Goal: Task Accomplishment & Management: Manage account settings

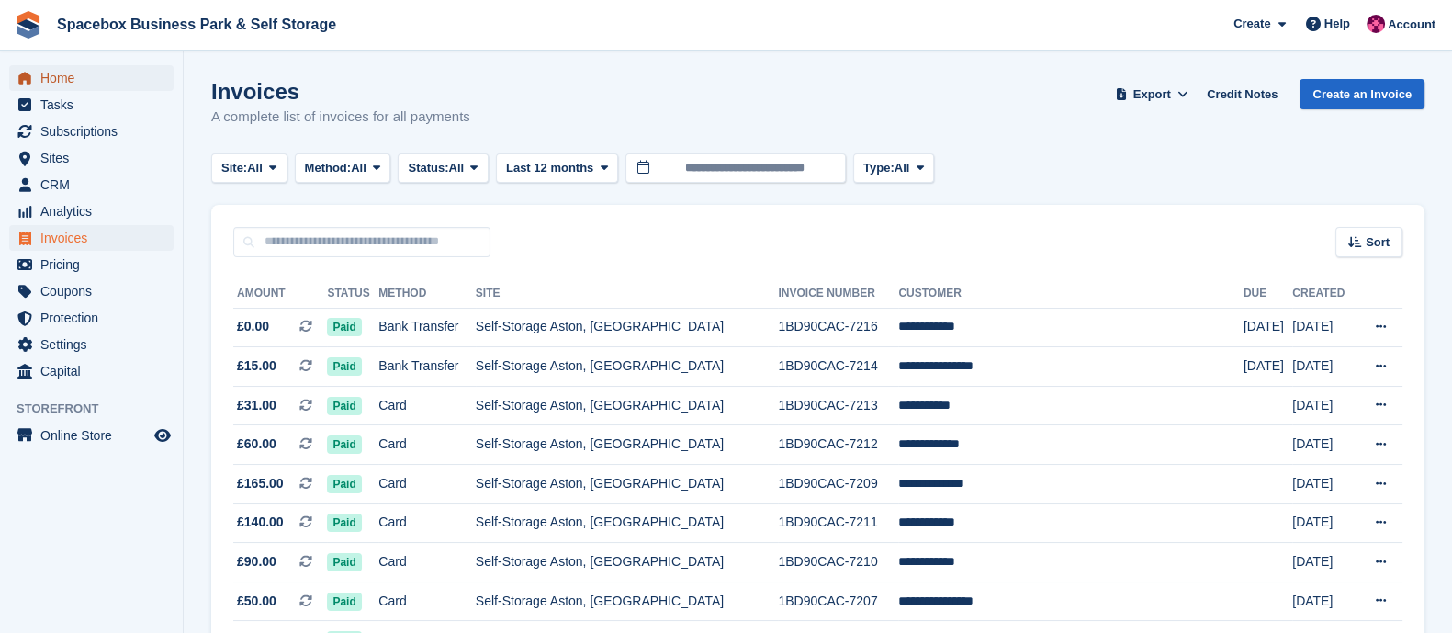
click at [65, 84] on span "Home" at bounding box center [95, 78] width 110 height 26
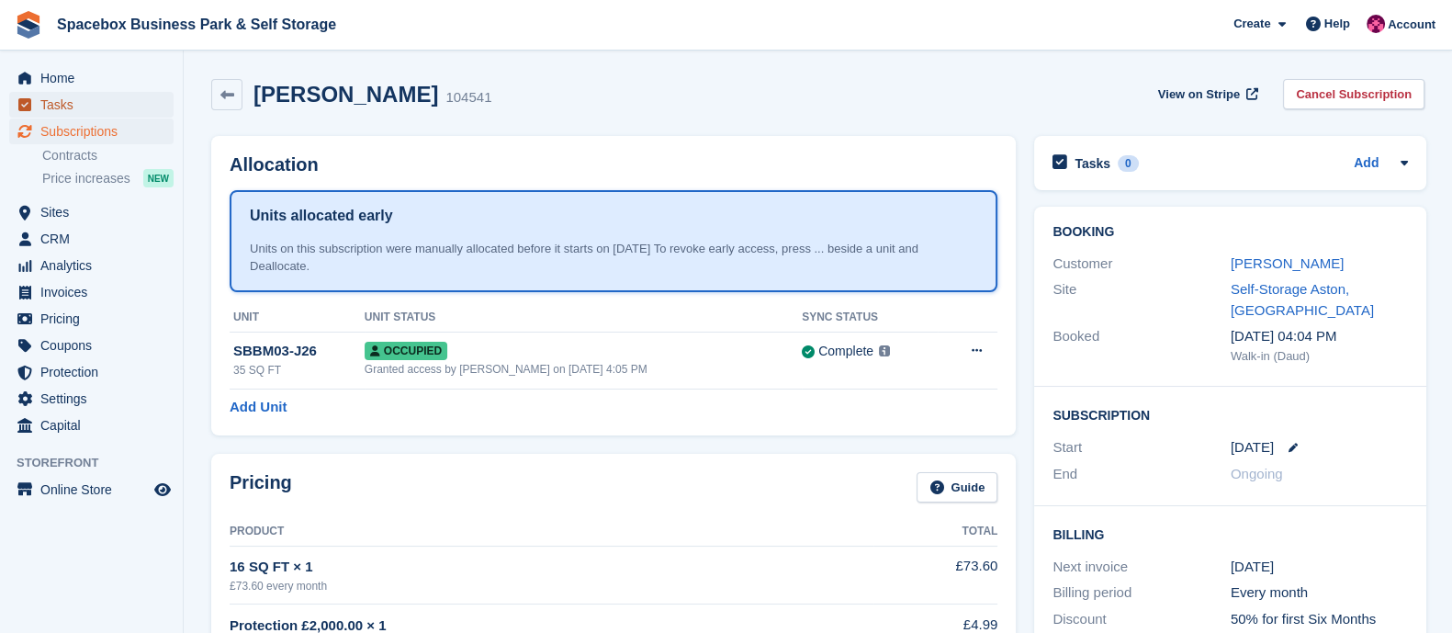
click at [61, 102] on span "Tasks" at bounding box center [95, 105] width 110 height 26
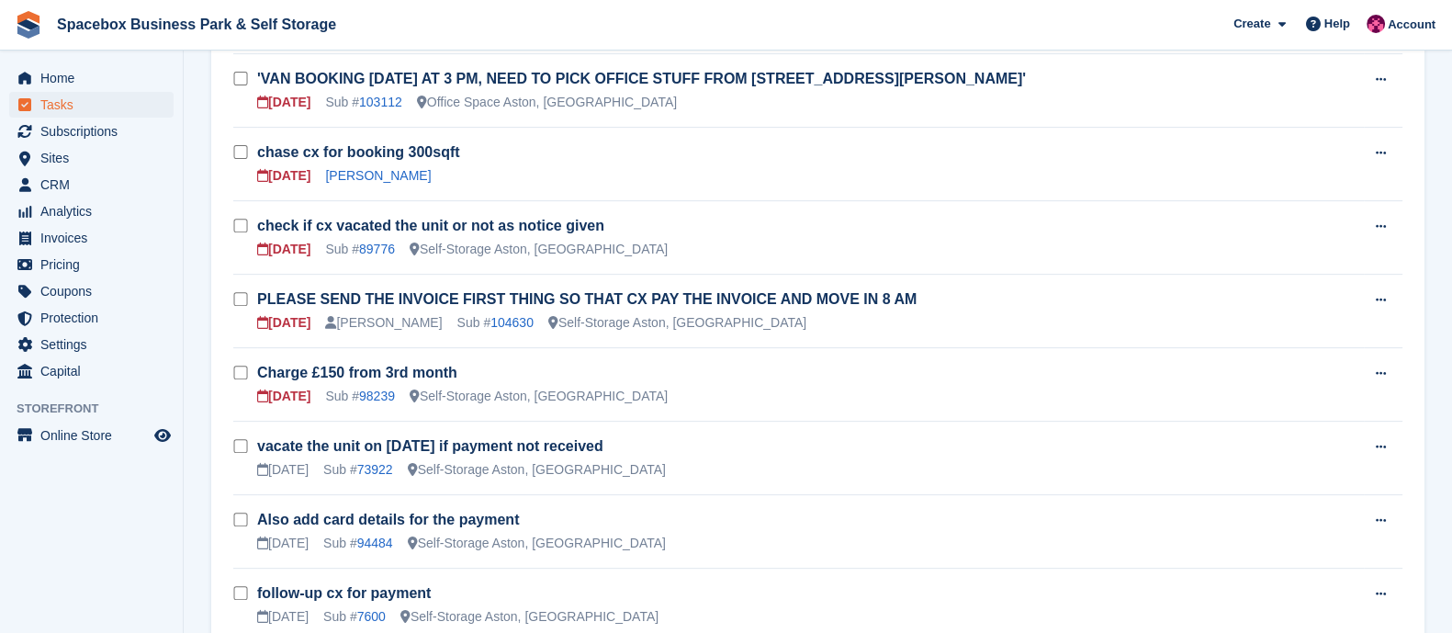
scroll to position [892, 0]
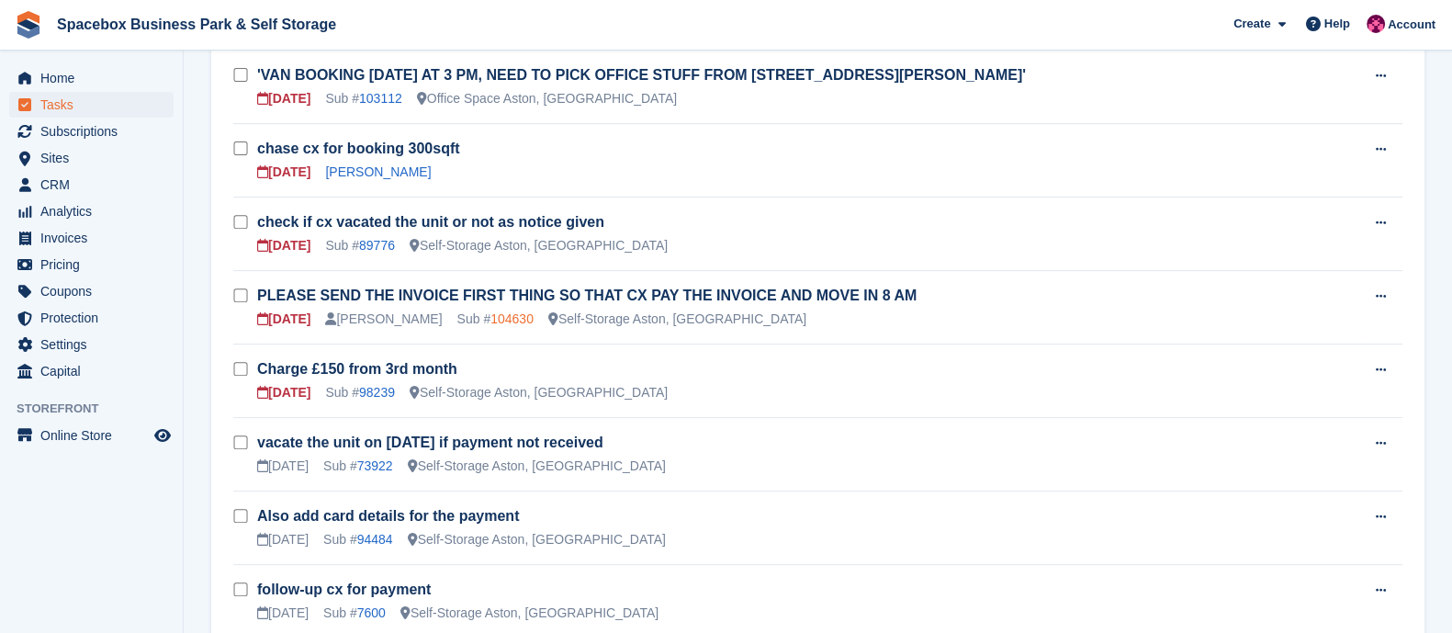
click at [507, 311] on link "104630" at bounding box center [511, 318] width 43 height 15
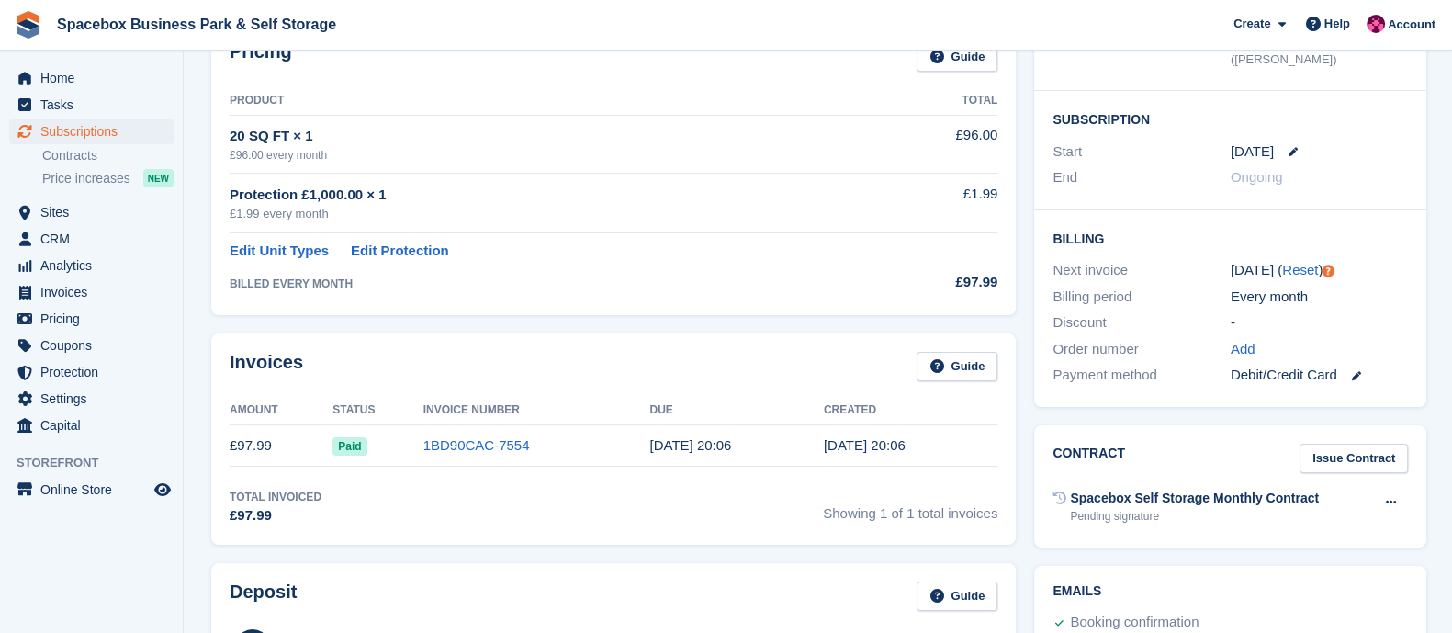
scroll to position [478, 0]
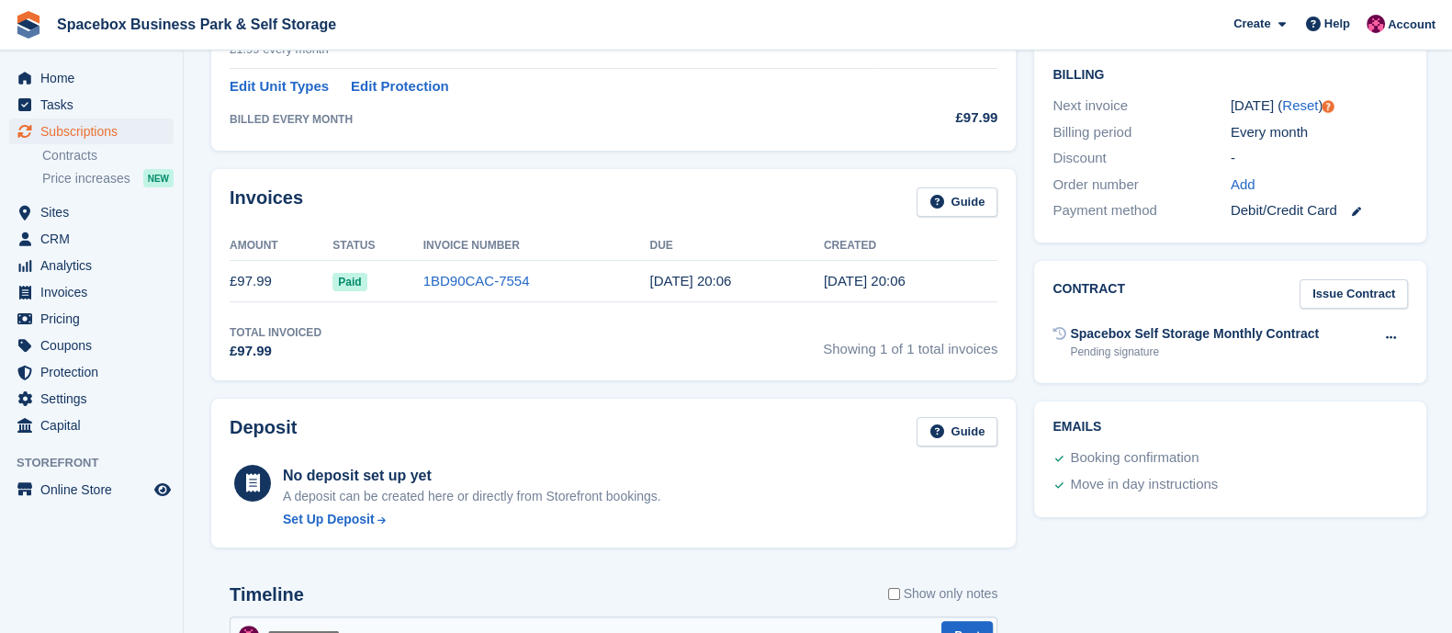
drag, startPoint x: 902, startPoint y: 288, endPoint x: 182, endPoint y: 292, distance: 719.9
click at [182, 292] on div "Home Tasks Subscriptions Subscriptions Subscriptions Contracts Price increases …" at bounding box center [726, 419] width 1452 height 1794
click at [435, 346] on div "Total Invoiced £97.99 Showing 1 of 1 total invoices" at bounding box center [614, 343] width 768 height 38
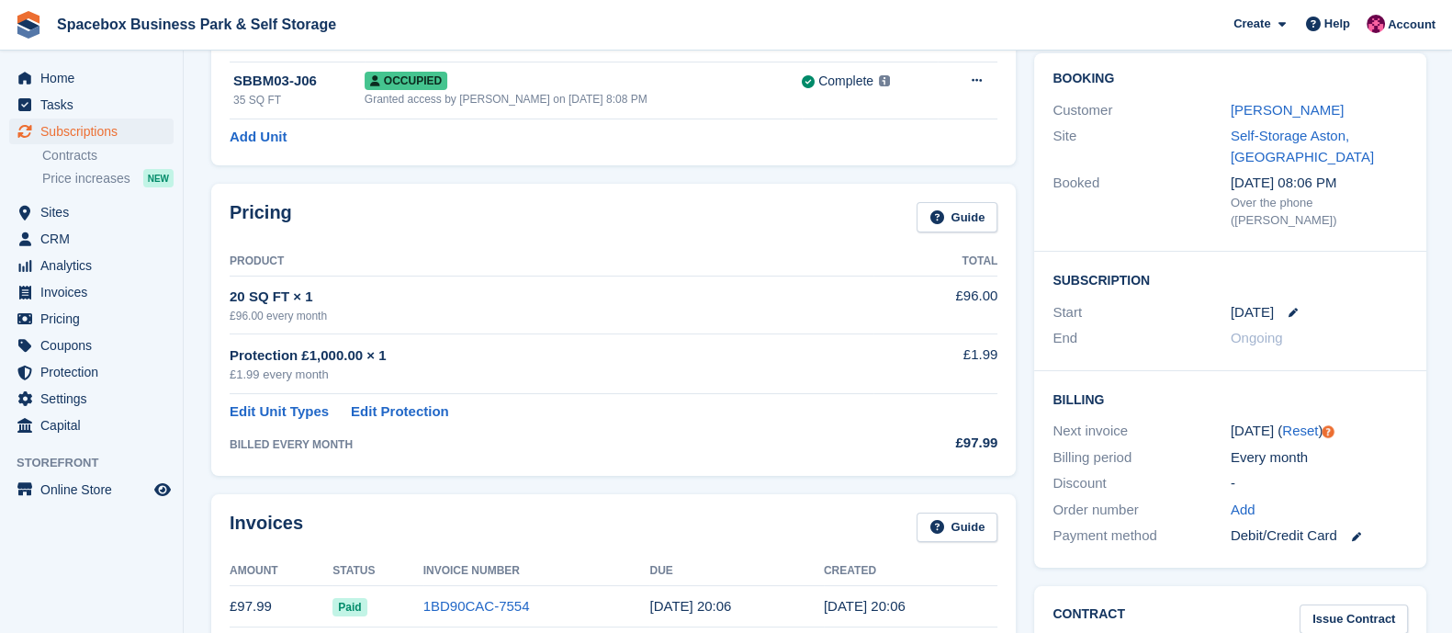
scroll to position [0, 0]
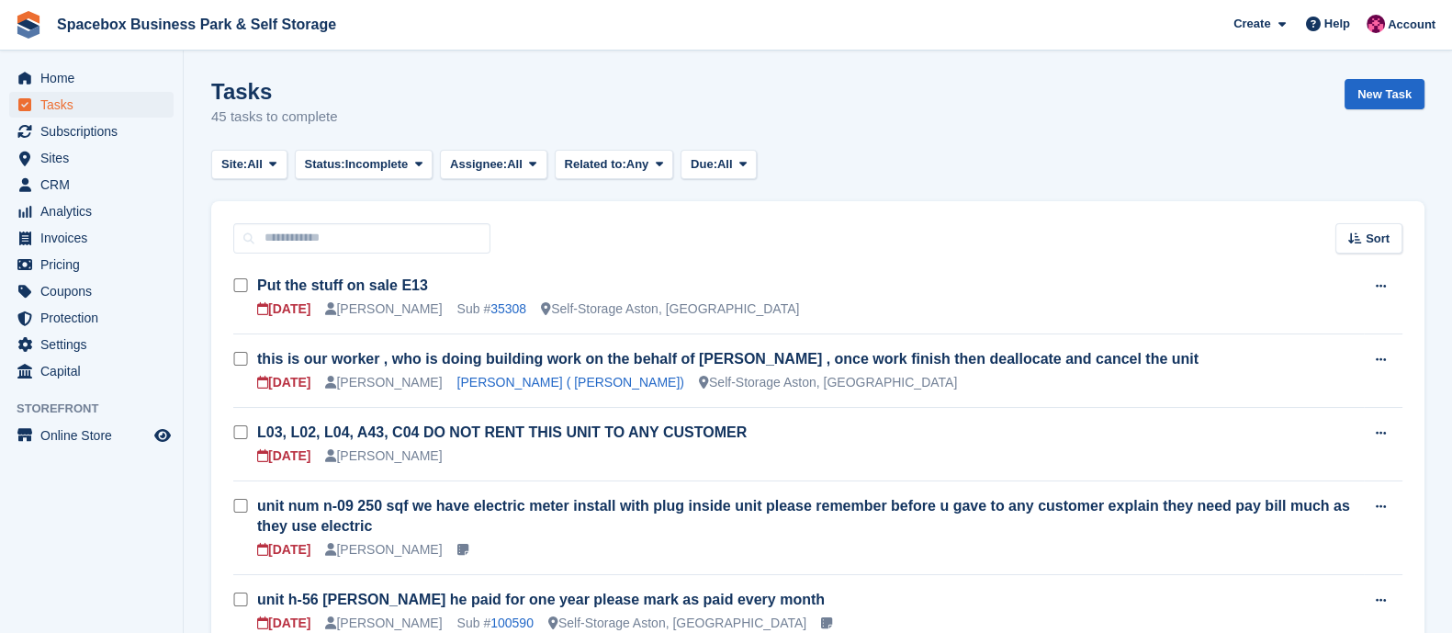
scroll to position [892, 0]
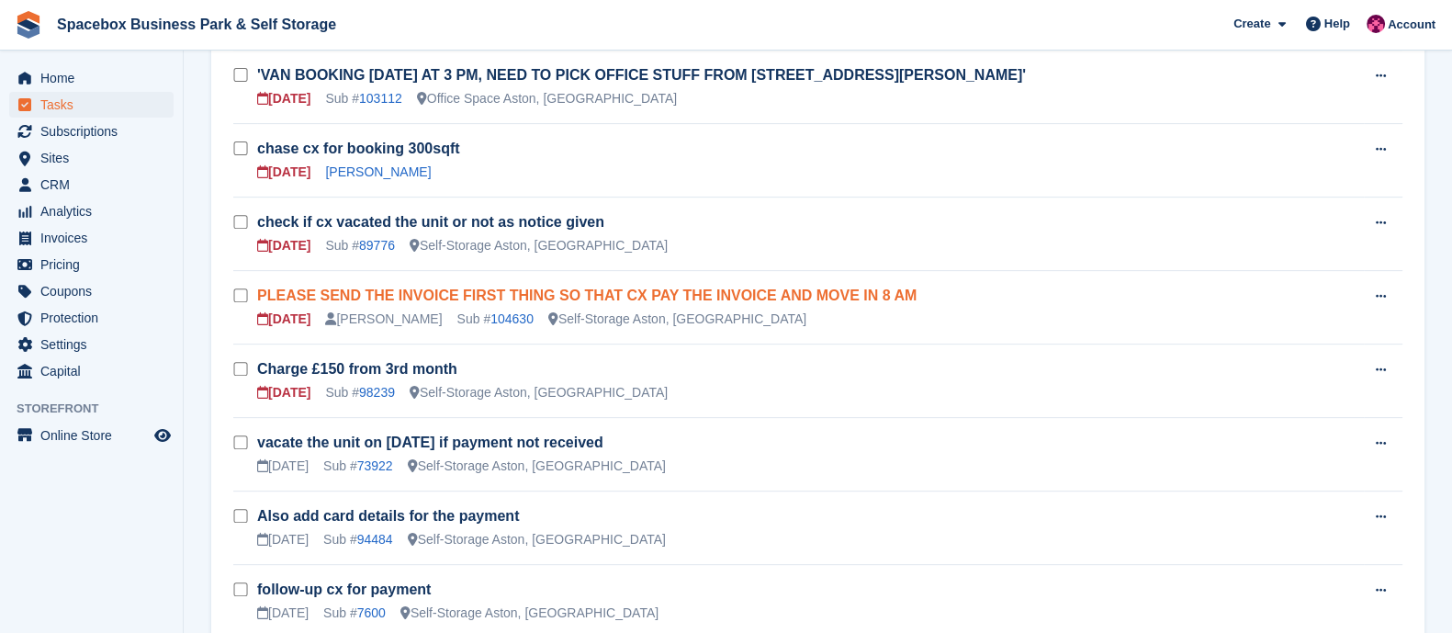
drag, startPoint x: 758, startPoint y: 311, endPoint x: 258, endPoint y: 285, distance: 500.2
click at [258, 286] on div "PLEASE SEND THE INVOICE FIRST THING SO THAT CX PAY THE INVOICE AND MOVE IN 8 AM…" at bounding box center [810, 307] width 1106 height 43
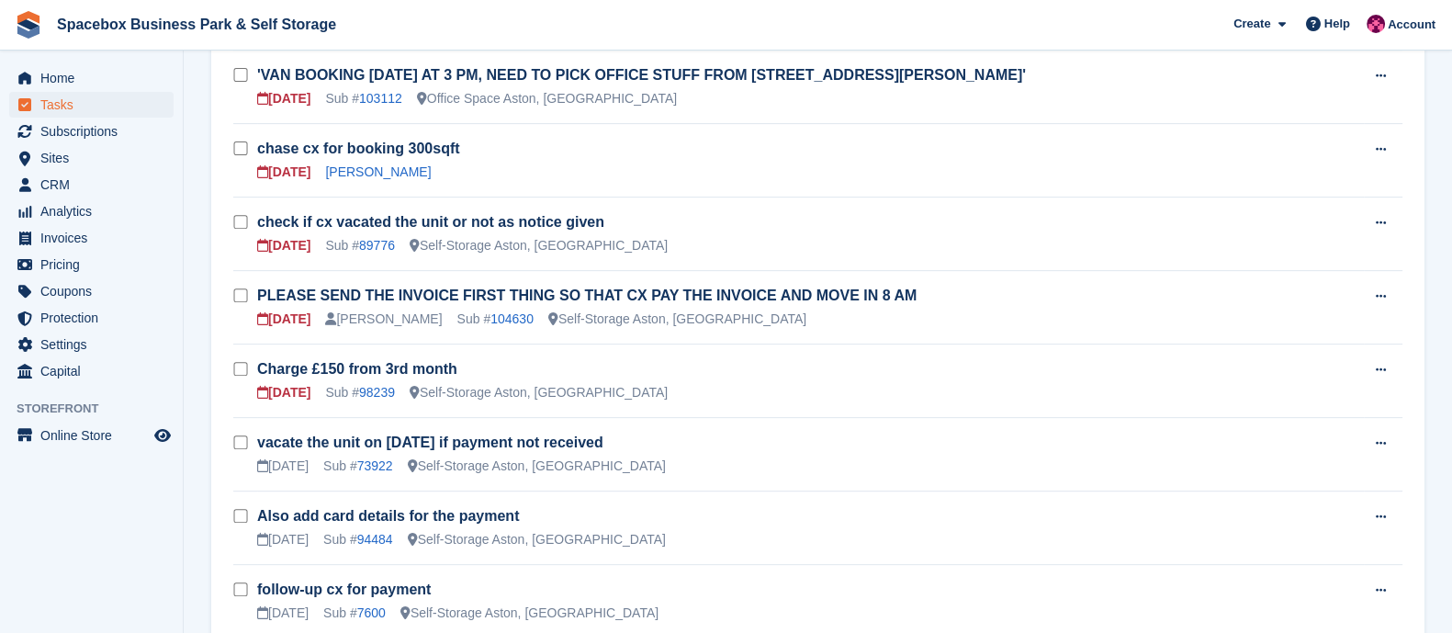
click at [244, 287] on tr "PLEASE SEND THE INVOICE FIRST THING SO THAT CX PAY THE INVOICE AND MOVE IN 8 AM…" at bounding box center [817, 306] width 1169 height 73
drag, startPoint x: 766, startPoint y: 320, endPoint x: 250, endPoint y: 288, distance: 517.1
click at [250, 288] on tr "PLEASE SEND THE INVOICE FIRST THING SO THAT CX PAY THE INVOICE AND MOVE IN 8 AM…" at bounding box center [817, 306] width 1169 height 73
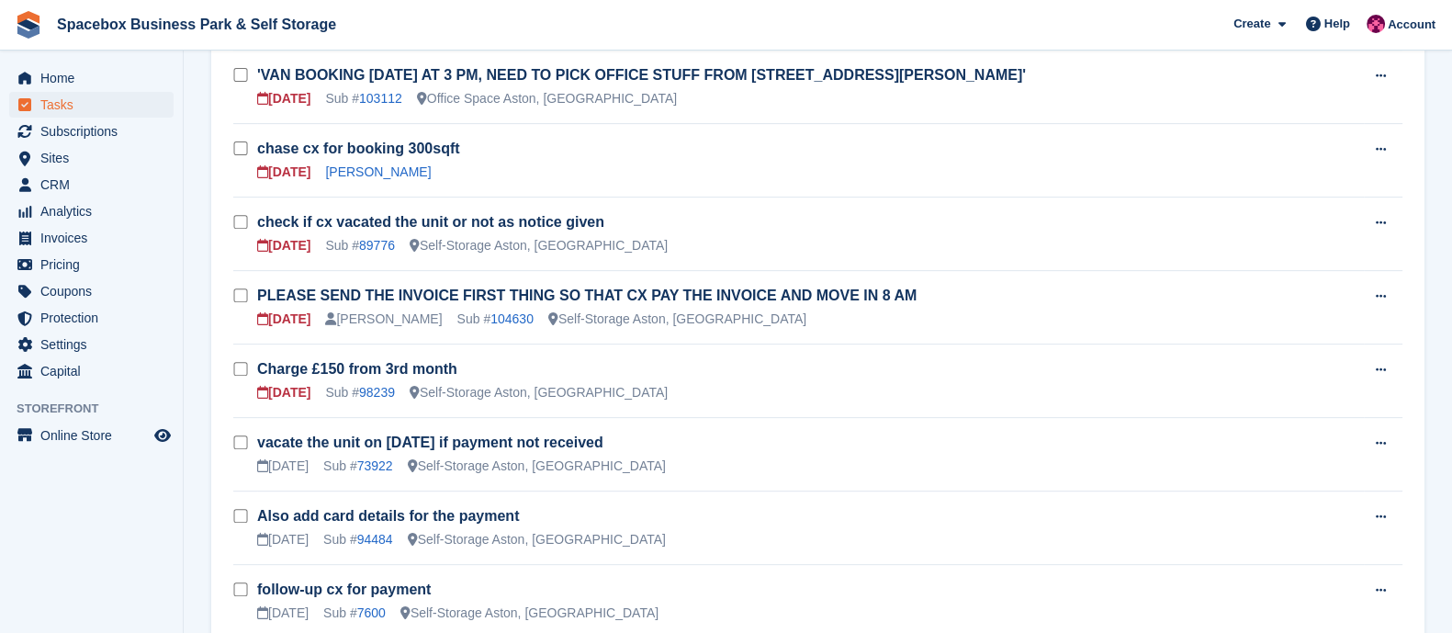
drag, startPoint x: 758, startPoint y: 322, endPoint x: 253, endPoint y: 275, distance: 508.2
click at [253, 275] on tr "PLEASE SEND THE INVOICE FIRST THING SO THAT CX PAY THE INVOICE AND MOVE IN 8 AM…" at bounding box center [817, 306] width 1169 height 73
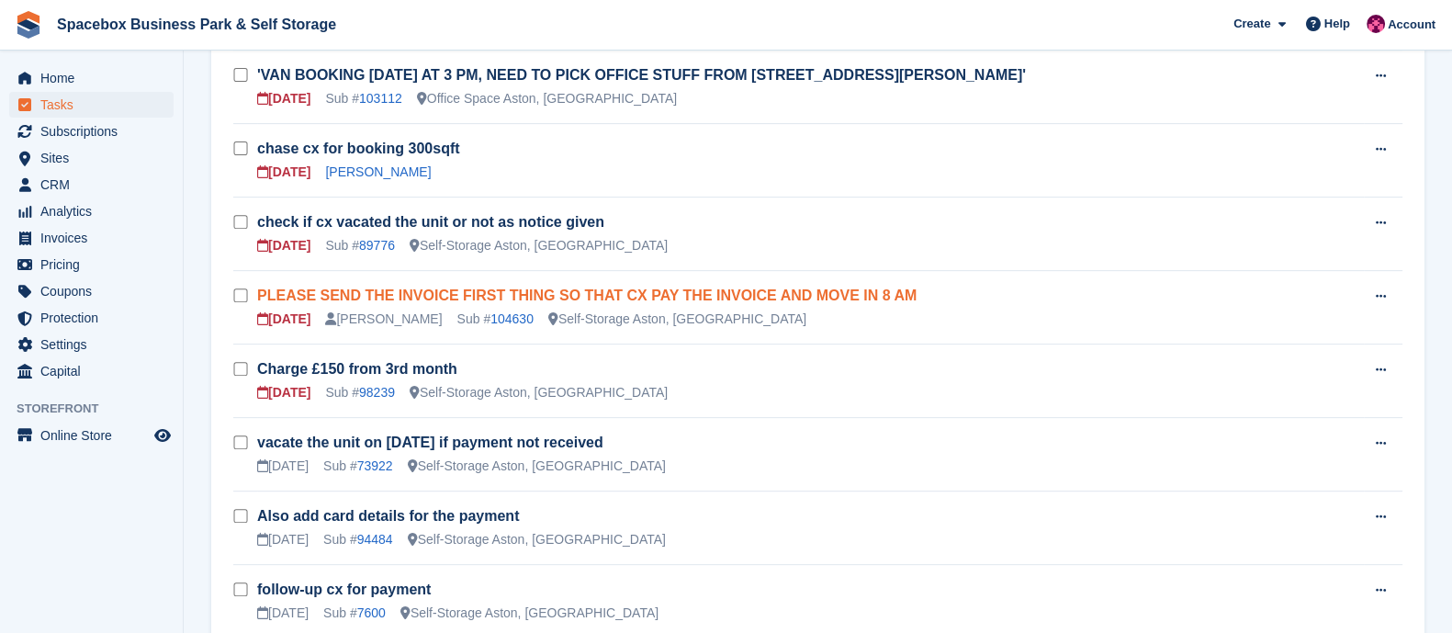
drag, startPoint x: 774, startPoint y: 319, endPoint x: 257, endPoint y: 285, distance: 518.1
click at [257, 286] on div "PLEASE SEND THE INVOICE FIRST THING SO THAT CX PAY THE INVOICE AND MOVE IN 8 AM…" at bounding box center [810, 307] width 1106 height 43
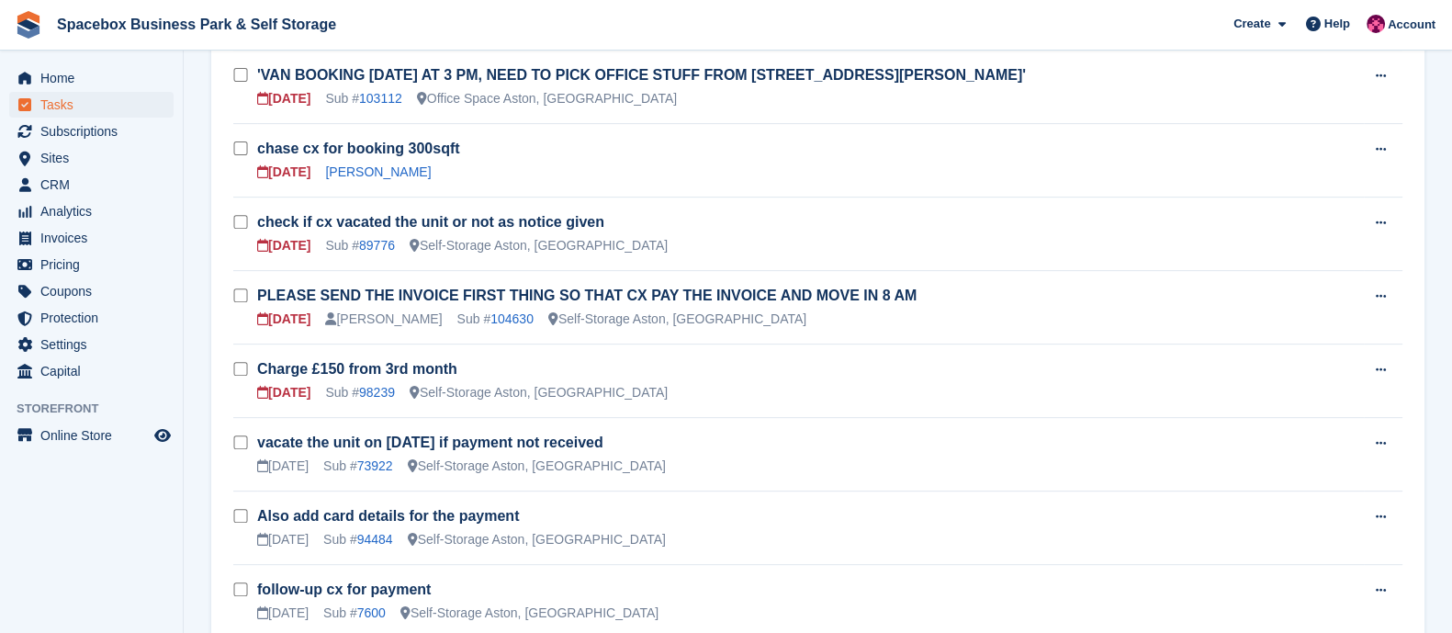
drag, startPoint x: 805, startPoint y: 325, endPoint x: 221, endPoint y: 279, distance: 585.8
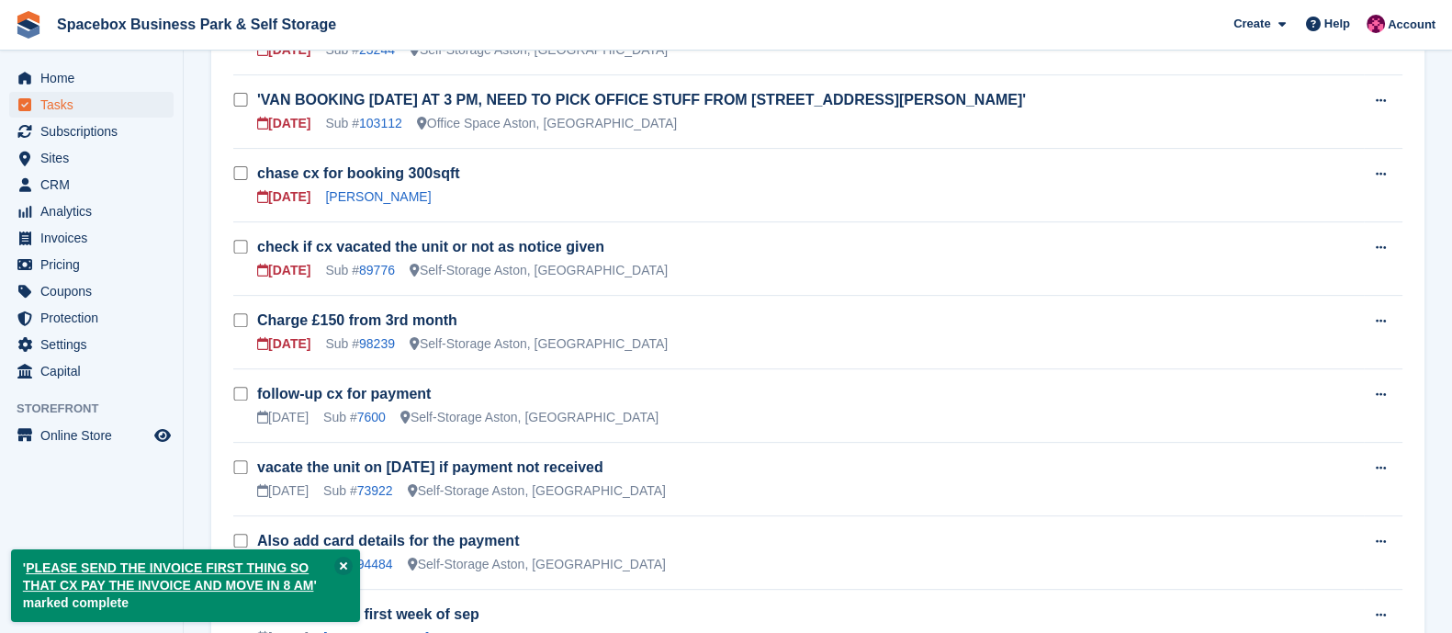
scroll to position [867, 0]
click at [378, 336] on link "98239" at bounding box center [377, 343] width 36 height 15
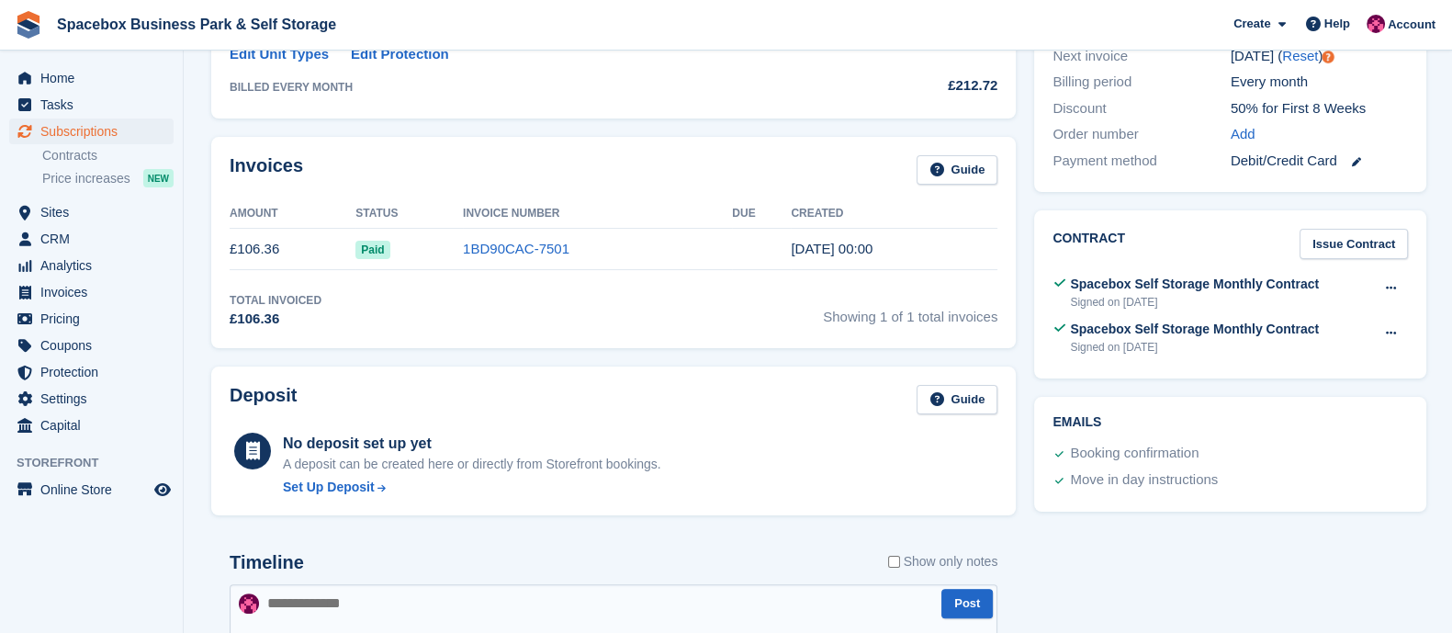
scroll to position [511, 0]
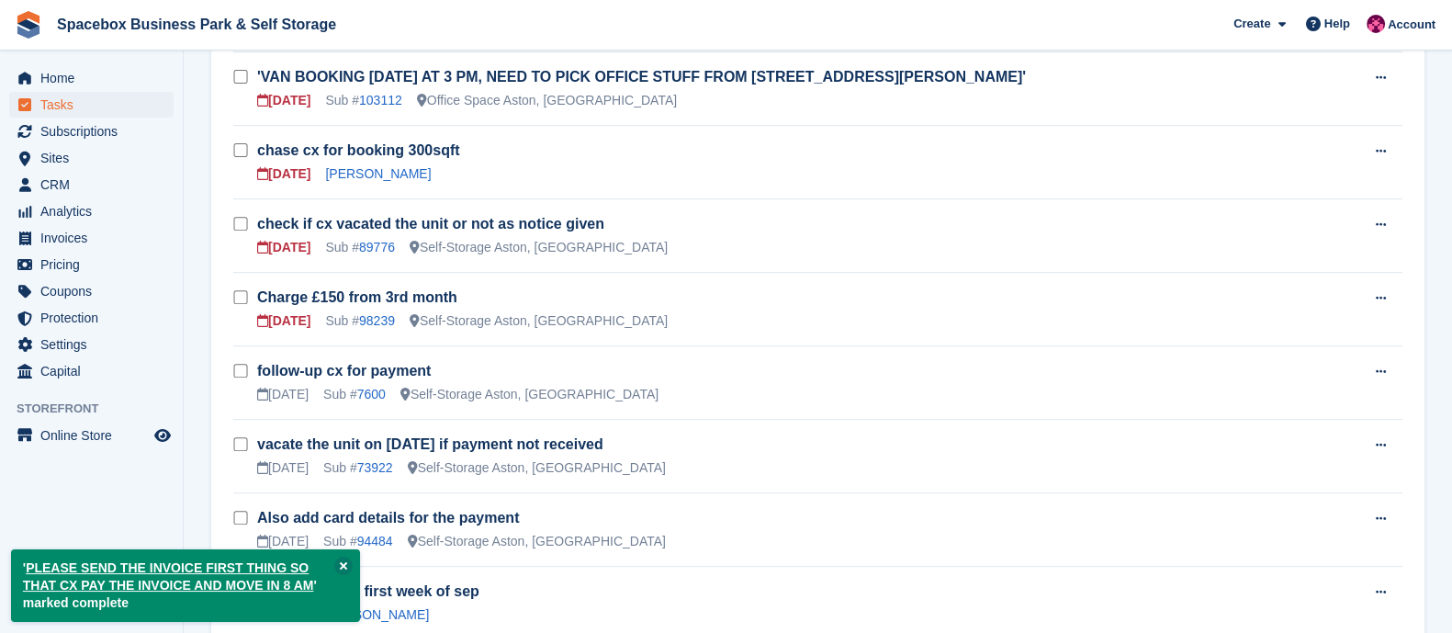
scroll to position [891, 0]
click at [375, 312] on link "98239" at bounding box center [377, 319] width 36 height 15
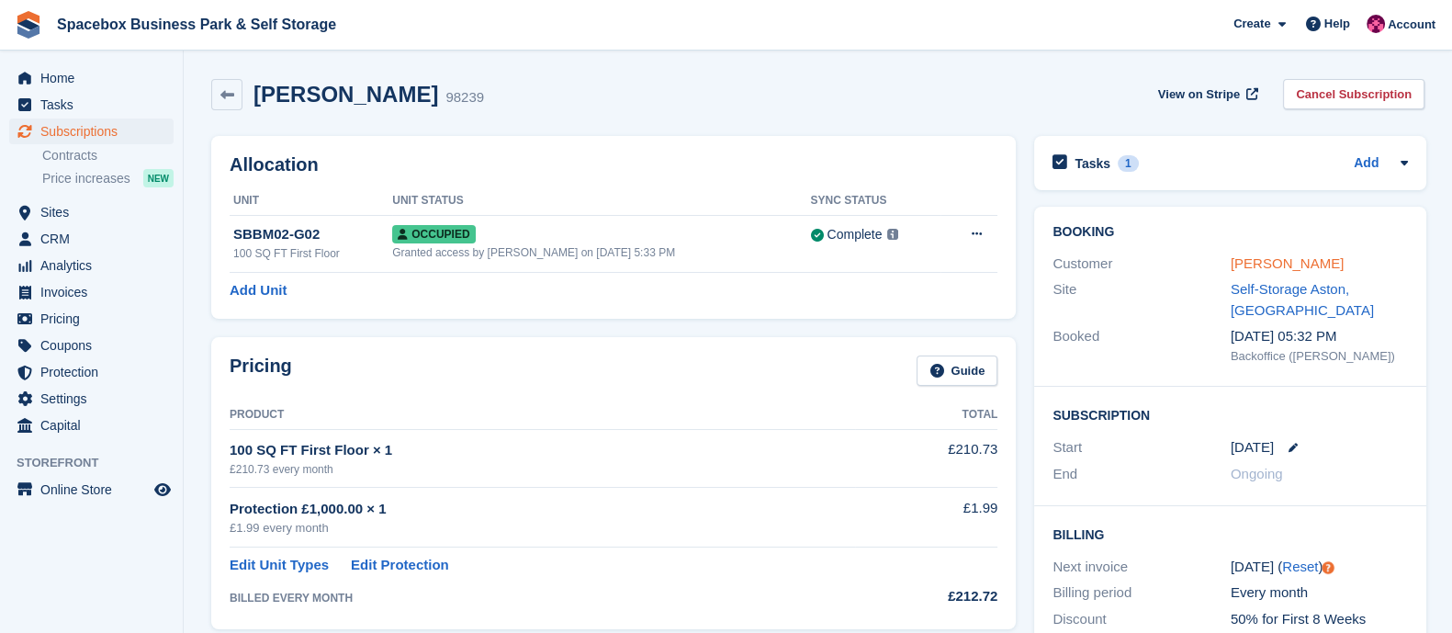
click at [1283, 268] on link "MARY MALCOLM" at bounding box center [1286, 263] width 113 height 16
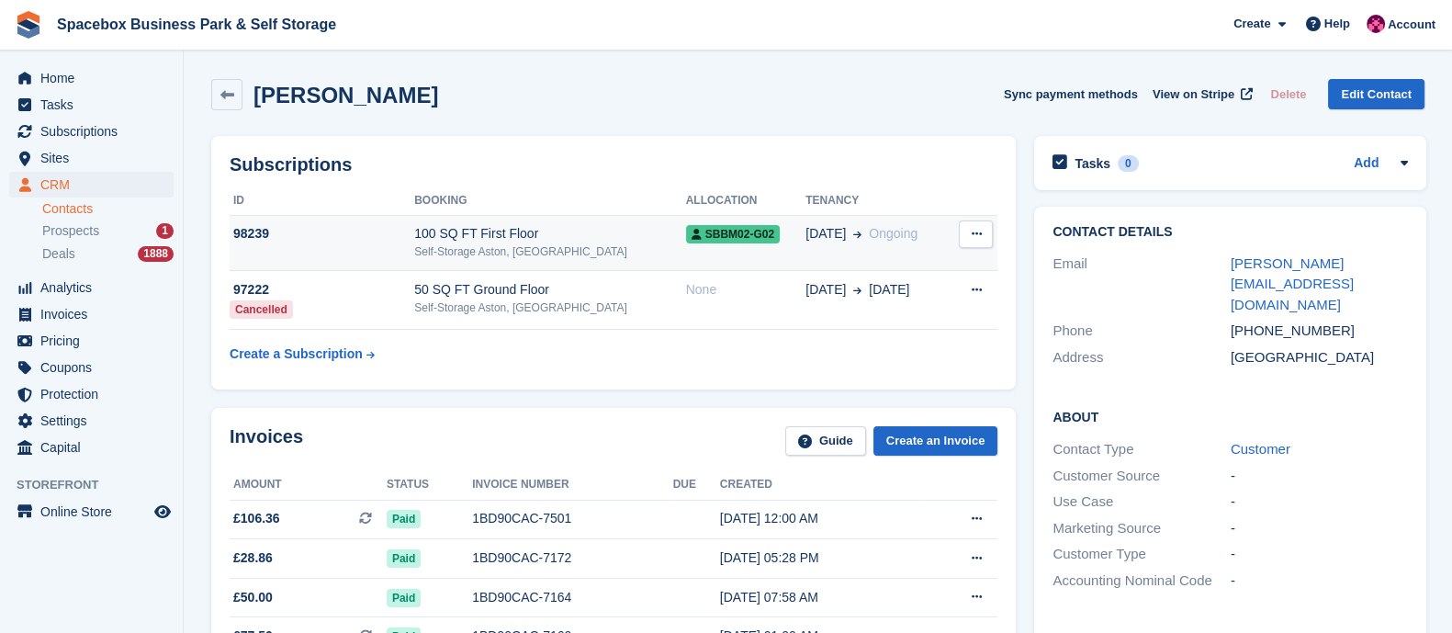
click at [551, 250] on div "Self-Storage Aston, [GEOGRAPHIC_DATA]" at bounding box center [549, 251] width 271 height 17
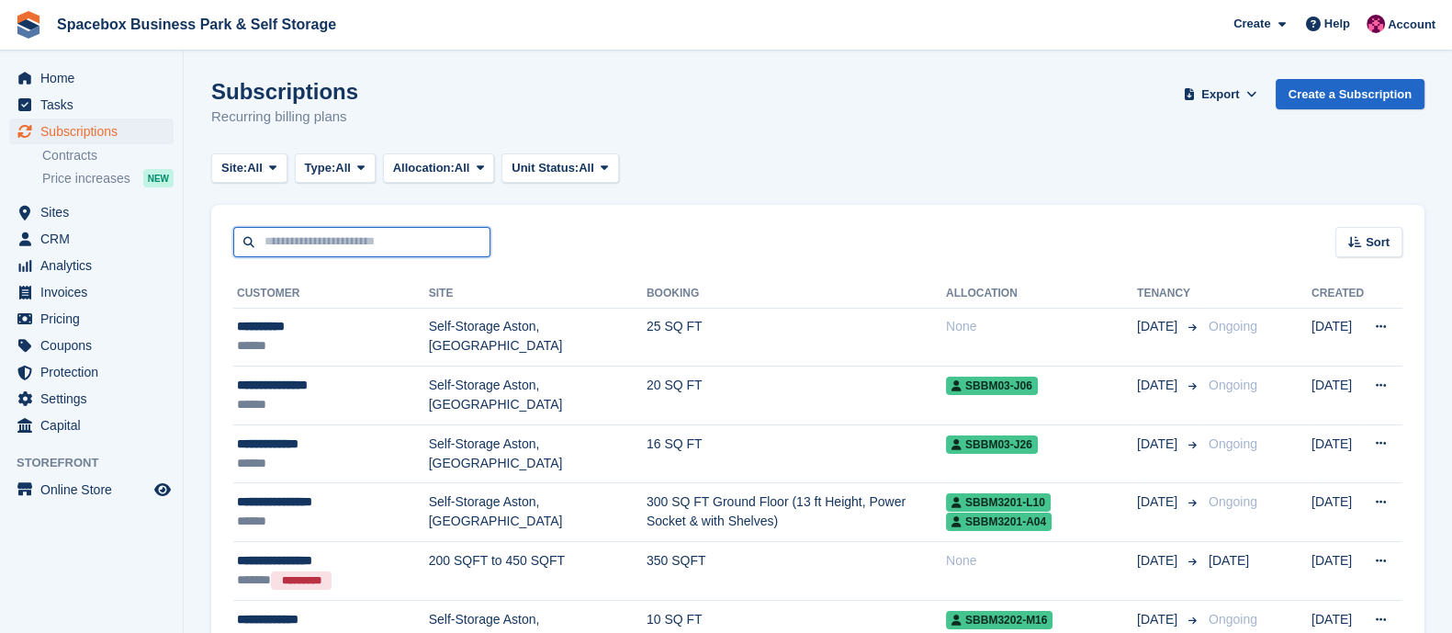
click at [345, 235] on input "text" at bounding box center [361, 242] width 257 height 30
type input "*********"
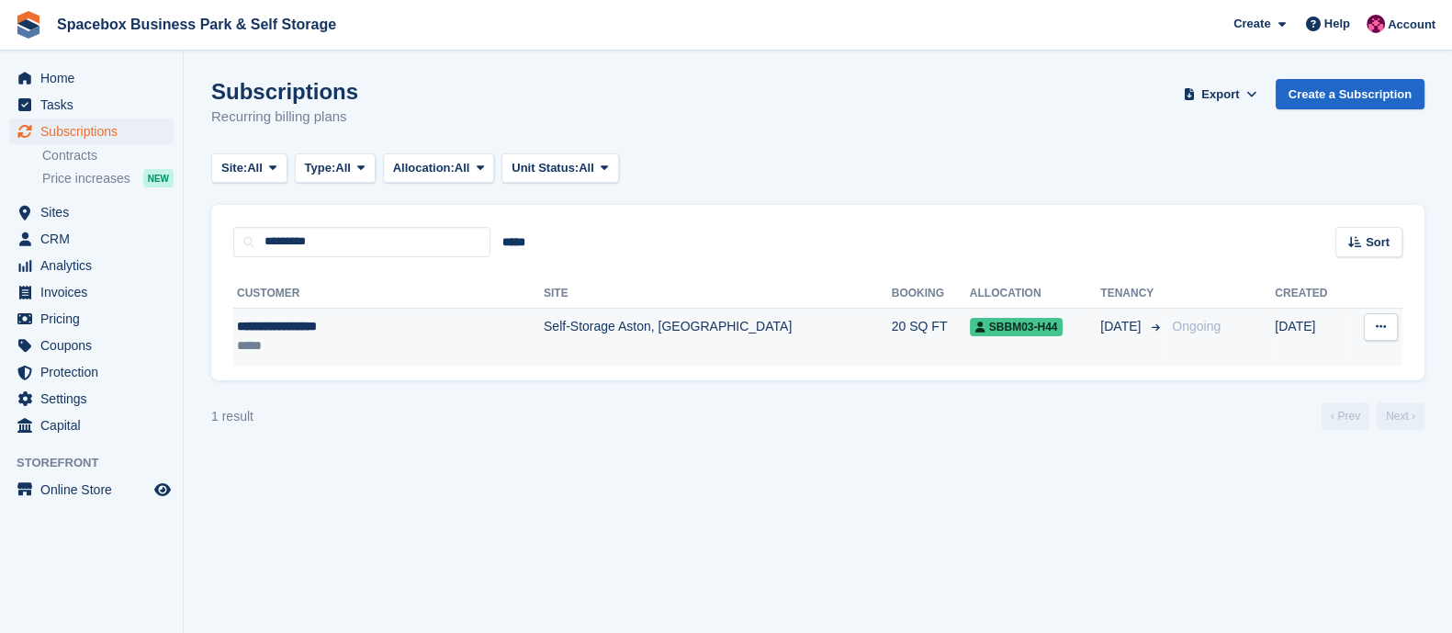
click at [437, 324] on div "**********" at bounding box center [346, 326] width 218 height 19
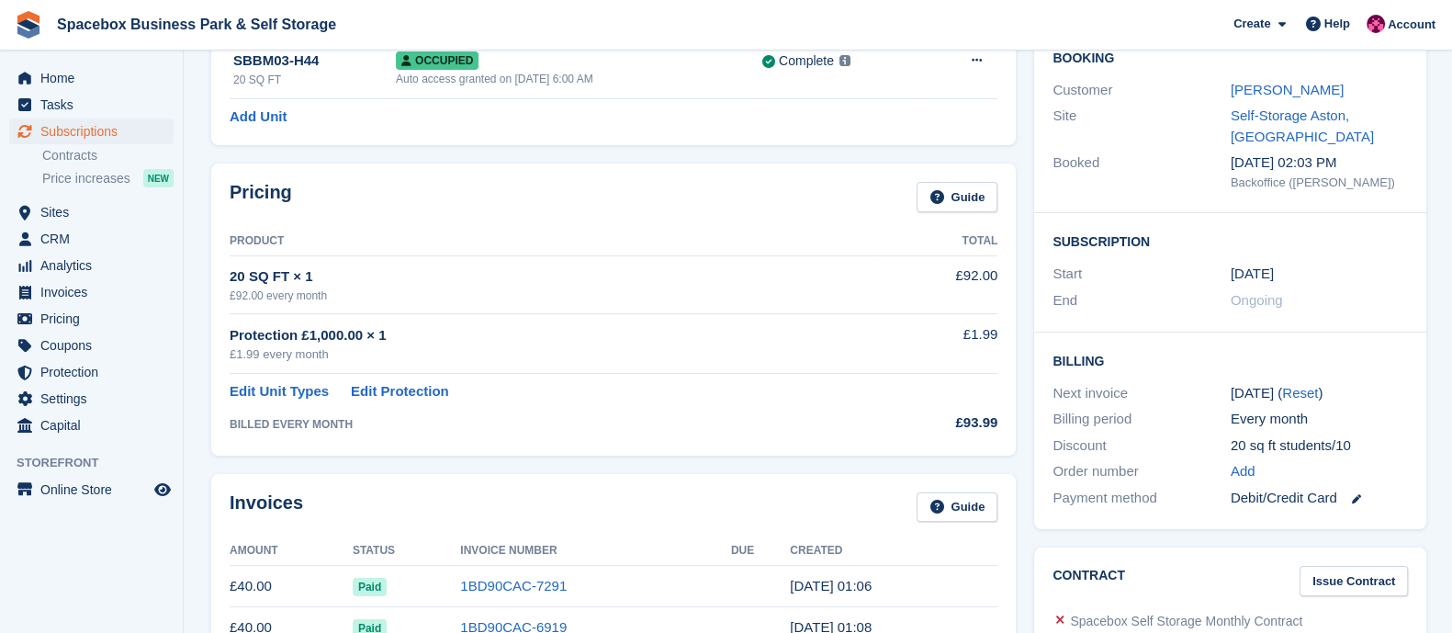
scroll to position [172, 0]
click at [84, 231] on span "CRM" at bounding box center [95, 239] width 110 height 26
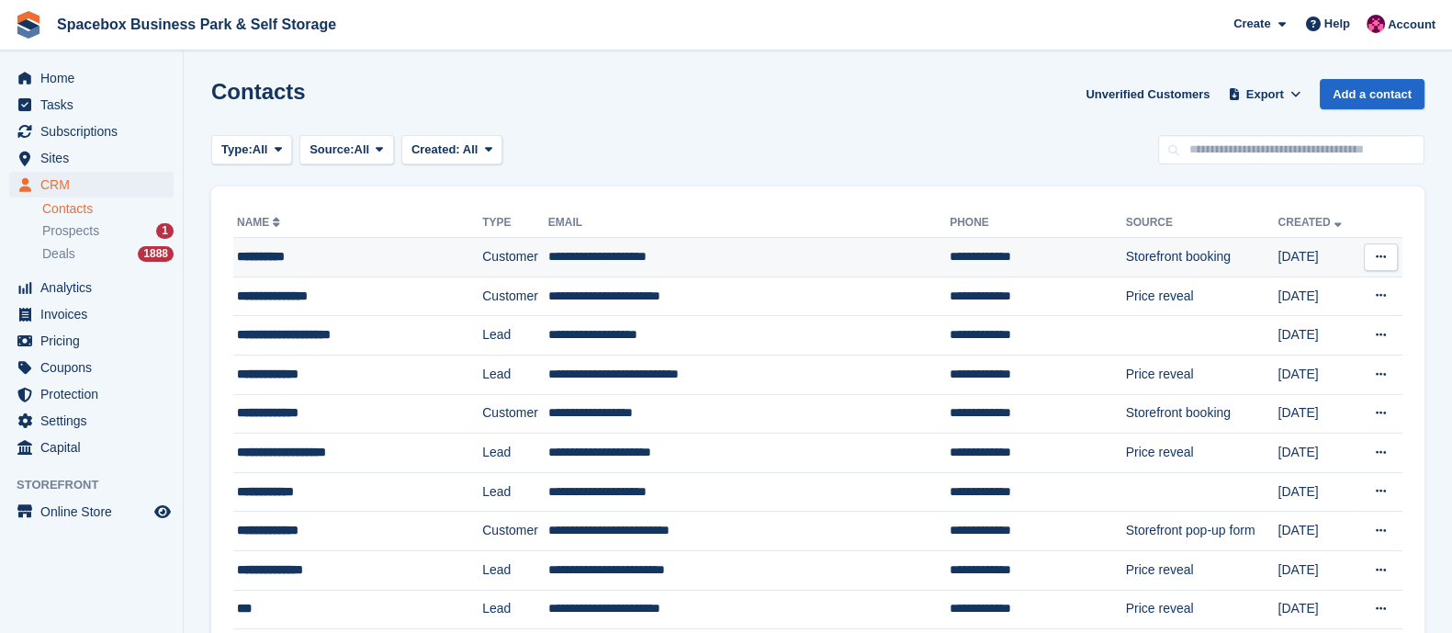
click at [365, 259] on div "**********" at bounding box center [341, 256] width 208 height 19
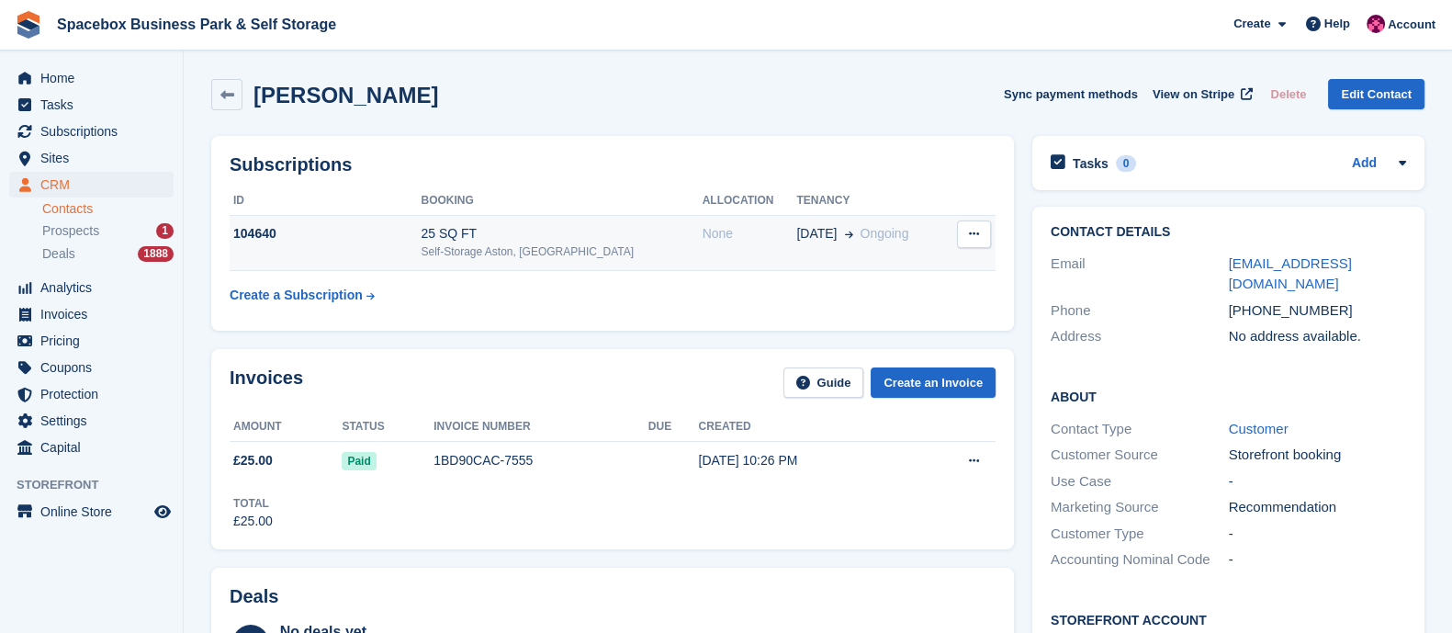
click at [702, 253] on td "None" at bounding box center [749, 243] width 95 height 56
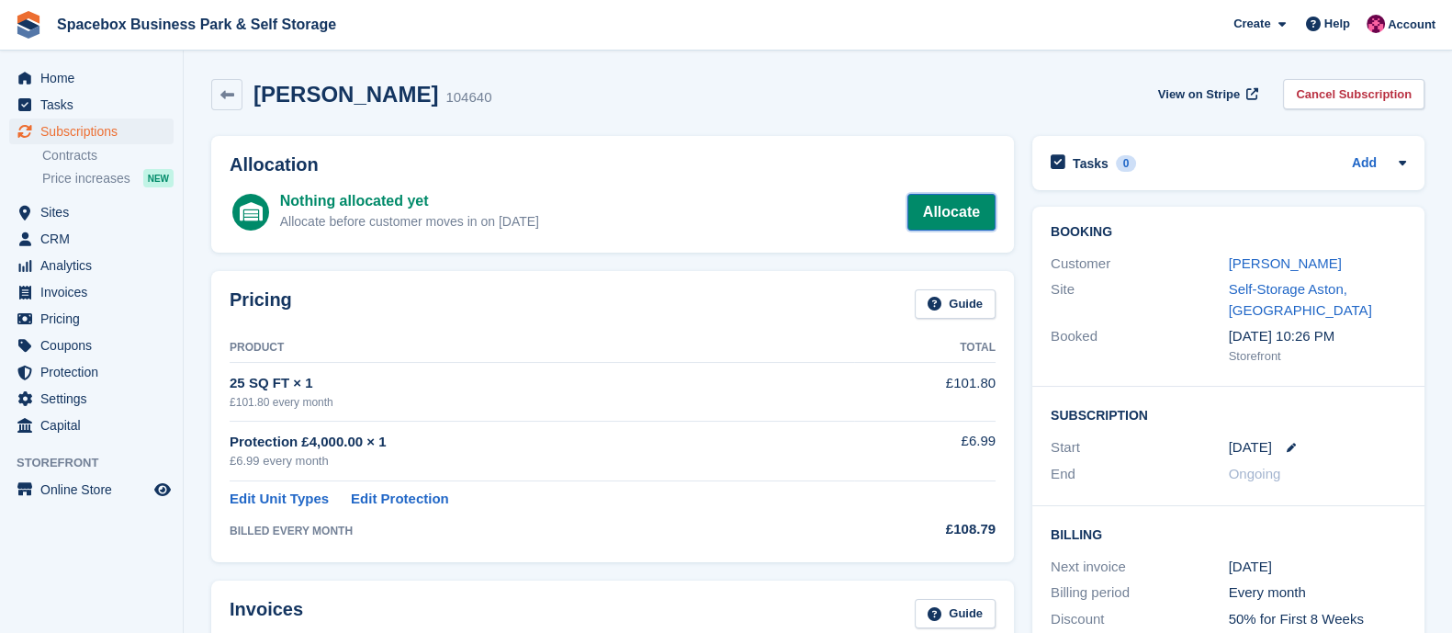
click at [938, 218] on link "Allocate" at bounding box center [951, 212] width 88 height 37
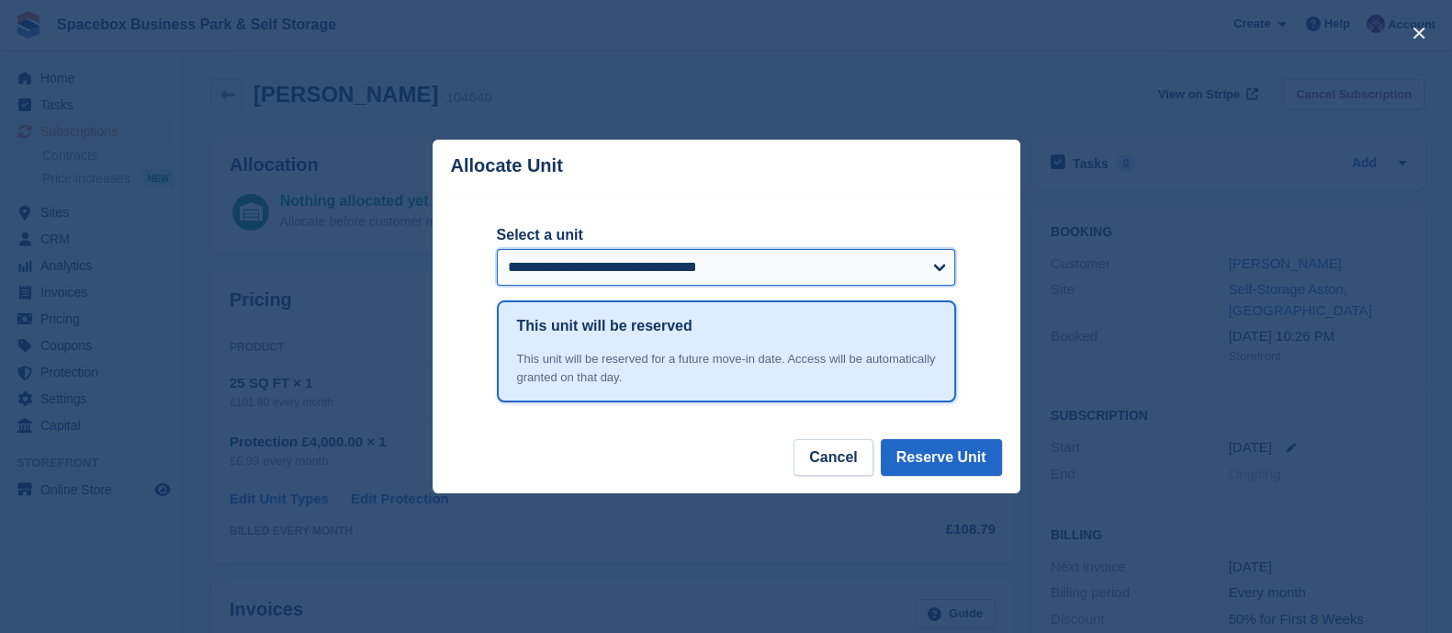
click at [742, 258] on select "**********" at bounding box center [726, 267] width 459 height 37
select select "*****"
click at [497, 251] on select "**********" at bounding box center [726, 267] width 459 height 37
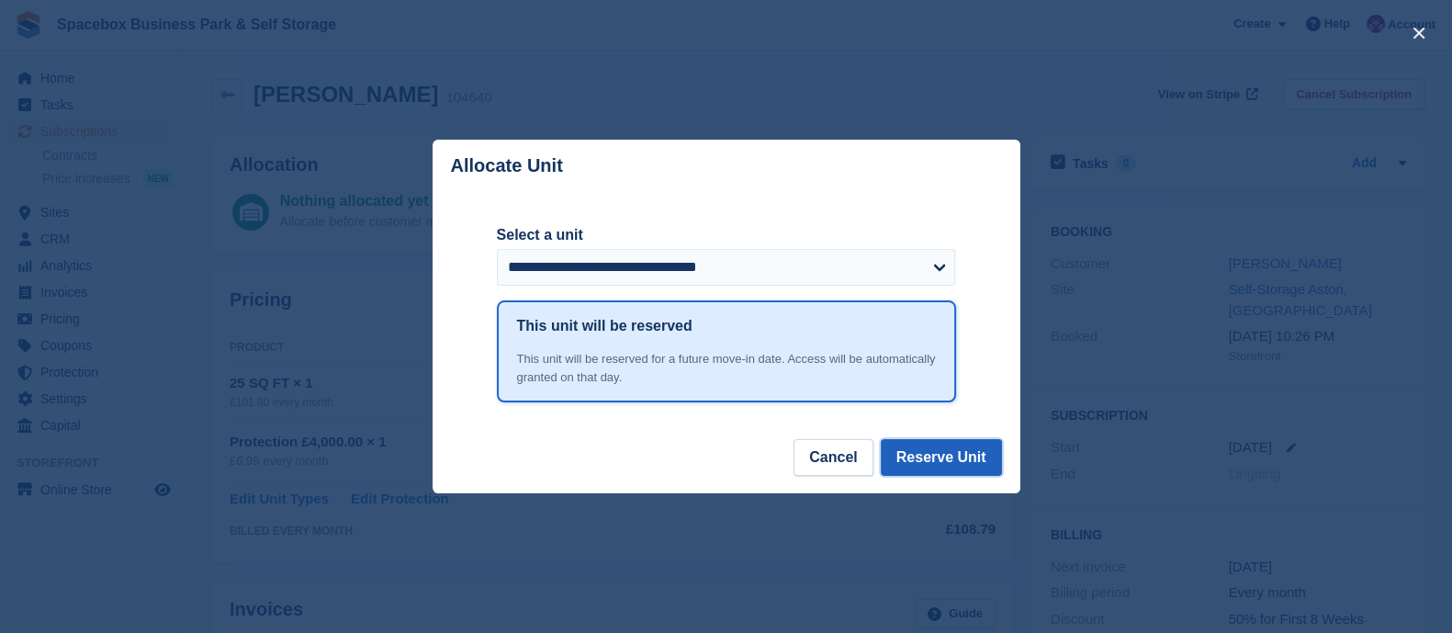
click at [936, 451] on button "Reserve Unit" at bounding box center [941, 457] width 121 height 37
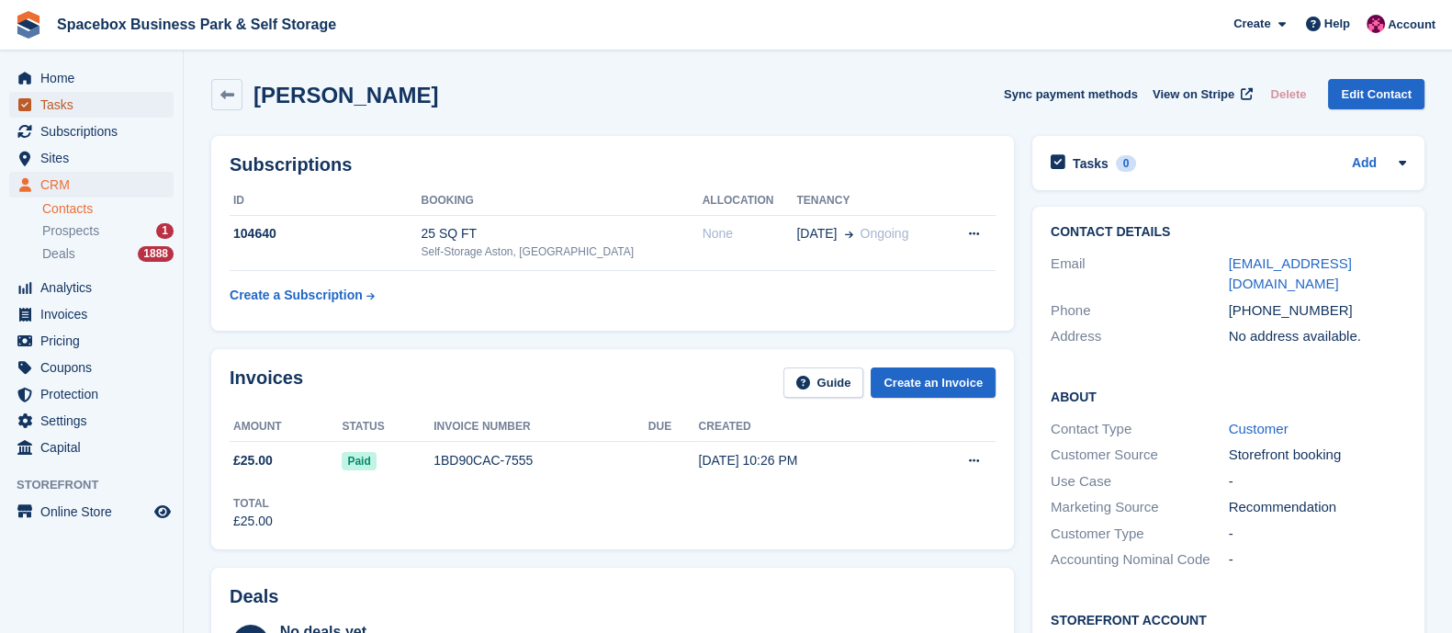
click at [84, 107] on span "Tasks" at bounding box center [95, 105] width 110 height 26
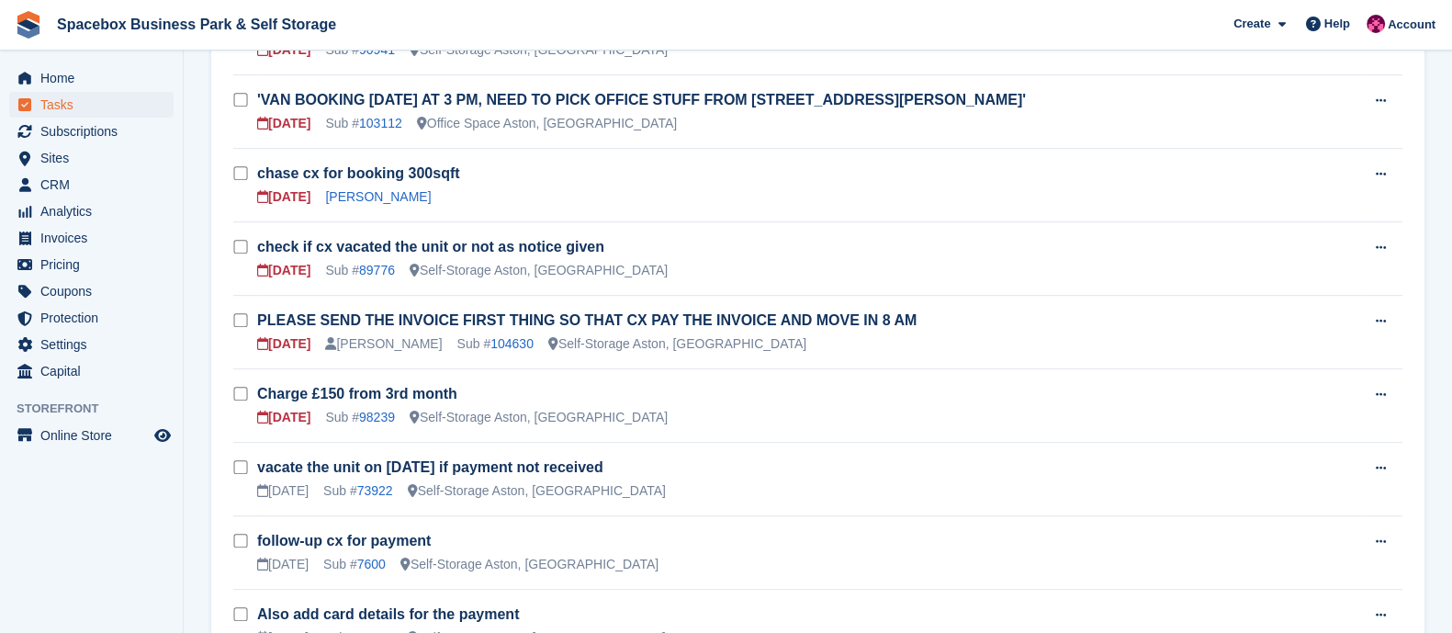
scroll to position [1006, 0]
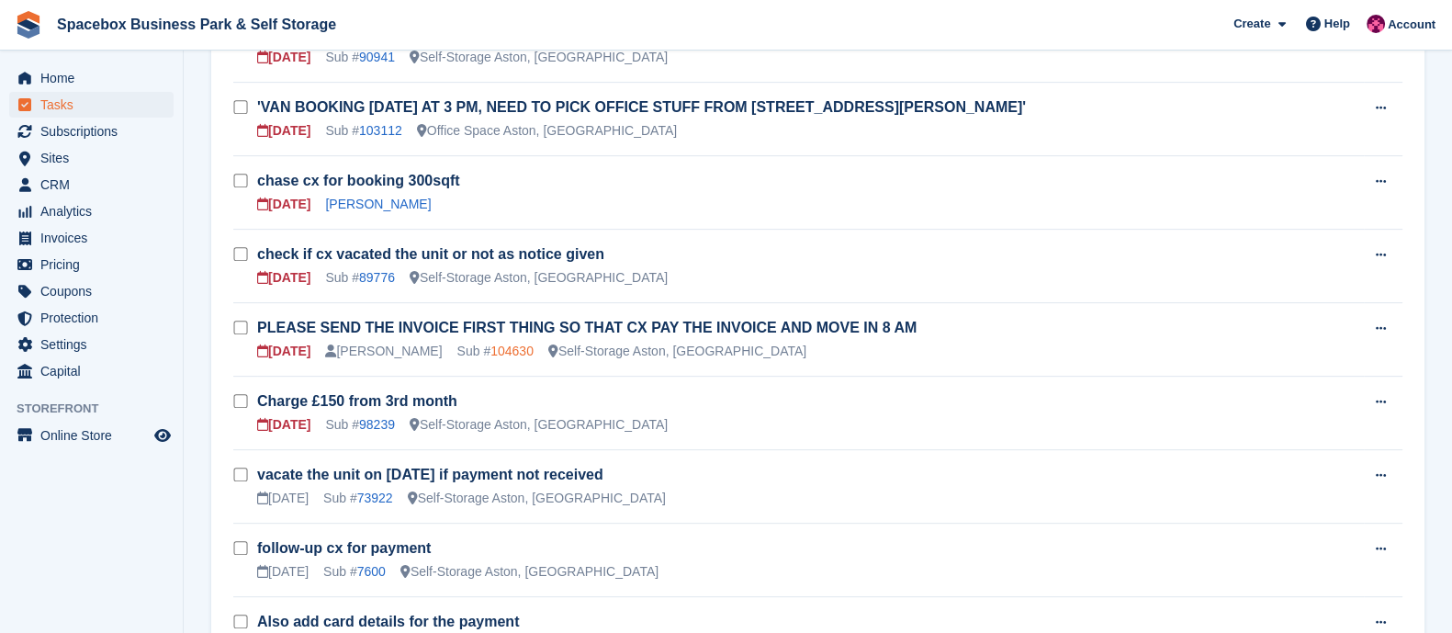
click at [509, 343] on link "104630" at bounding box center [511, 350] width 43 height 15
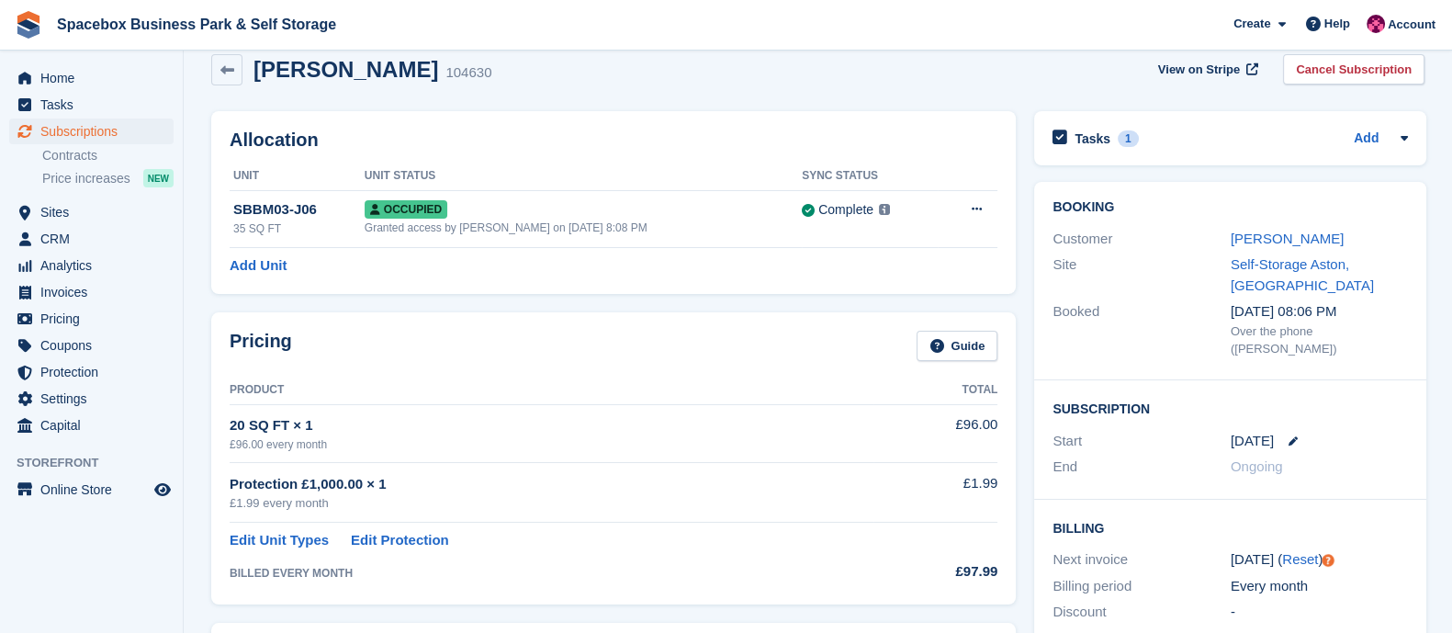
scroll to position [22, 0]
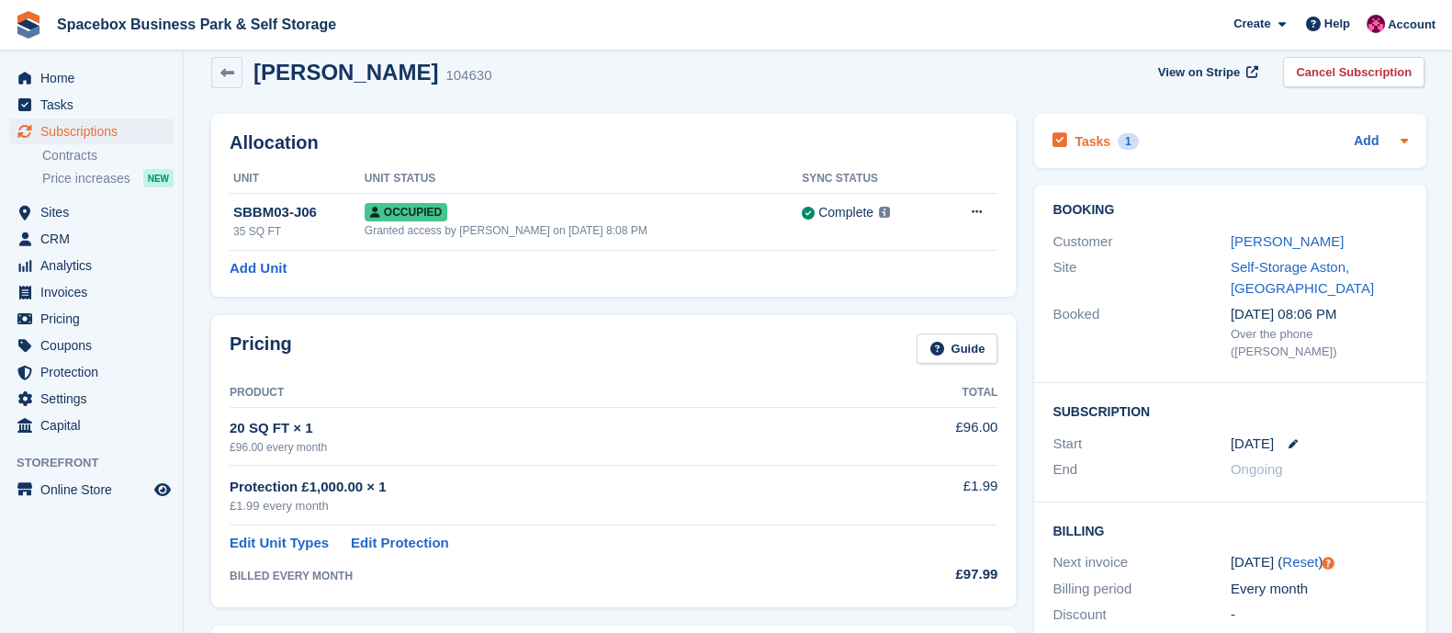
click at [1101, 129] on div "Tasks 1" at bounding box center [1094, 141] width 85 height 25
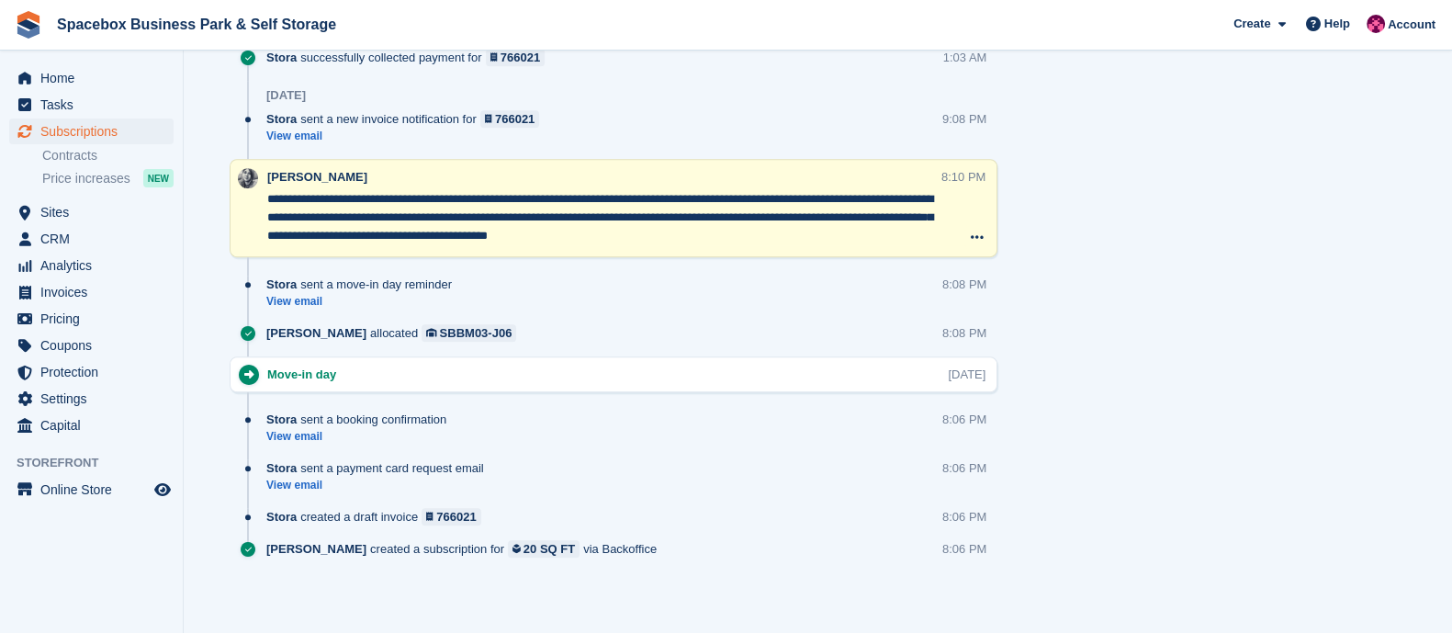
scroll to position [0, 0]
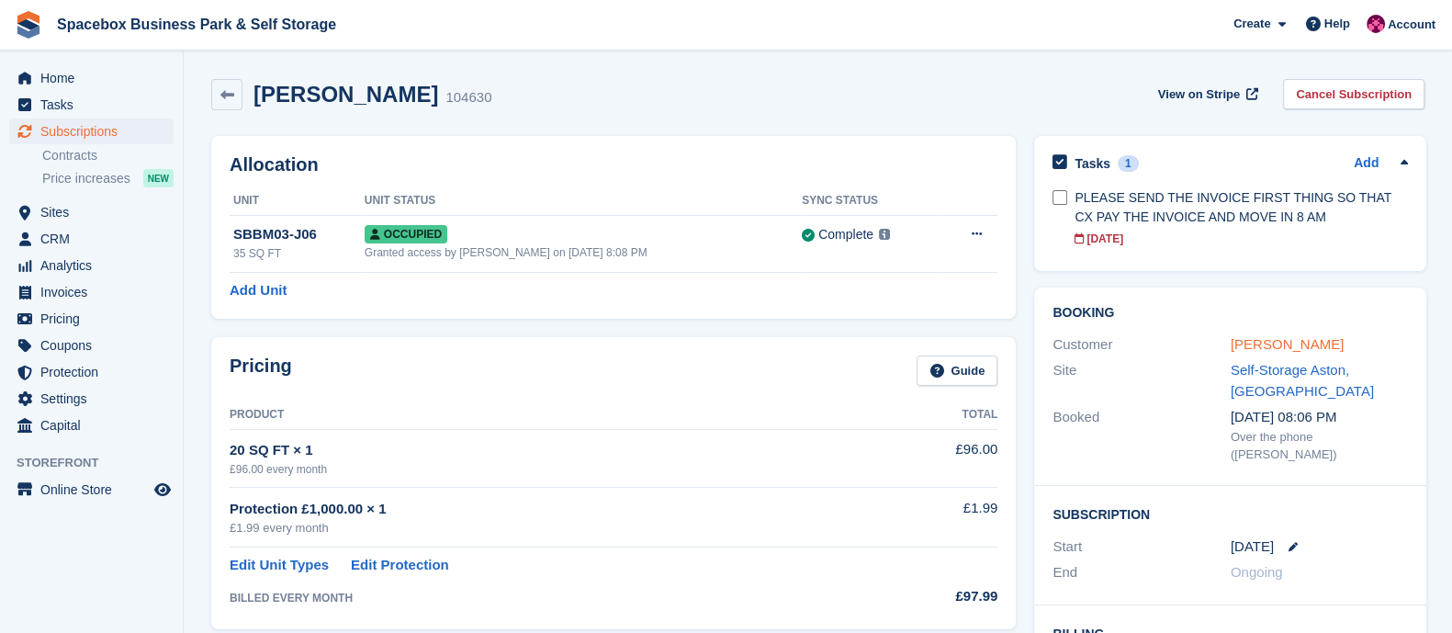
click at [1278, 343] on link "[PERSON_NAME]" at bounding box center [1286, 344] width 113 height 16
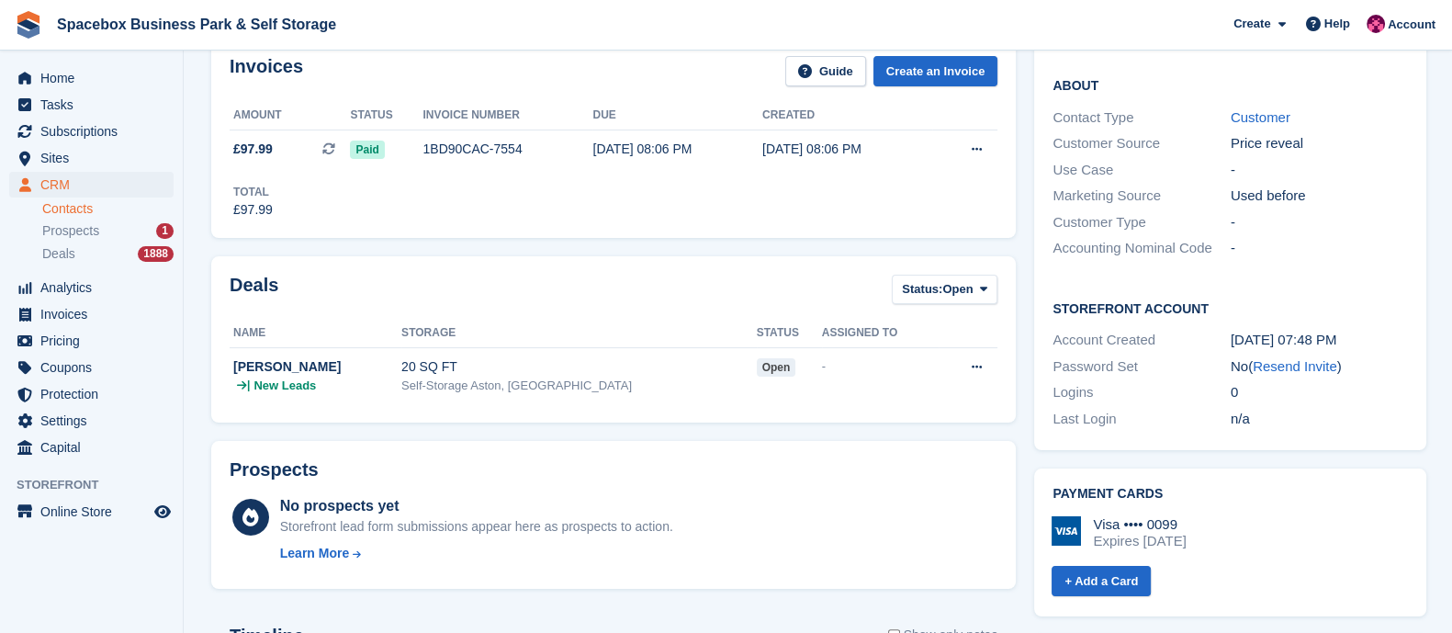
scroll to position [466, 0]
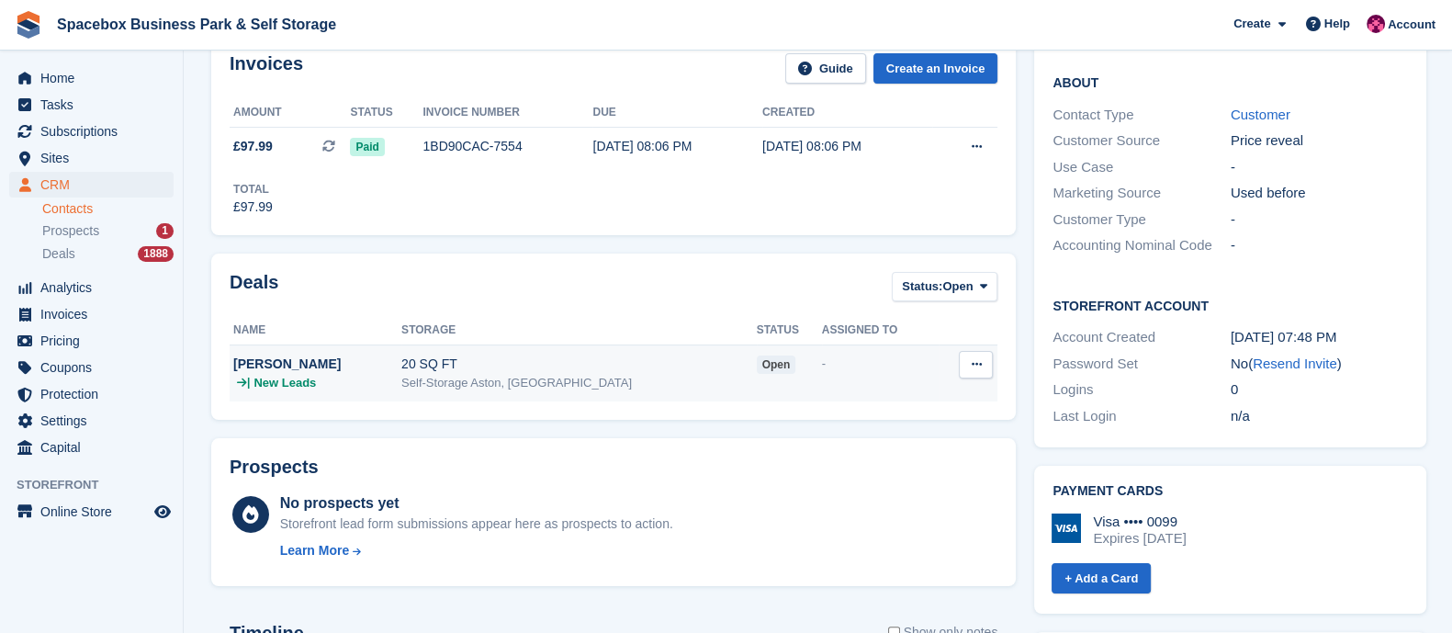
click at [987, 354] on button at bounding box center [976, 365] width 34 height 28
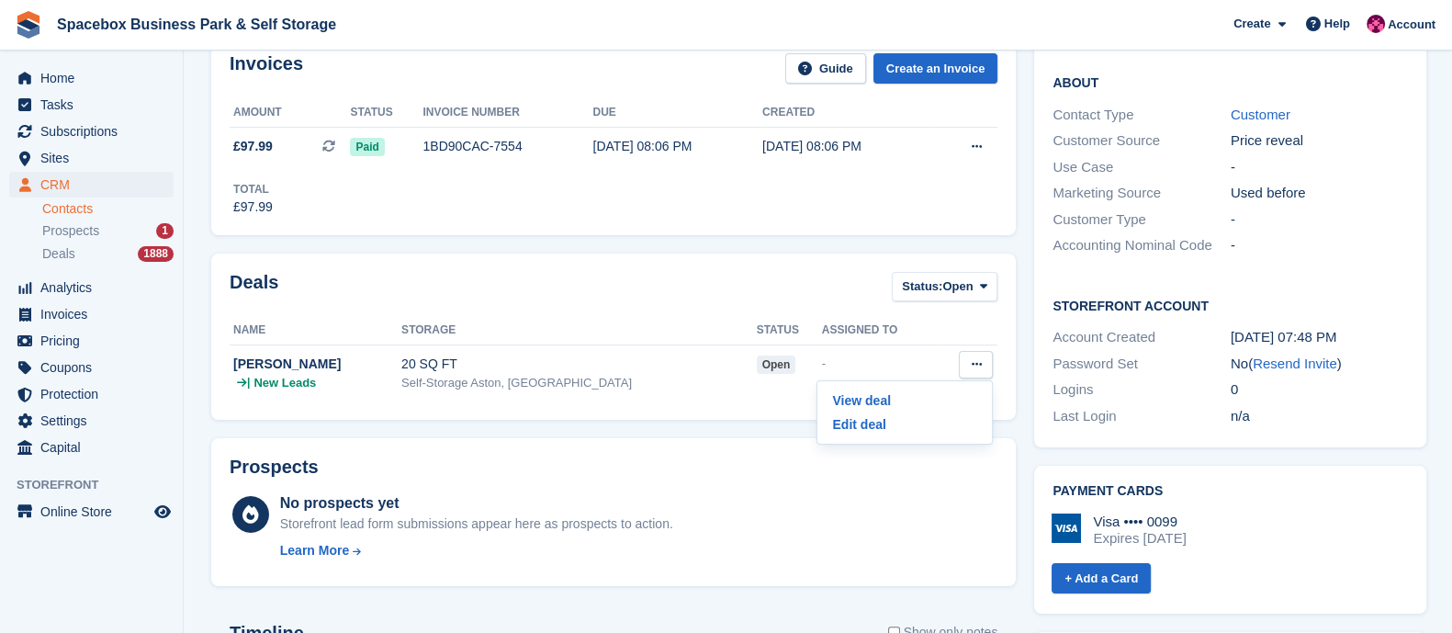
click at [611, 448] on div "Prospects No prospects yet Storefront lead form submissions appear here as pros…" at bounding box center [613, 512] width 804 height 148
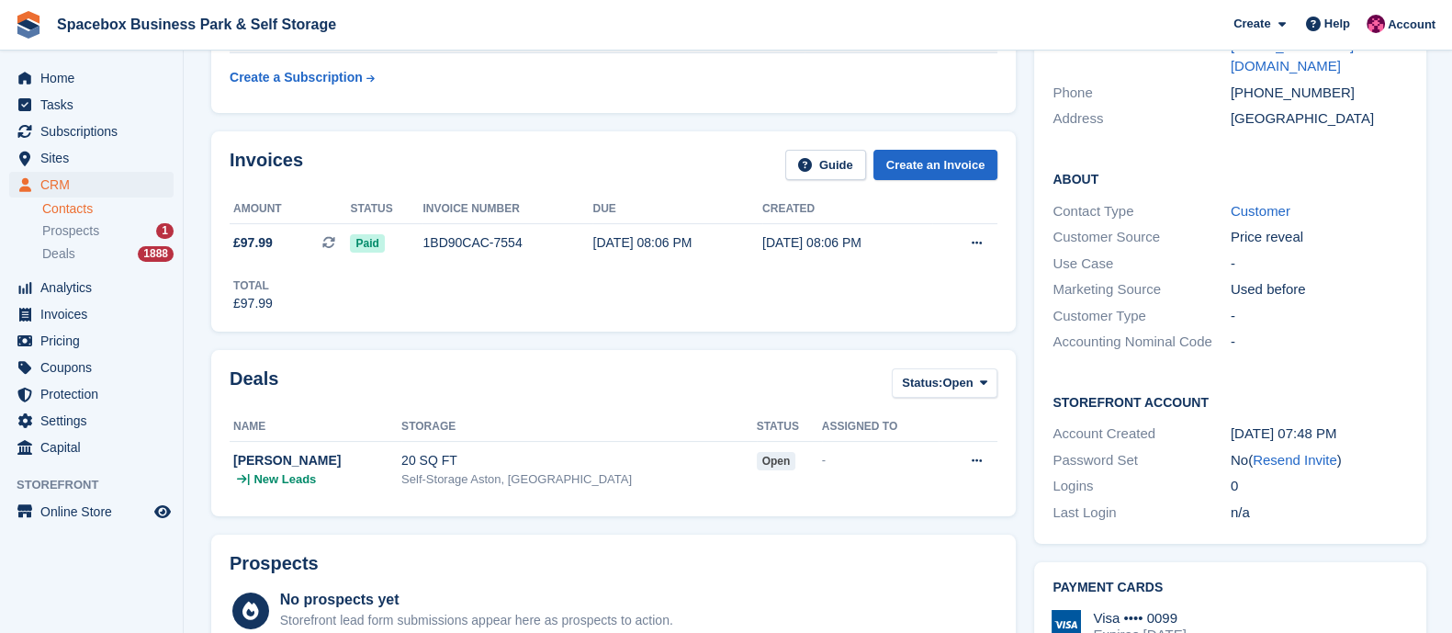
scroll to position [367, 0]
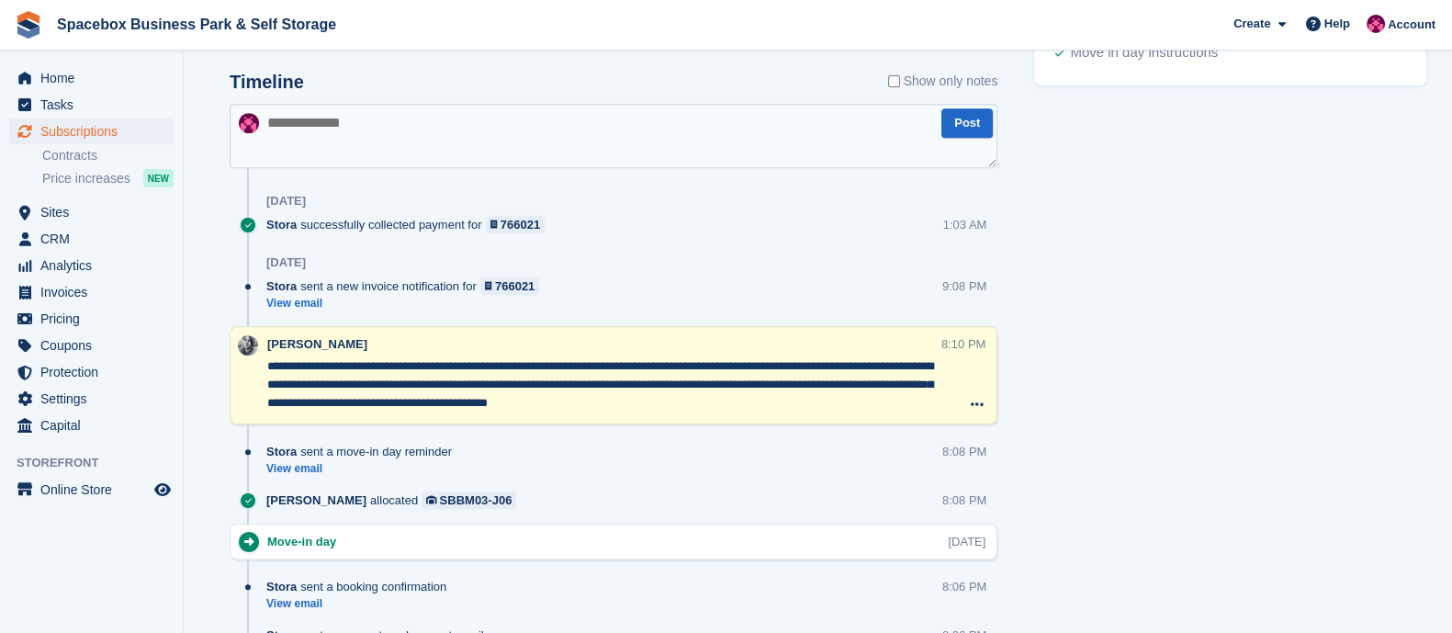
scroll to position [992, 0]
click at [92, 107] on span "Tasks" at bounding box center [95, 105] width 110 height 26
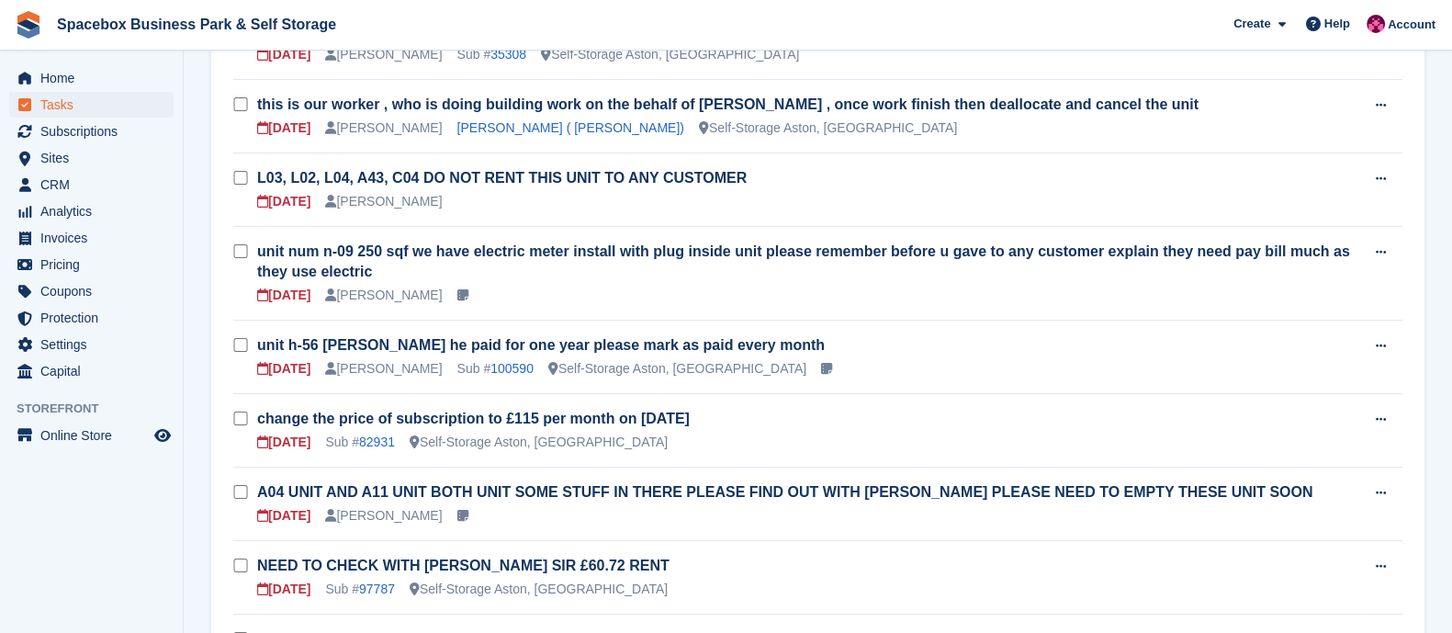
scroll to position [349, 0]
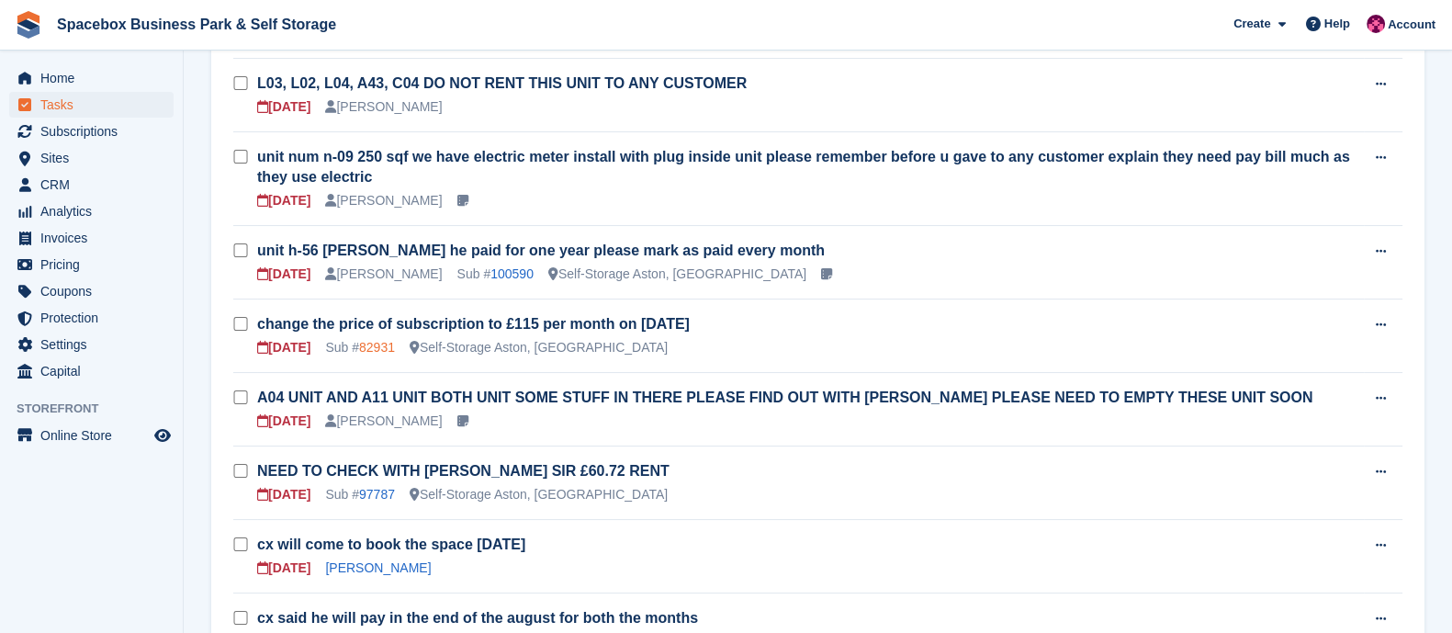
click at [386, 352] on link "82931" at bounding box center [377, 347] width 36 height 15
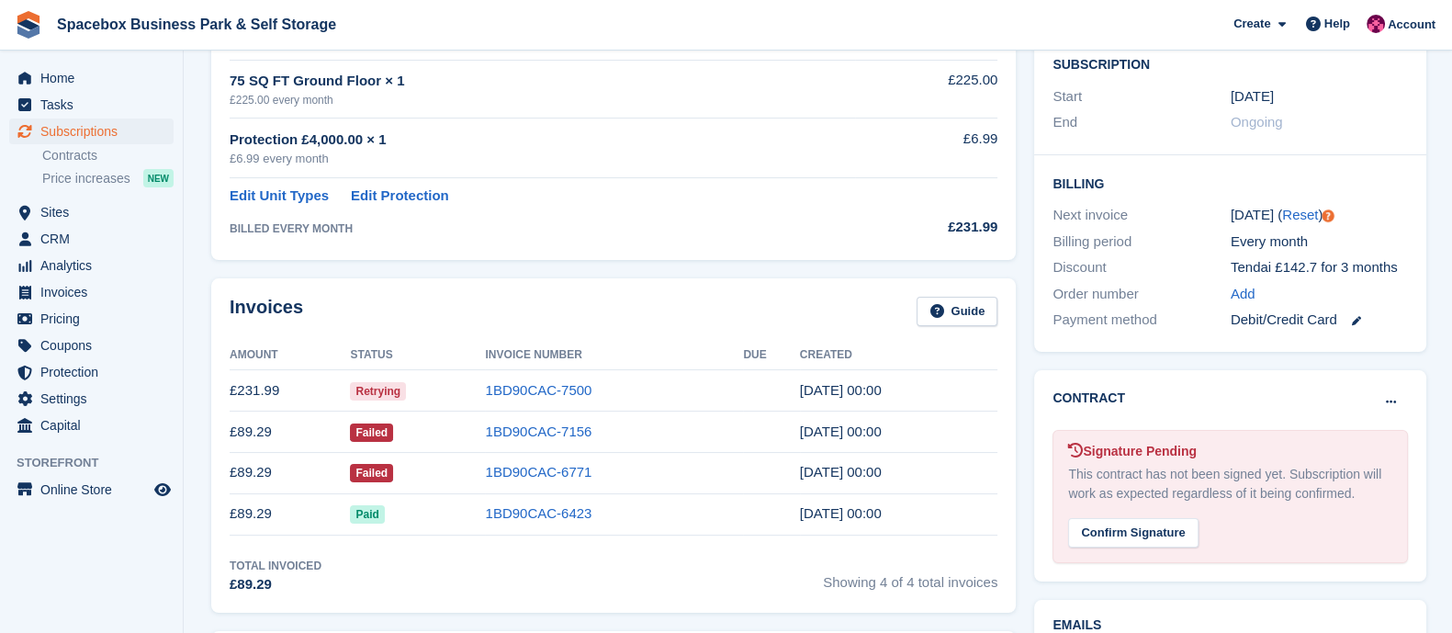
scroll to position [369, 0]
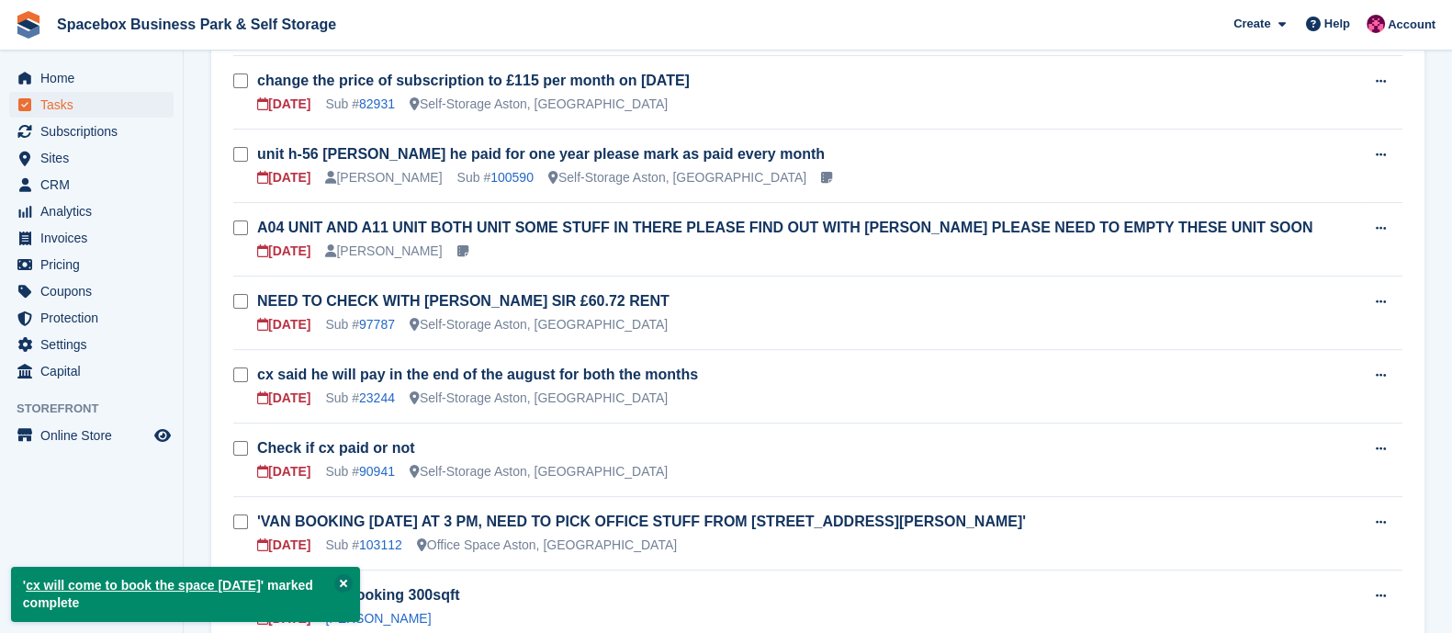
scroll to position [754, 0]
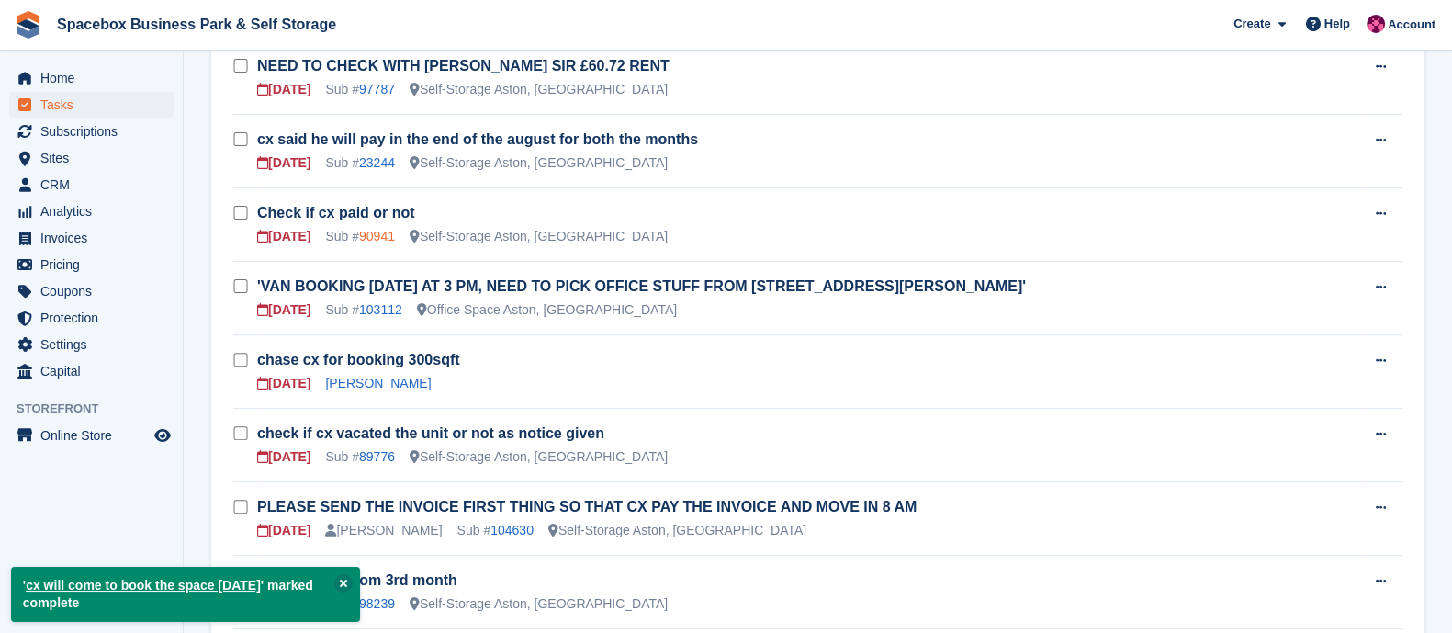
click at [367, 229] on link "90941" at bounding box center [377, 236] width 36 height 15
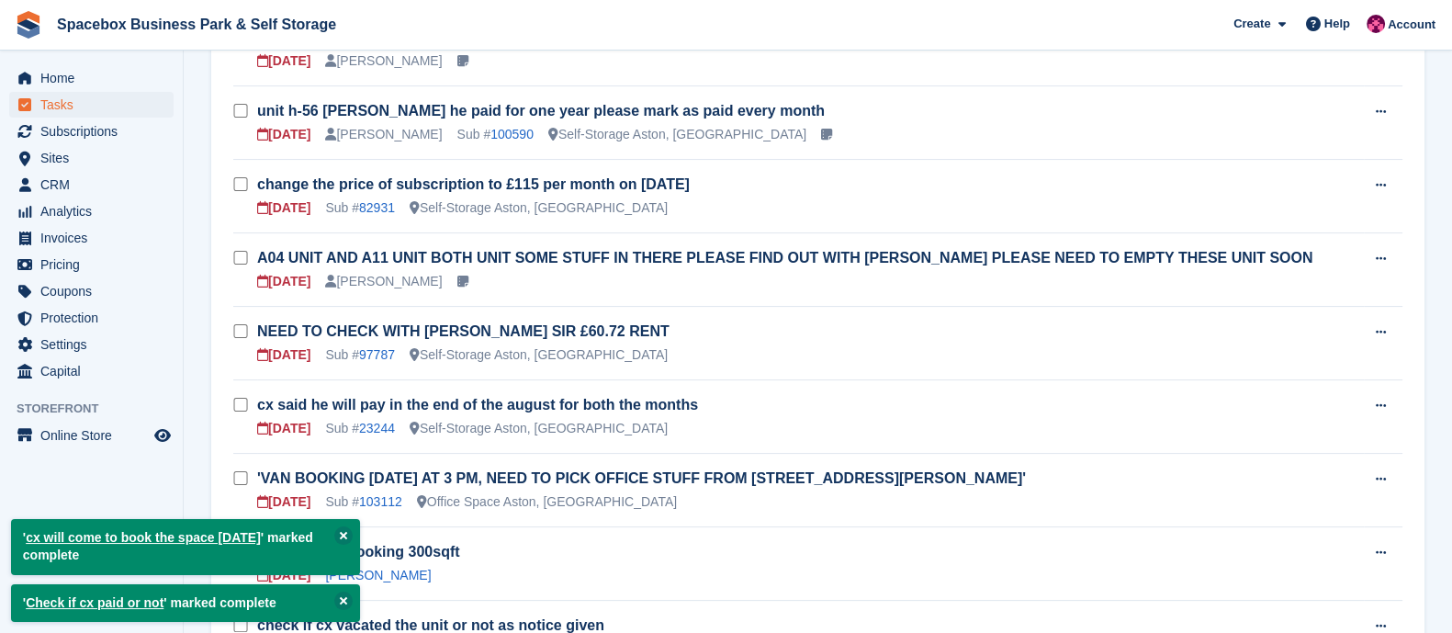
scroll to position [697, 0]
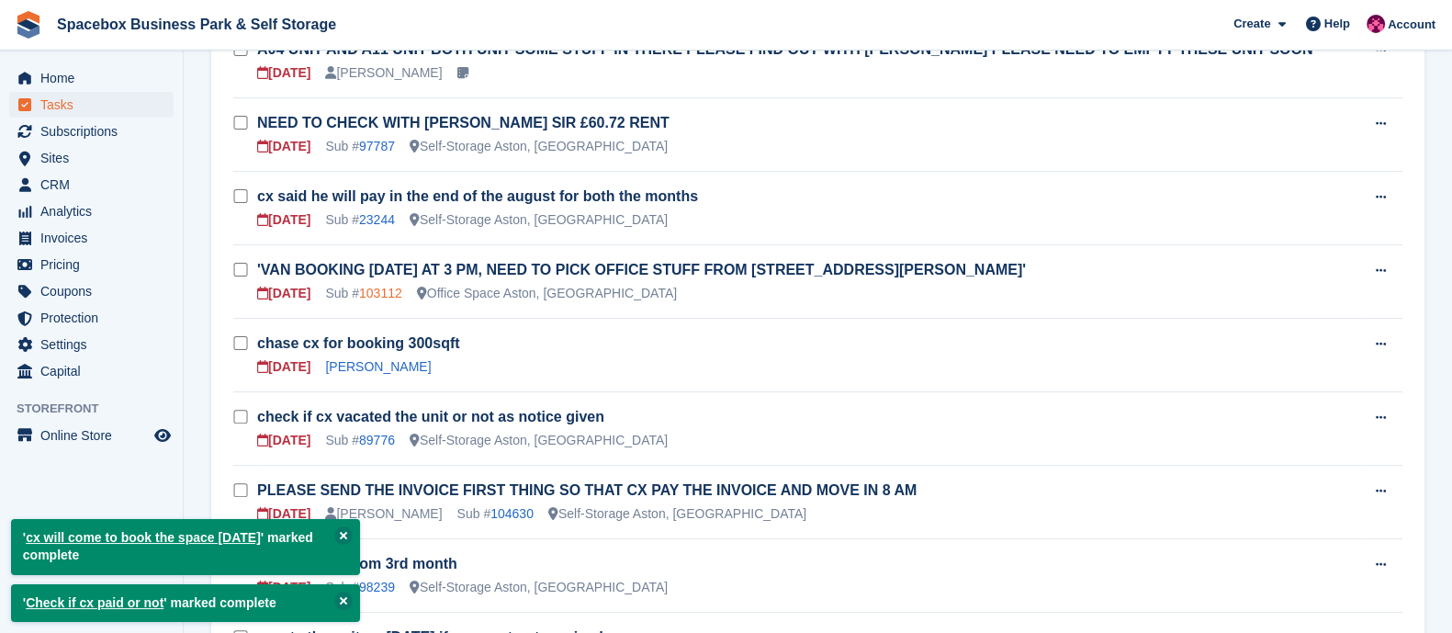
click at [382, 286] on link "103112" at bounding box center [380, 293] width 43 height 15
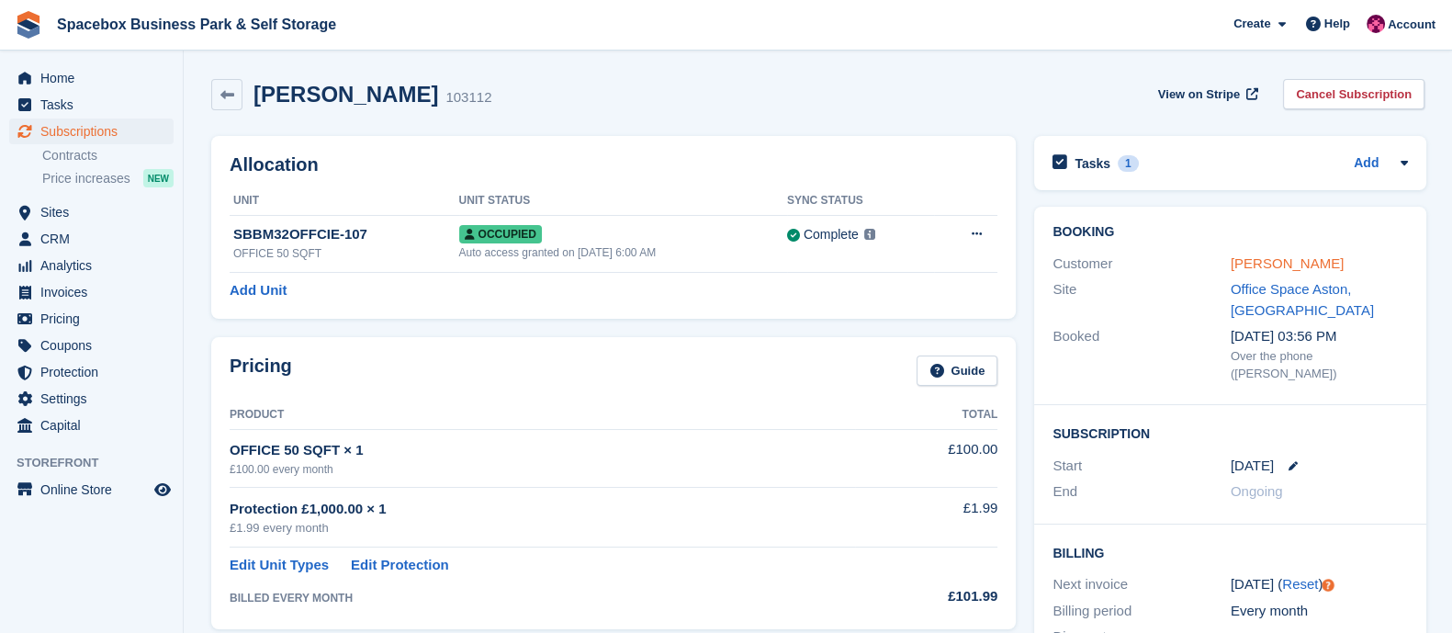
click at [1258, 262] on link "Leopold Johnson" at bounding box center [1286, 263] width 113 height 16
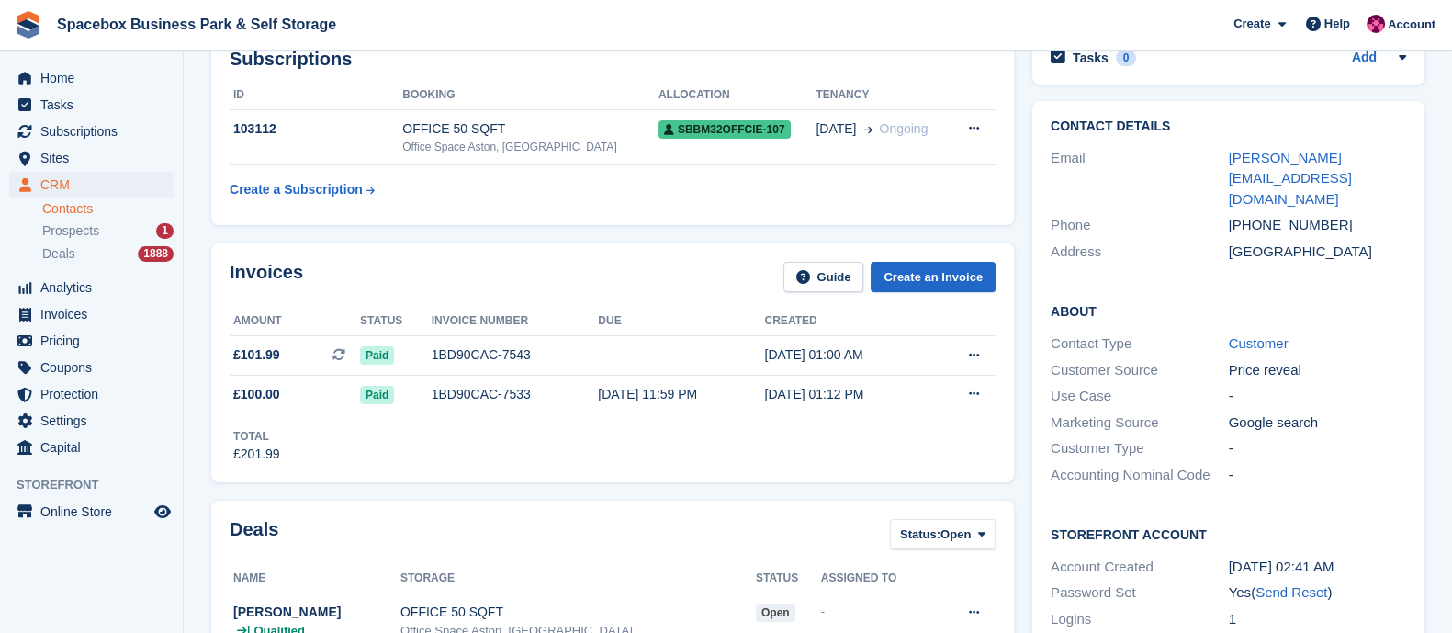
scroll to position [298, 0]
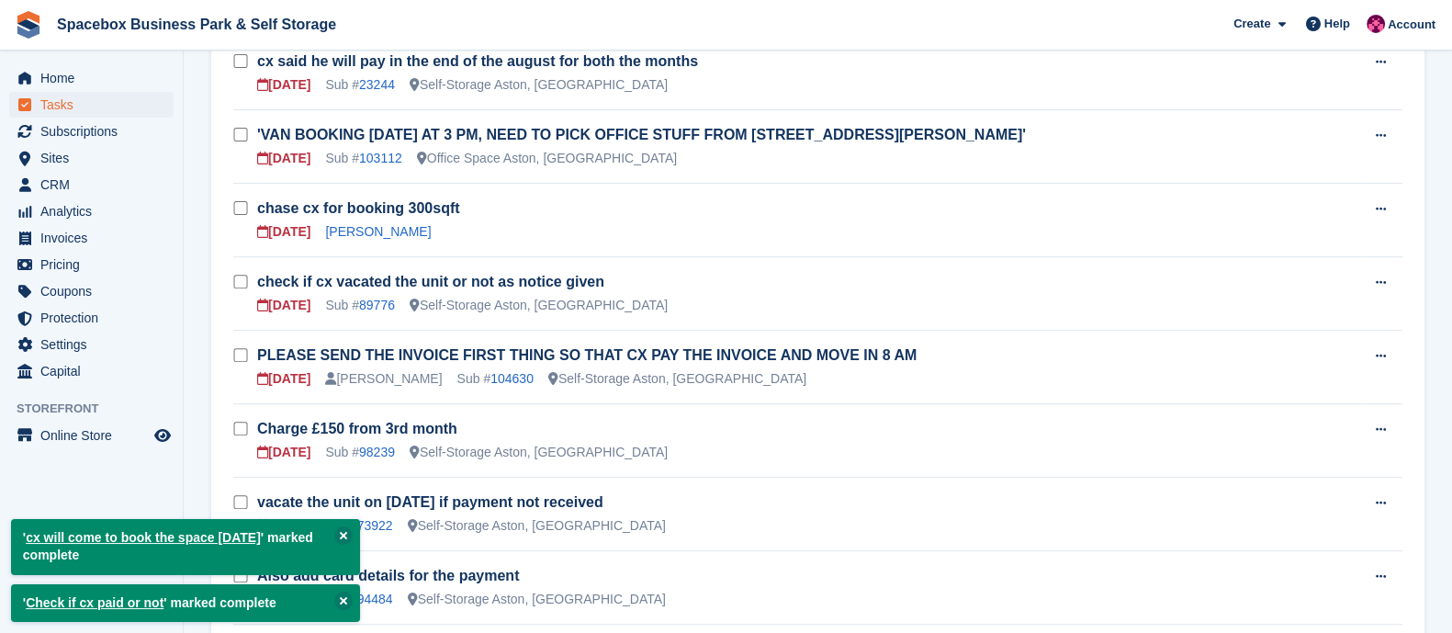
scroll to position [867, 0]
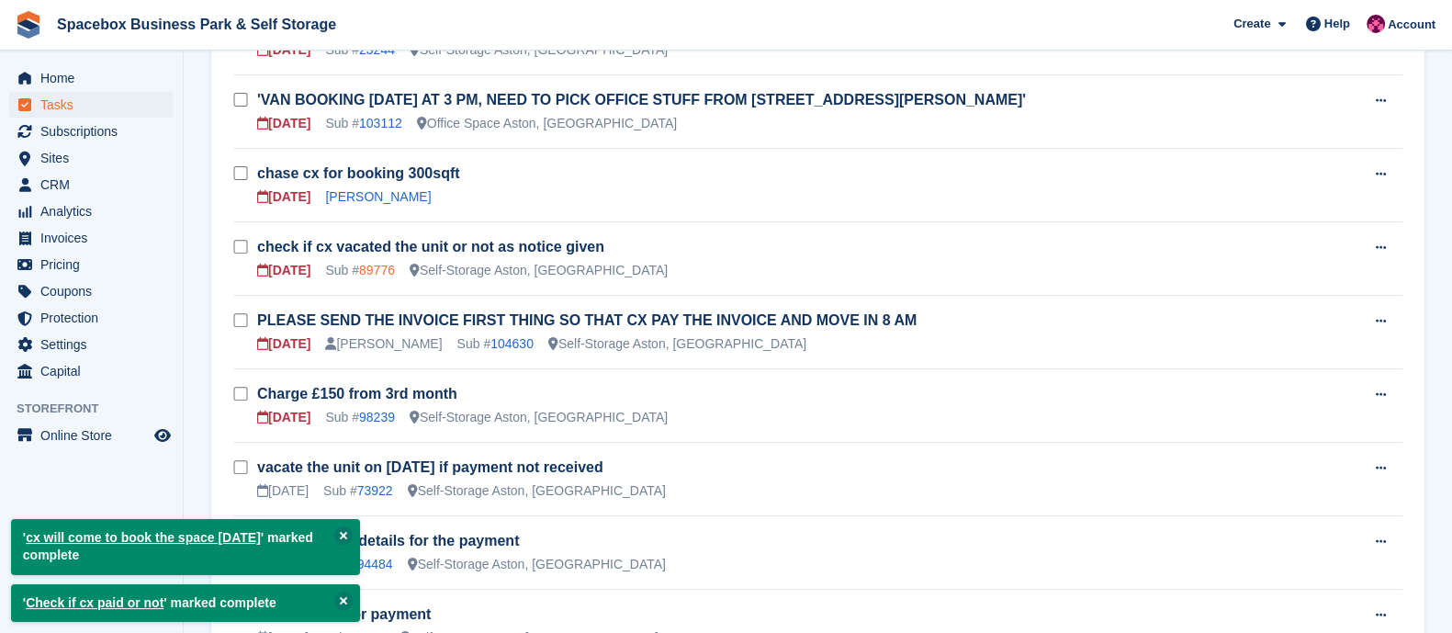
click at [378, 272] on link "89776" at bounding box center [377, 270] width 36 height 15
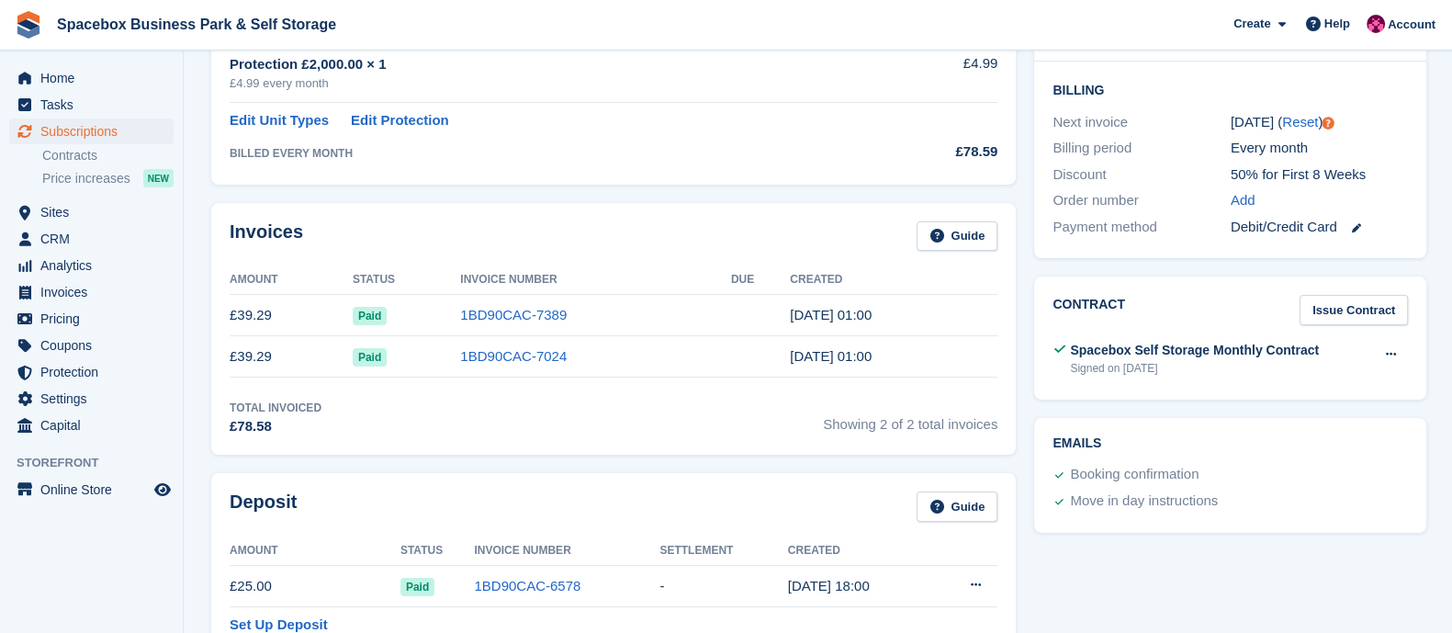
scroll to position [444, 0]
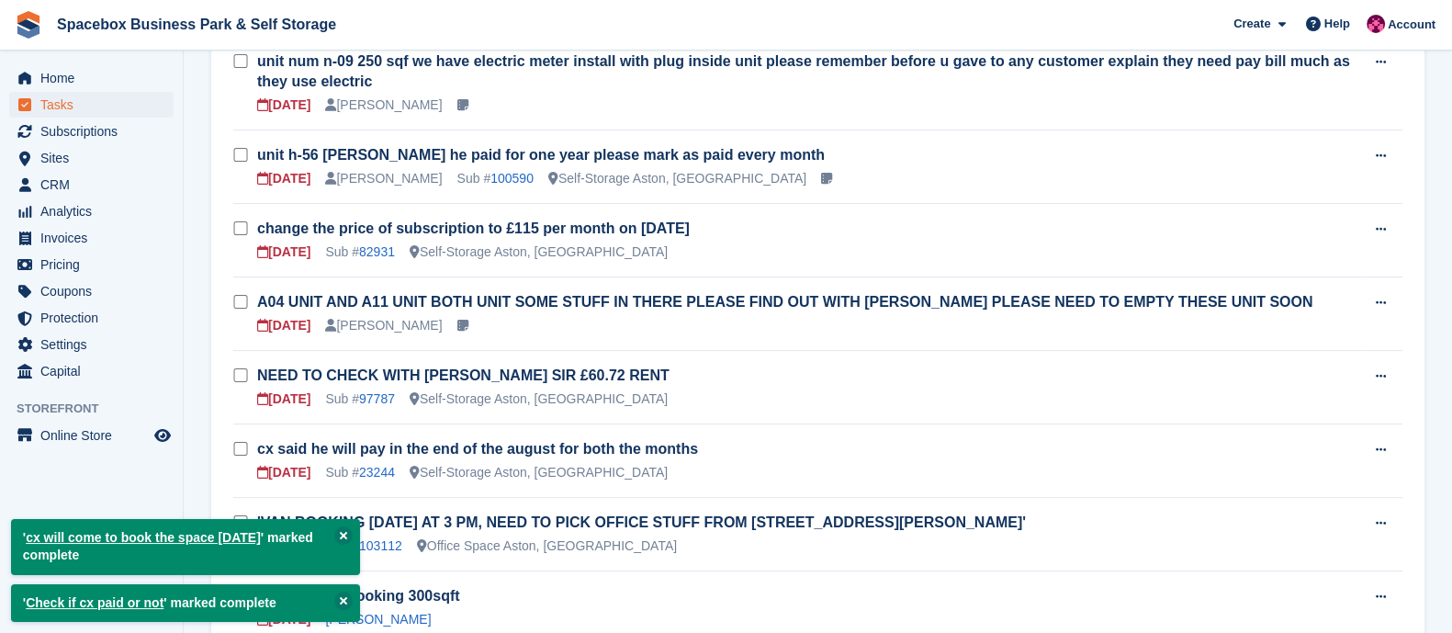
scroll to position [867, 0]
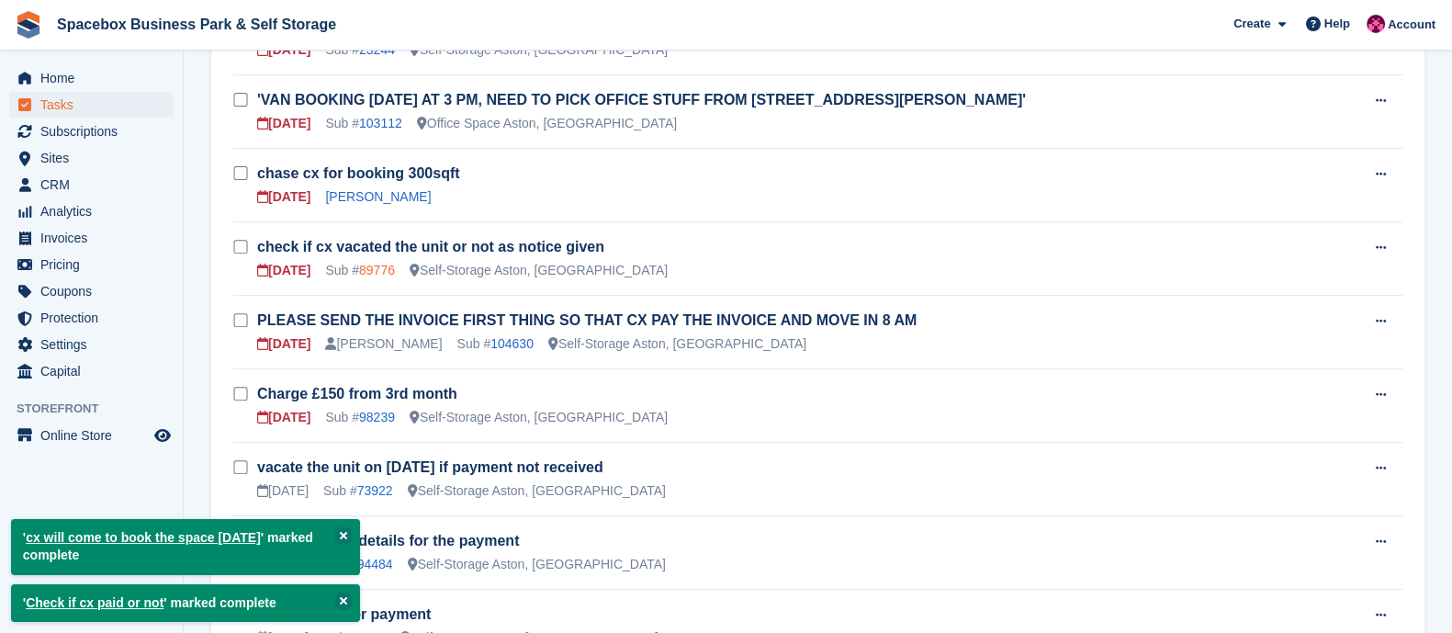
click at [368, 264] on link "89776" at bounding box center [377, 270] width 36 height 15
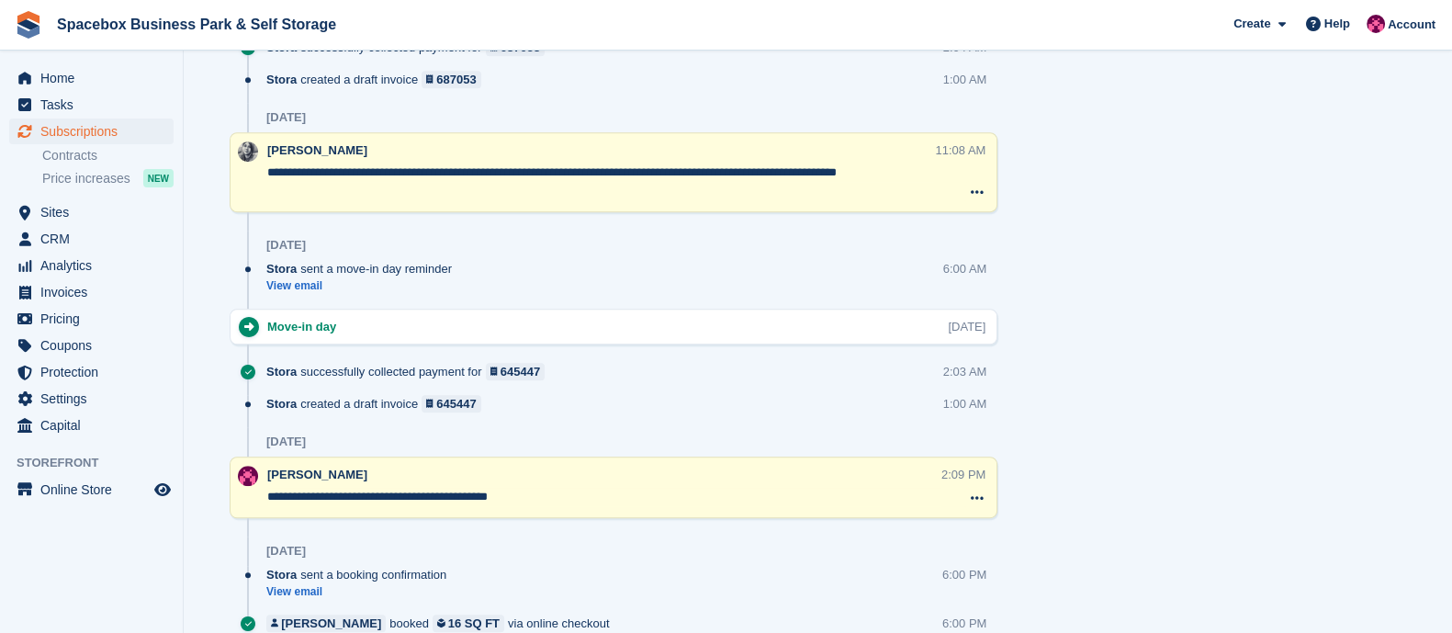
scroll to position [1239, 0]
drag, startPoint x: 925, startPoint y: 169, endPoint x: 246, endPoint y: 176, distance: 678.6
click at [246, 176] on div "**********" at bounding box center [614, 173] width 768 height 80
click at [624, 231] on div "14 Jul" at bounding box center [631, 245] width 731 height 29
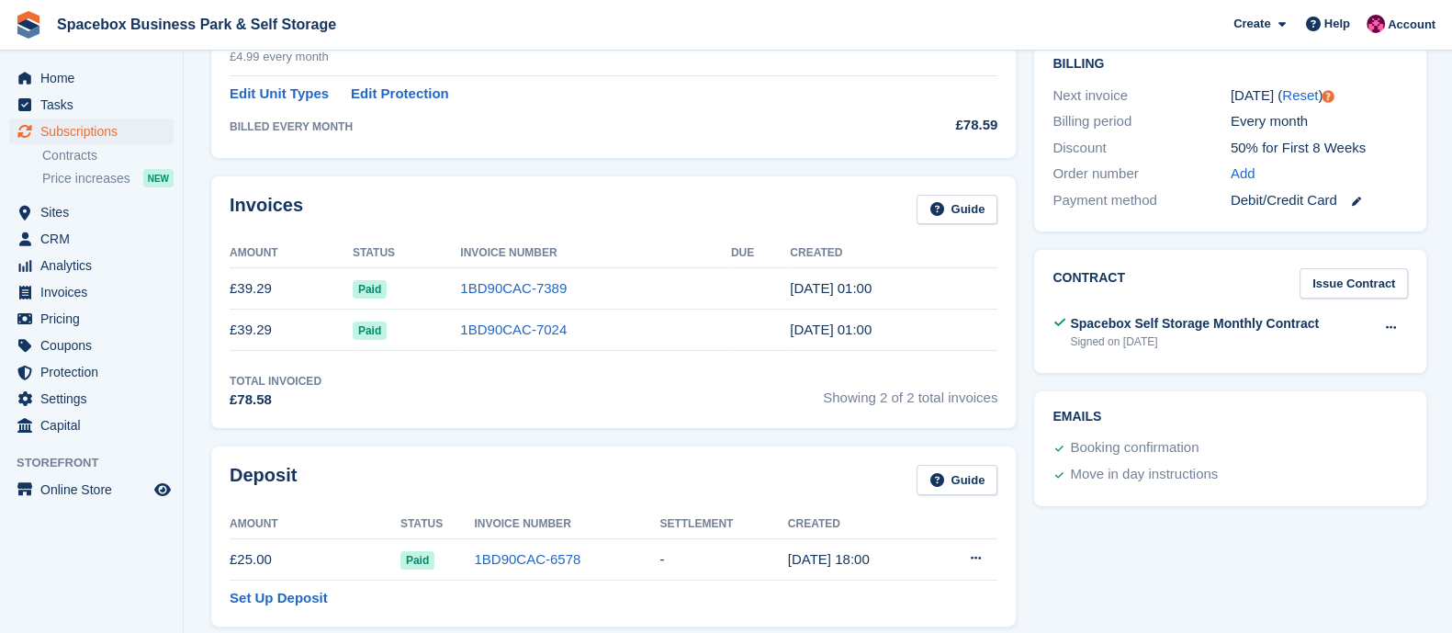
scroll to position [0, 0]
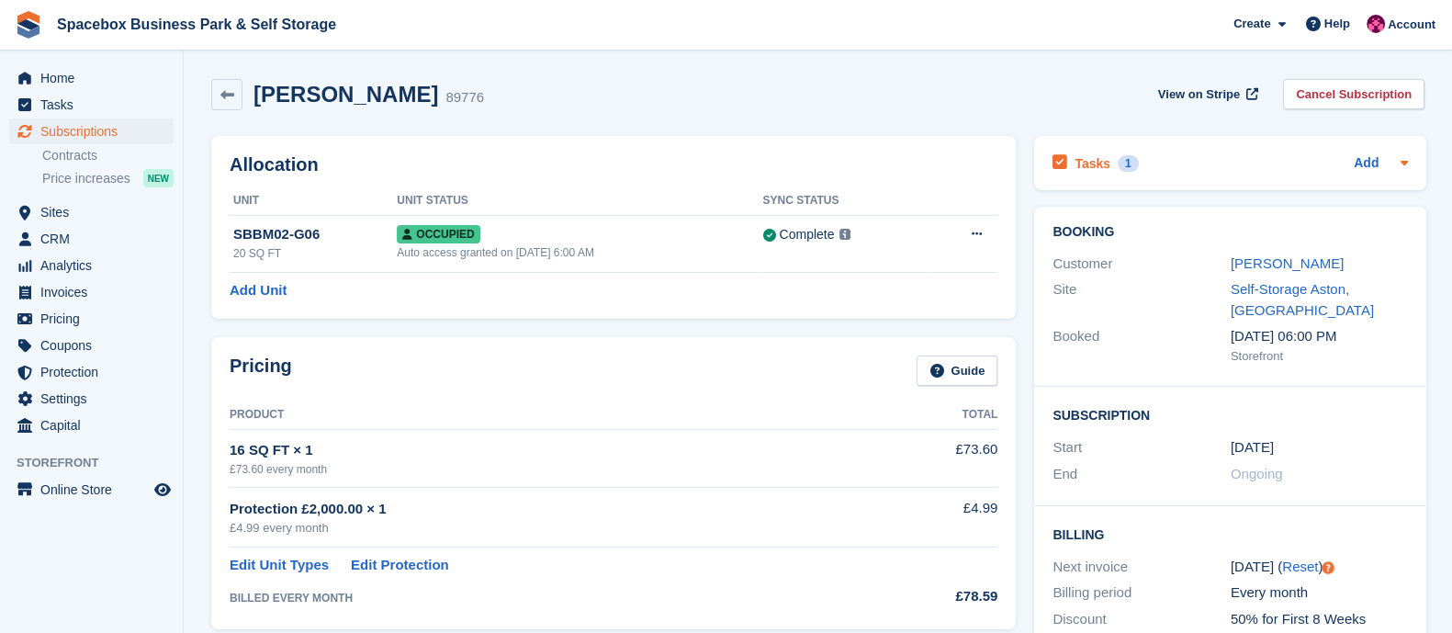
click at [1106, 168] on div "Tasks 1" at bounding box center [1094, 163] width 85 height 25
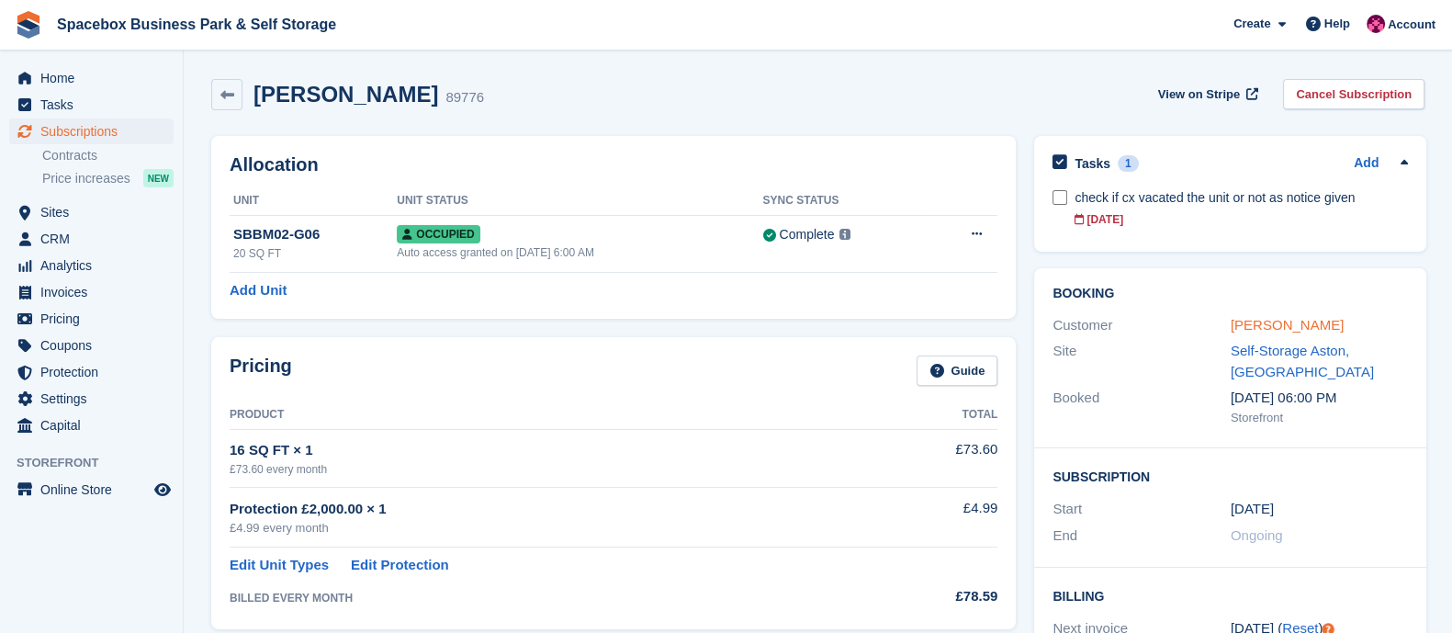
click at [1272, 328] on link "Tahir Onafeko" at bounding box center [1286, 325] width 113 height 16
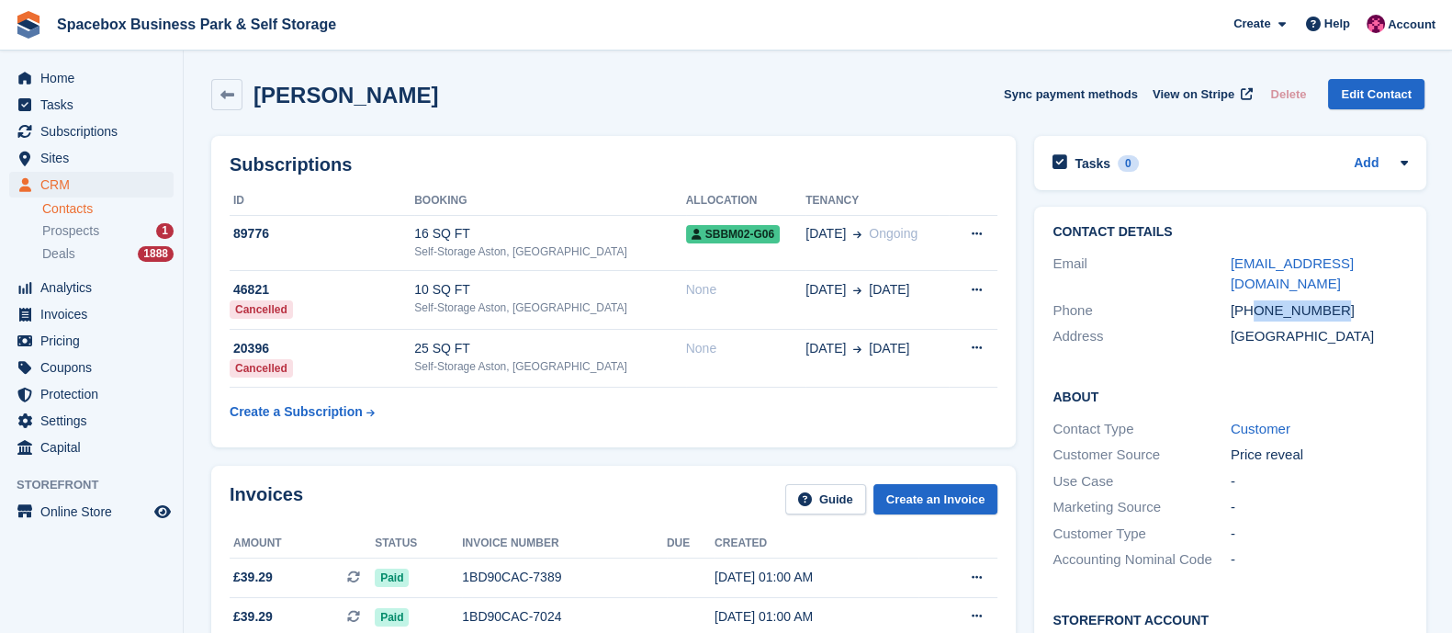
copy div "7950411860"
drag, startPoint x: 1250, startPoint y: 291, endPoint x: 1329, endPoint y: 289, distance: 79.0
click at [1329, 300] on div "+447950411860" at bounding box center [1319, 310] width 178 height 21
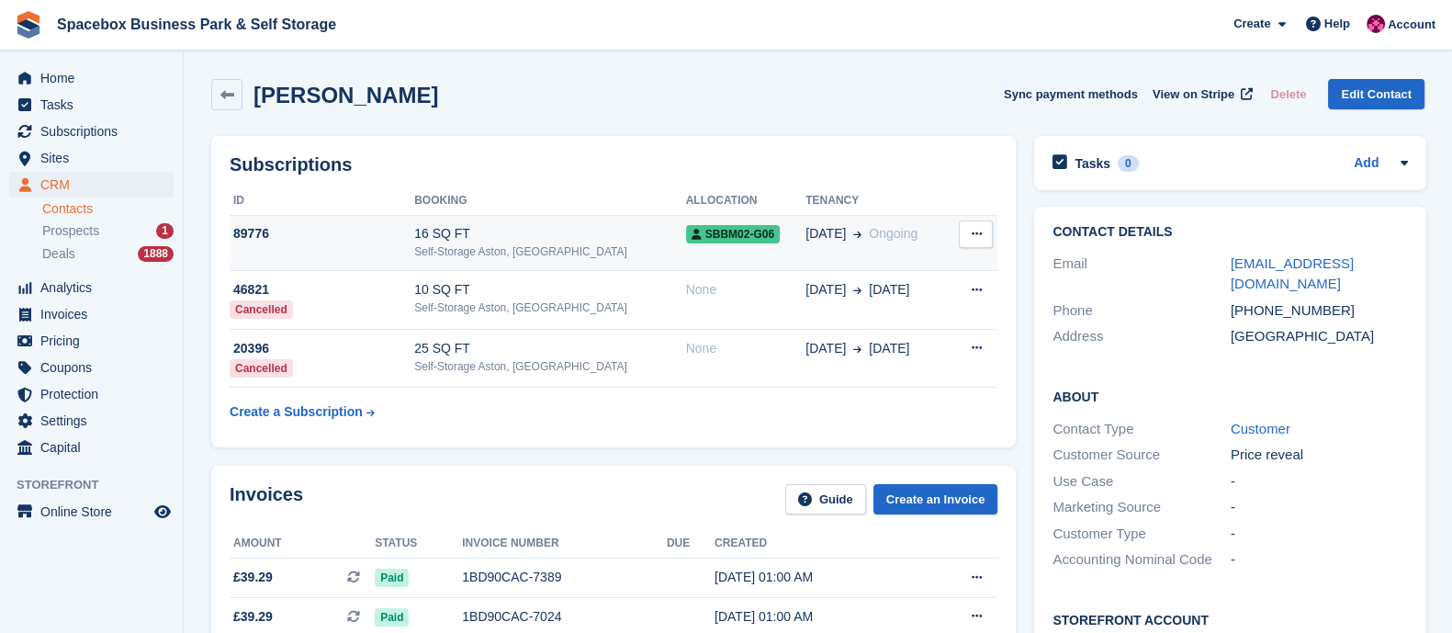
click at [531, 241] on div "16 SQ FT" at bounding box center [549, 233] width 271 height 19
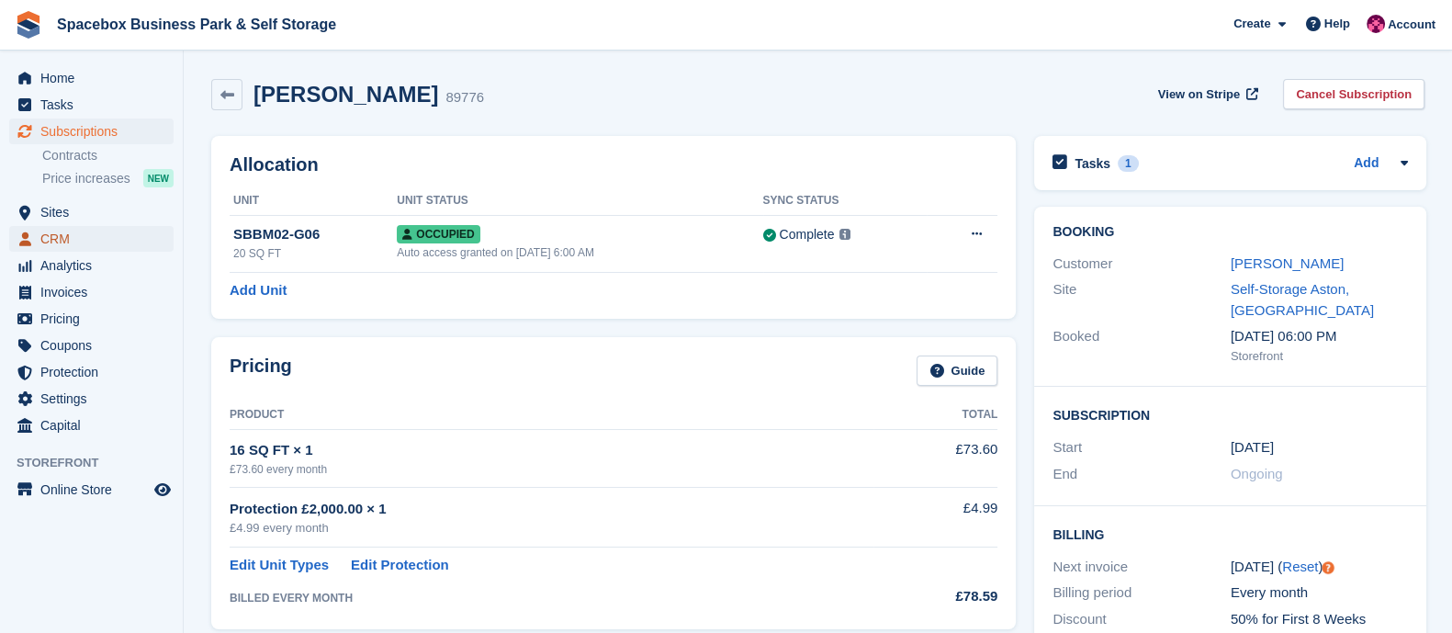
click at [106, 226] on span "CRM" at bounding box center [95, 239] width 110 height 26
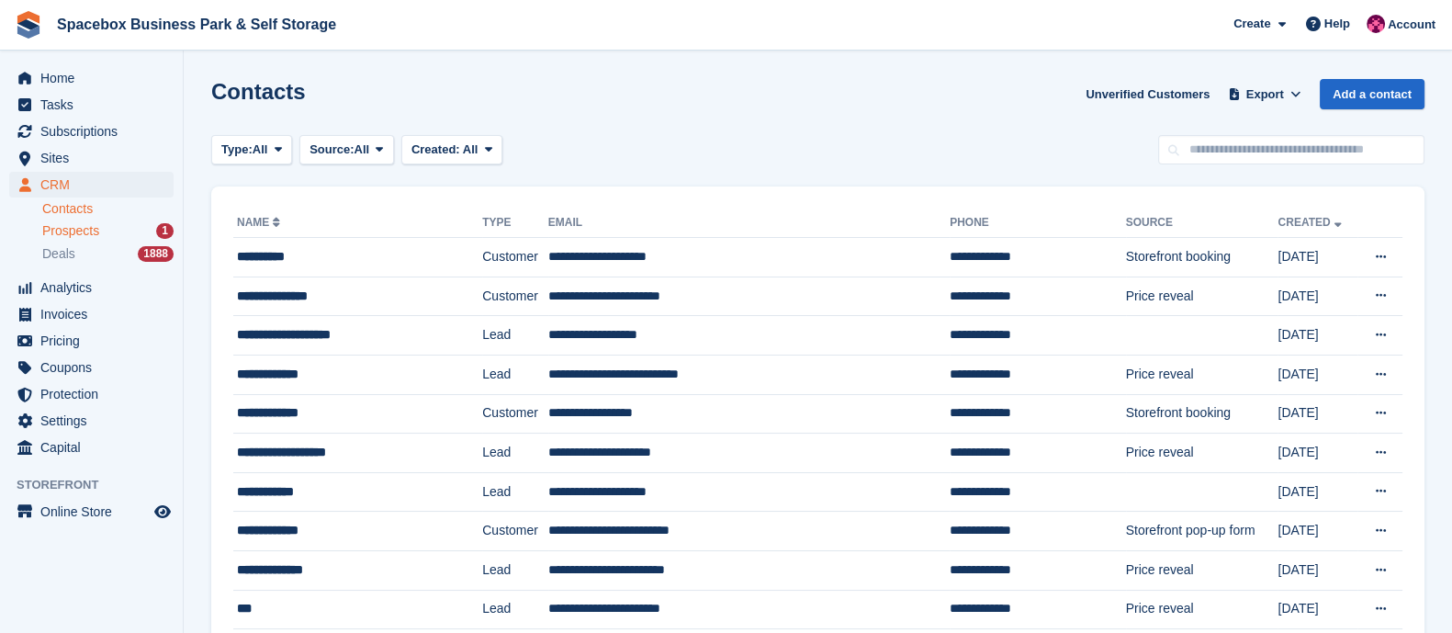
click at [101, 234] on div "Prospects 1" at bounding box center [107, 230] width 131 height 17
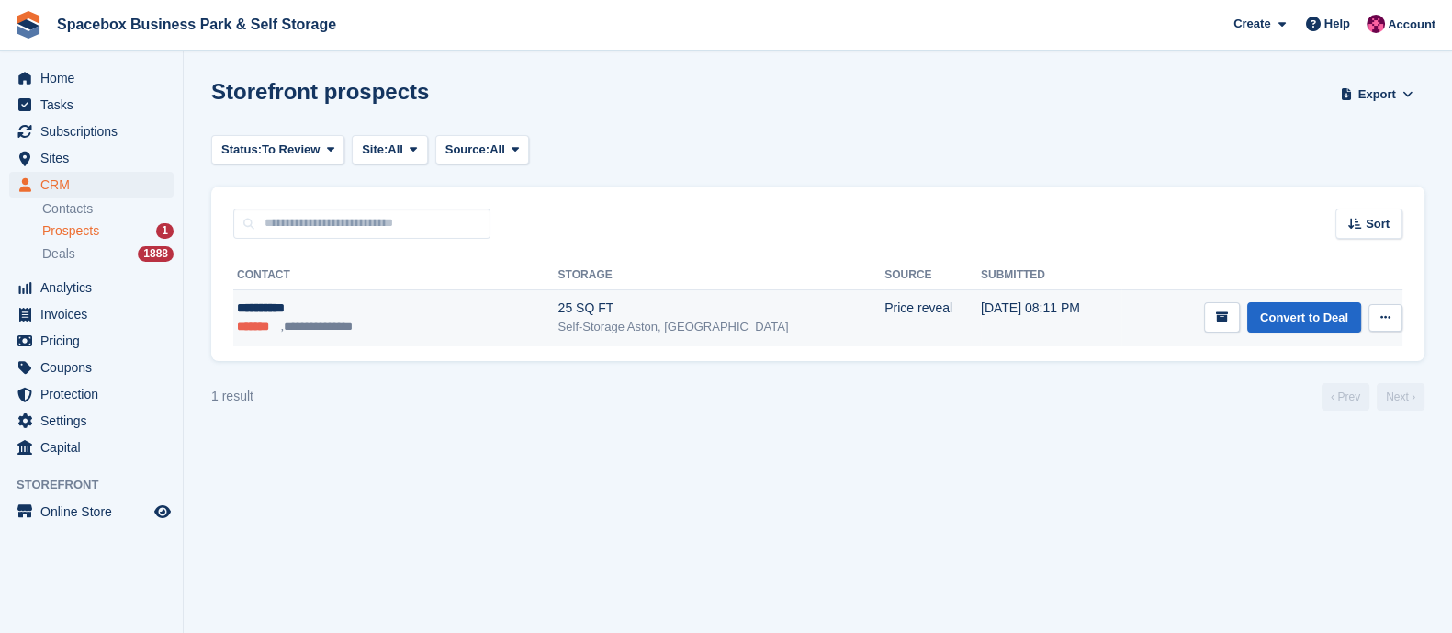
click at [1387, 319] on icon at bounding box center [1385, 317] width 10 height 12
click at [1281, 413] on p "Delete prospect" at bounding box center [1314, 417] width 160 height 24
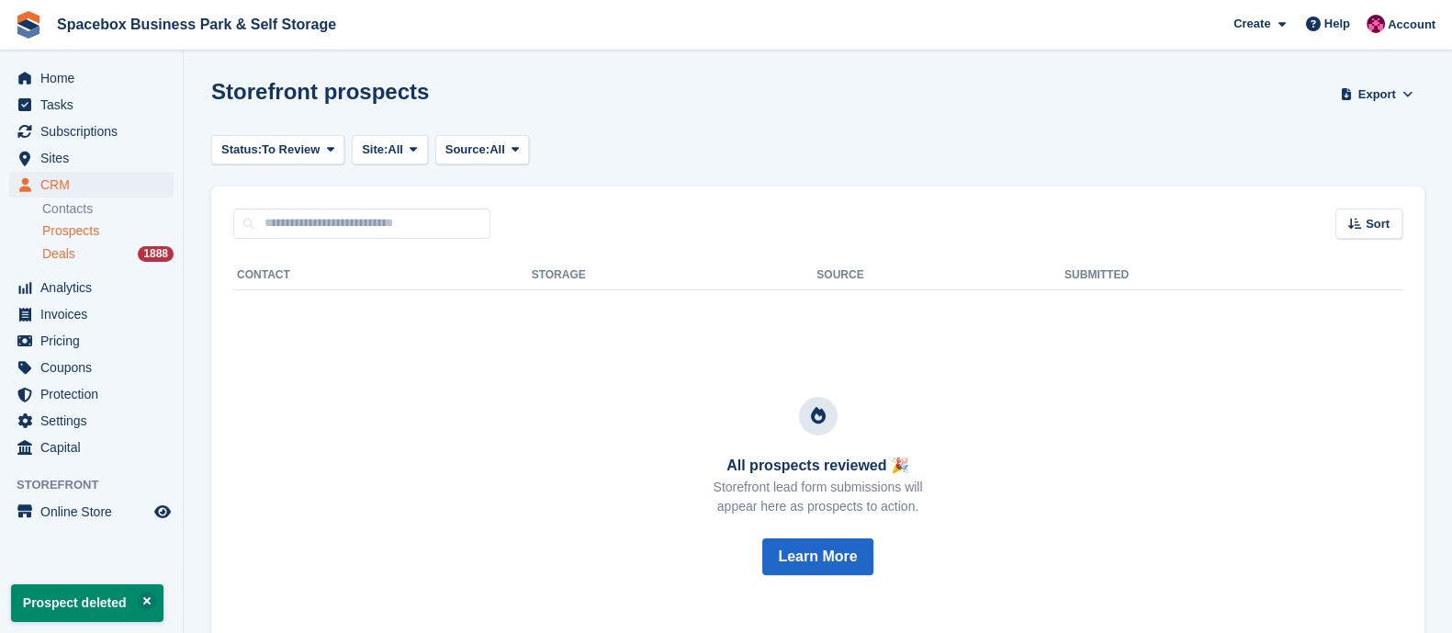
click at [78, 260] on div "Deals 1888" at bounding box center [107, 253] width 131 height 17
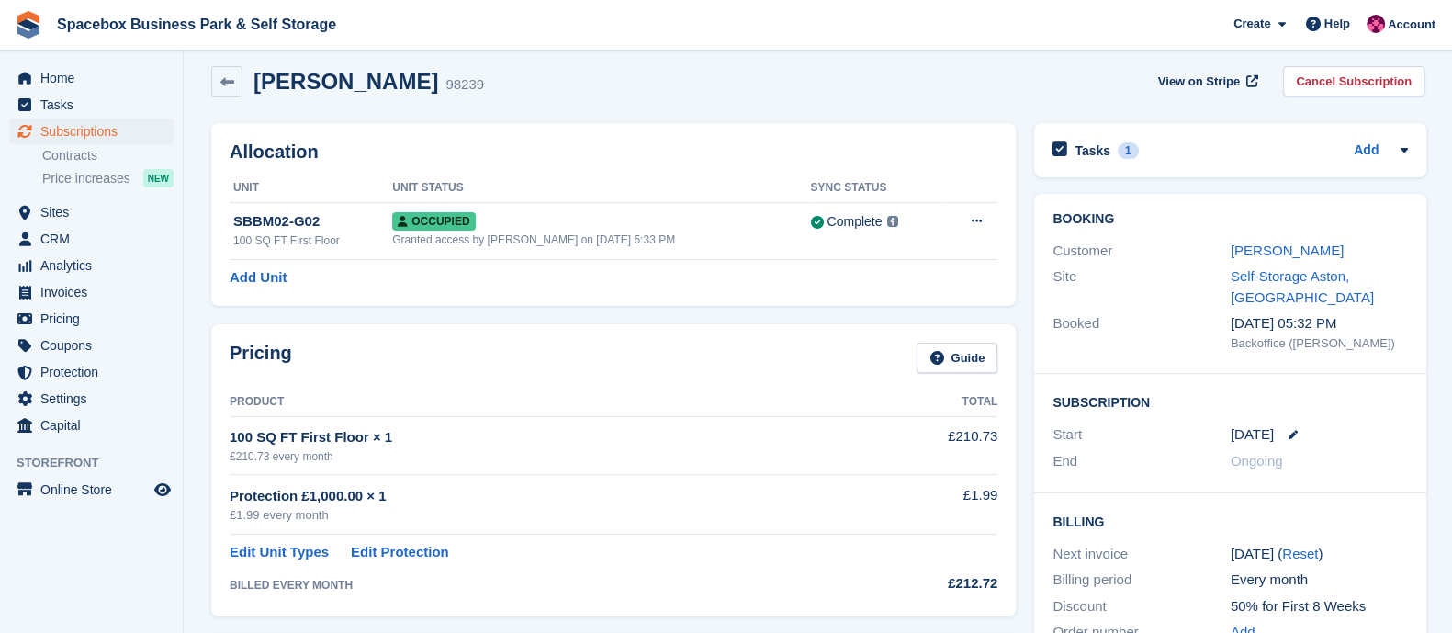
scroll to position [13, 0]
click at [1087, 157] on h2 "Tasks" at bounding box center [1092, 150] width 36 height 17
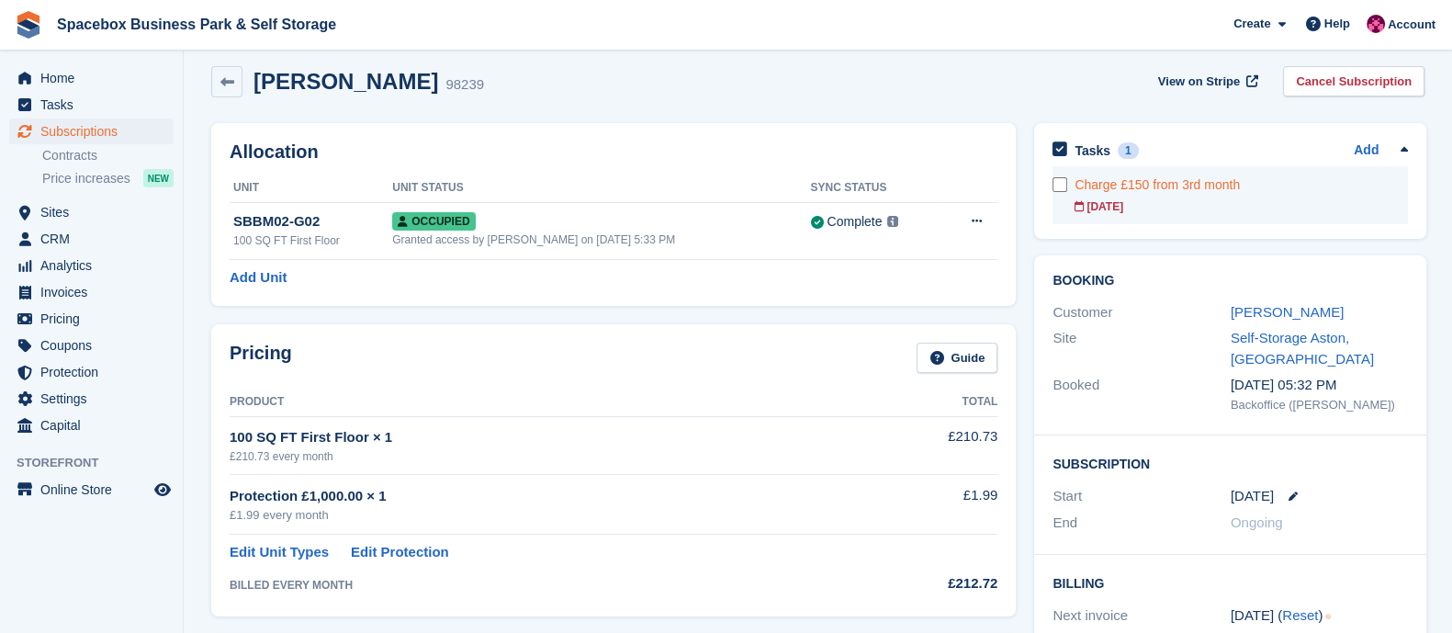
click at [1160, 185] on div "Charge £150 from 3rd month" at bounding box center [1240, 184] width 333 height 19
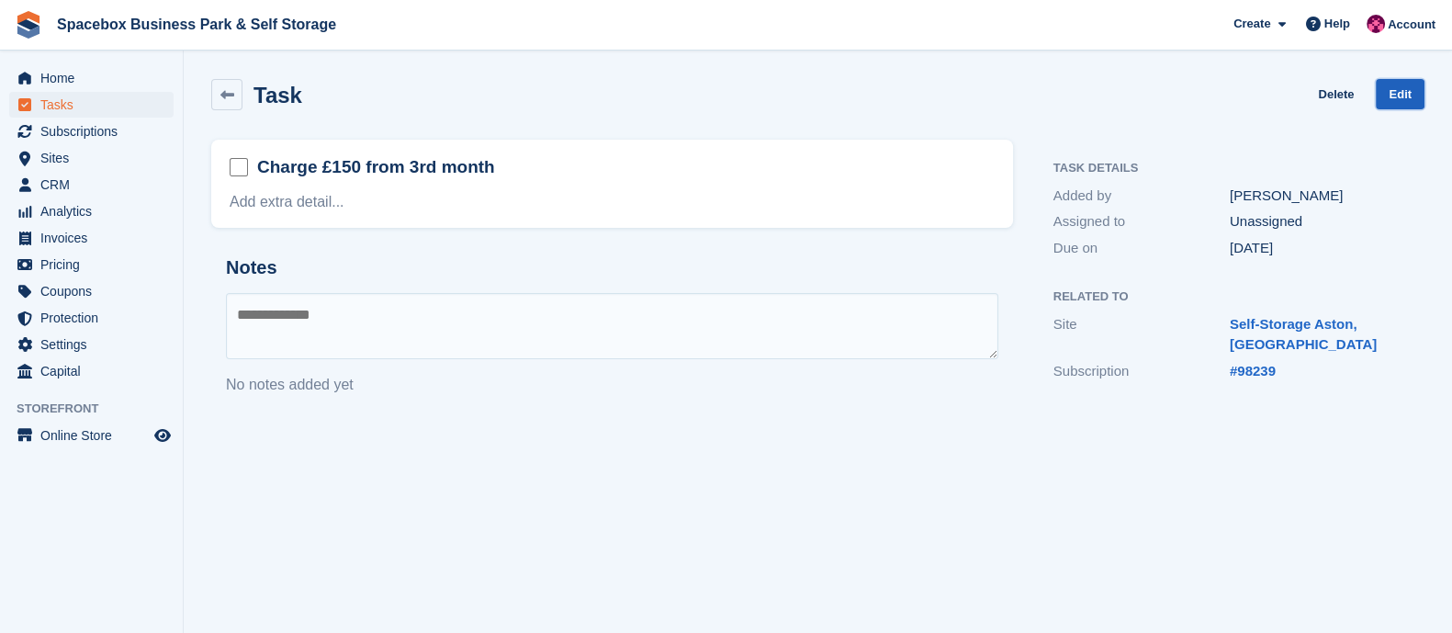
click at [1410, 95] on link "Edit" at bounding box center [1400, 94] width 49 height 30
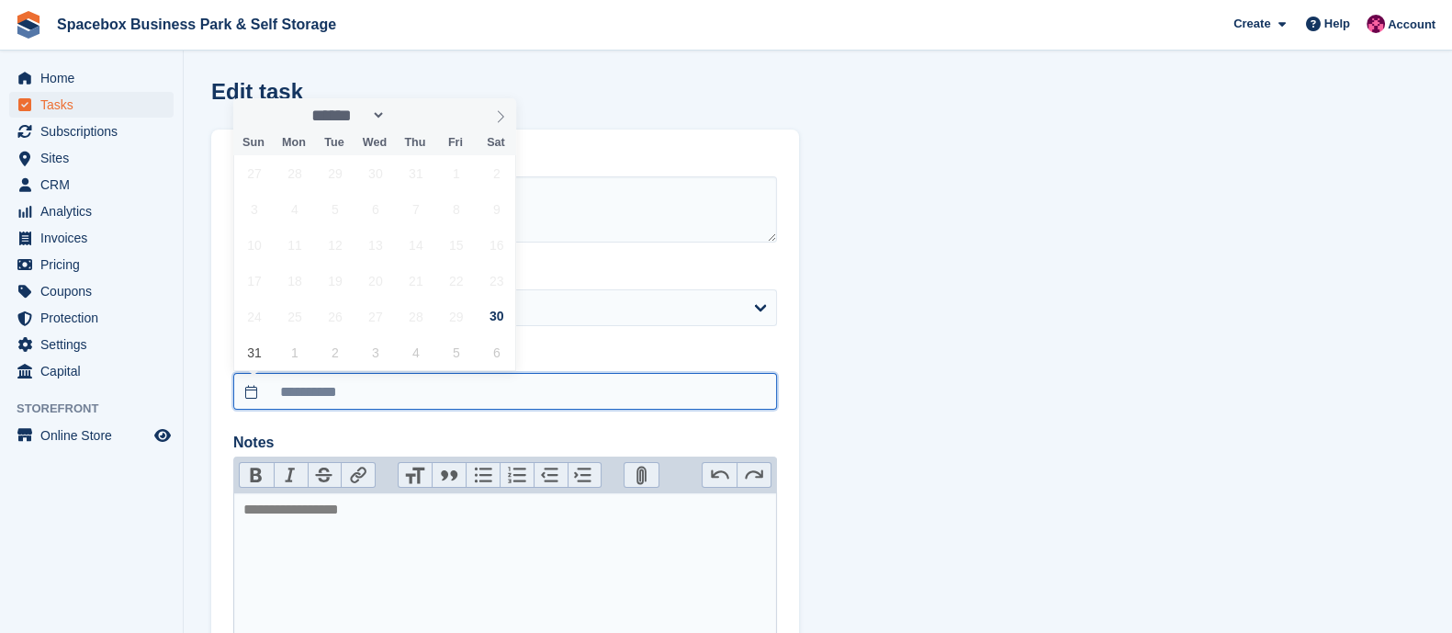
click at [357, 387] on input "**********" at bounding box center [505, 391] width 544 height 37
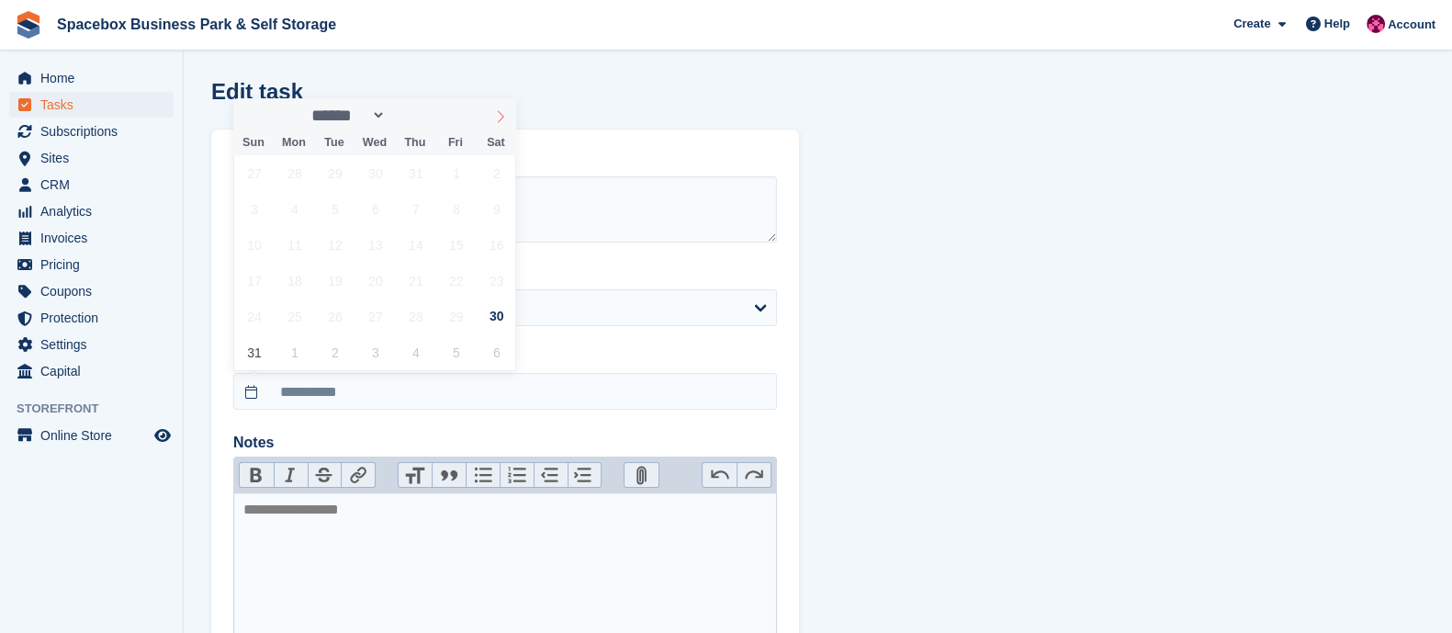
click at [497, 111] on icon at bounding box center [500, 116] width 13 height 13
select select "*"
click at [407, 277] on span "25" at bounding box center [416, 281] width 36 height 36
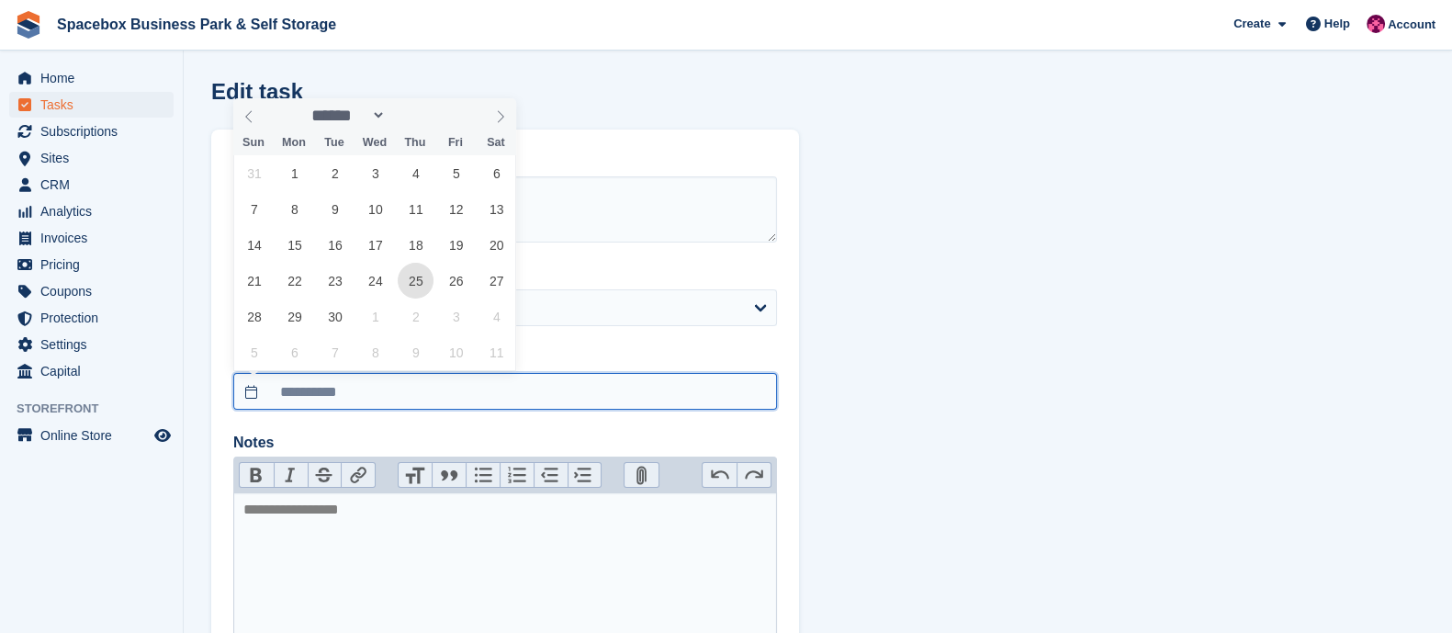
type input "**********"
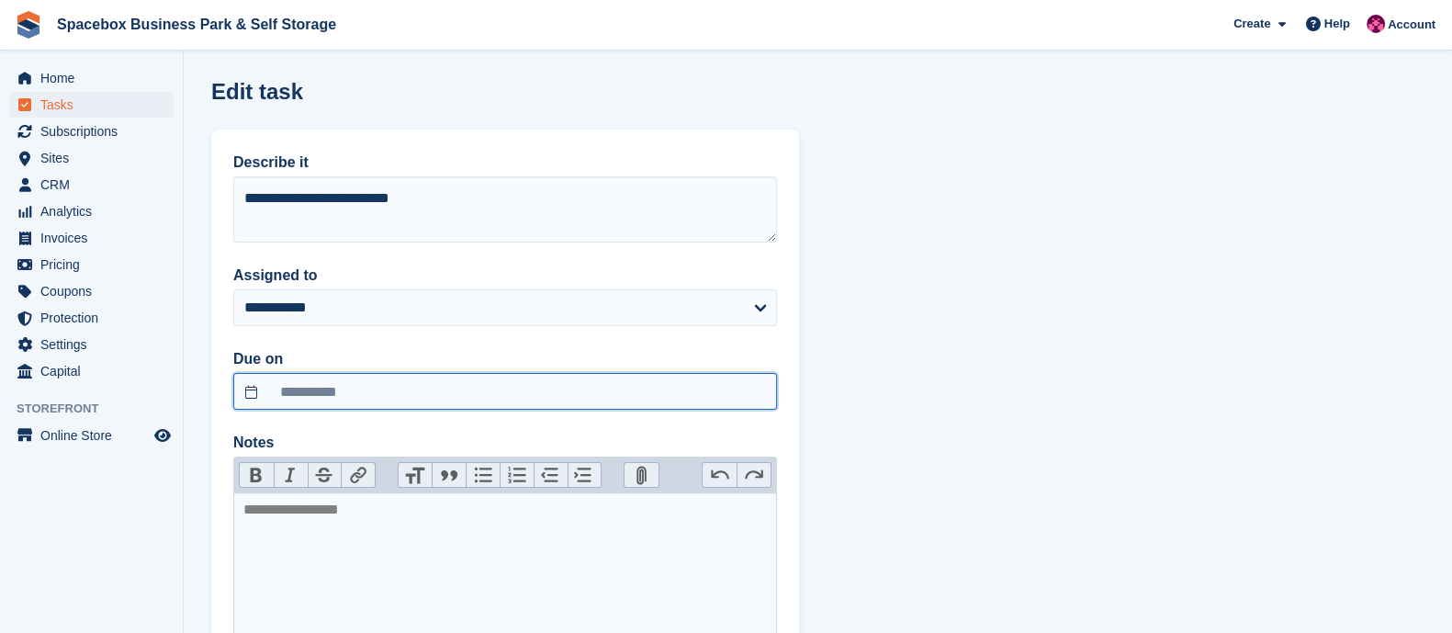
scroll to position [173, 0]
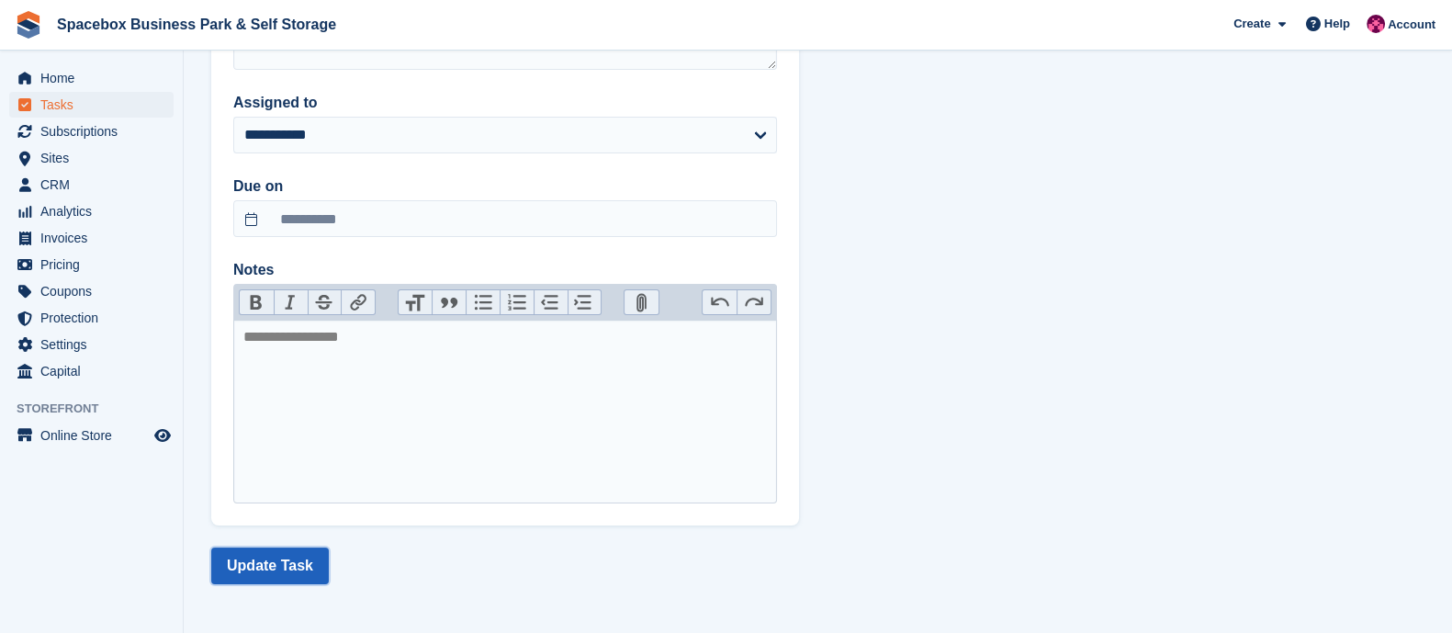
click at [257, 565] on button "Update Task" at bounding box center [270, 565] width 118 height 37
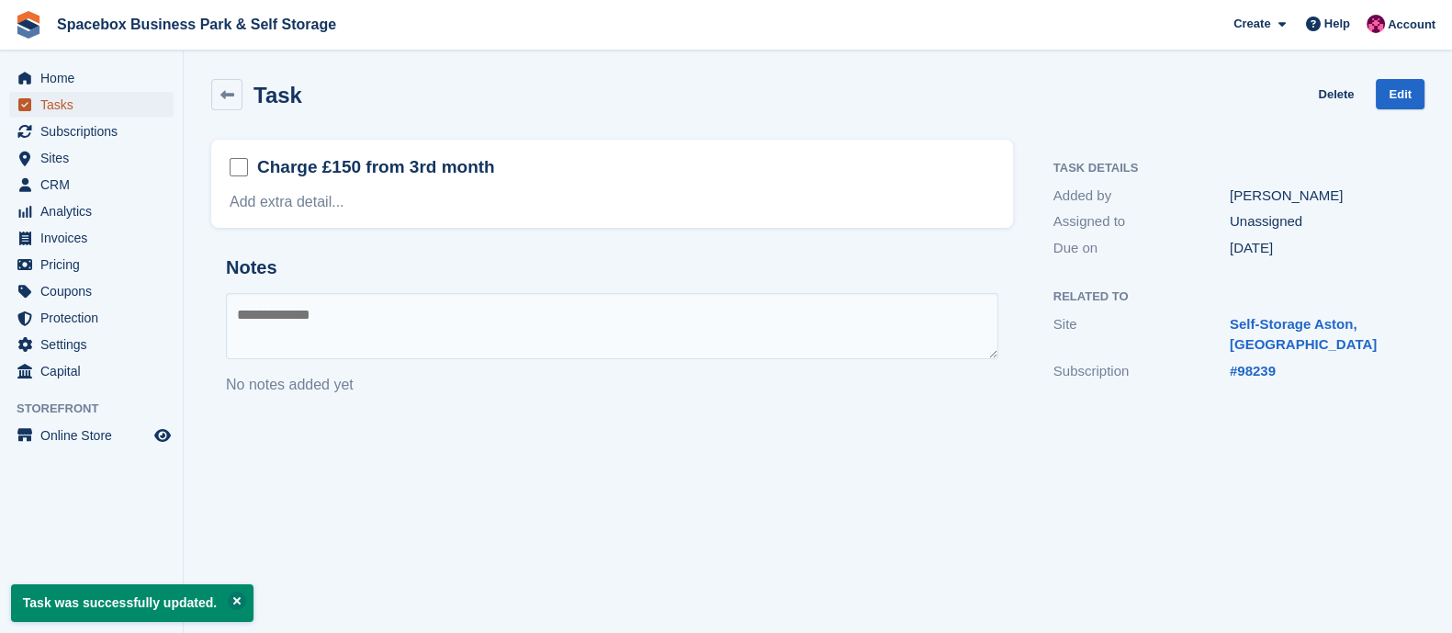
click at [89, 112] on span "Tasks" at bounding box center [95, 105] width 110 height 26
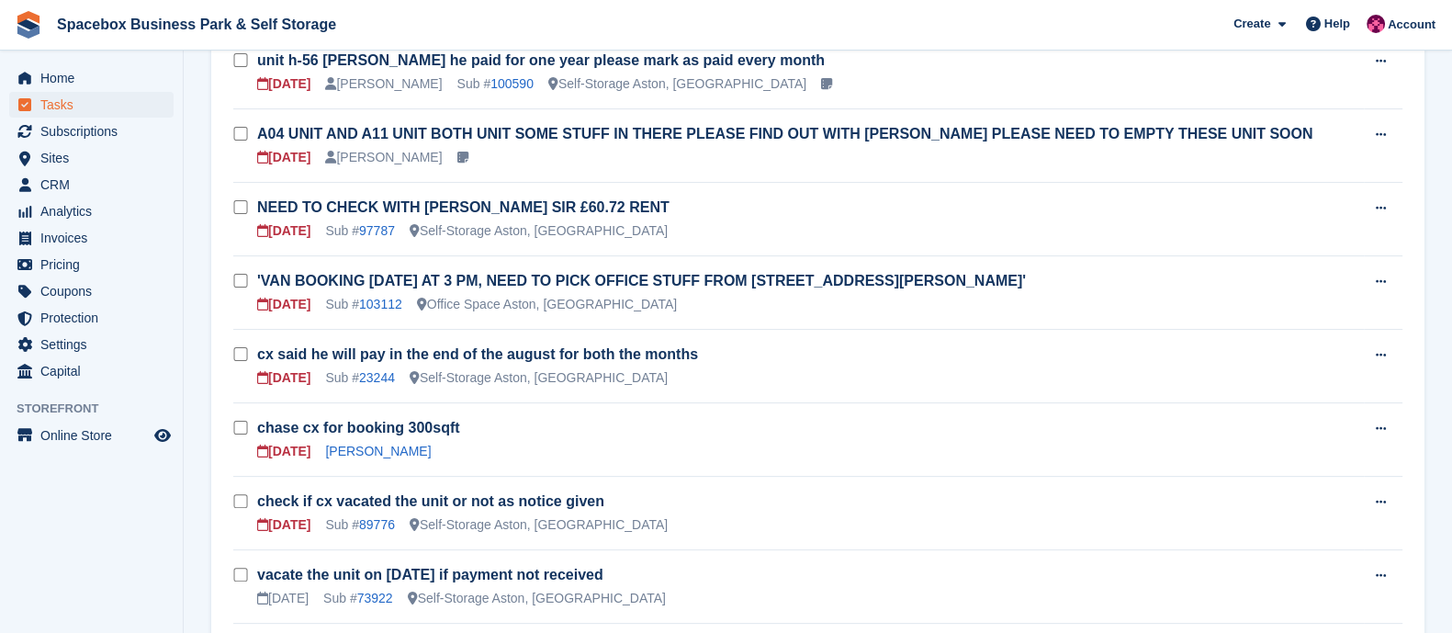
scroll to position [647, 0]
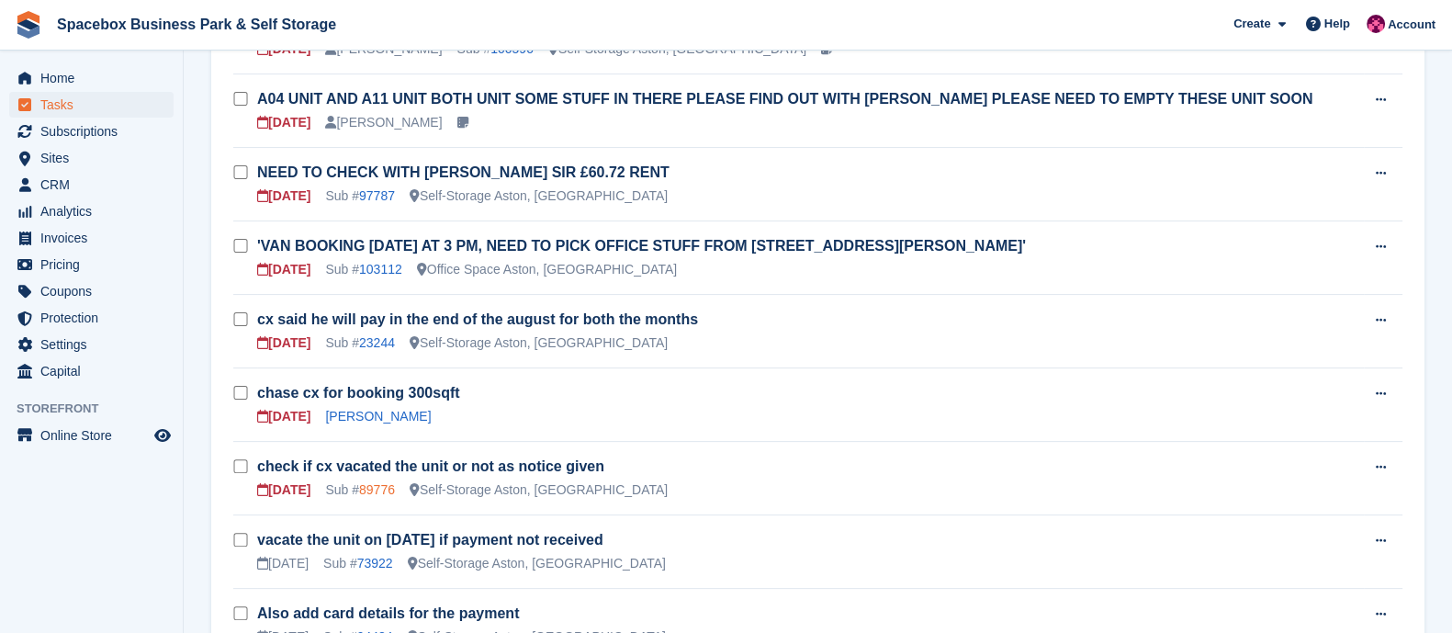
click at [372, 482] on link "89776" at bounding box center [377, 489] width 36 height 15
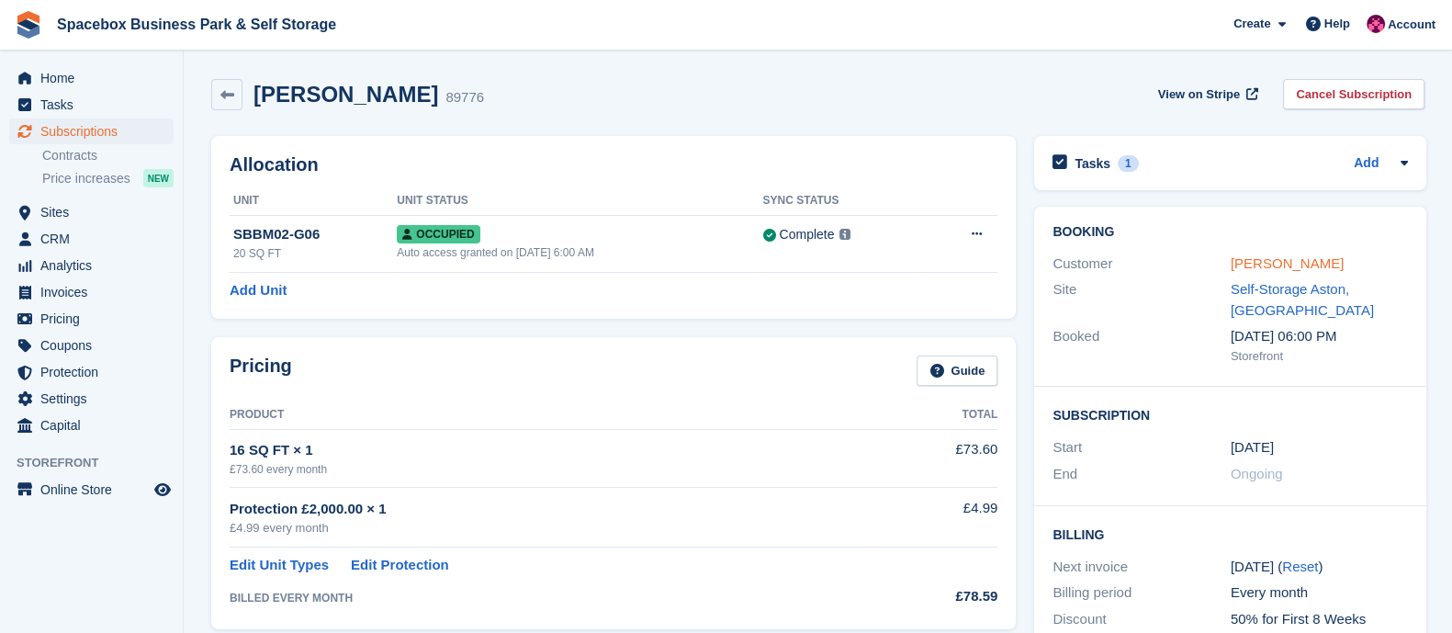
click at [1267, 265] on link "[PERSON_NAME]" at bounding box center [1286, 263] width 113 height 16
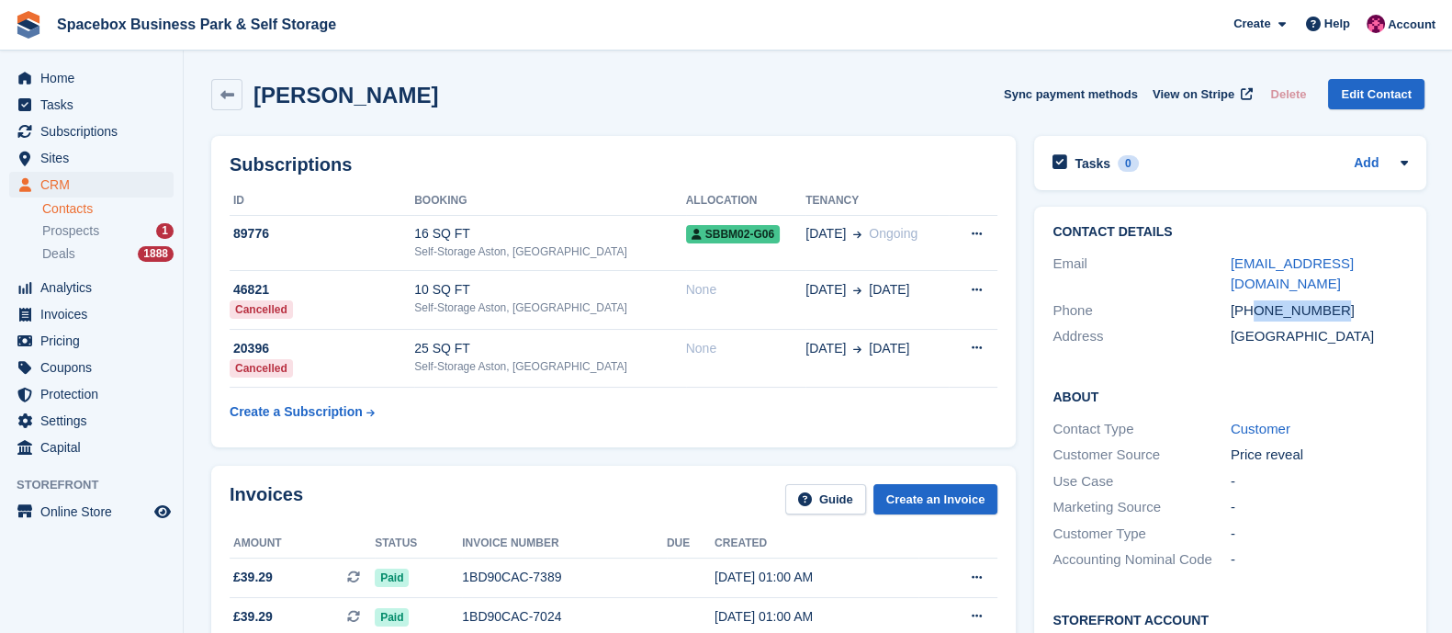
copy div "7950411860"
drag, startPoint x: 1252, startPoint y: 289, endPoint x: 1331, endPoint y: 286, distance: 79.0
click at [1331, 300] on div "+447950411860" at bounding box center [1319, 310] width 178 height 21
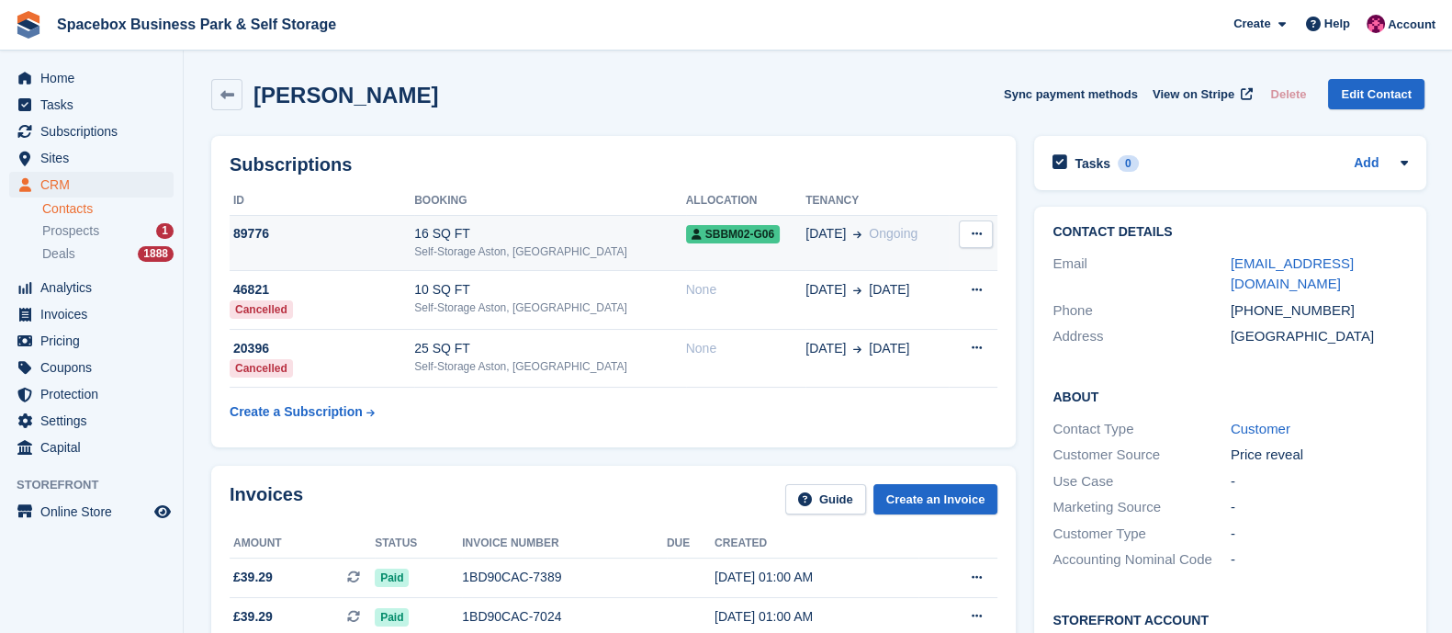
click at [522, 259] on div "Self-Storage Aston, [GEOGRAPHIC_DATA]" at bounding box center [549, 251] width 271 height 17
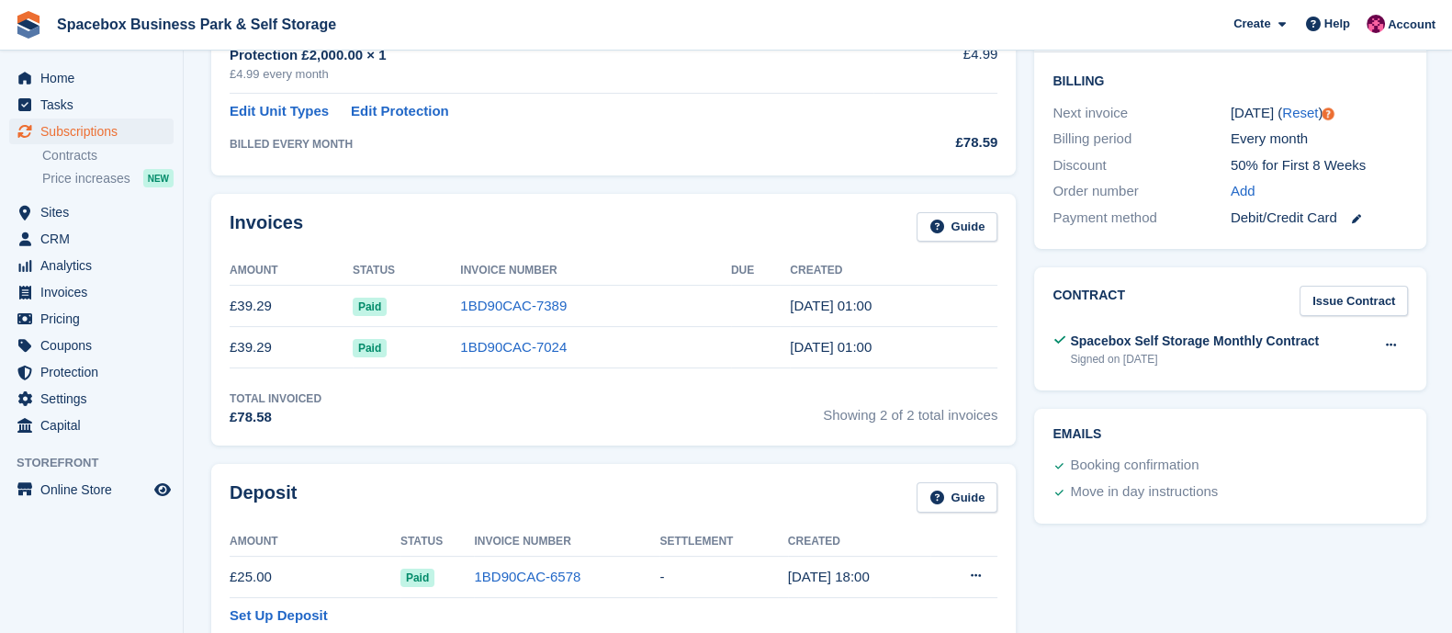
scroll to position [454, 0]
drag, startPoint x: 453, startPoint y: 268, endPoint x: 547, endPoint y: 270, distance: 94.6
click at [547, 270] on tr "Amount Status Invoice Number Due Created" at bounding box center [614, 270] width 768 height 29
click at [547, 270] on th "Invoice Number" at bounding box center [595, 270] width 271 height 29
drag, startPoint x: 547, startPoint y: 270, endPoint x: 216, endPoint y: 229, distance: 334.1
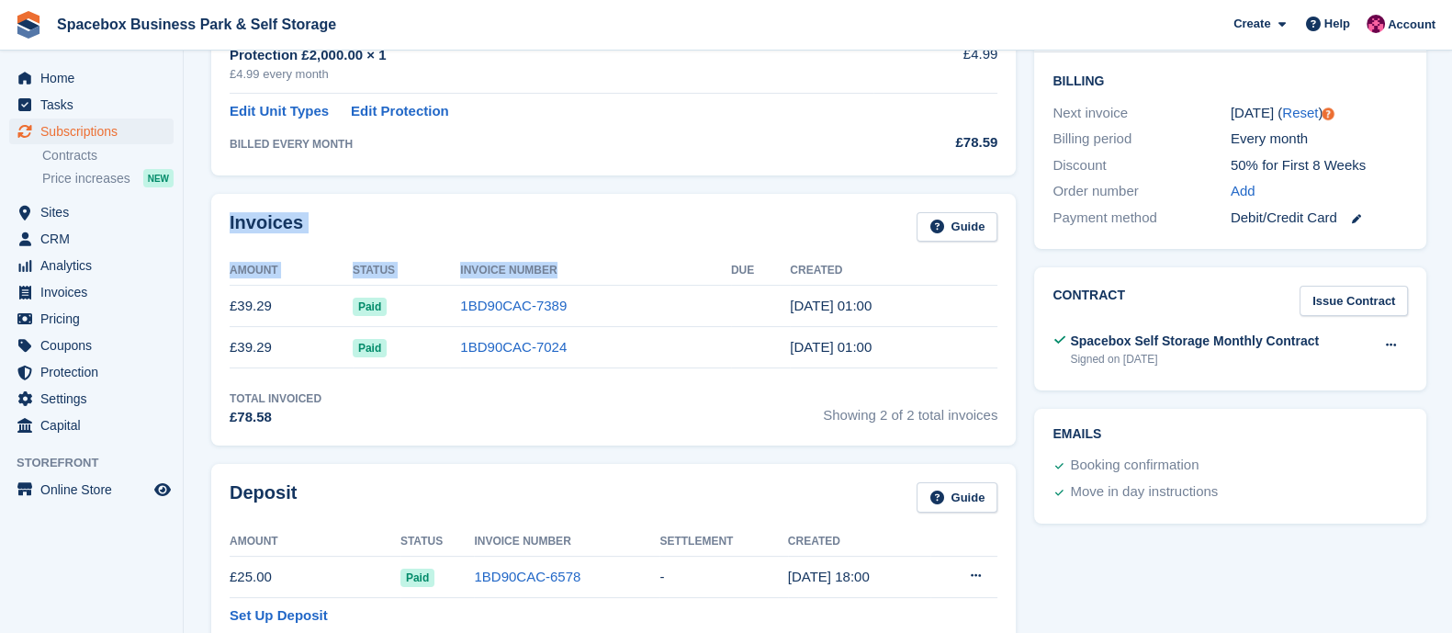
click at [216, 229] on div "Invoices Guide Amount Status Invoice Number Due Created £39.29 Paid 1BD90CAC-73…" at bounding box center [613, 320] width 804 height 253
click at [381, 208] on div "Invoices Guide Amount Status Invoice Number Due Created £39.29 Paid 1BD90CAC-73…" at bounding box center [613, 320] width 804 height 253
drag, startPoint x: 832, startPoint y: 260, endPoint x: 230, endPoint y: 225, distance: 603.4
click at [230, 225] on div "Invoices Guide Amount Status Invoice Number Due Created £39.29 Paid 1BD90CAC-73…" at bounding box center [613, 320] width 804 height 253
click at [365, 222] on div "Invoices Guide" at bounding box center [614, 232] width 768 height 41
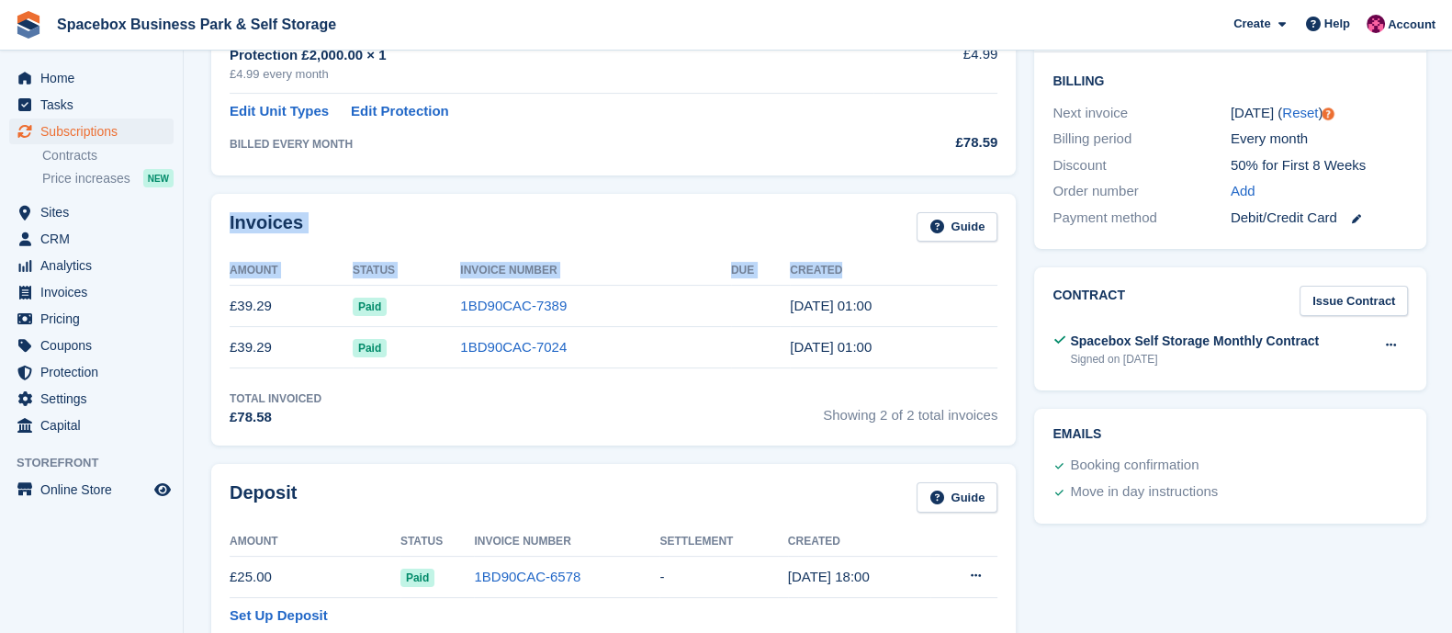
drag, startPoint x: 836, startPoint y: 268, endPoint x: 216, endPoint y: 226, distance: 621.3
click at [216, 226] on div "Invoices Guide Amount Status Invoice Number Due Created £39.29 Paid 1BD90CAC-73…" at bounding box center [613, 320] width 804 height 253
click at [396, 208] on div "Invoices Guide Amount Status Invoice Number Due Created £39.29 Paid 1BD90CAC-73…" at bounding box center [613, 320] width 804 height 253
drag, startPoint x: 842, startPoint y: 263, endPoint x: 213, endPoint y: 219, distance: 630.5
click at [213, 219] on div "Invoices Guide Amount Status Invoice Number Due Created £39.29 Paid 1BD90CAC-73…" at bounding box center [613, 320] width 804 height 253
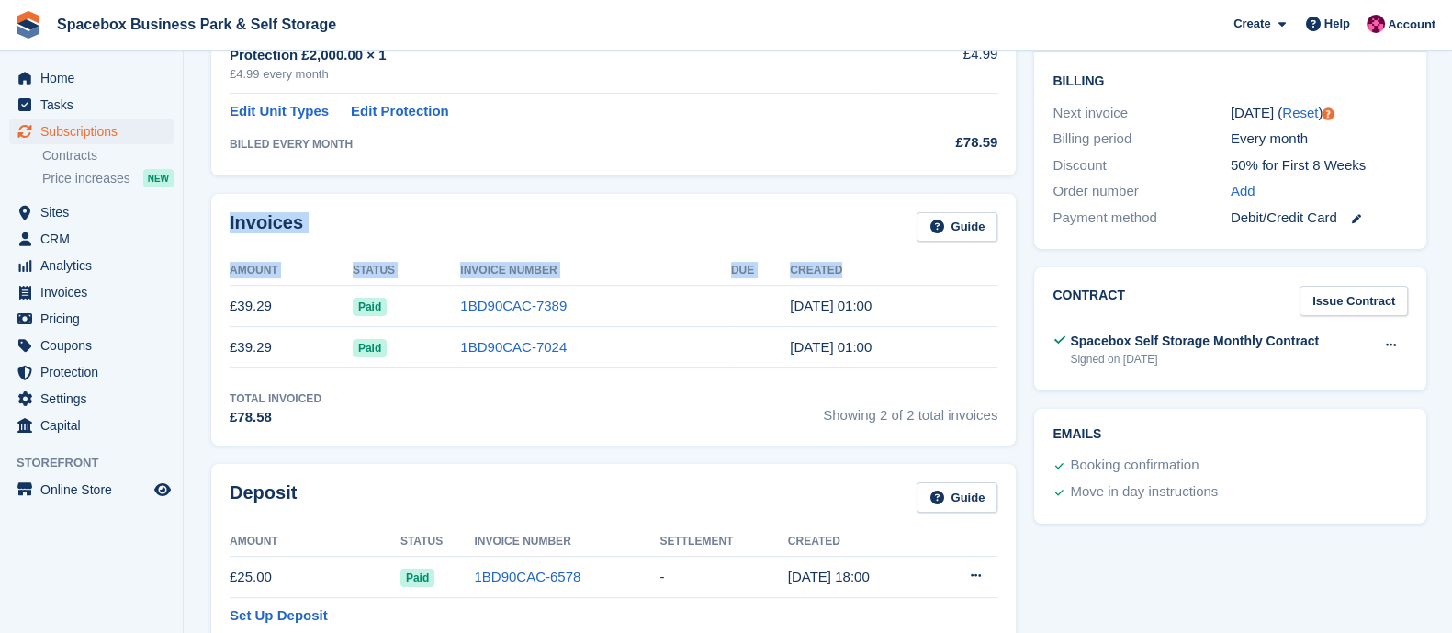
click at [443, 198] on div "Invoices Guide Amount Status Invoice Number Due Created £39.29 Paid 1BD90CAC-73…" at bounding box center [613, 320] width 804 height 253
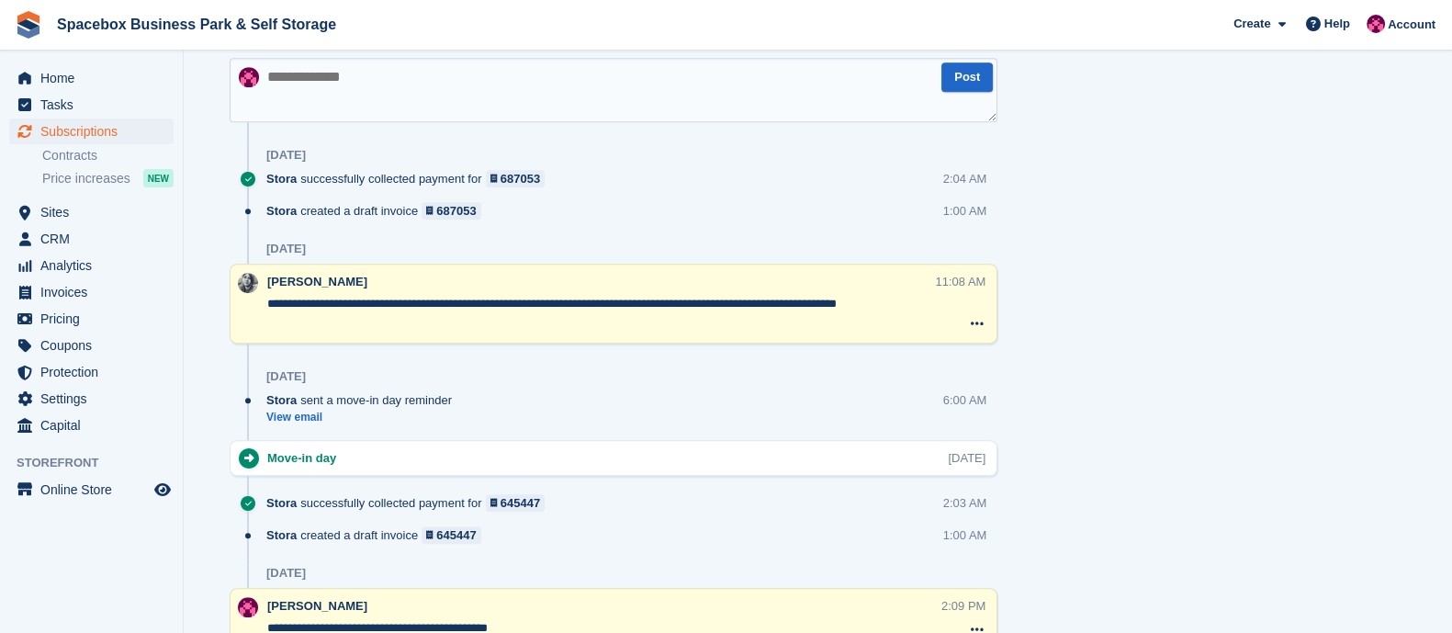
scroll to position [1125, 0]
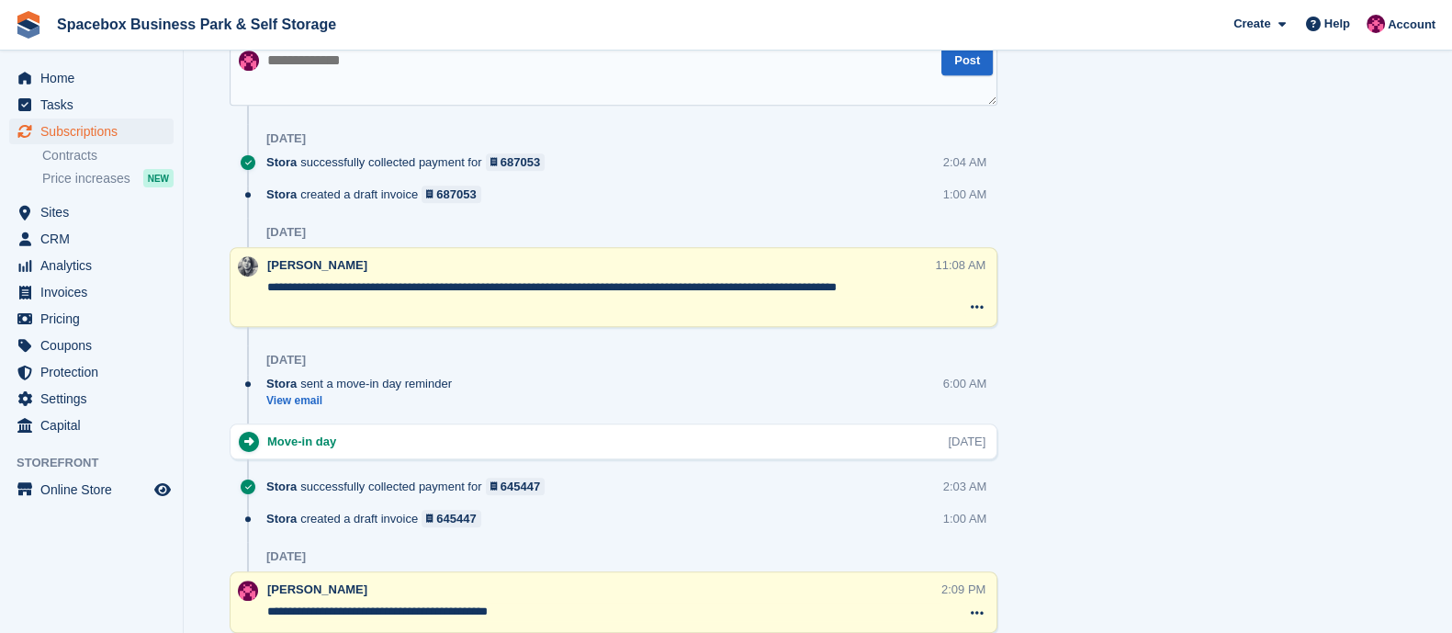
click at [392, 73] on textarea at bounding box center [614, 73] width 768 height 64
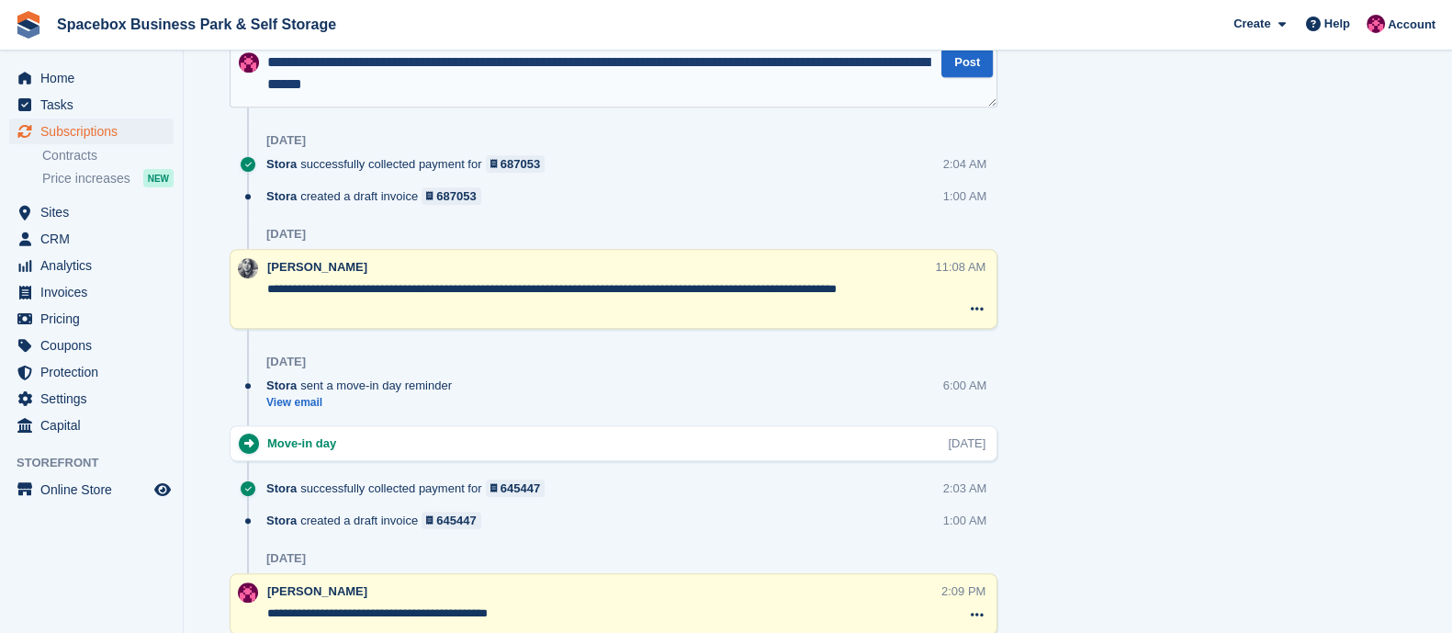
drag, startPoint x: 785, startPoint y: 57, endPoint x: 792, endPoint y: 94, distance: 37.3
click at [792, 94] on textarea "**********" at bounding box center [614, 75] width 768 height 64
type textarea "**********"
click at [983, 73] on button "Post" at bounding box center [966, 63] width 51 height 30
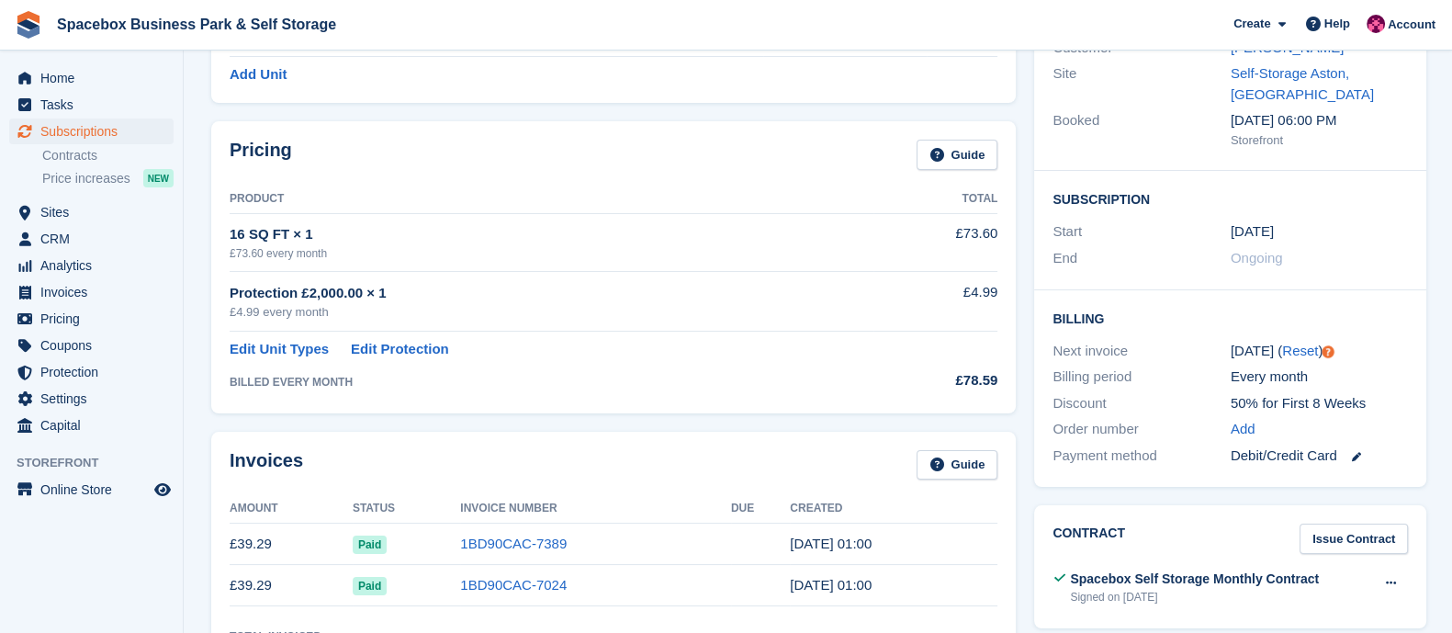
scroll to position [0, 0]
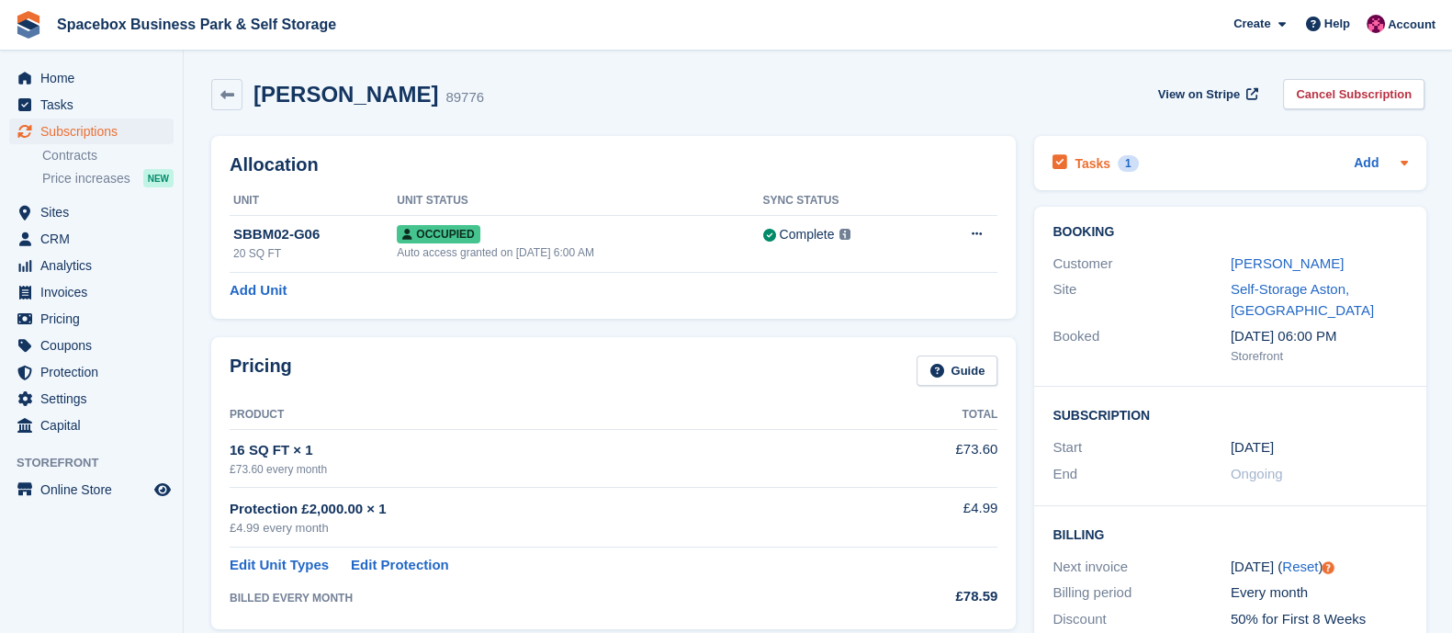
click at [1095, 163] on h2 "Tasks" at bounding box center [1092, 163] width 36 height 17
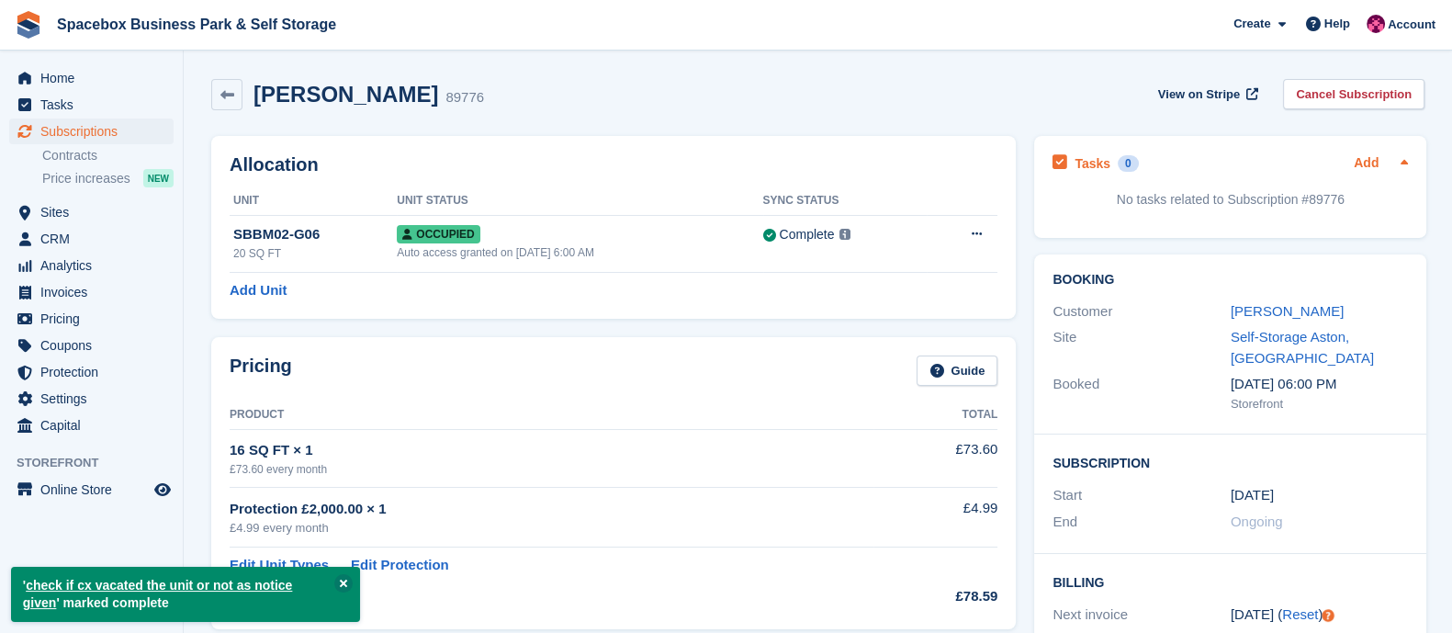
click at [1364, 156] on link "Add" at bounding box center [1365, 163] width 25 height 21
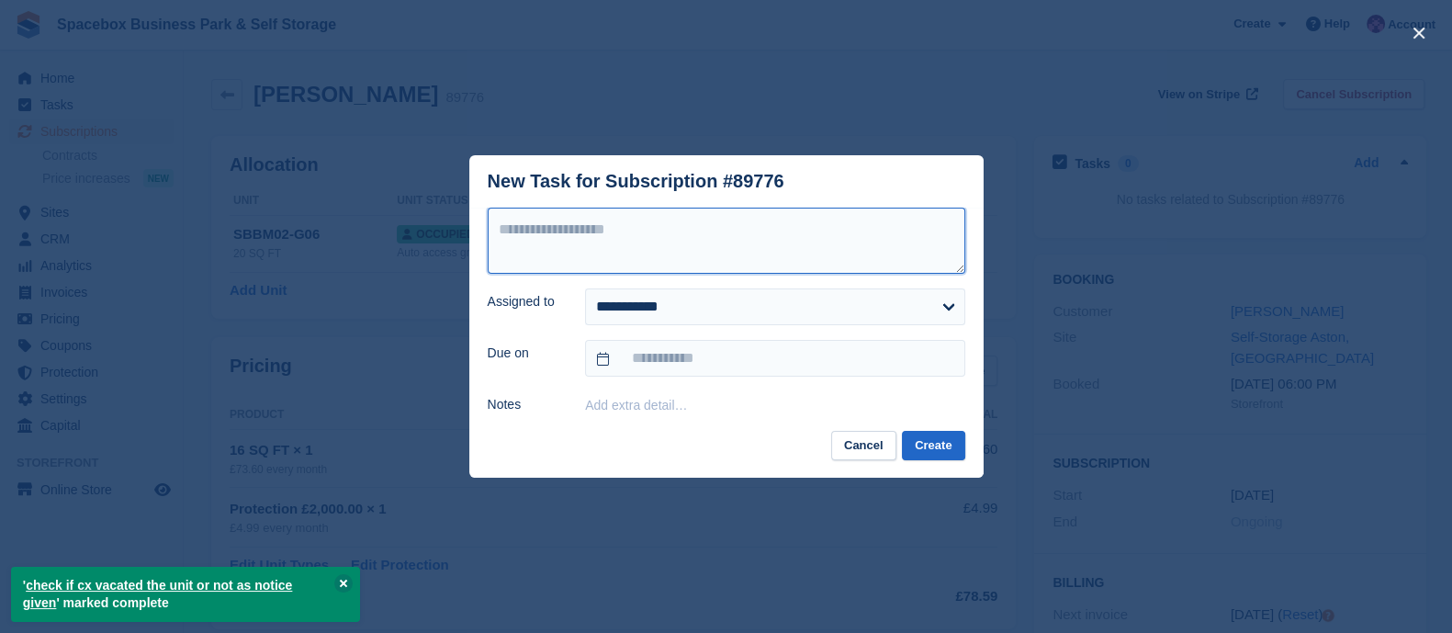
paste textarea "**********"
click at [642, 254] on textarea "**********" at bounding box center [726, 241] width 477 height 66
type textarea "**********"
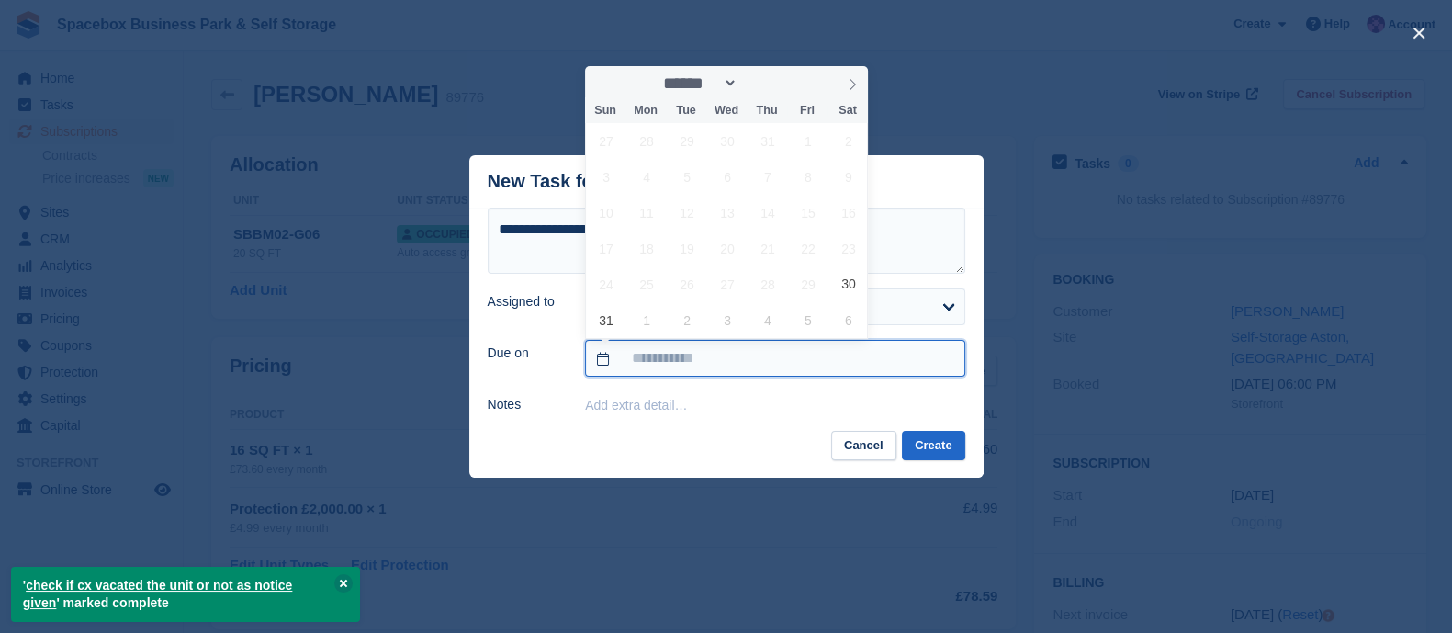
click at [637, 354] on input "text" at bounding box center [774, 358] width 379 height 37
click at [853, 90] on icon at bounding box center [852, 84] width 13 height 13
select select "*"
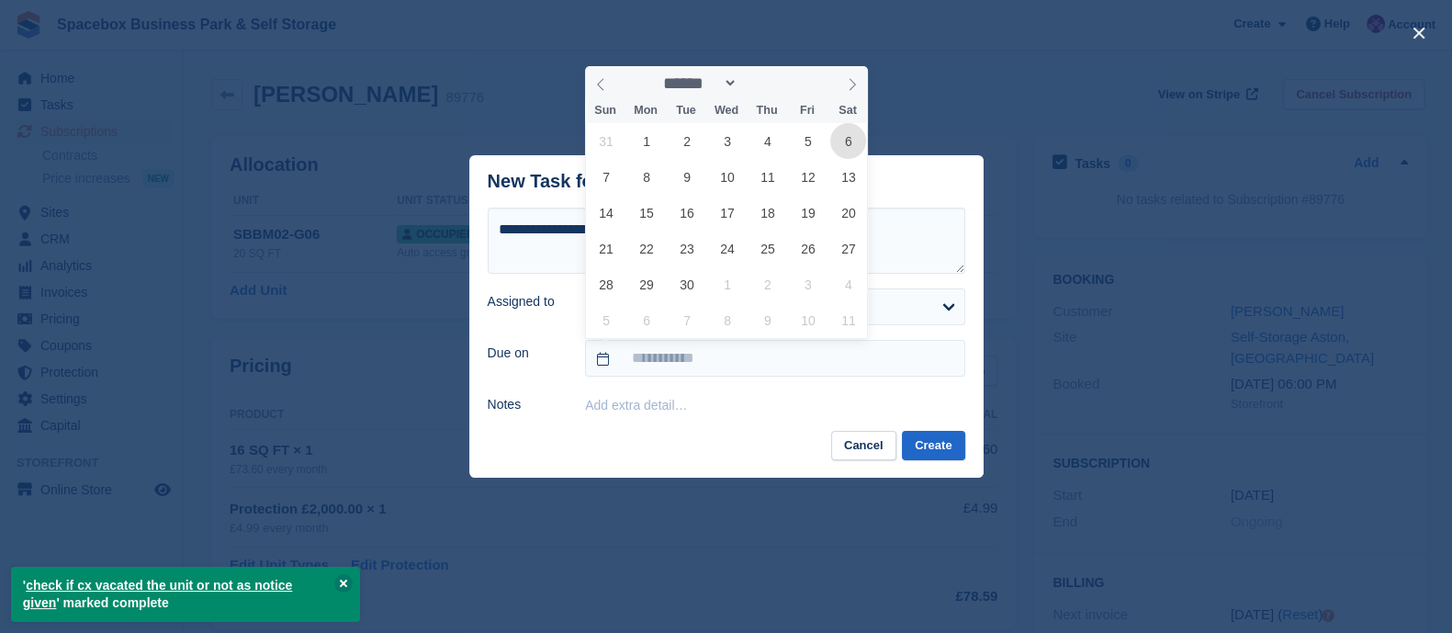
click at [849, 148] on span "6" at bounding box center [848, 141] width 36 height 36
type input "**********"
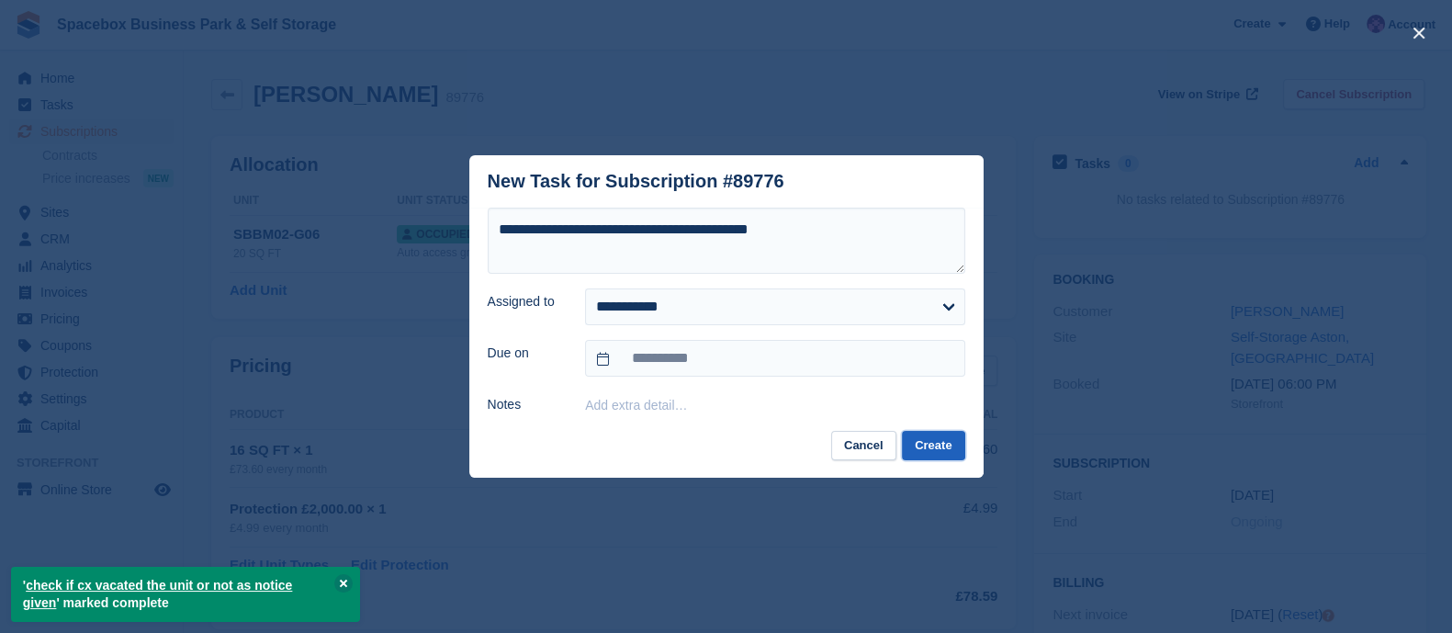
click at [923, 445] on button "Create" at bounding box center [933, 446] width 62 height 30
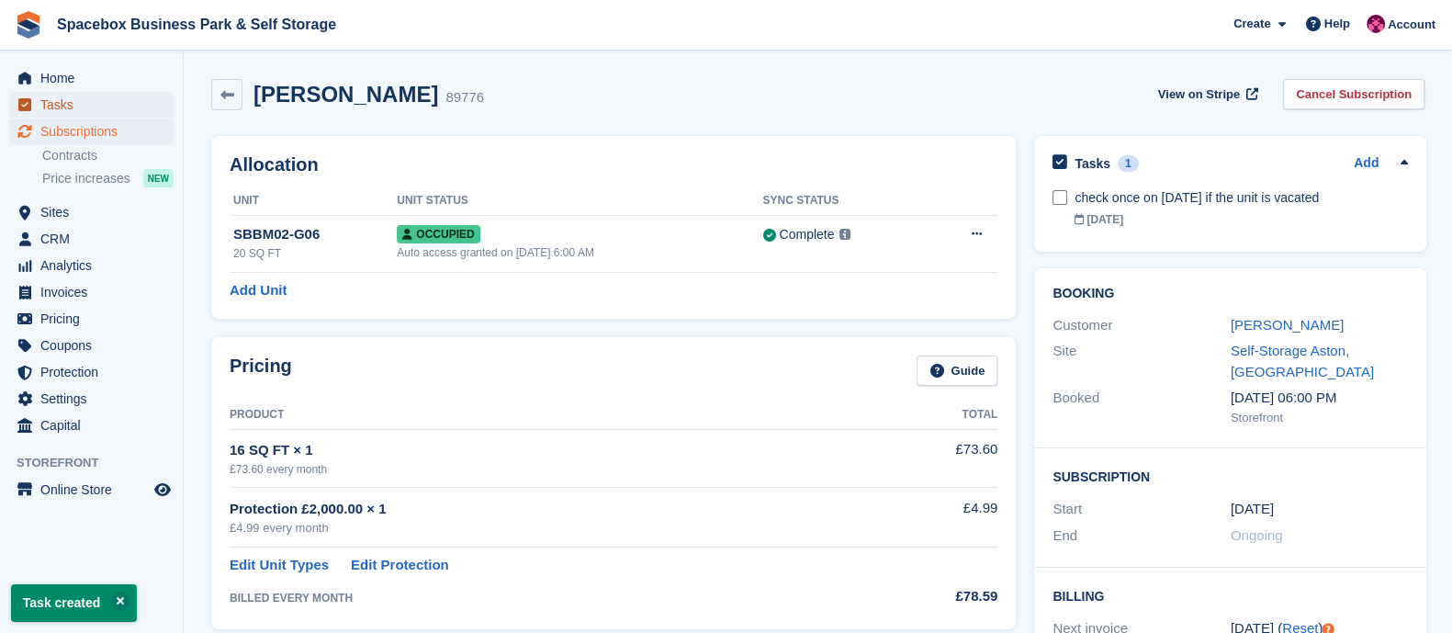
click at [70, 117] on span "Tasks" at bounding box center [95, 105] width 110 height 26
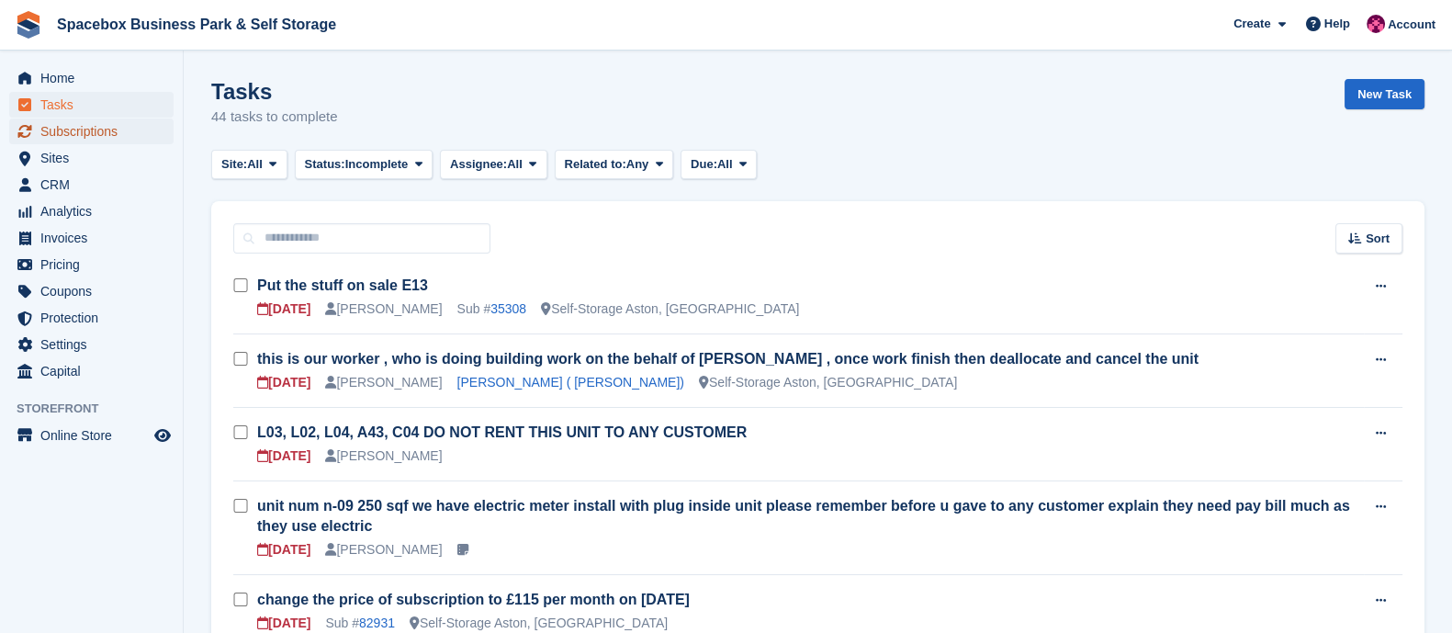
click at [94, 129] on span "Subscriptions" at bounding box center [95, 131] width 110 height 26
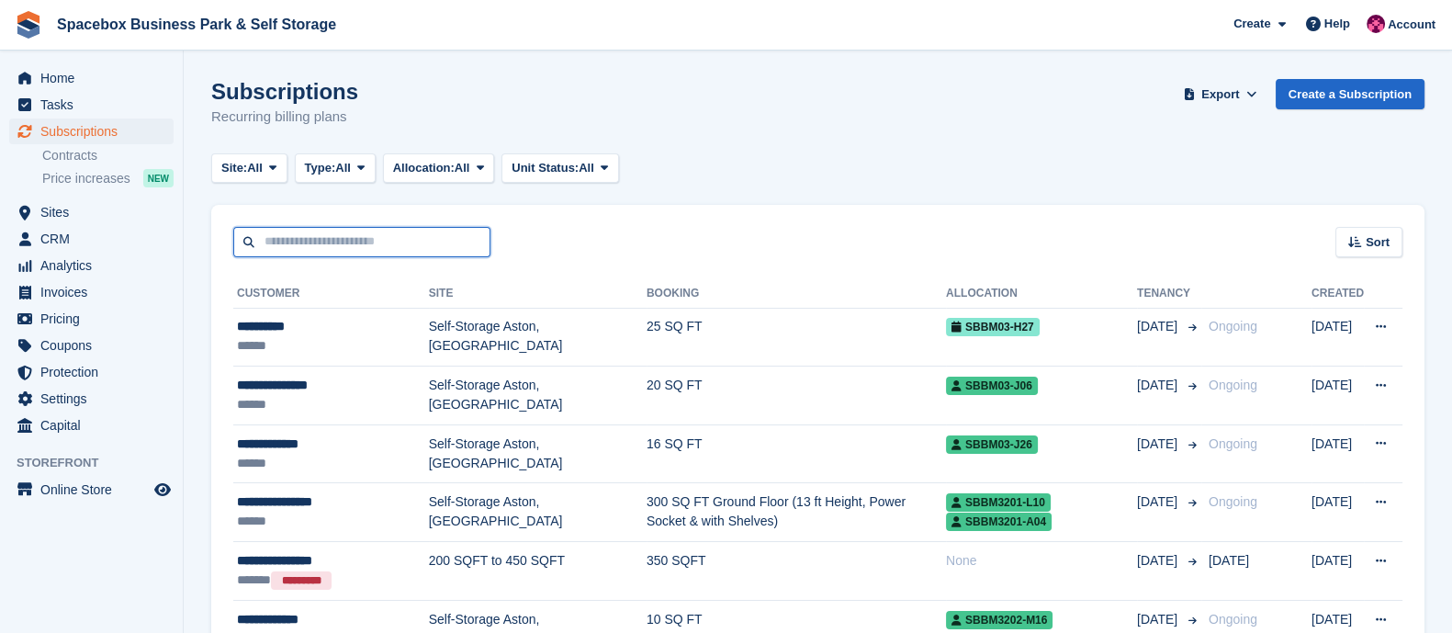
click at [341, 245] on input "text" at bounding box center [361, 242] width 257 height 30
type input "***"
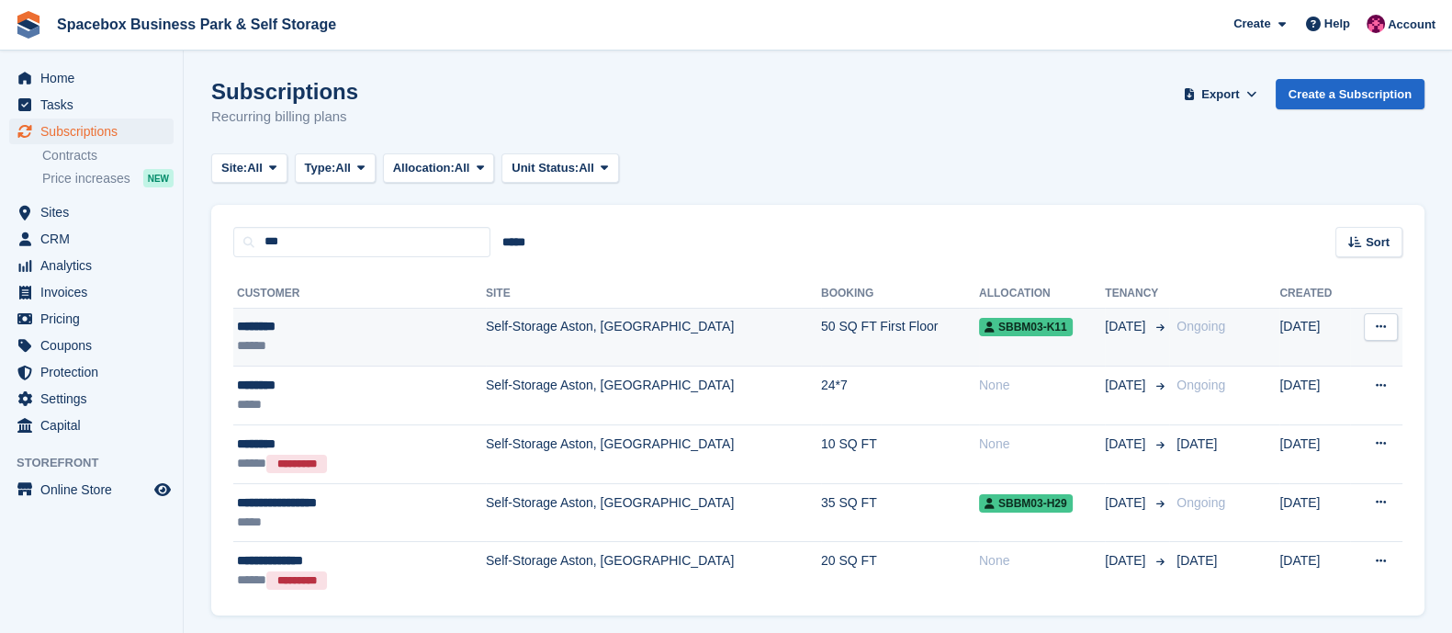
click at [360, 322] on div "********" at bounding box center [329, 326] width 184 height 19
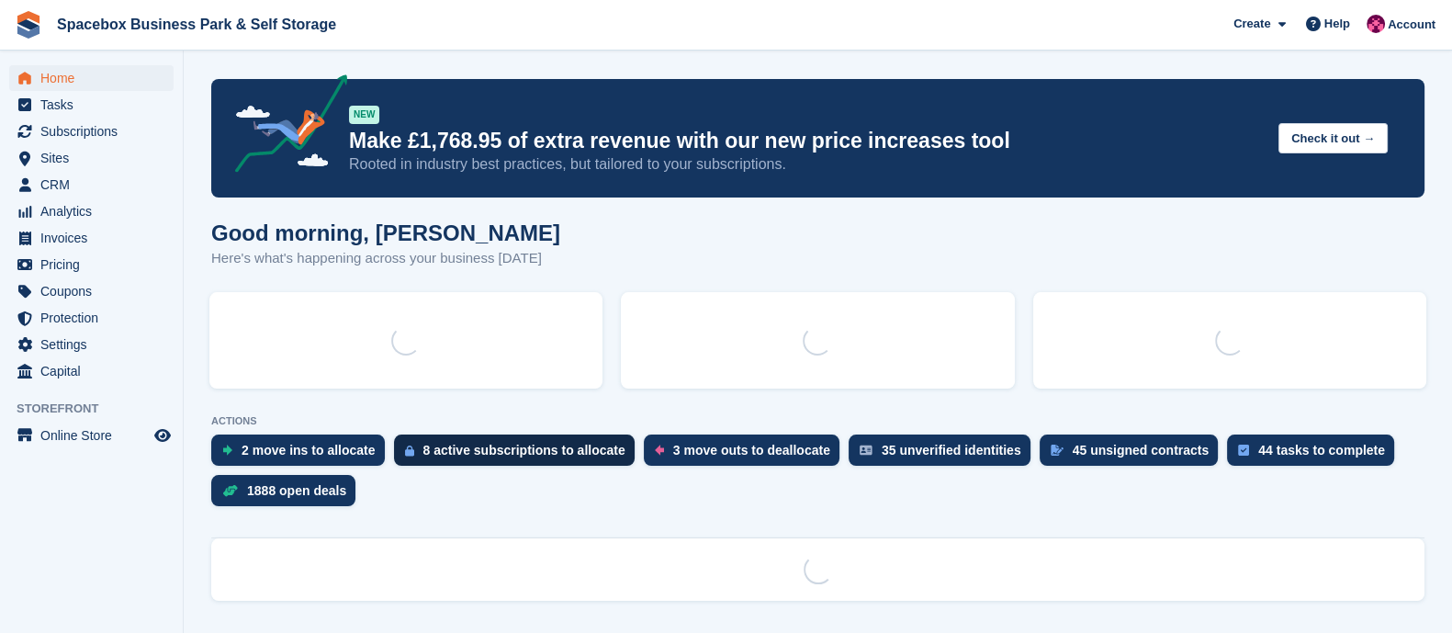
click at [469, 446] on div "8 active subscriptions to allocate" at bounding box center [524, 450] width 202 height 15
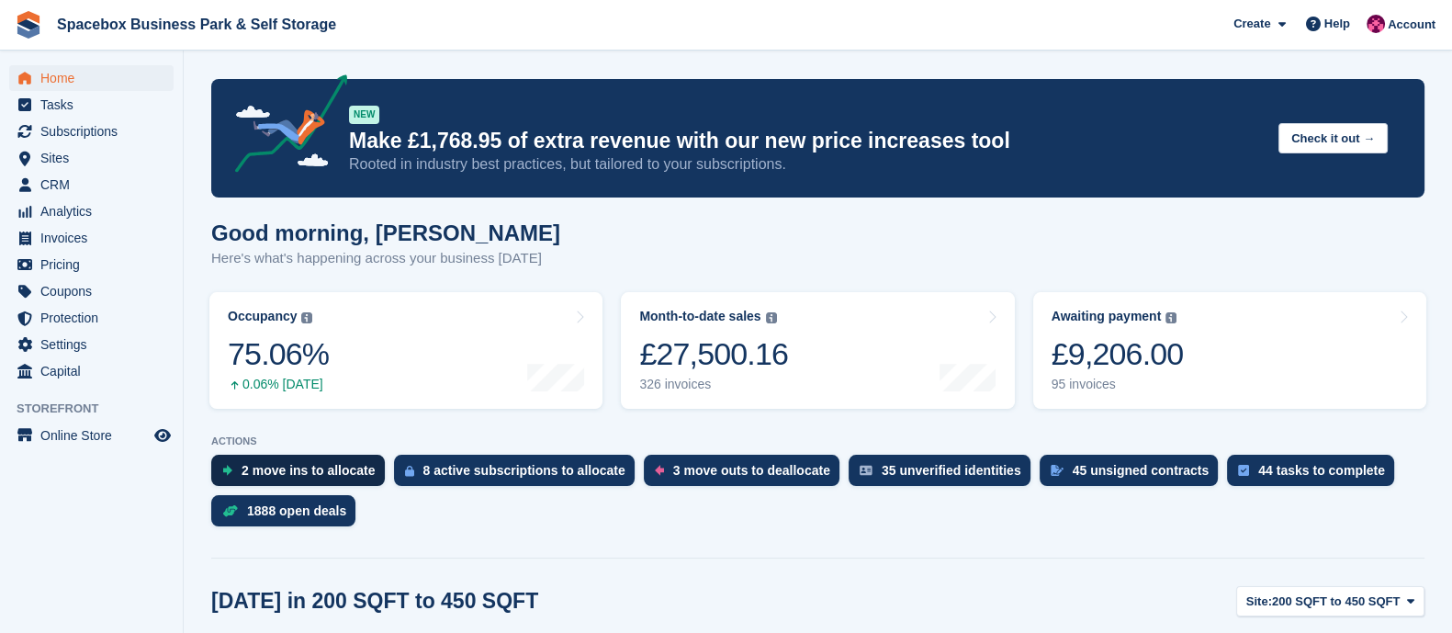
click at [299, 466] on div "2 move ins to allocate" at bounding box center [308, 470] width 134 height 15
click at [722, 475] on div "3 move outs to deallocate" at bounding box center [751, 470] width 157 height 15
click at [926, 480] on div "35 unverified identities" at bounding box center [939, 470] width 182 height 31
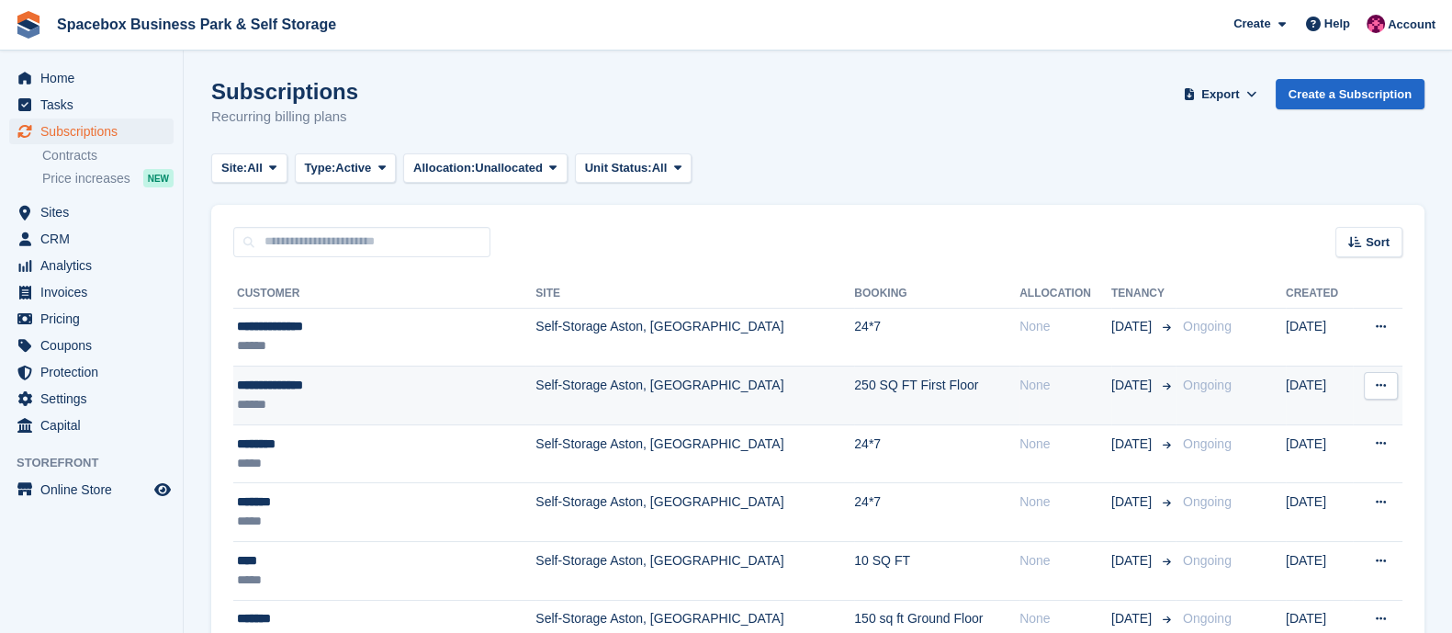
click at [535, 401] on td "Self-Storage Aston, [GEOGRAPHIC_DATA]" at bounding box center [694, 395] width 319 height 59
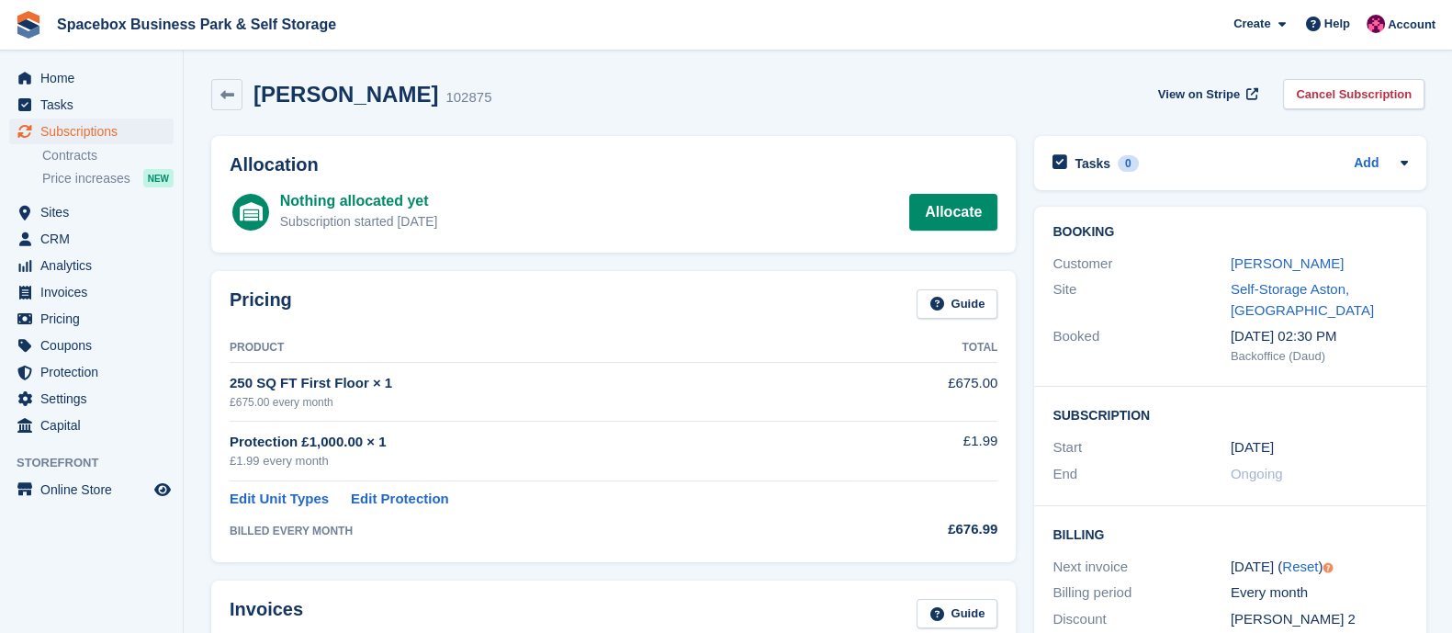
scroll to position [50, 0]
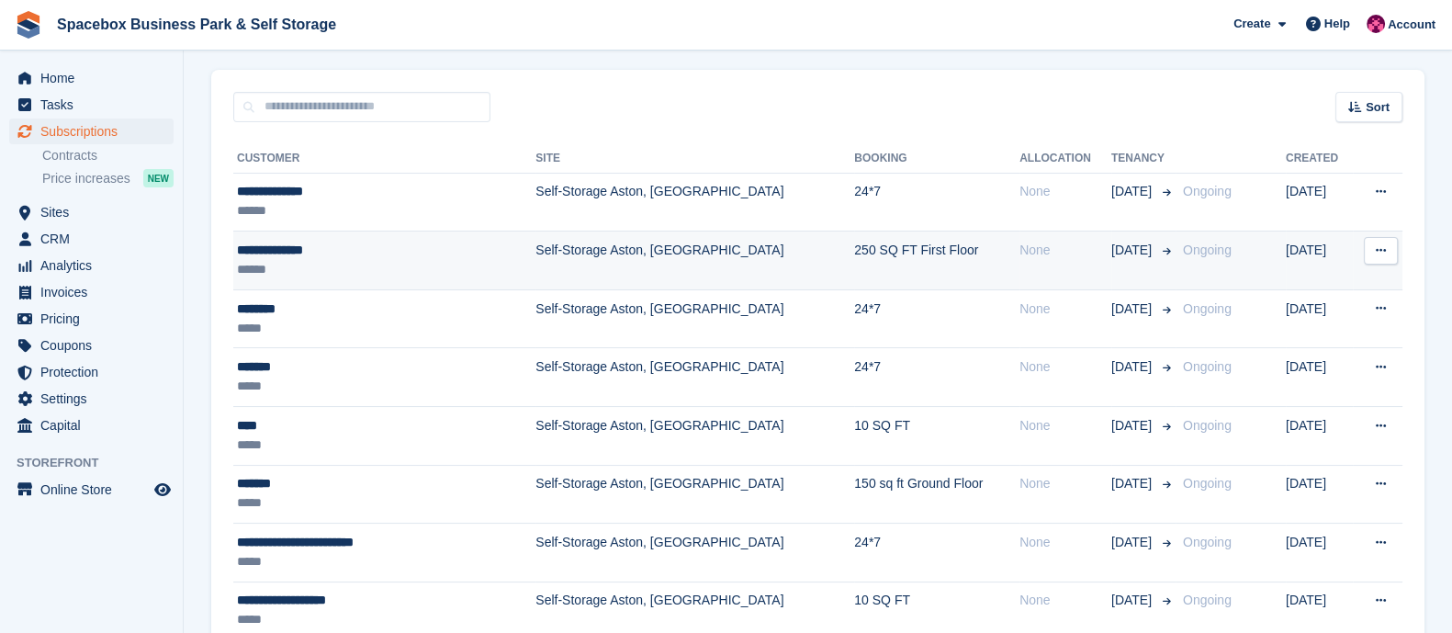
scroll to position [137, 0]
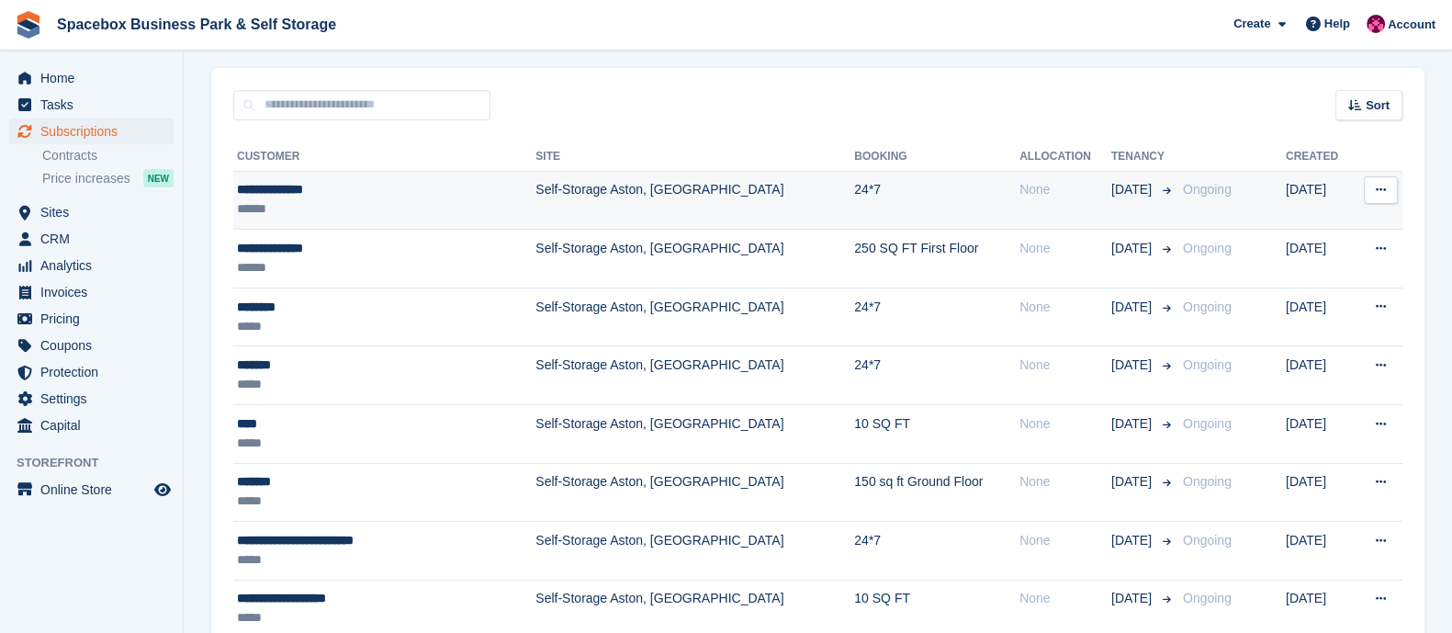
click at [1382, 208] on td "View customer Issue contract Cancel subscription" at bounding box center [1378, 200] width 50 height 59
click at [1382, 197] on button at bounding box center [1381, 190] width 34 height 28
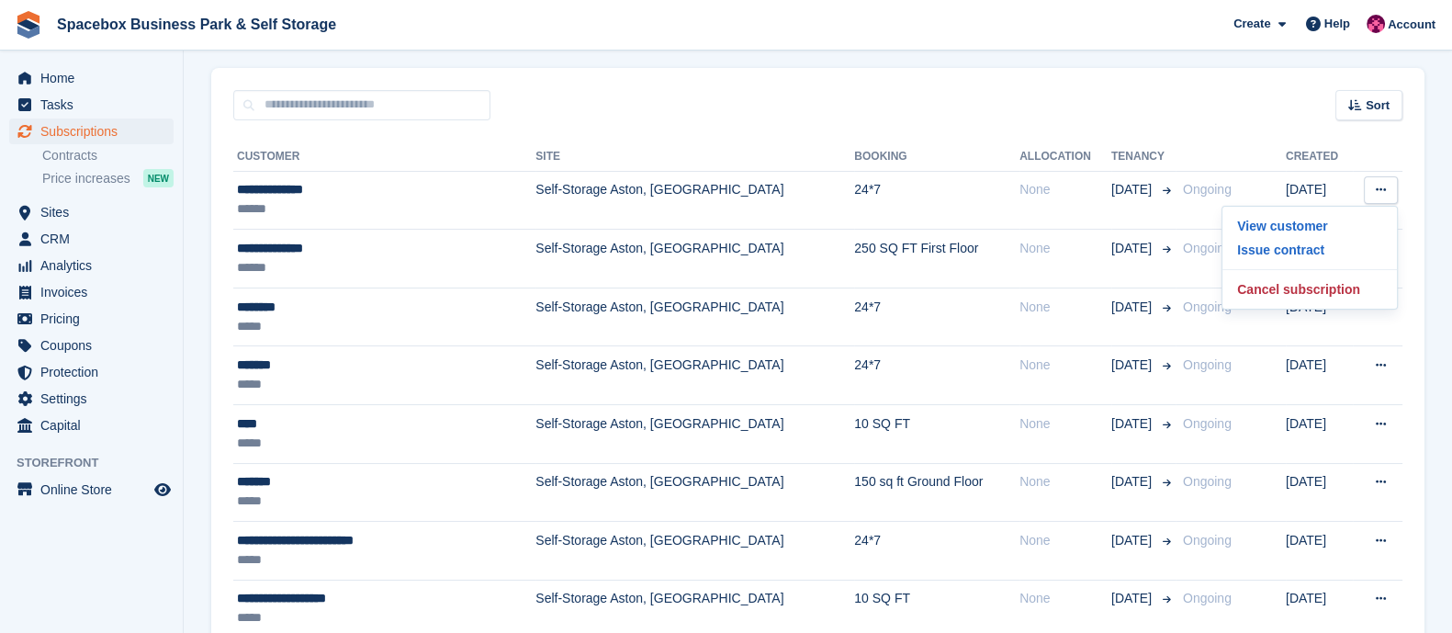
click at [1442, 239] on section "Subscriptions Recurring billing plans Export Export Subscriptions Export a CSV …" at bounding box center [818, 296] width 1268 height 866
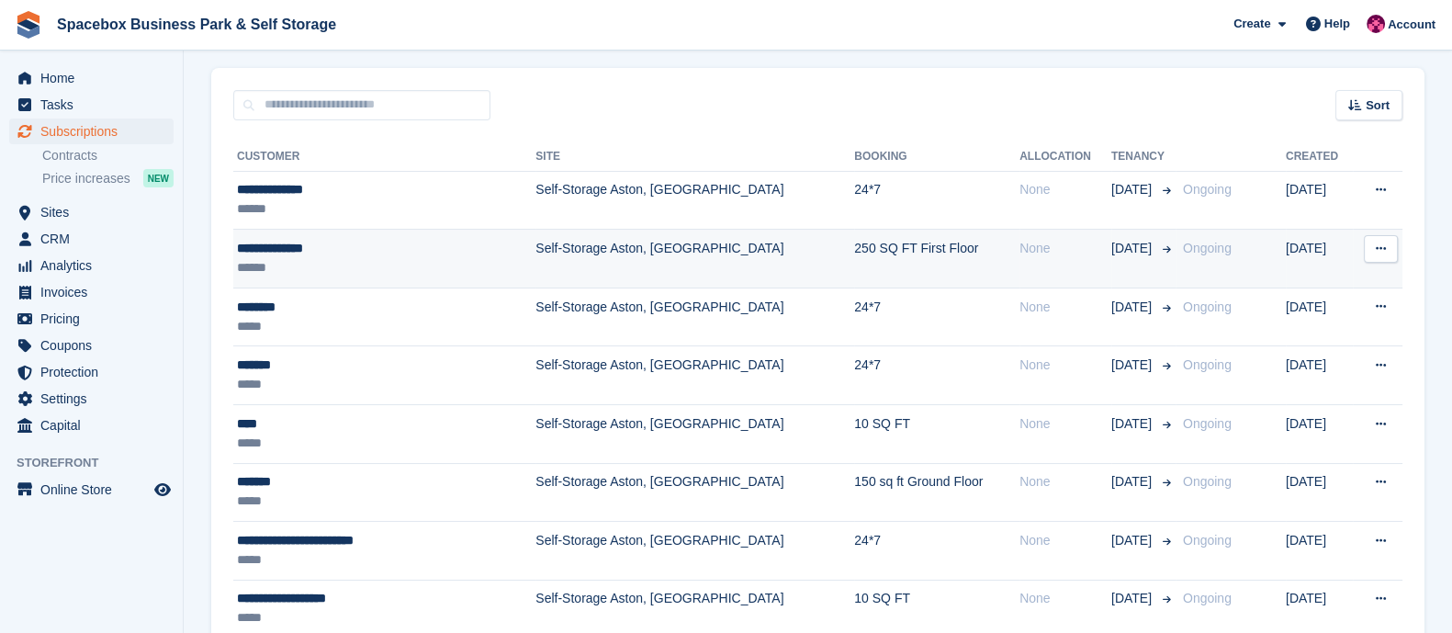
scroll to position [0, 0]
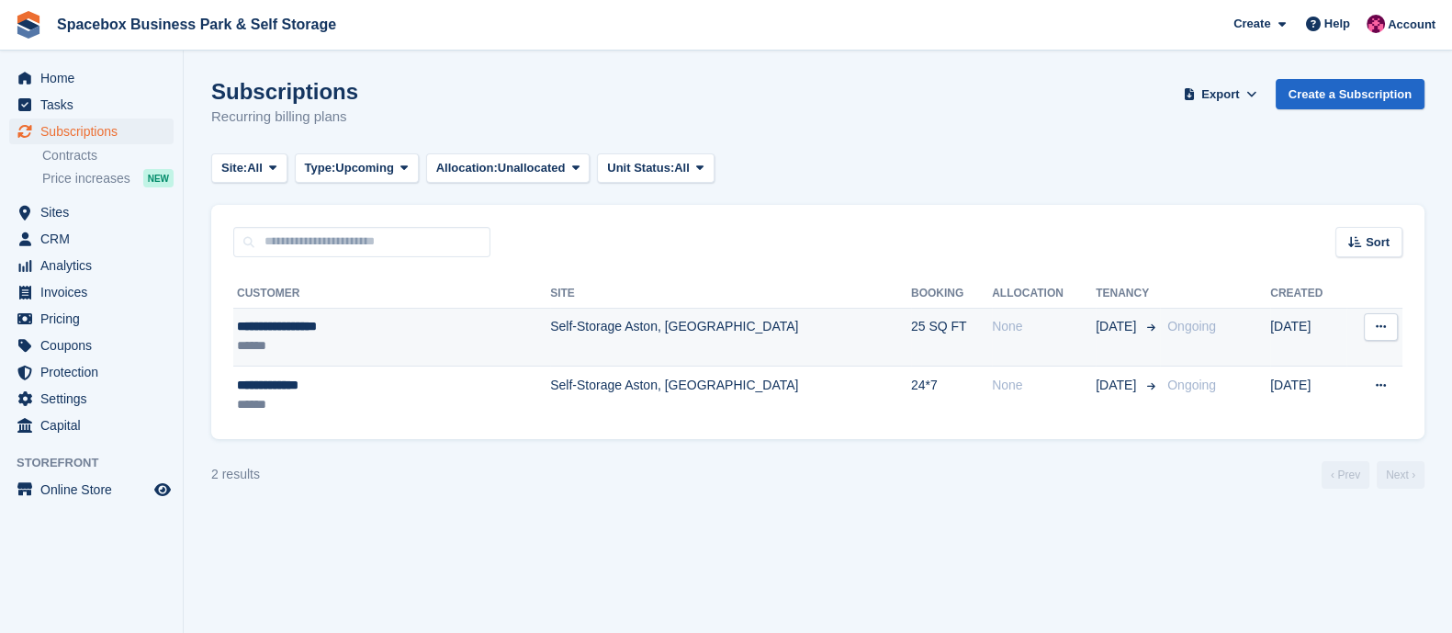
click at [550, 333] on td "Self-Storage Aston, [GEOGRAPHIC_DATA]" at bounding box center [730, 337] width 361 height 59
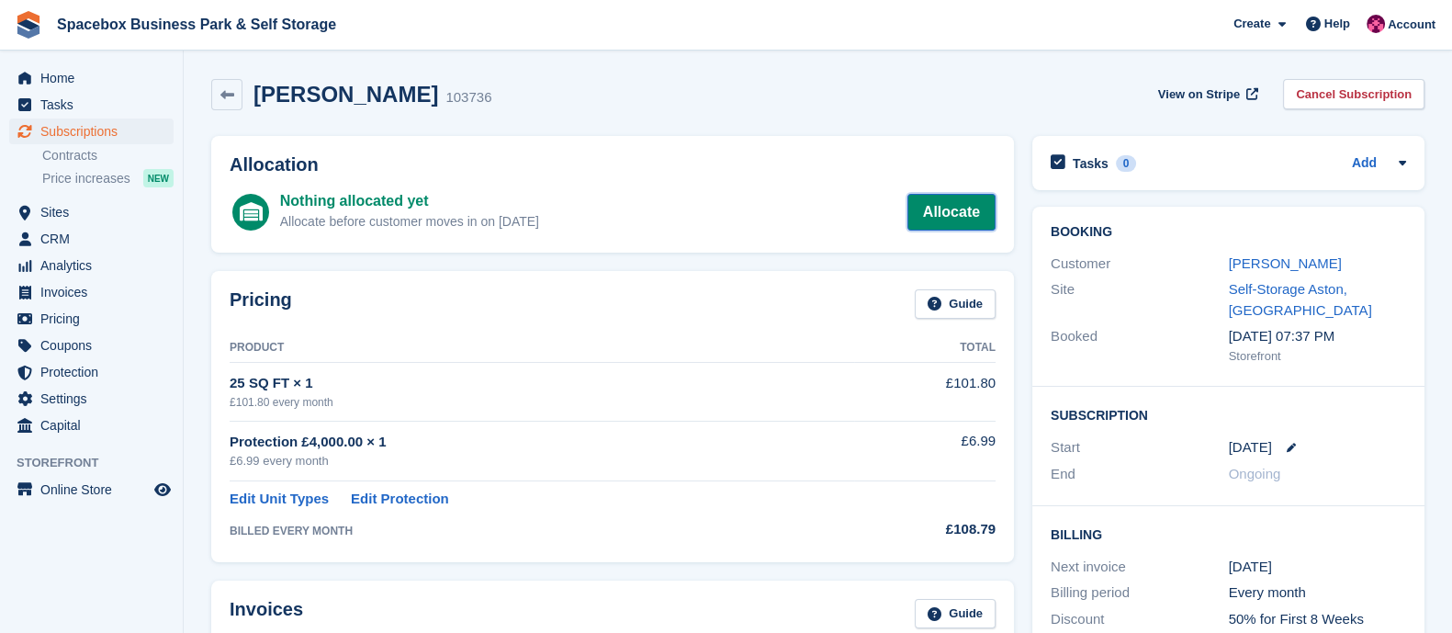
click at [946, 211] on link "Allocate" at bounding box center [951, 212] width 88 height 37
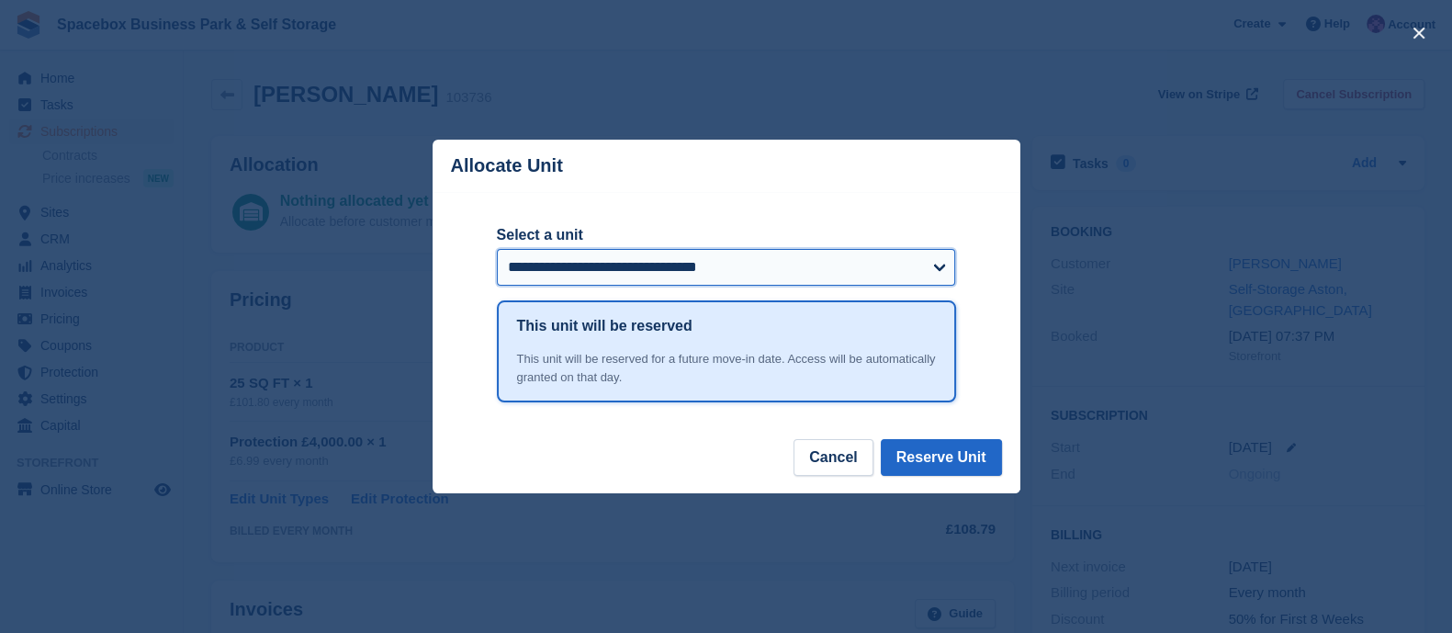
click at [714, 273] on select "**********" at bounding box center [726, 267] width 459 height 37
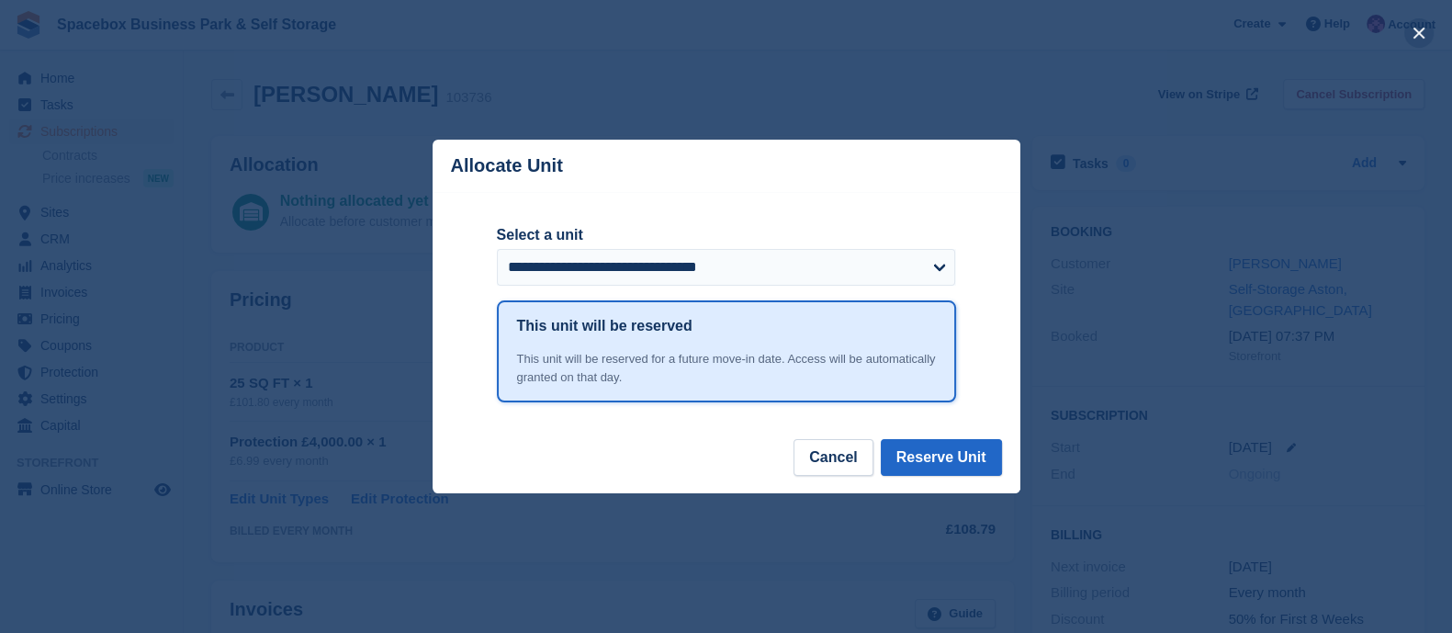
click at [1414, 29] on button "close" at bounding box center [1418, 32] width 29 height 29
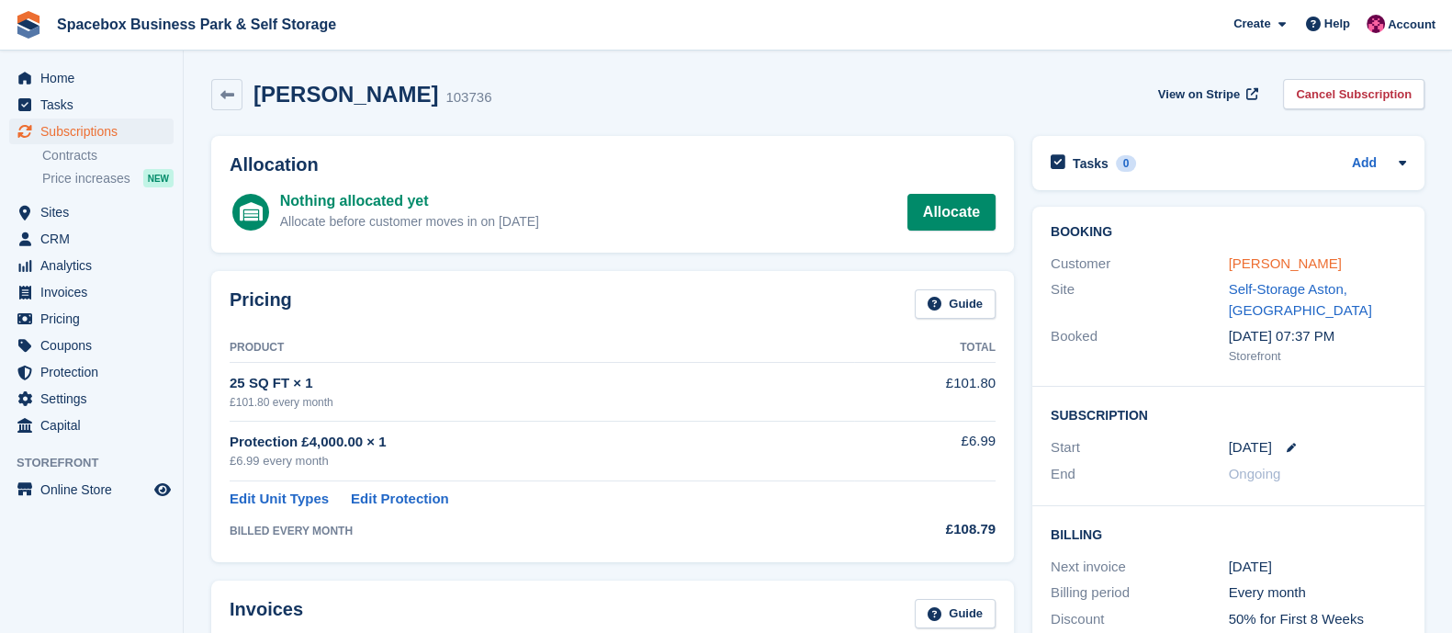
click at [1252, 271] on link "Vladislava Rakova" at bounding box center [1285, 263] width 113 height 16
click at [948, 198] on link "Allocate" at bounding box center [951, 212] width 88 height 37
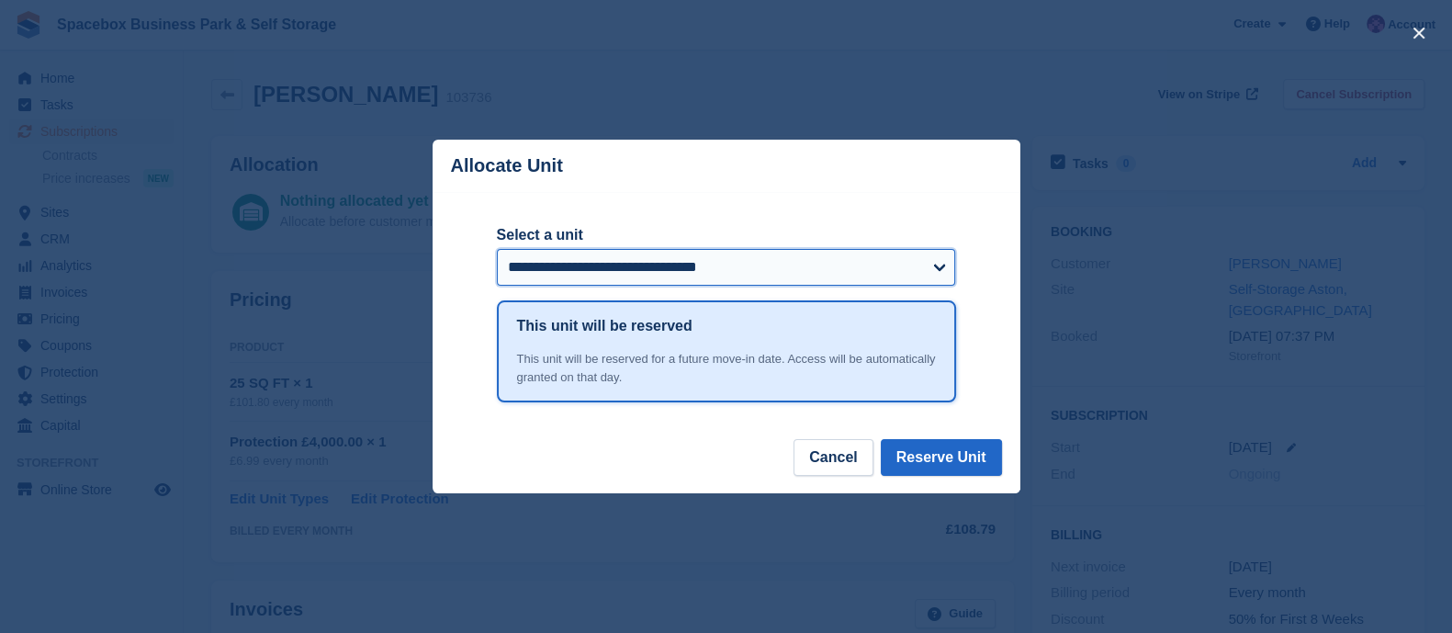
click at [698, 270] on select "**********" at bounding box center [726, 267] width 459 height 37
click at [497, 251] on select "**********" at bounding box center [726, 267] width 459 height 37
click at [689, 270] on select "**********" at bounding box center [726, 267] width 459 height 37
select select "*****"
click at [497, 251] on select "**********" at bounding box center [726, 267] width 459 height 37
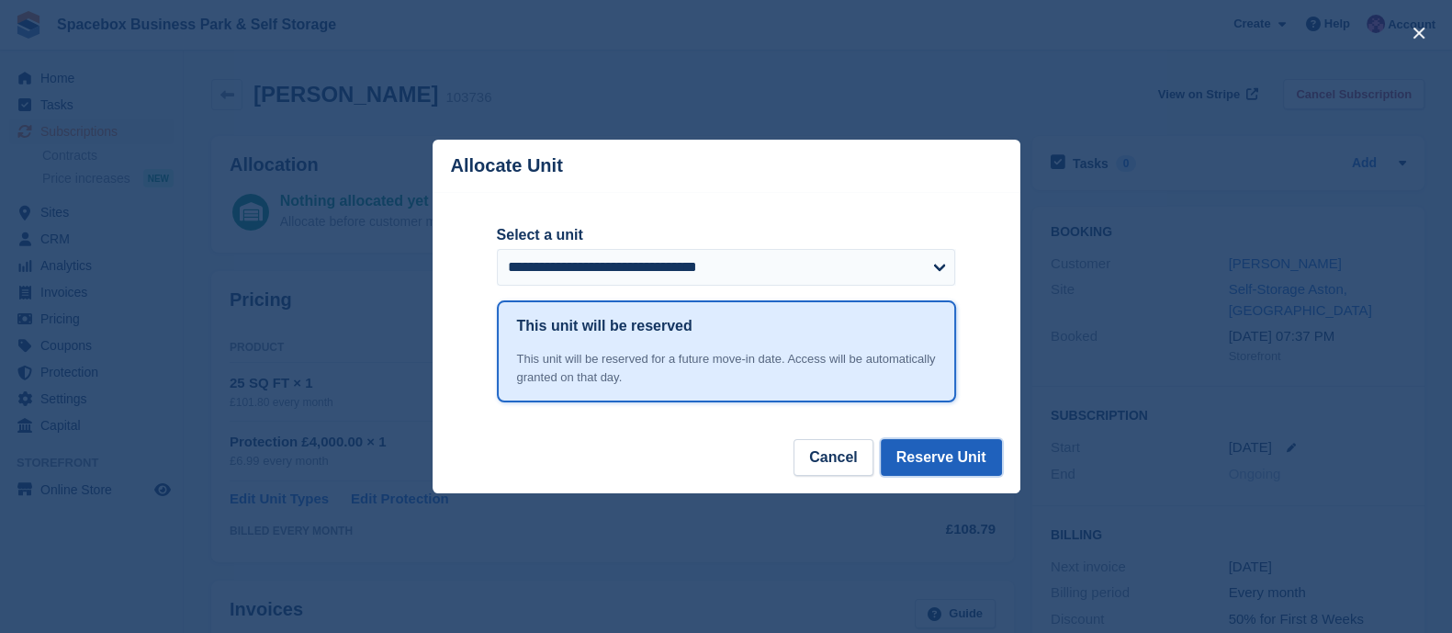
click at [945, 450] on button "Reserve Unit" at bounding box center [941, 457] width 121 height 37
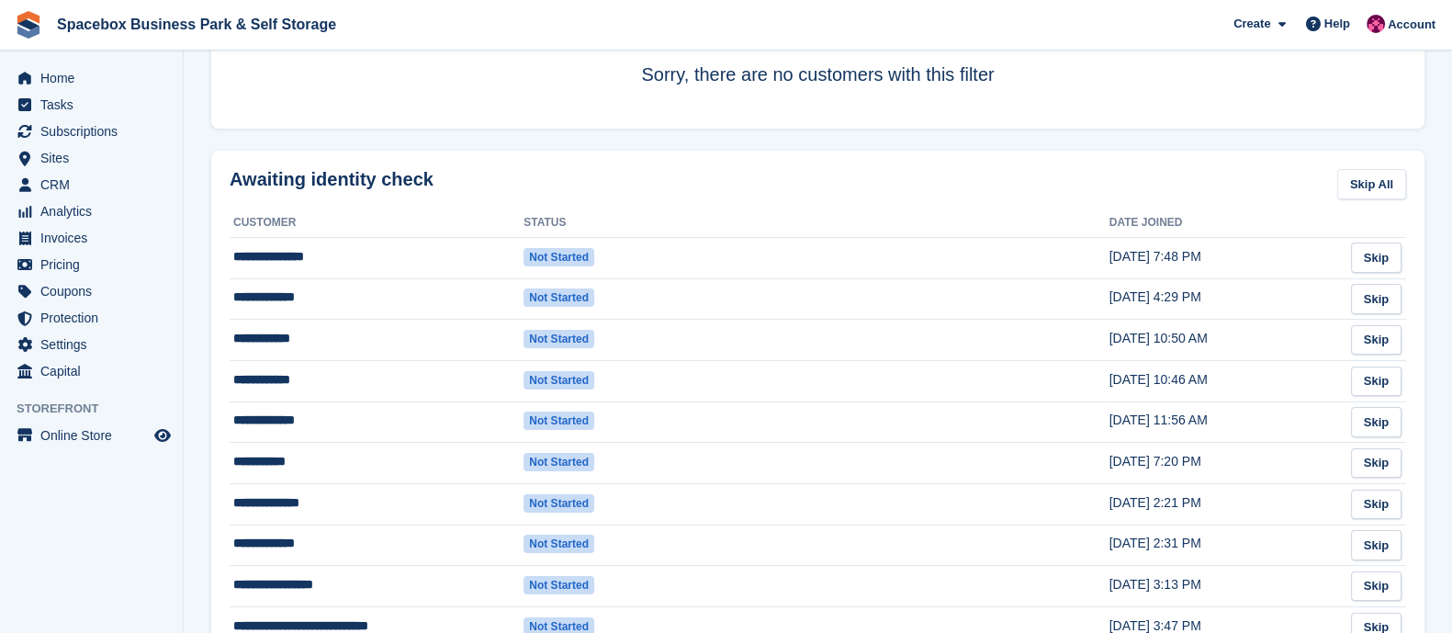
scroll to position [233, 0]
click at [661, 264] on td "Not started" at bounding box center [611, 257] width 176 height 41
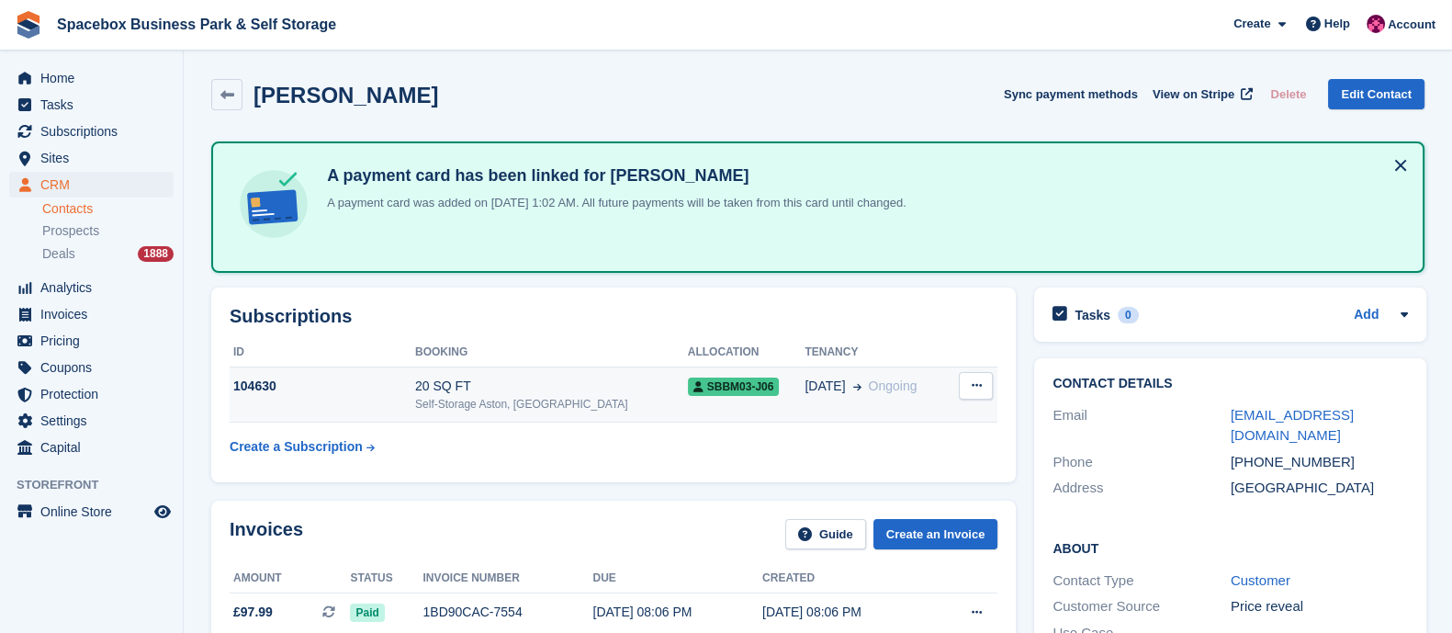
click at [517, 401] on div "Self-Storage Aston, [GEOGRAPHIC_DATA]" at bounding box center [551, 404] width 273 height 17
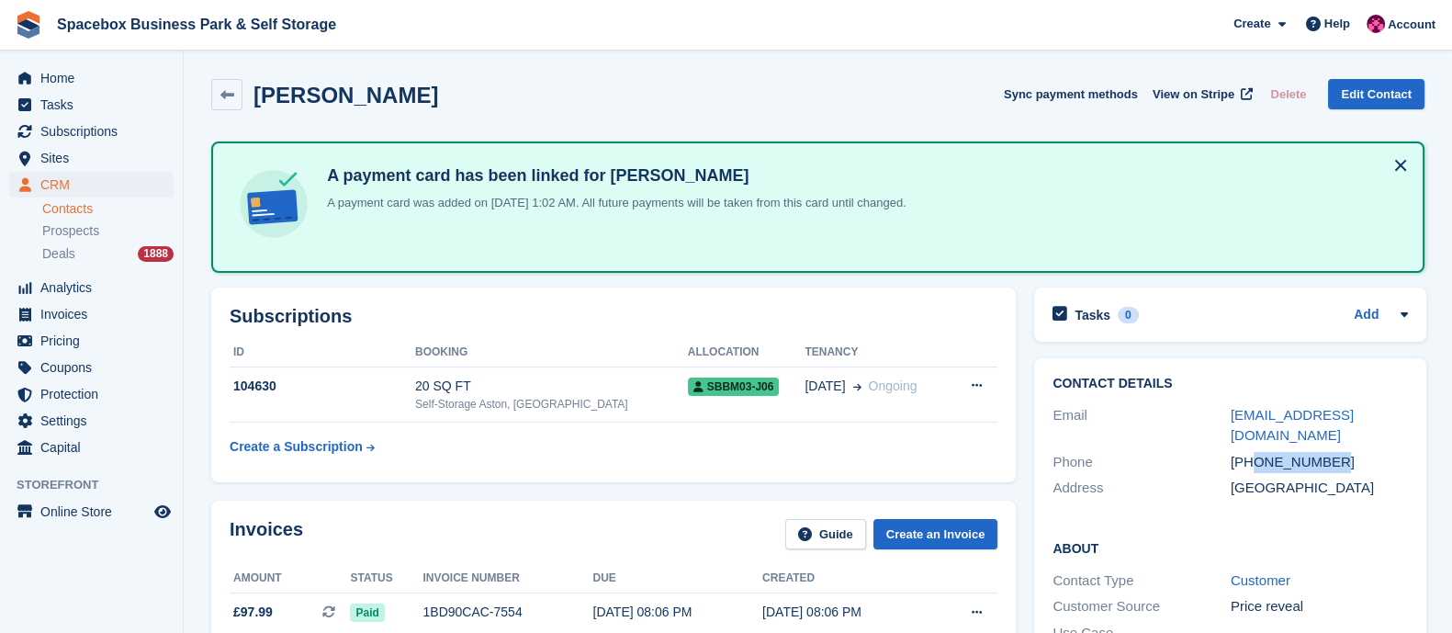
drag, startPoint x: 1254, startPoint y: 432, endPoint x: 1367, endPoint y: 431, distance: 113.0
click at [1367, 452] on div "[PHONE_NUMBER]" at bounding box center [1319, 462] width 178 height 21
copy div "7778651635"
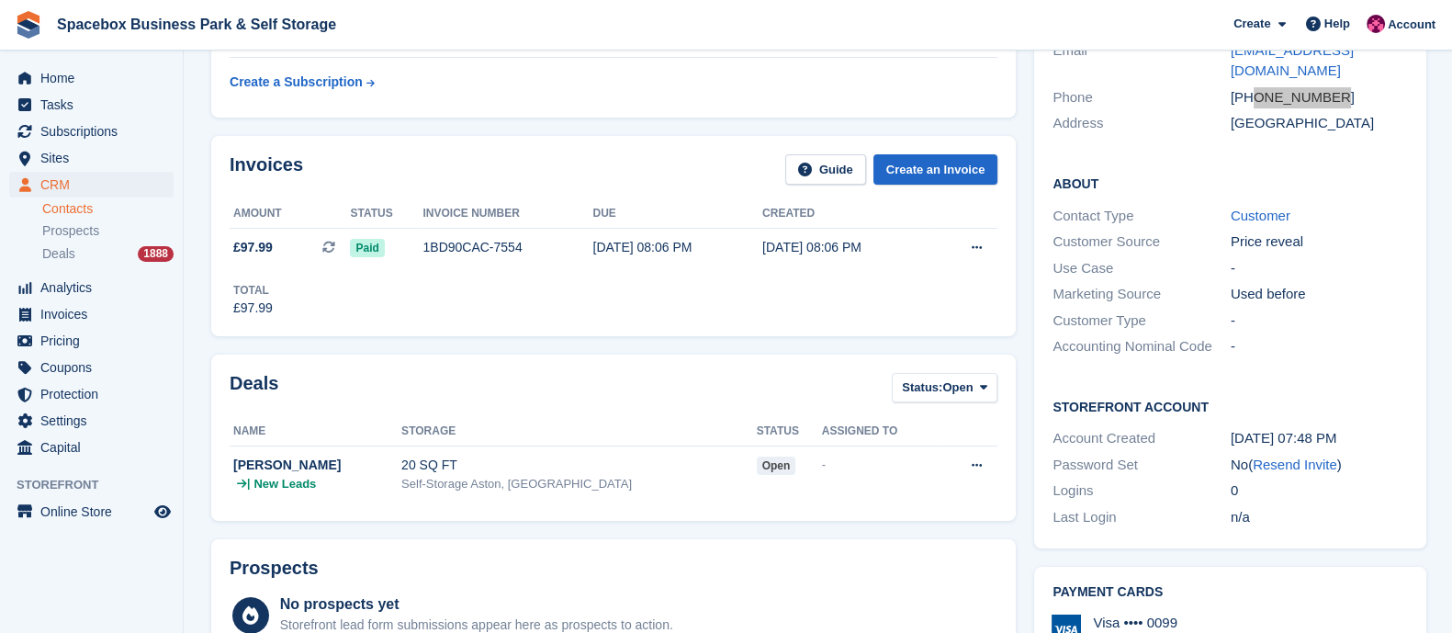
scroll to position [8, 0]
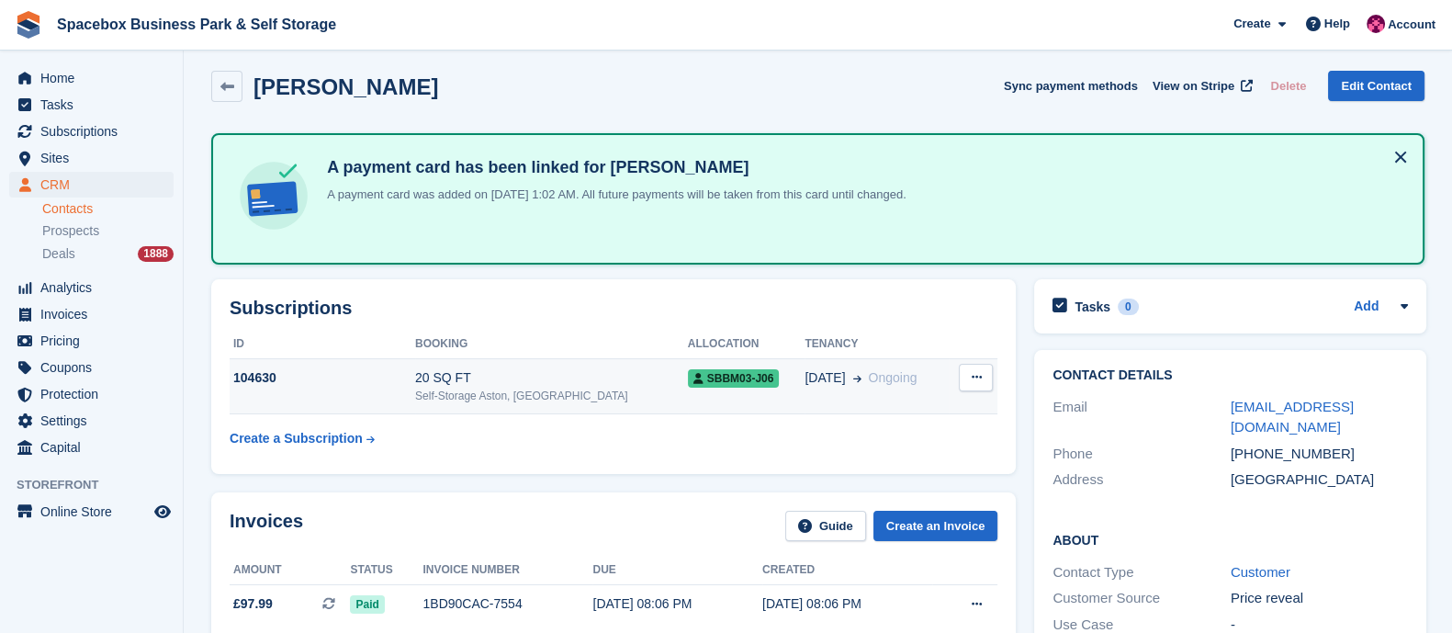
click at [582, 387] on div "Self-Storage Aston, [GEOGRAPHIC_DATA]" at bounding box center [551, 395] width 273 height 17
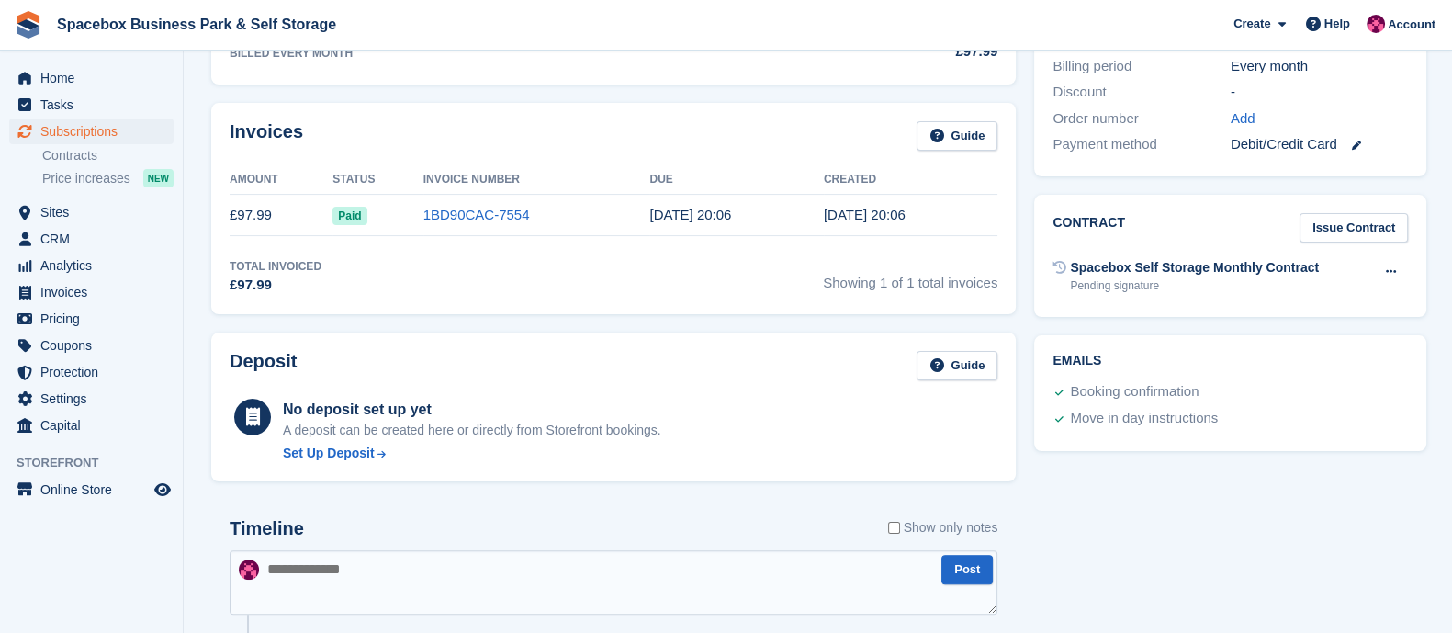
scroll to position [523, 0]
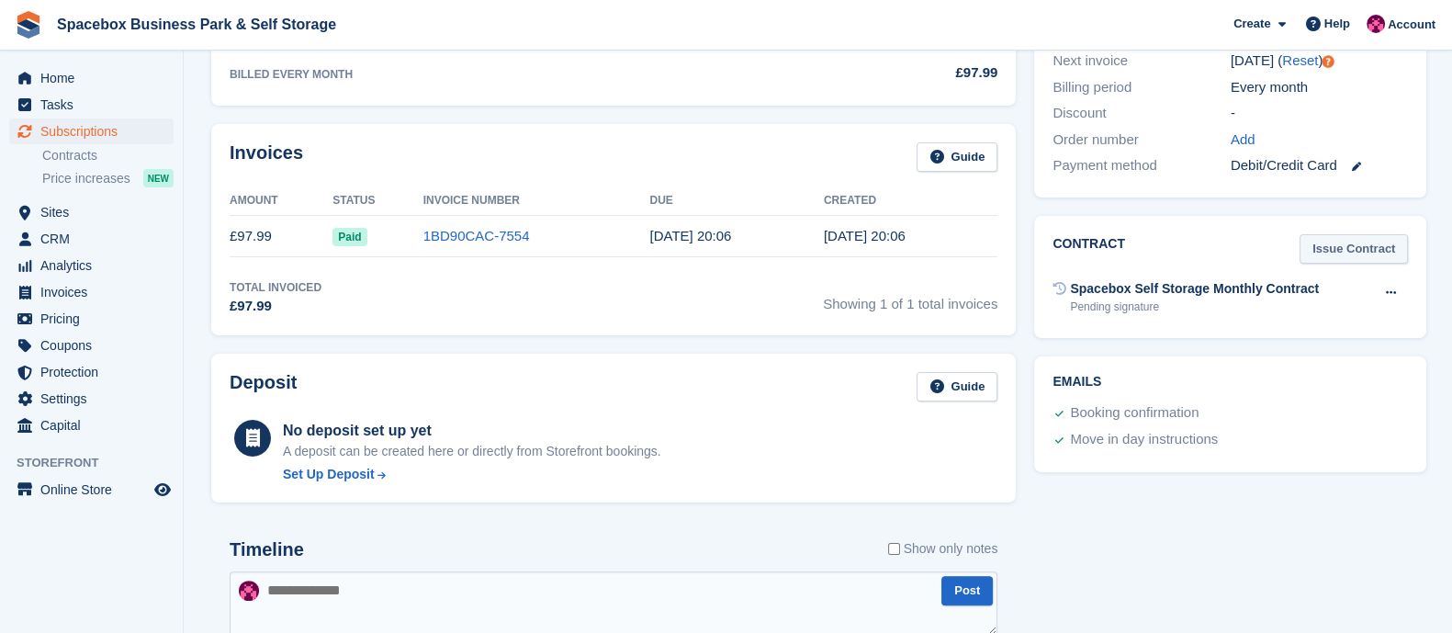
click at [1354, 259] on link "Issue Contract" at bounding box center [1353, 249] width 108 height 30
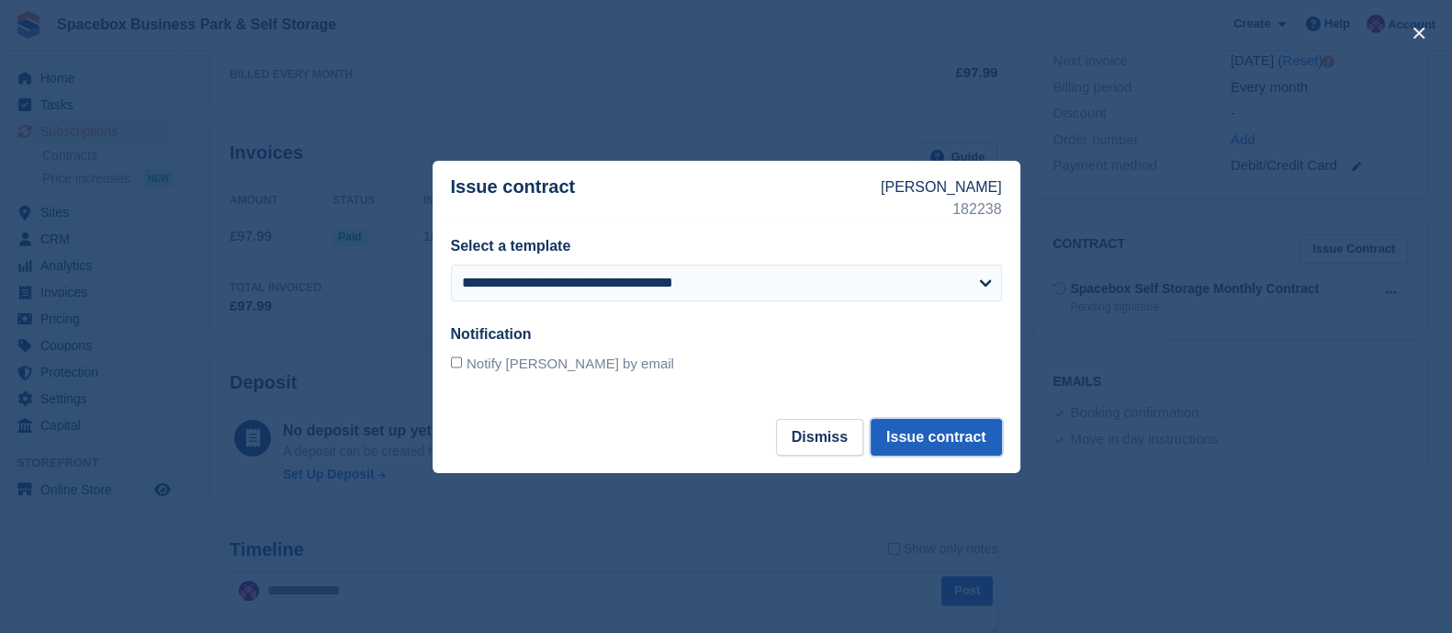
click at [943, 433] on button "Issue contract" at bounding box center [935, 437] width 130 height 37
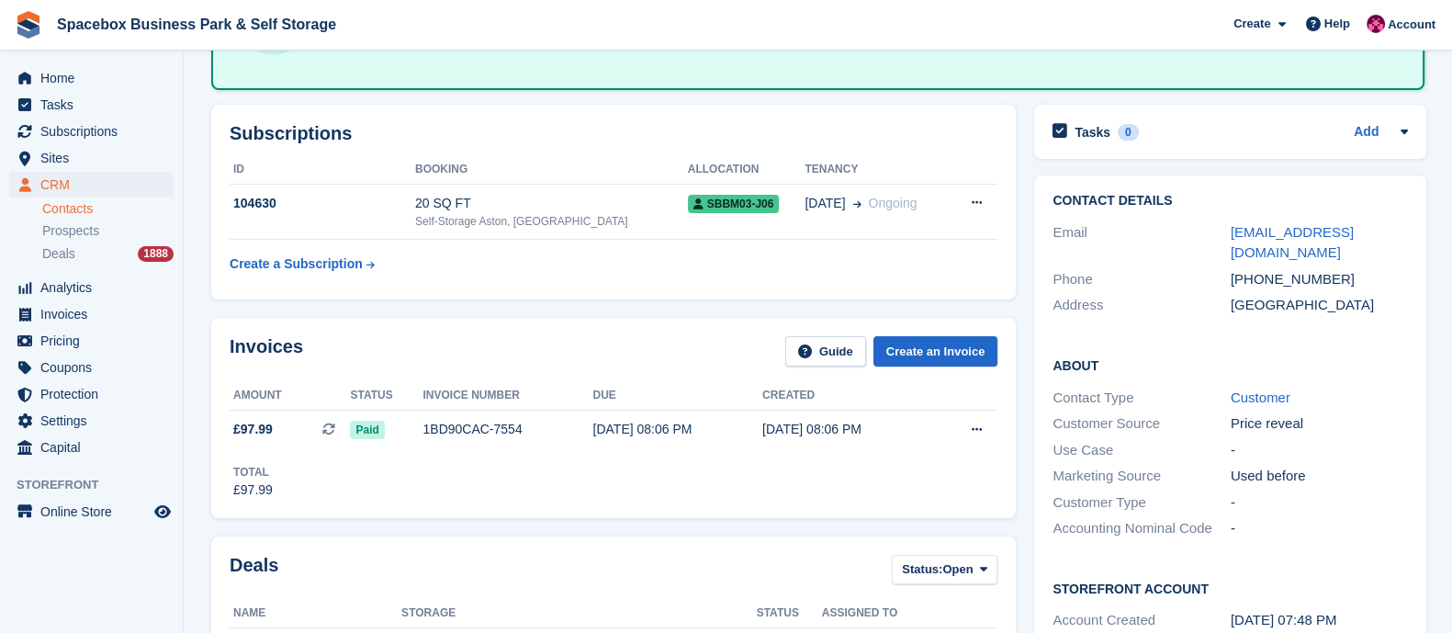
scroll to position [178, 0]
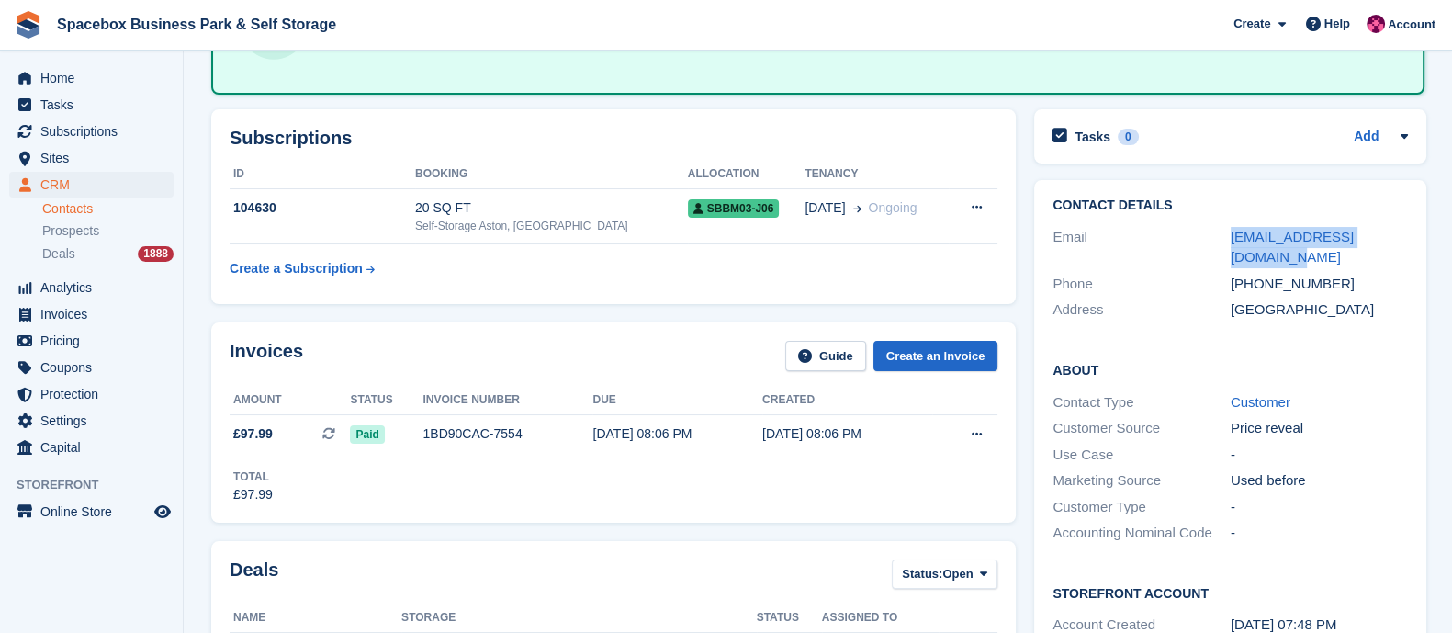
drag, startPoint x: 1411, startPoint y: 231, endPoint x: 1221, endPoint y: 236, distance: 190.1
click at [1221, 236] on div "Contact Details Email marvellaukegbu@gmail.com Phone +447778651635 Address Unit…" at bounding box center [1230, 261] width 392 height 162
copy div "[EMAIL_ADDRESS][DOMAIN_NAME]"
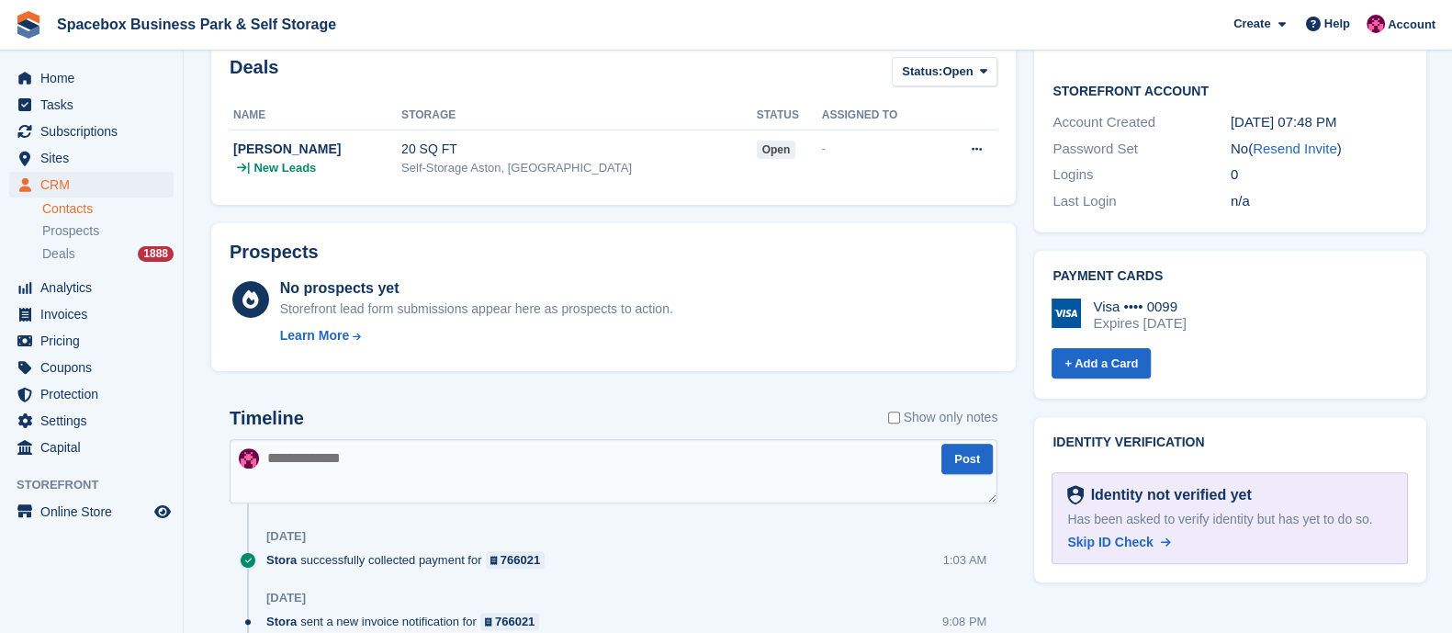
scroll to position [666, 0]
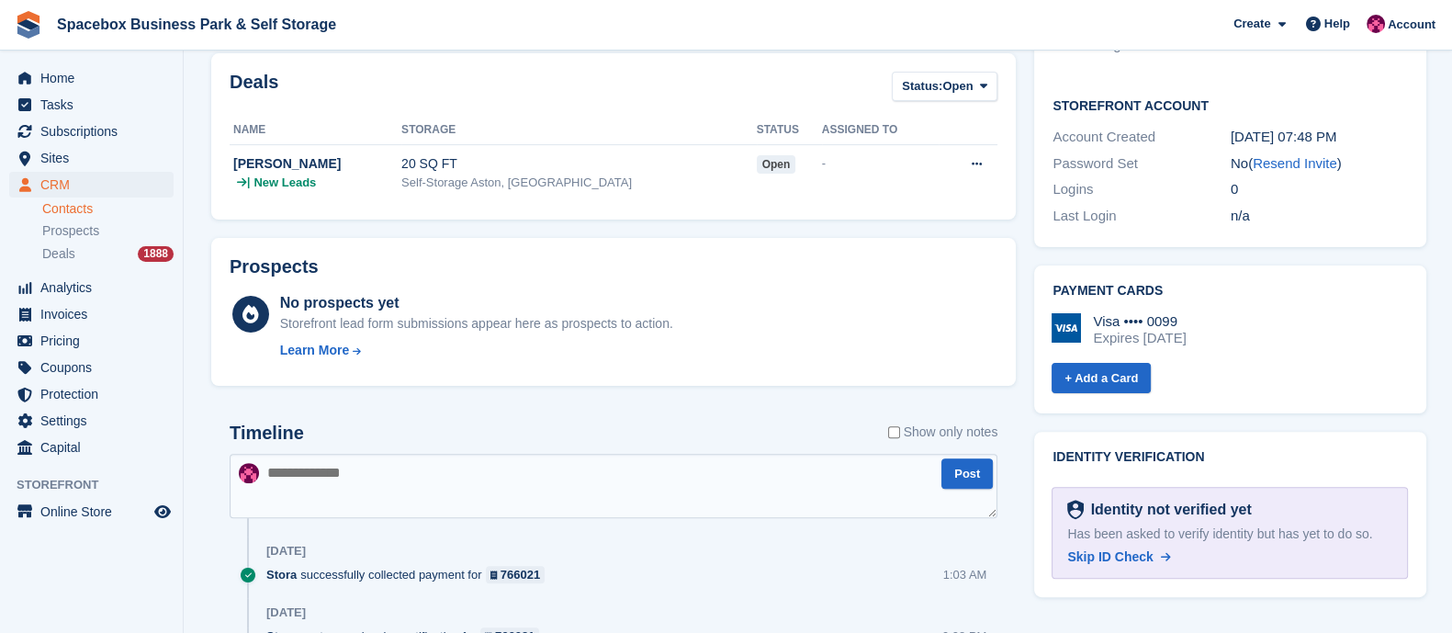
click at [413, 496] on textarea at bounding box center [614, 486] width 768 height 64
type textarea "**********"
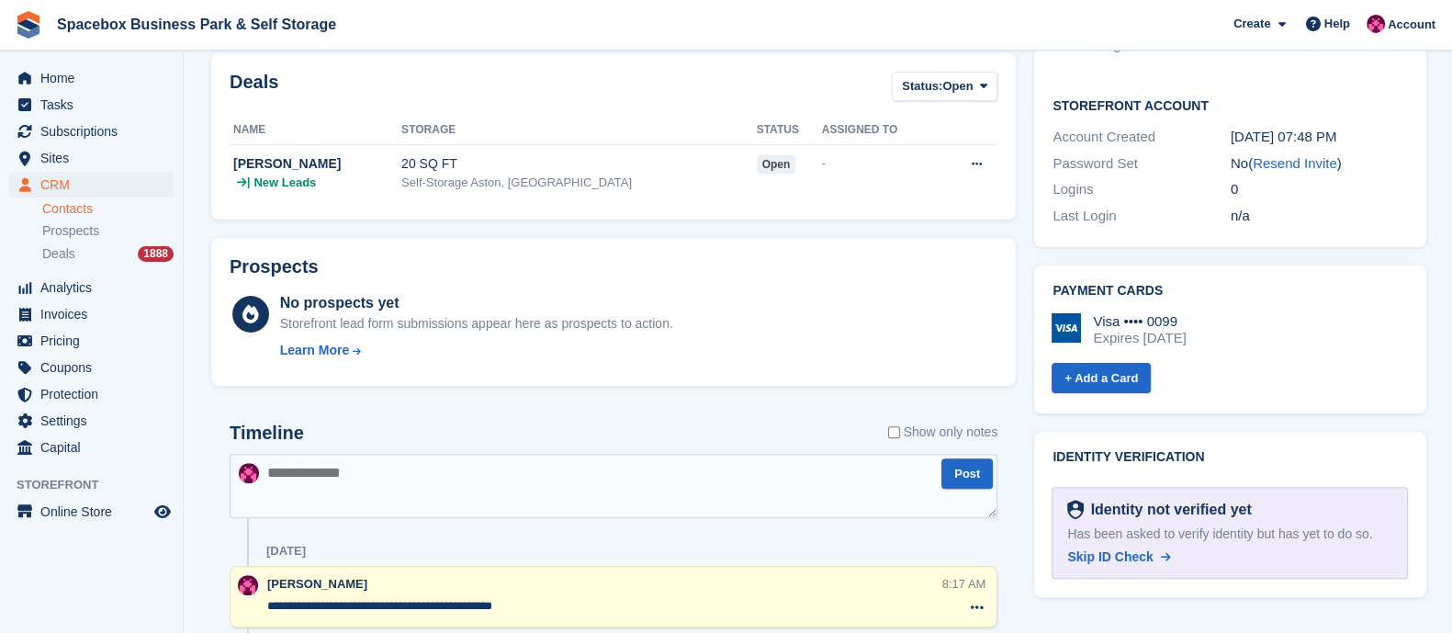
scroll to position [0, 0]
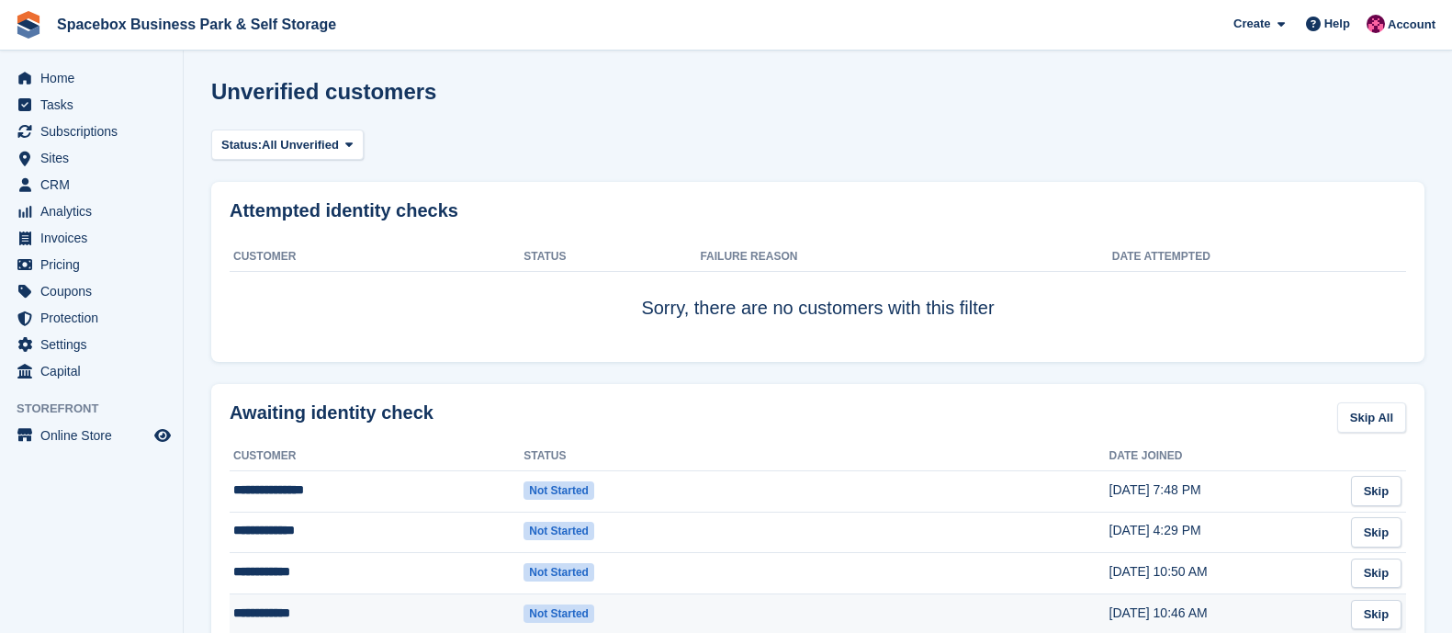
scroll to position [233, 0]
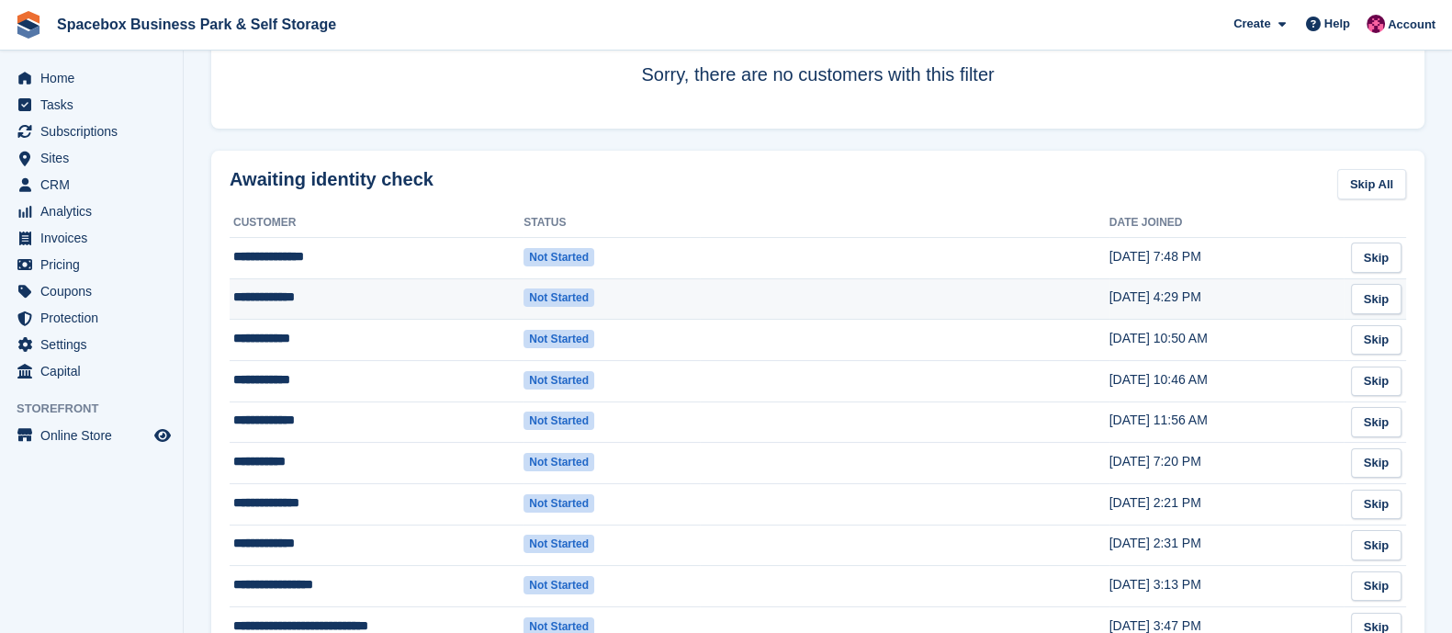
click at [320, 305] on td "**********" at bounding box center [377, 298] width 294 height 41
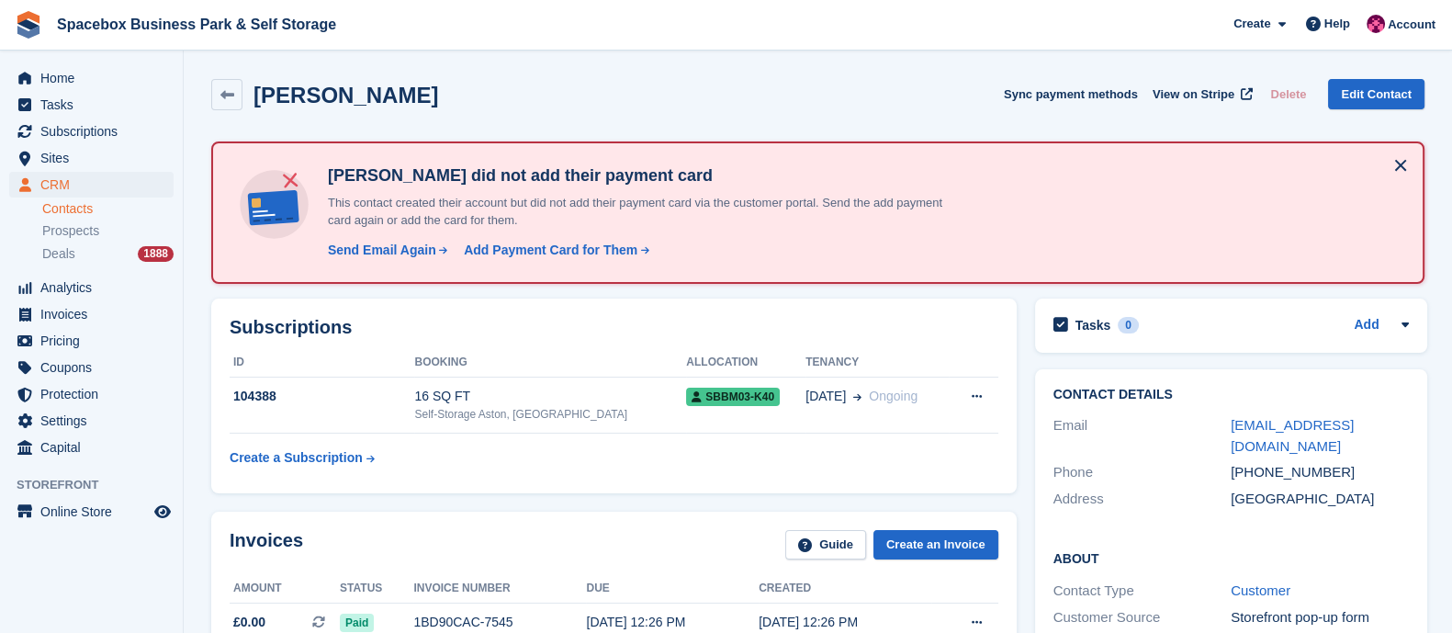
scroll to position [64, 0]
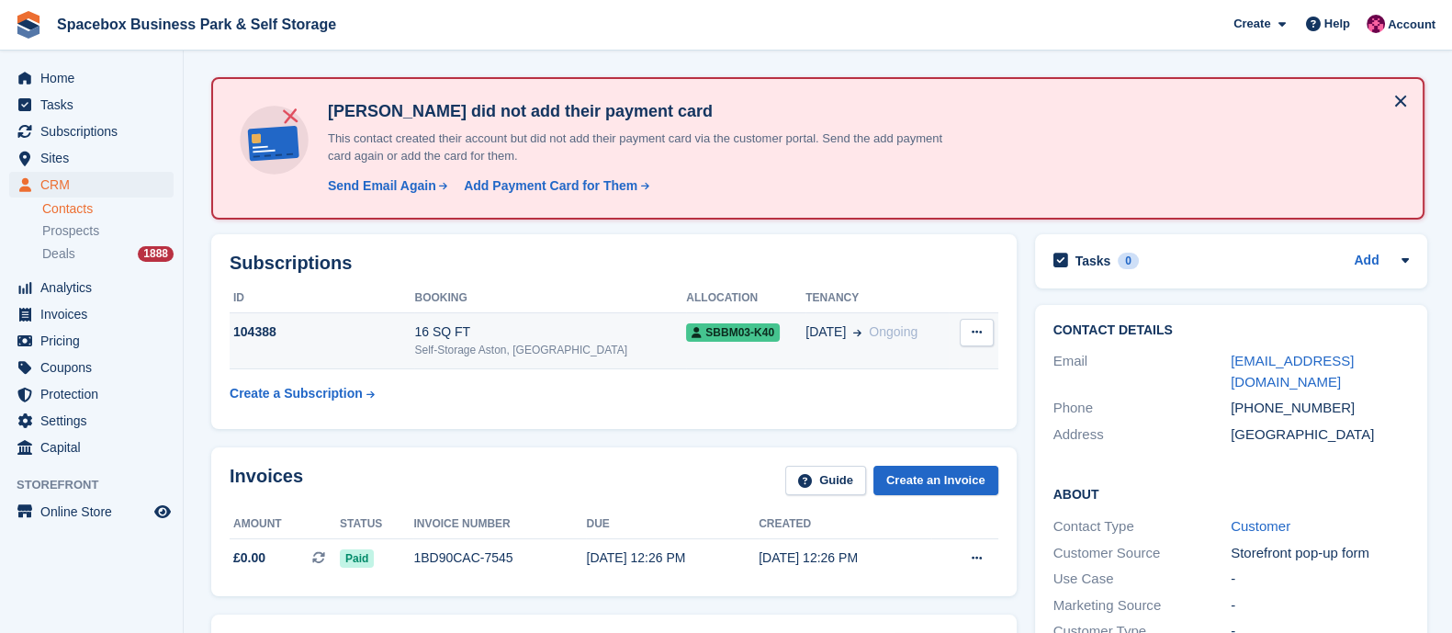
click at [561, 336] on div "16 SQ FT" at bounding box center [550, 331] width 272 height 19
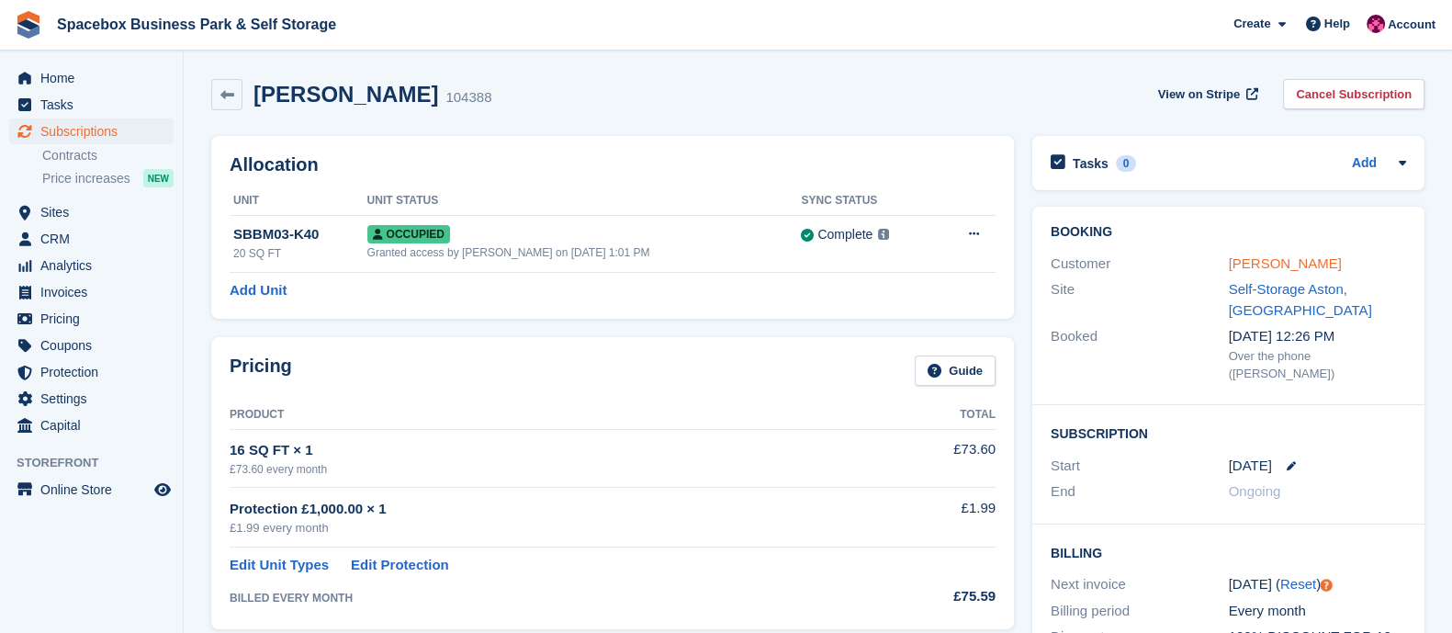
click at [1256, 257] on link "[PERSON_NAME]" at bounding box center [1285, 263] width 113 height 16
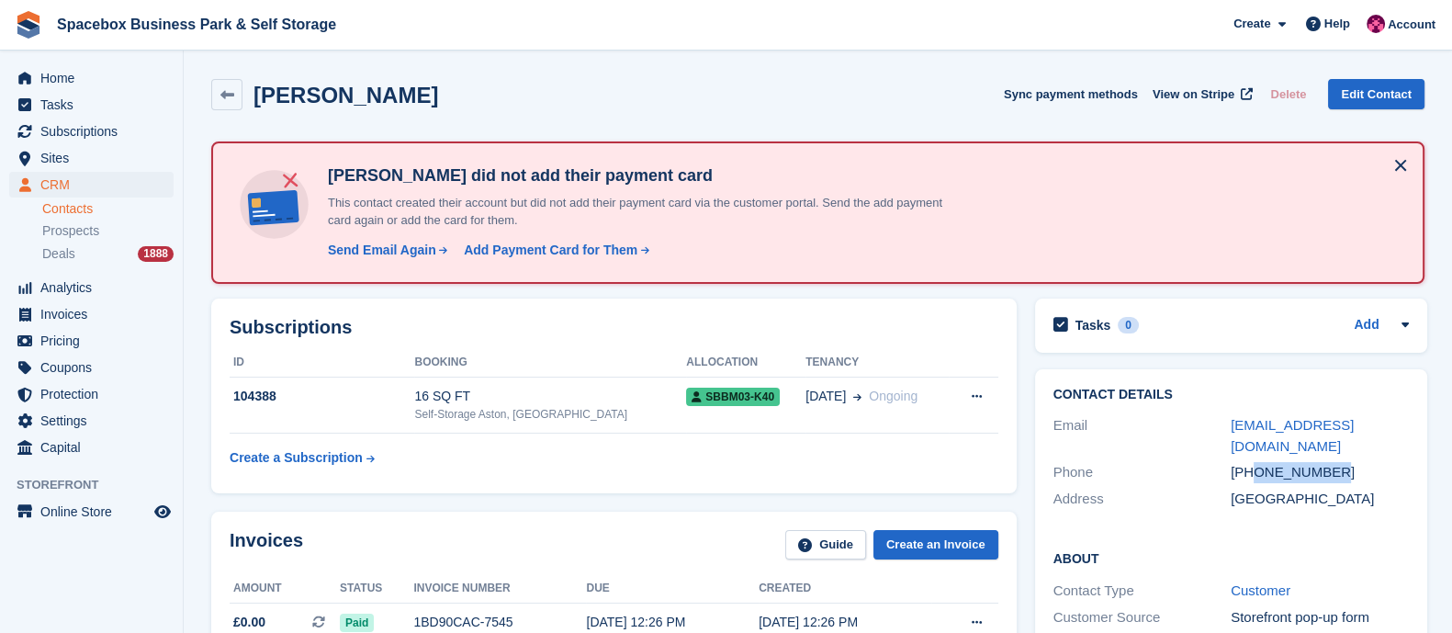
drag, startPoint x: 1252, startPoint y: 471, endPoint x: 1345, endPoint y: 464, distance: 93.0
click at [1345, 464] on div "+447777797764" at bounding box center [1319, 472] width 178 height 21
copy div "7777797764"
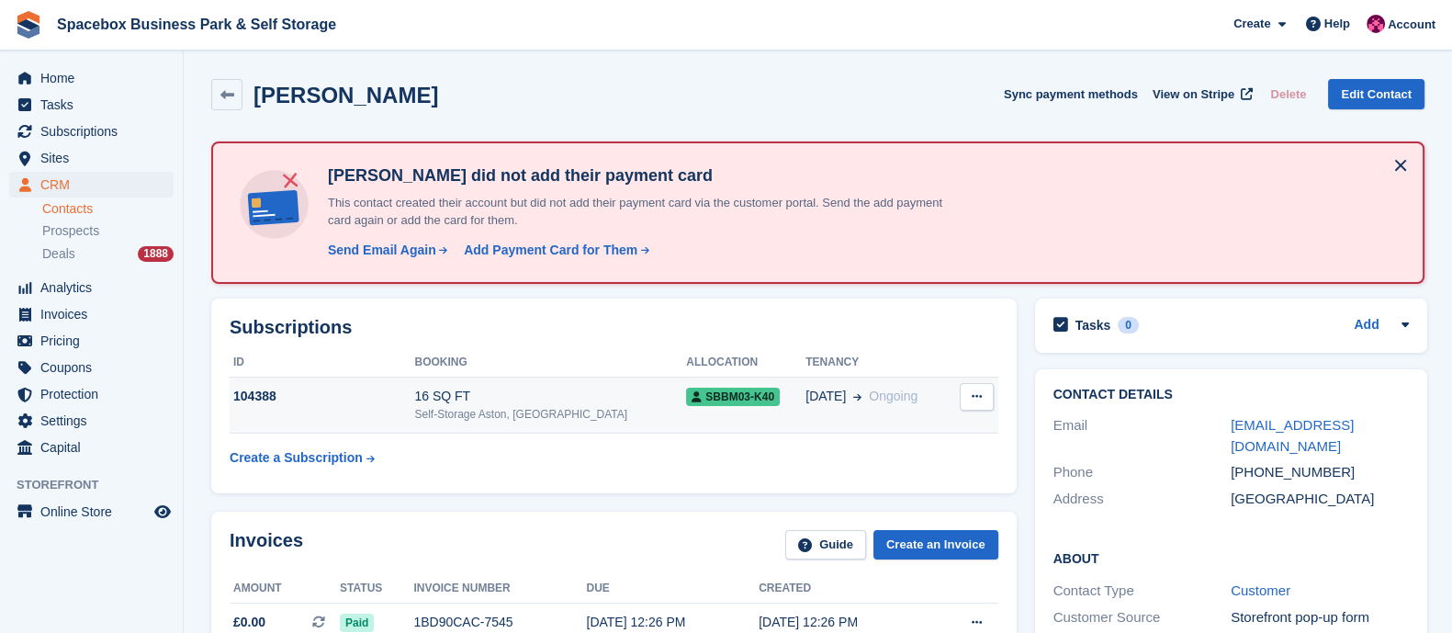
click at [484, 382] on td "16 SQ FT Self-Storage Aston, Birmingham" at bounding box center [550, 405] width 272 height 56
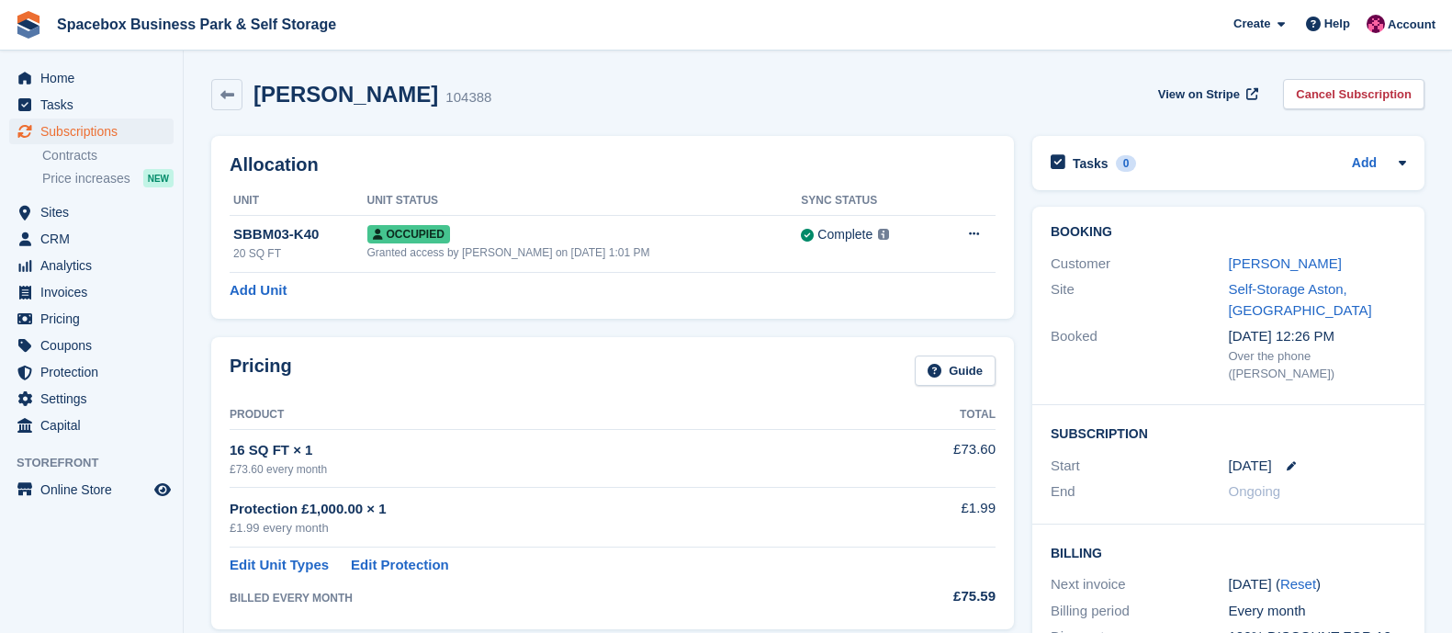
scroll to position [909, 0]
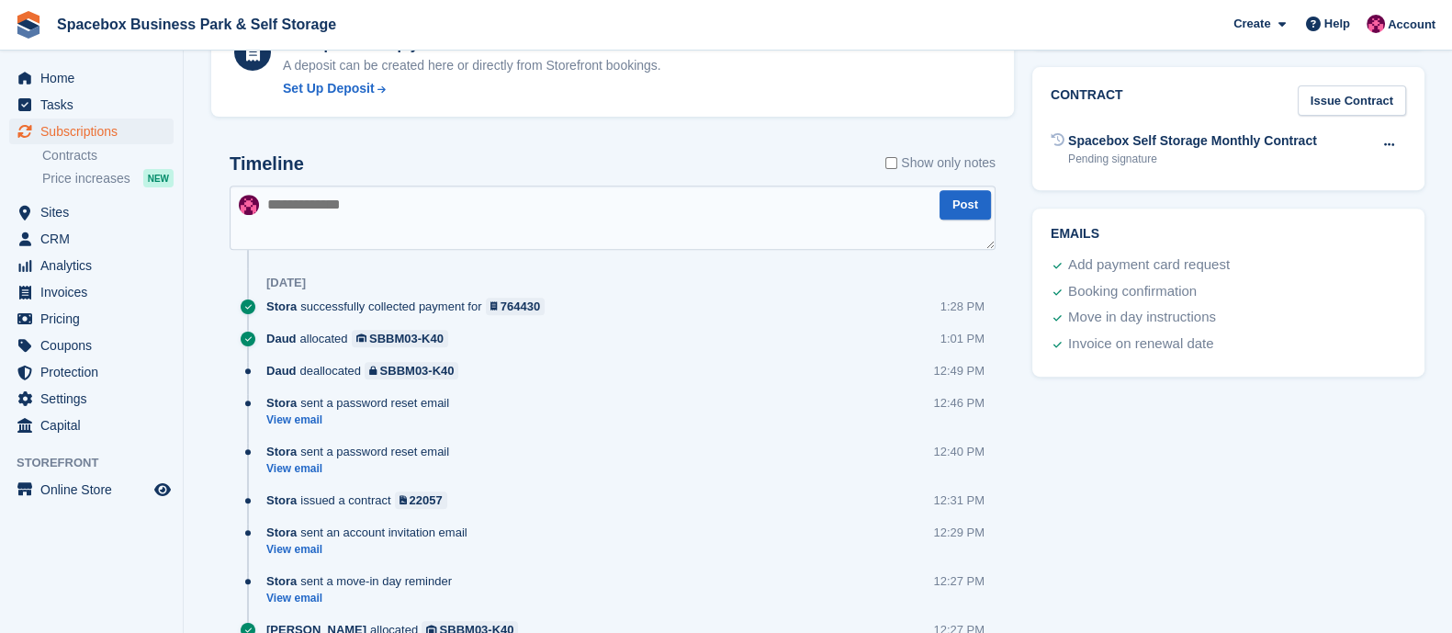
click at [384, 225] on textarea at bounding box center [613, 217] width 766 height 64
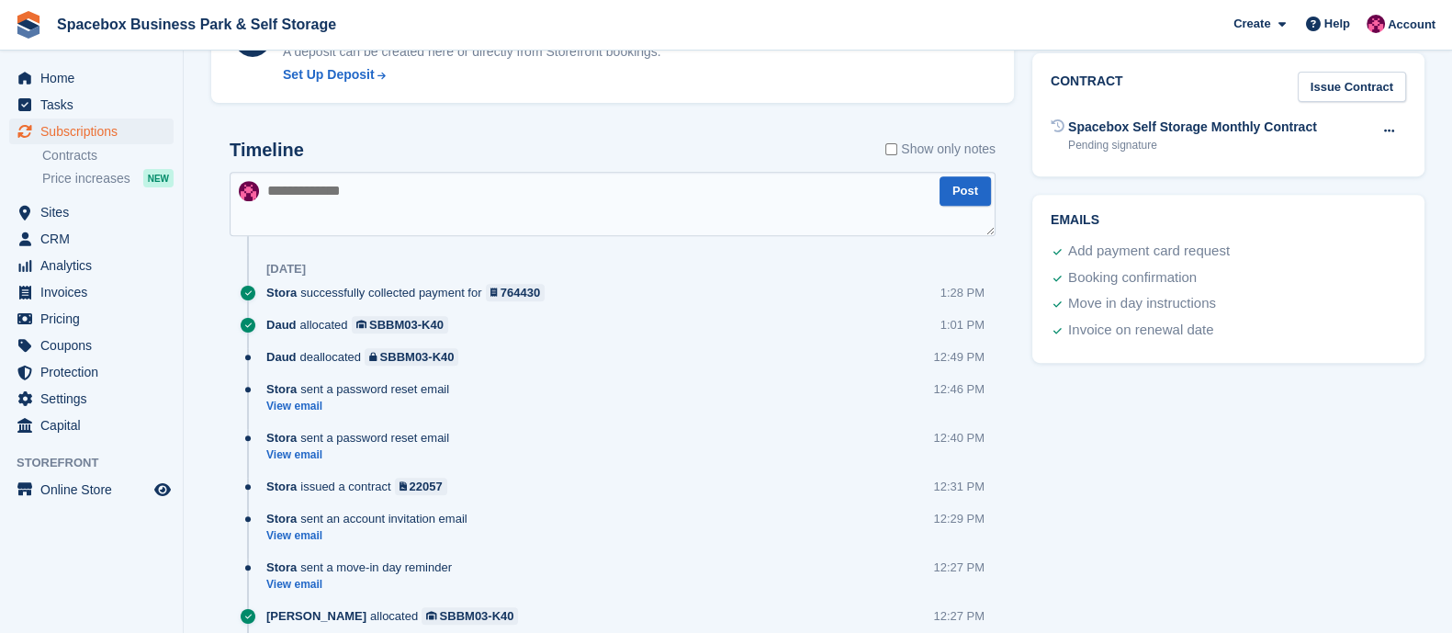
scroll to position [885, 0]
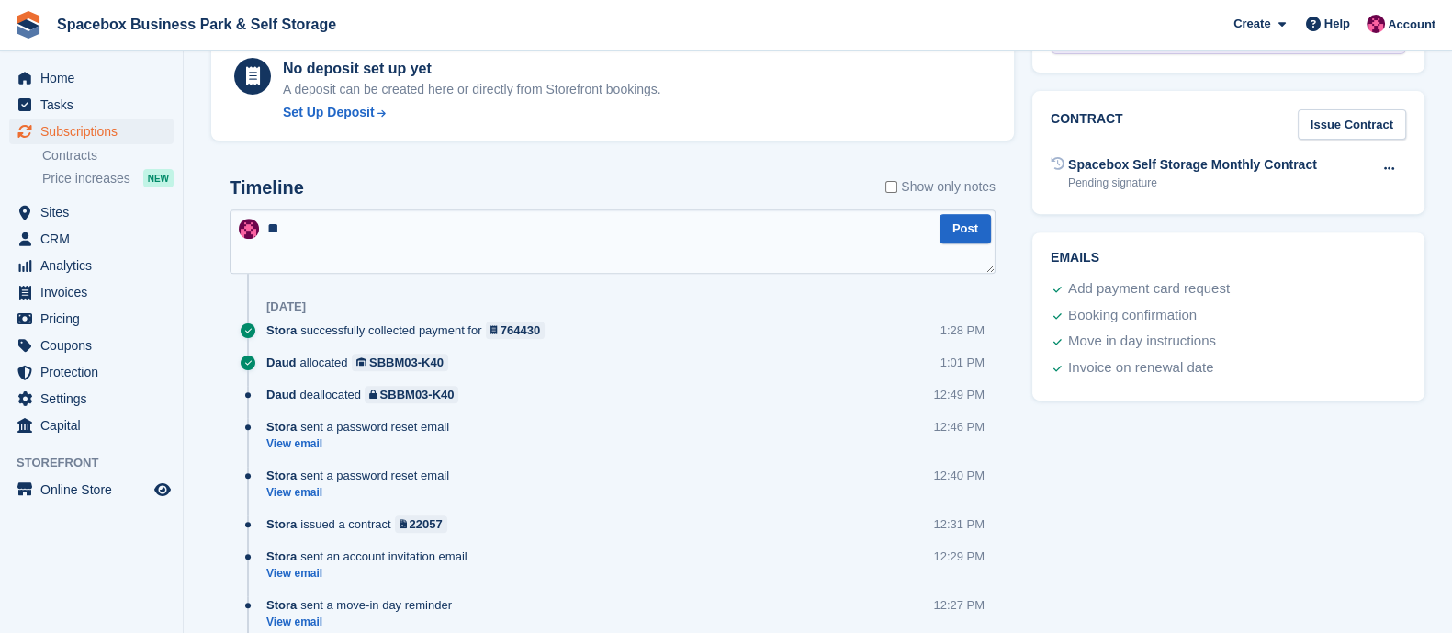
type textarea "*"
type textarea "**********"
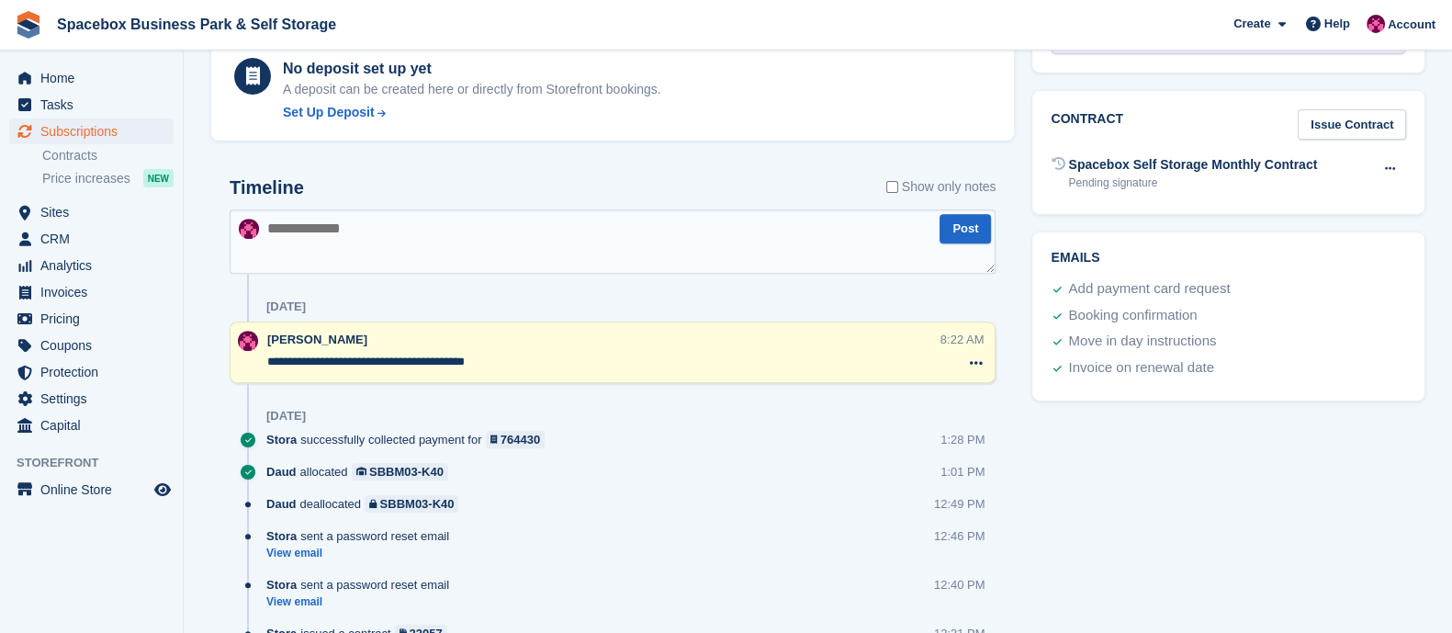
click at [551, 365] on textarea "**********" at bounding box center [603, 362] width 673 height 18
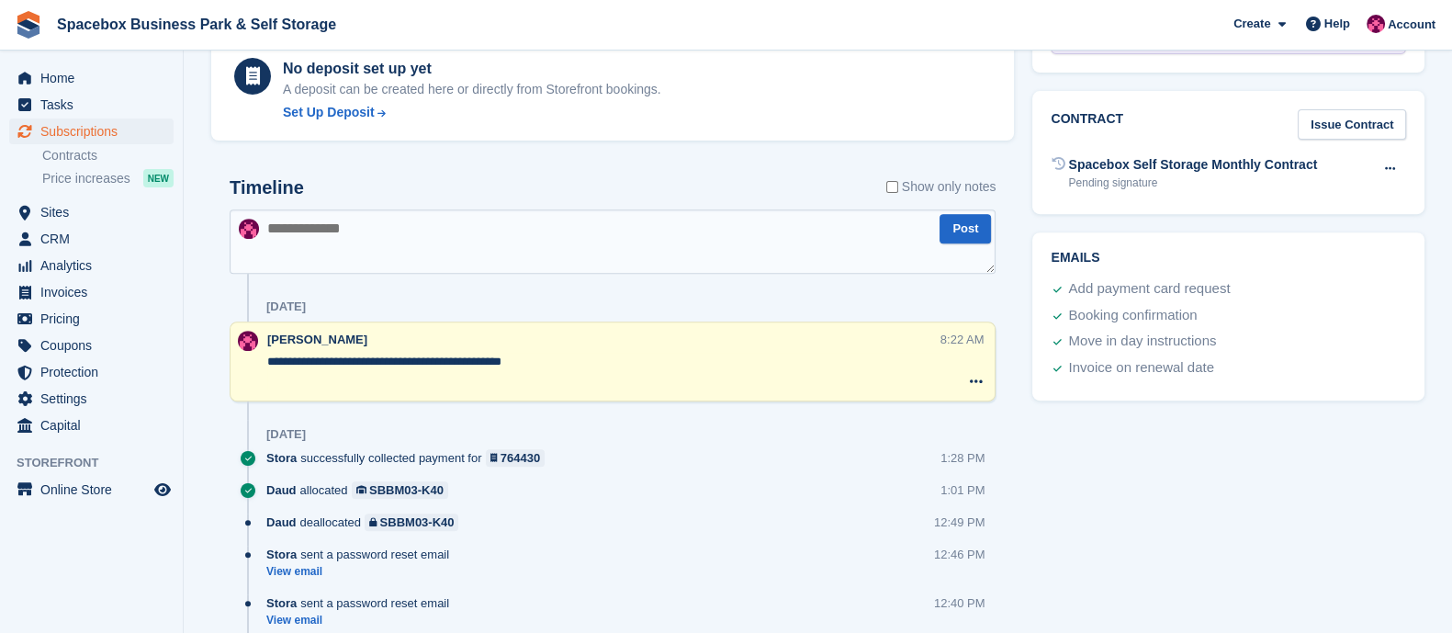
click at [597, 358] on textarea "**********" at bounding box center [603, 371] width 673 height 37
type textarea "**********"
click at [644, 275] on div "**********" at bounding box center [613, 598] width 766 height 843
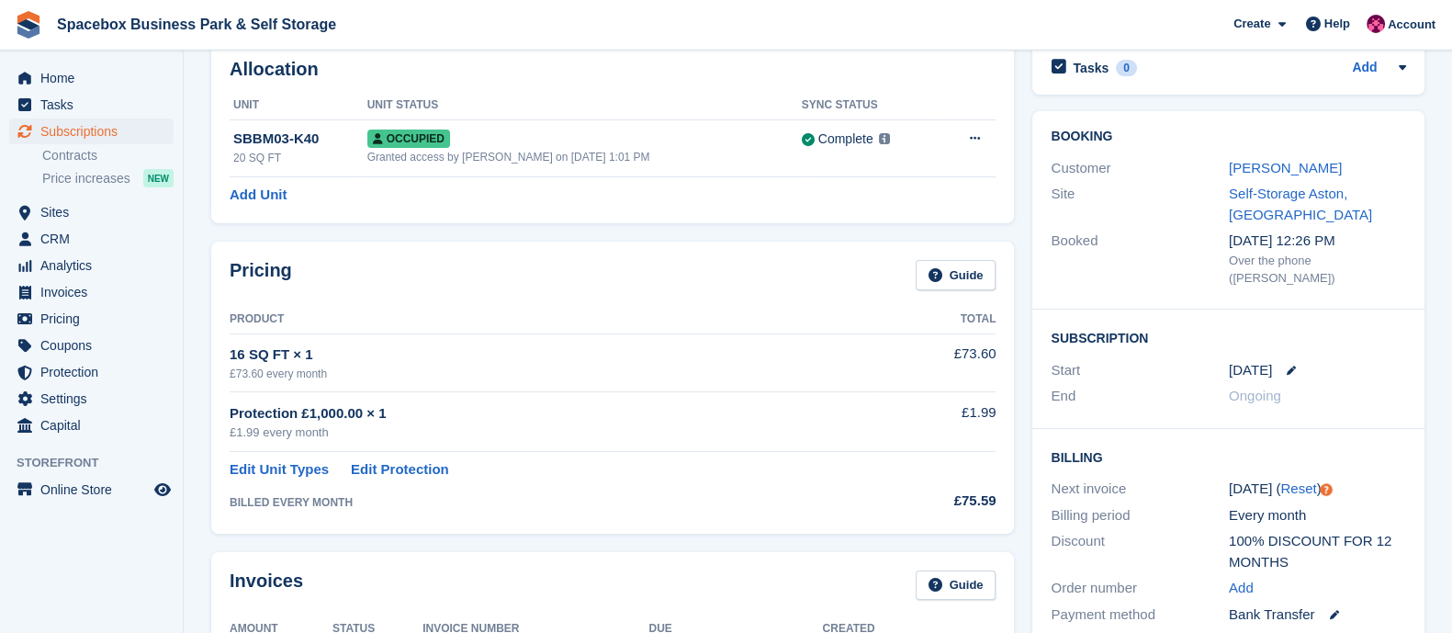
scroll to position [0, 0]
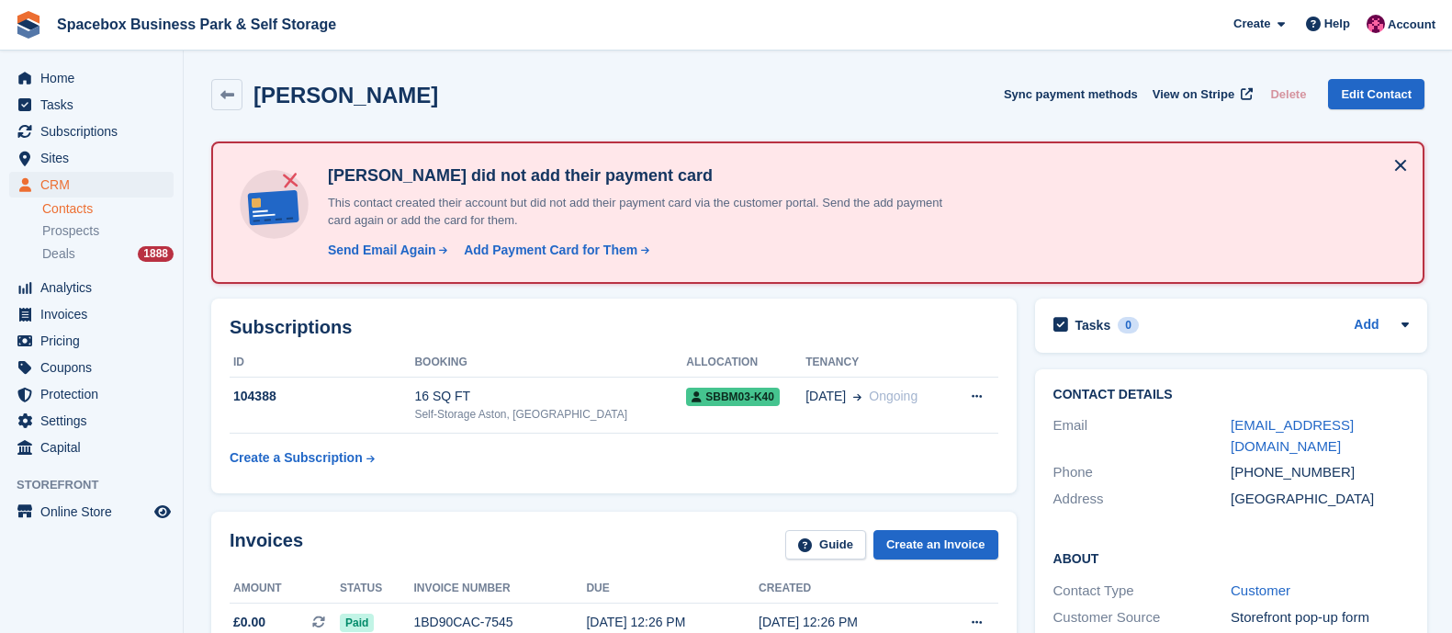
scroll to position [64, 0]
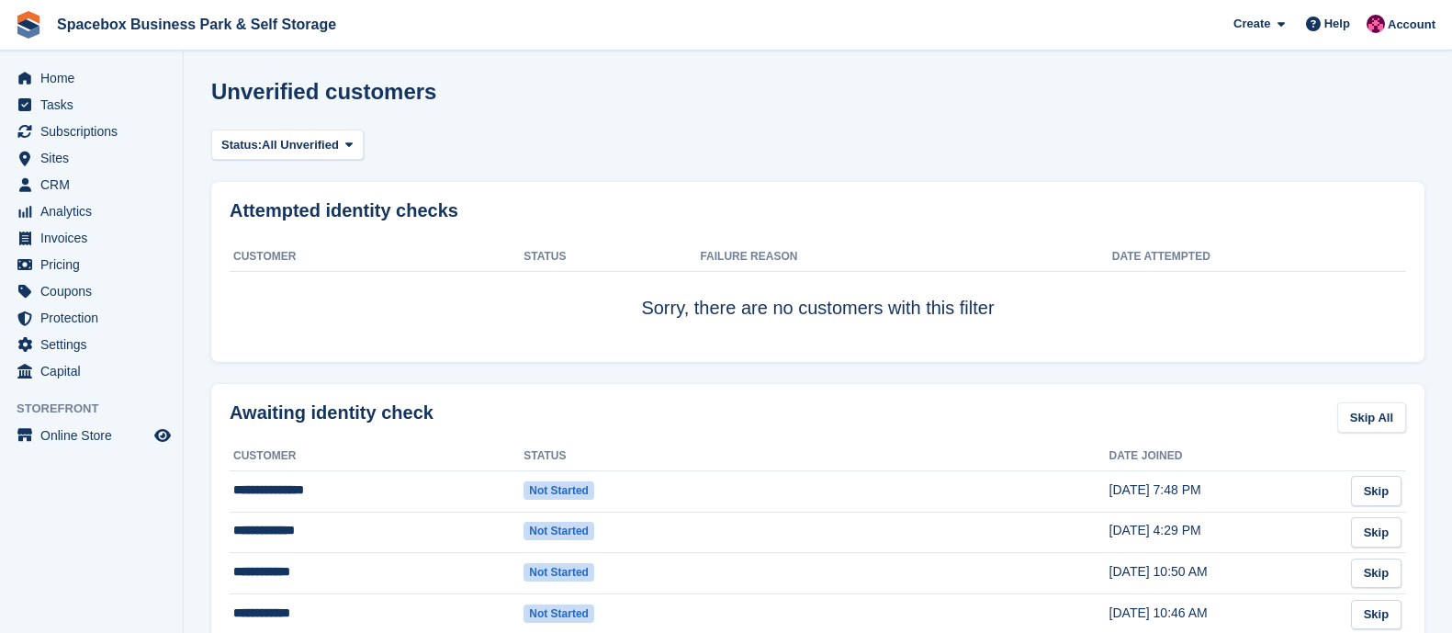
scroll to position [233, 0]
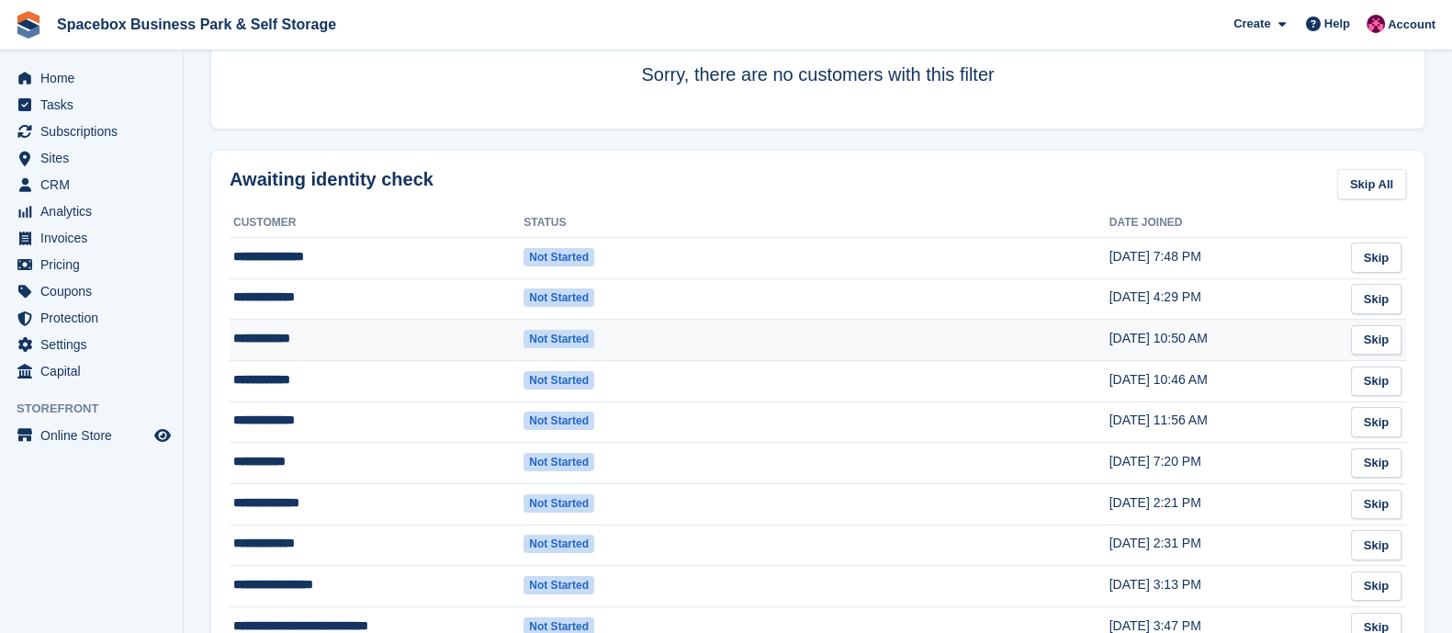
click at [266, 342] on td "**********" at bounding box center [377, 340] width 294 height 41
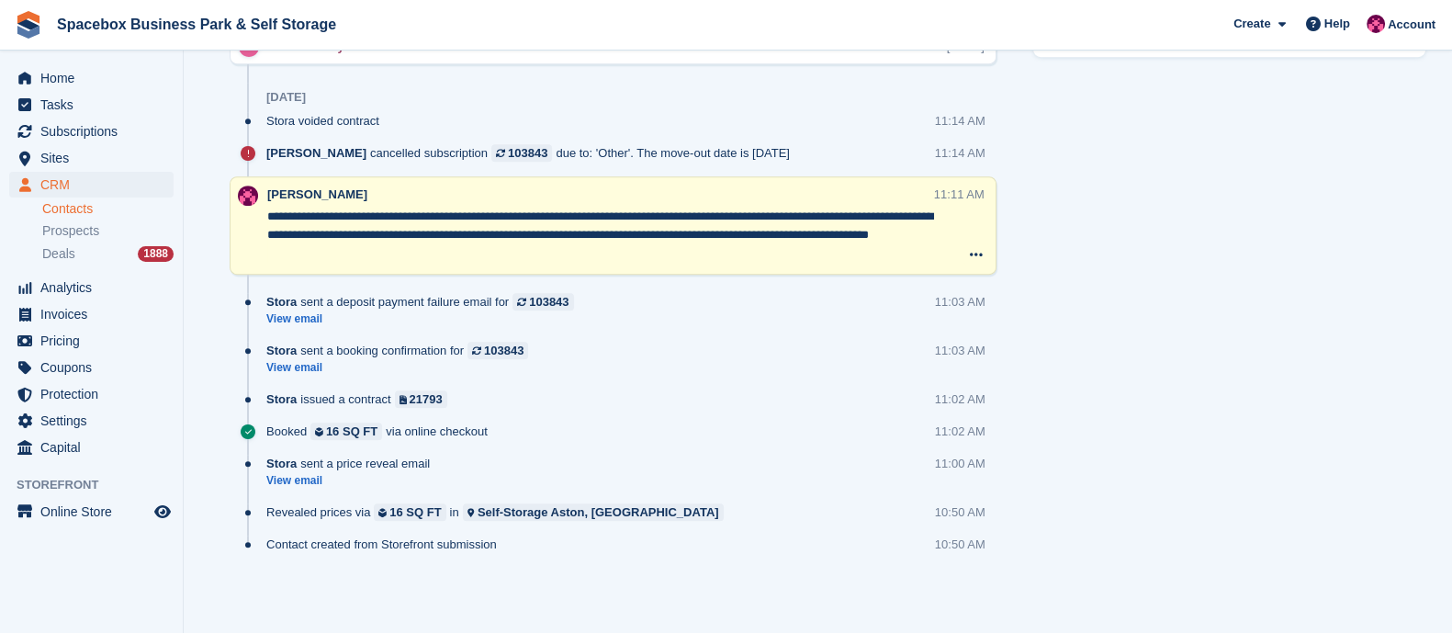
scroll to position [698, 0]
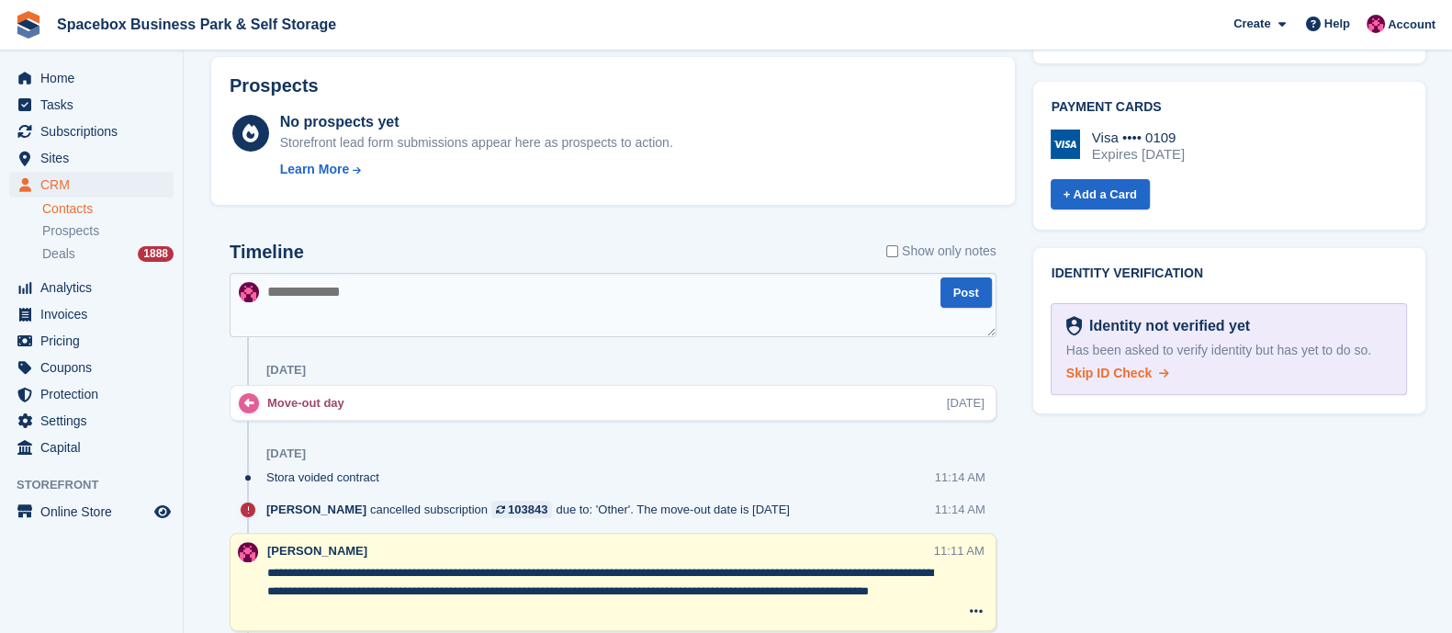
click at [1117, 365] on span "Skip ID Check" at bounding box center [1108, 372] width 85 height 15
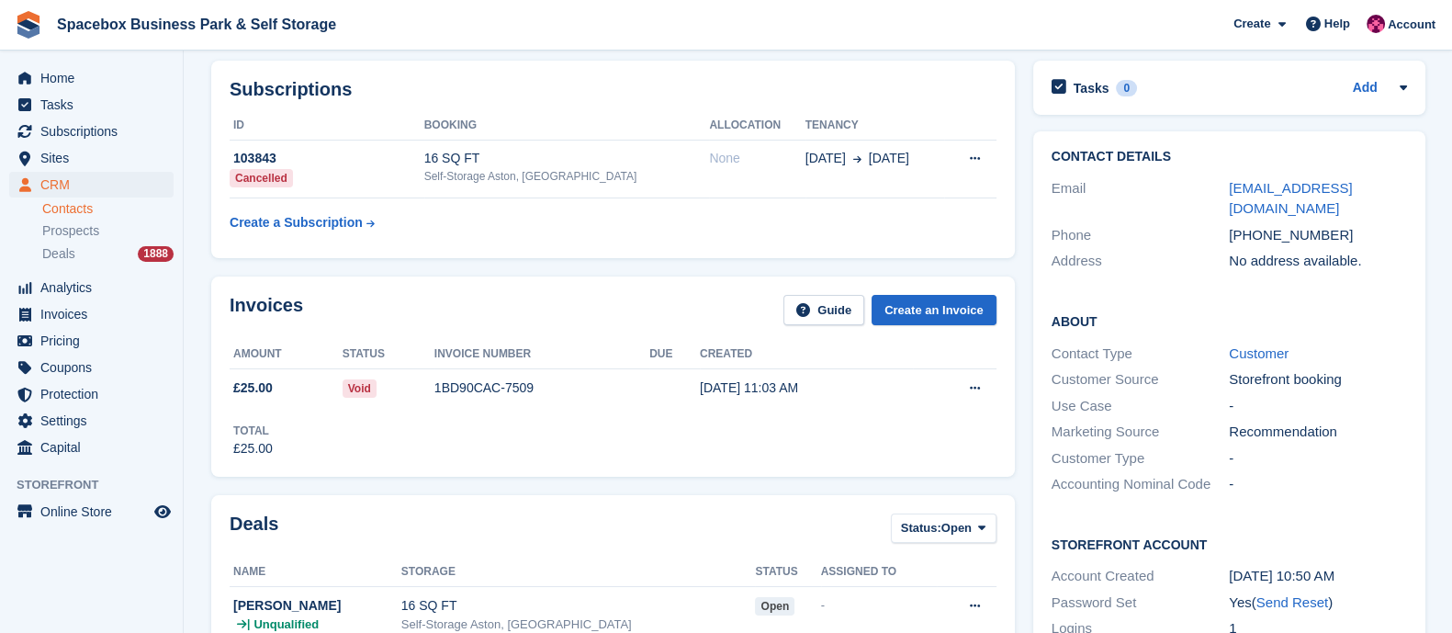
scroll to position [0, 0]
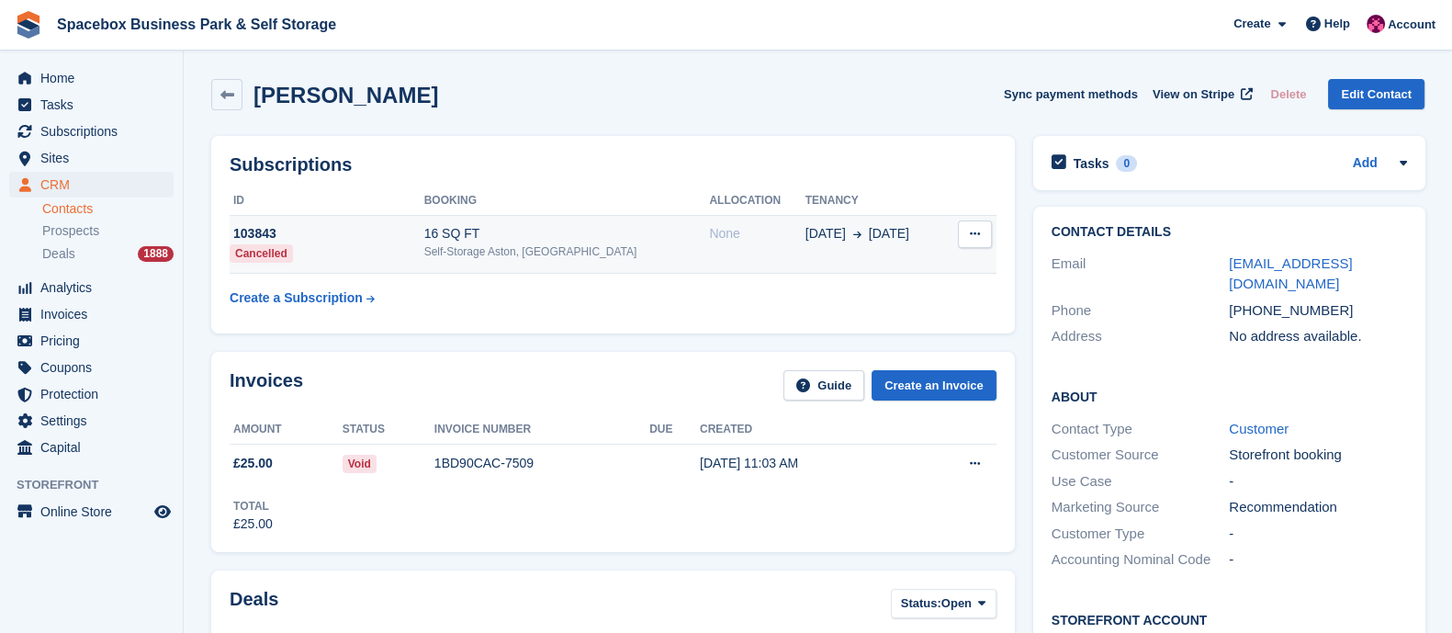
click at [668, 224] on div "16 SQ FT" at bounding box center [567, 233] width 286 height 19
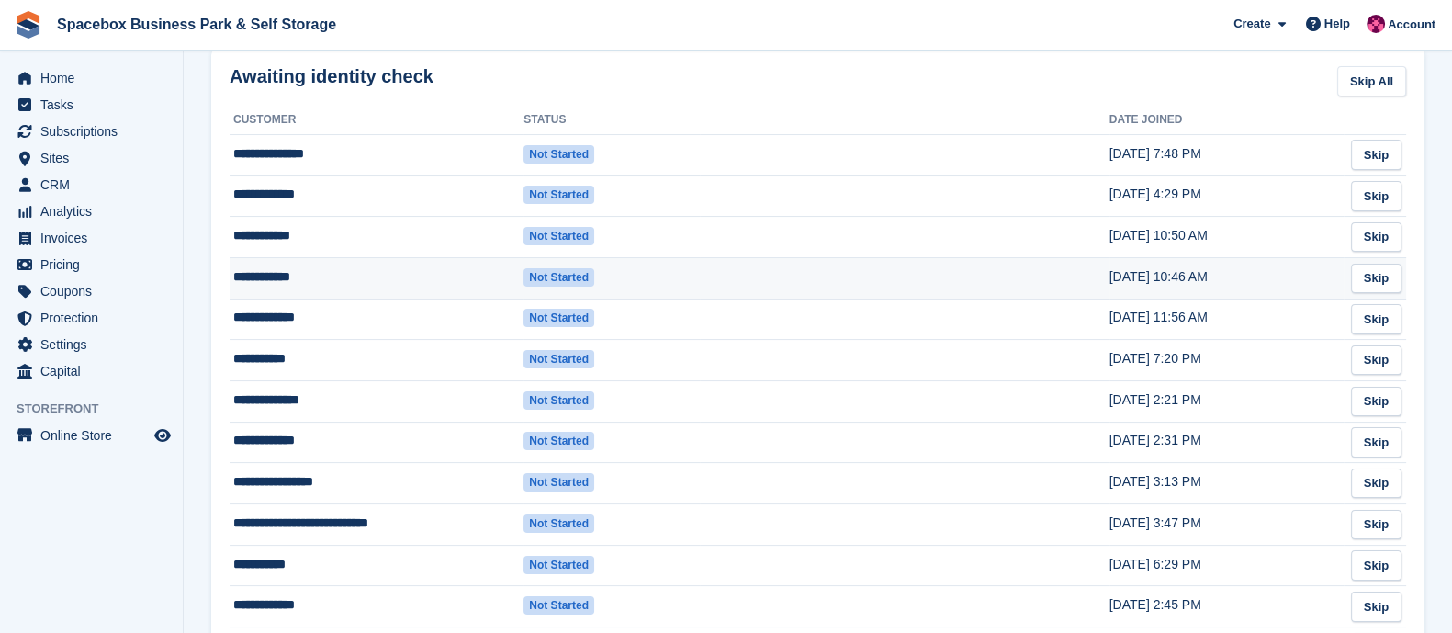
scroll to position [337, 0]
click at [275, 277] on td "**********" at bounding box center [377, 276] width 294 height 41
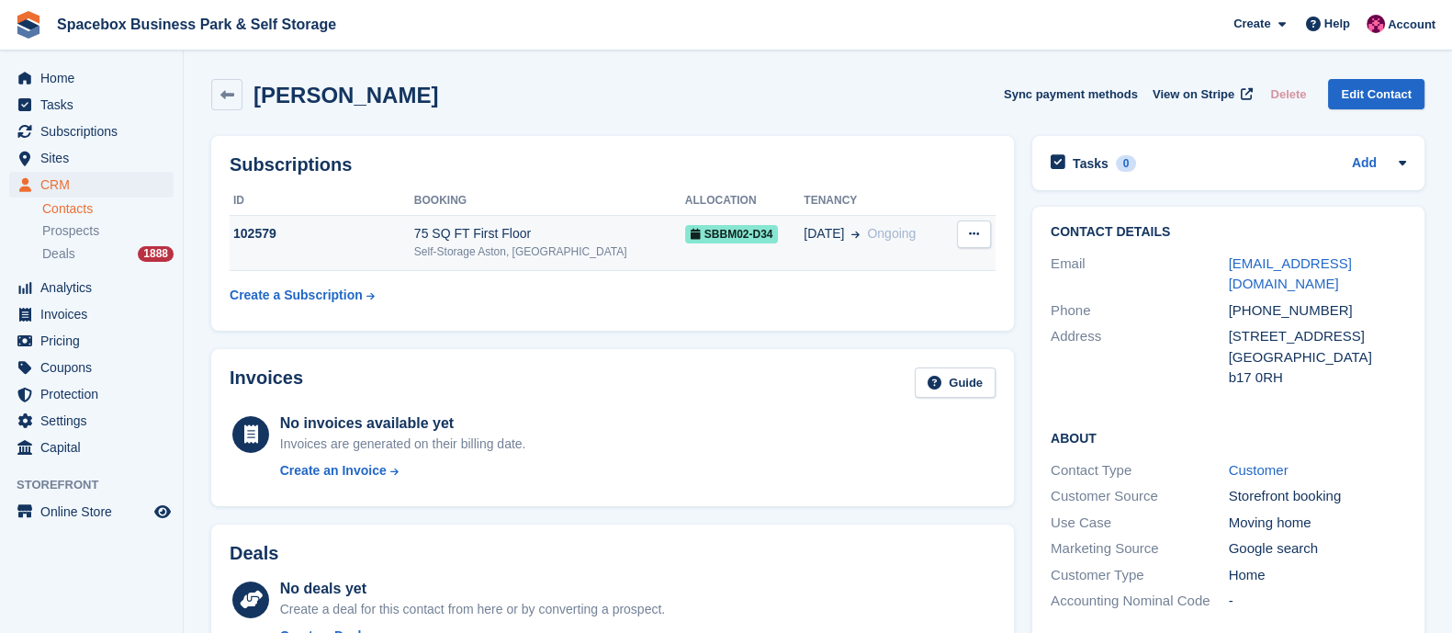
click at [556, 257] on div "Self-Storage Aston, [GEOGRAPHIC_DATA]" at bounding box center [549, 251] width 271 height 17
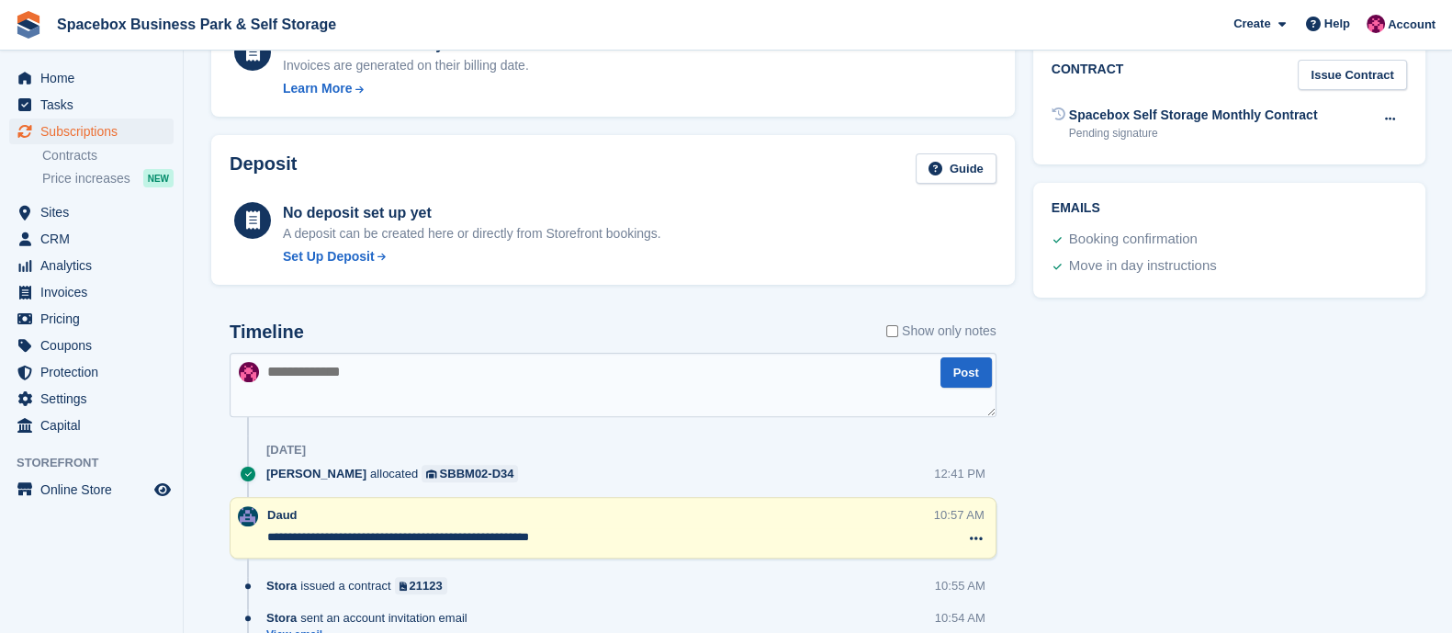
scroll to position [848, 0]
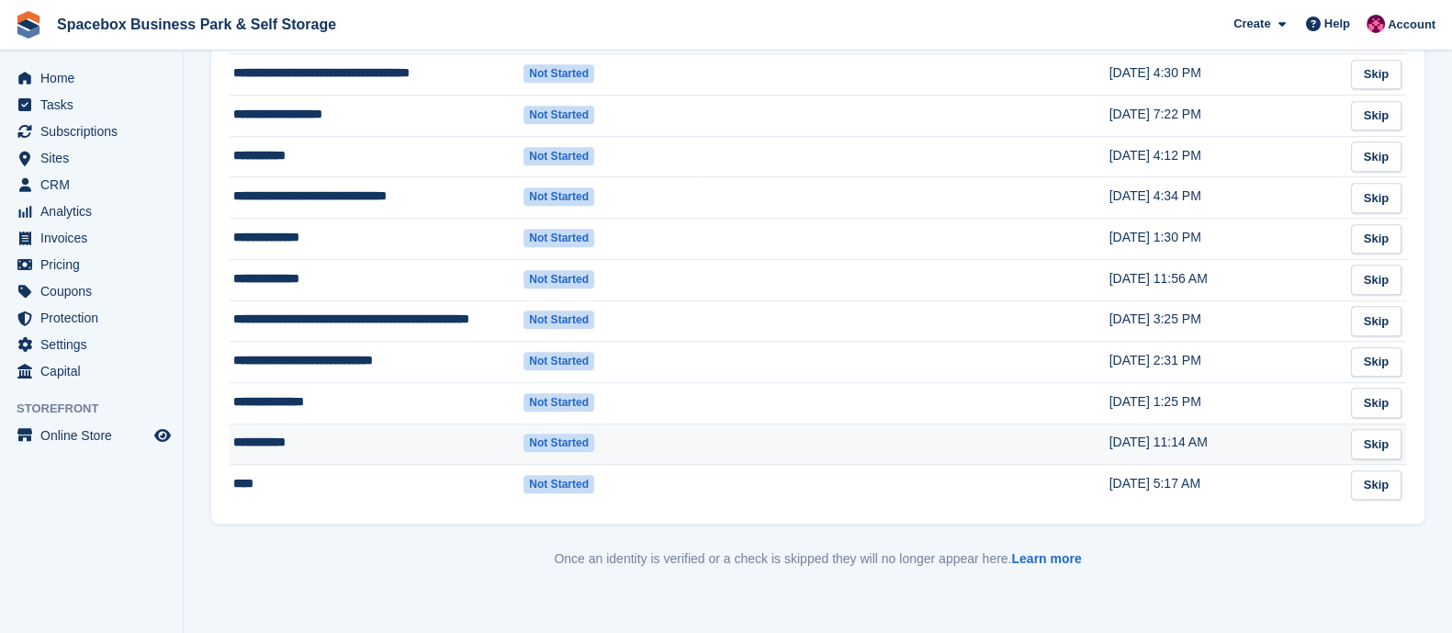
scroll to position [1408, 0]
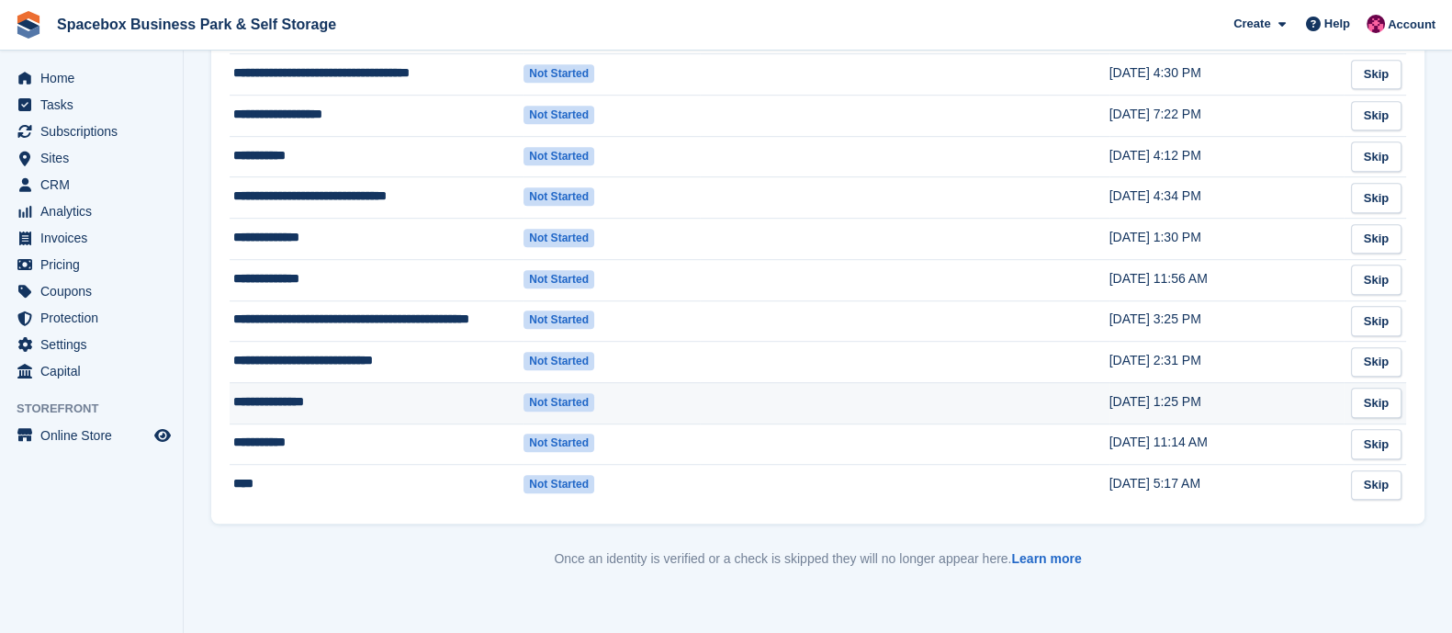
click at [293, 406] on td "**********" at bounding box center [377, 402] width 294 height 41
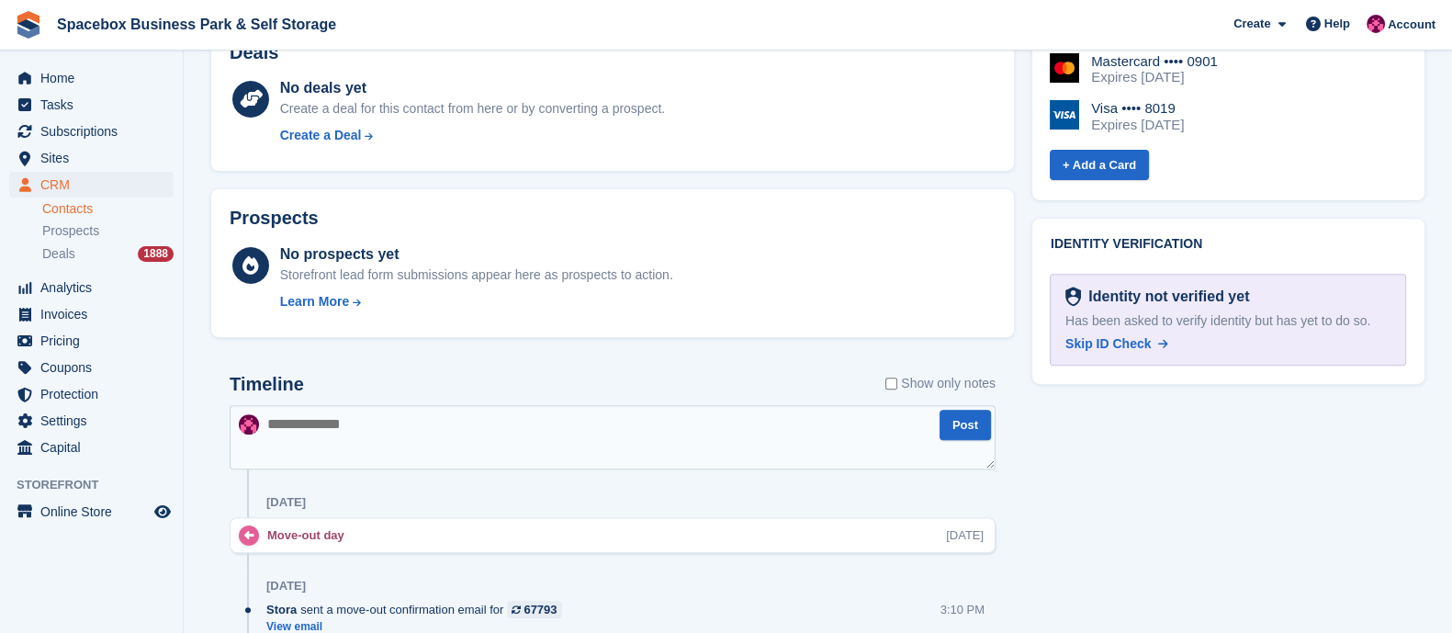
scroll to position [876, 0]
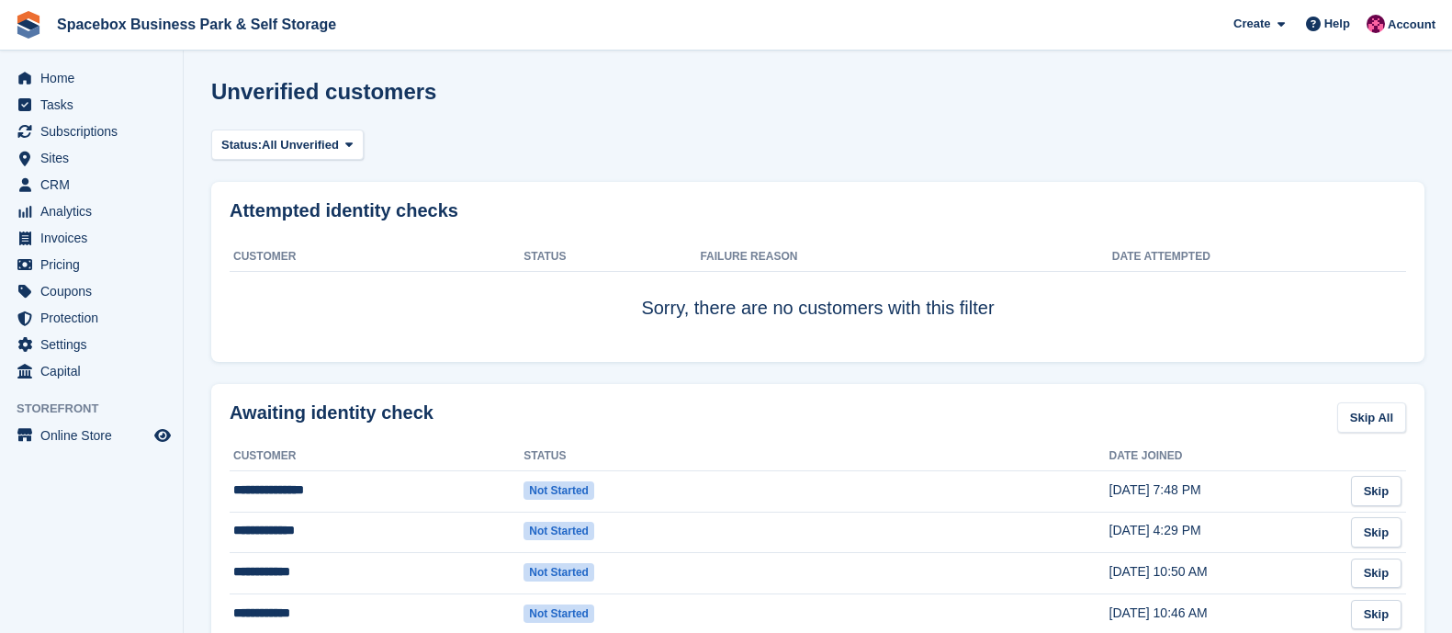
scroll to position [1408, 0]
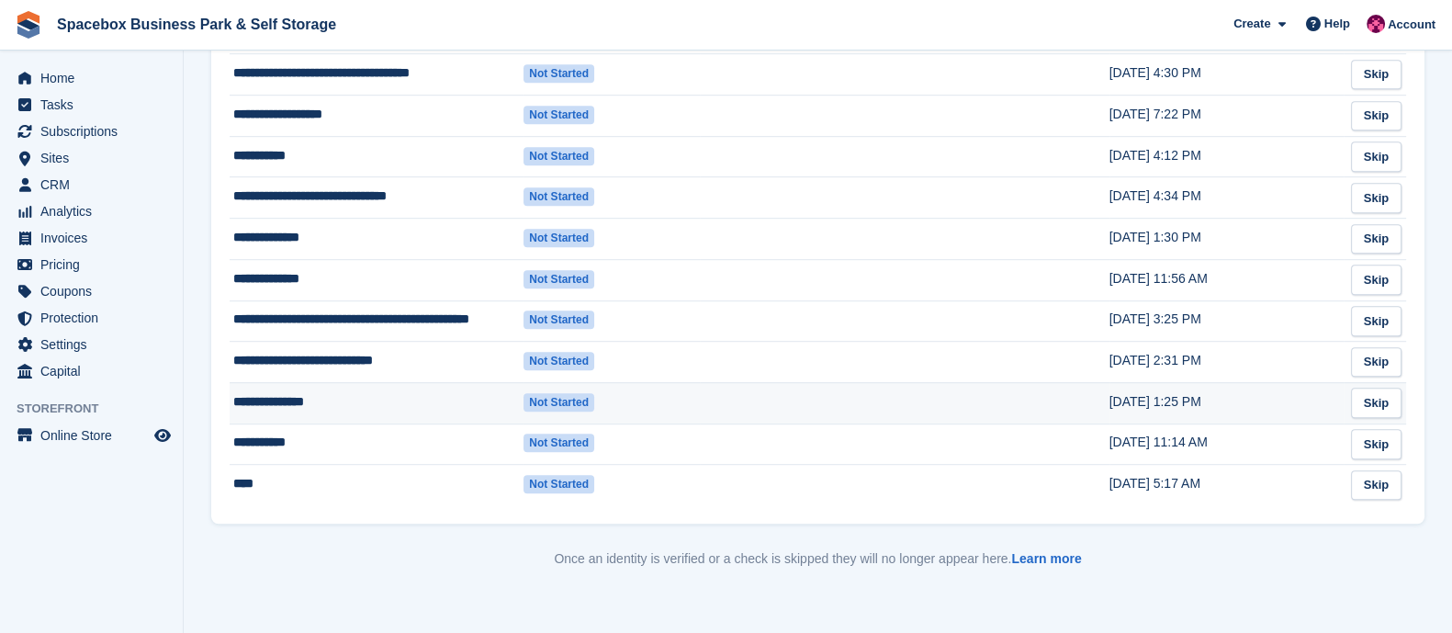
click at [274, 401] on td "**********" at bounding box center [377, 402] width 294 height 41
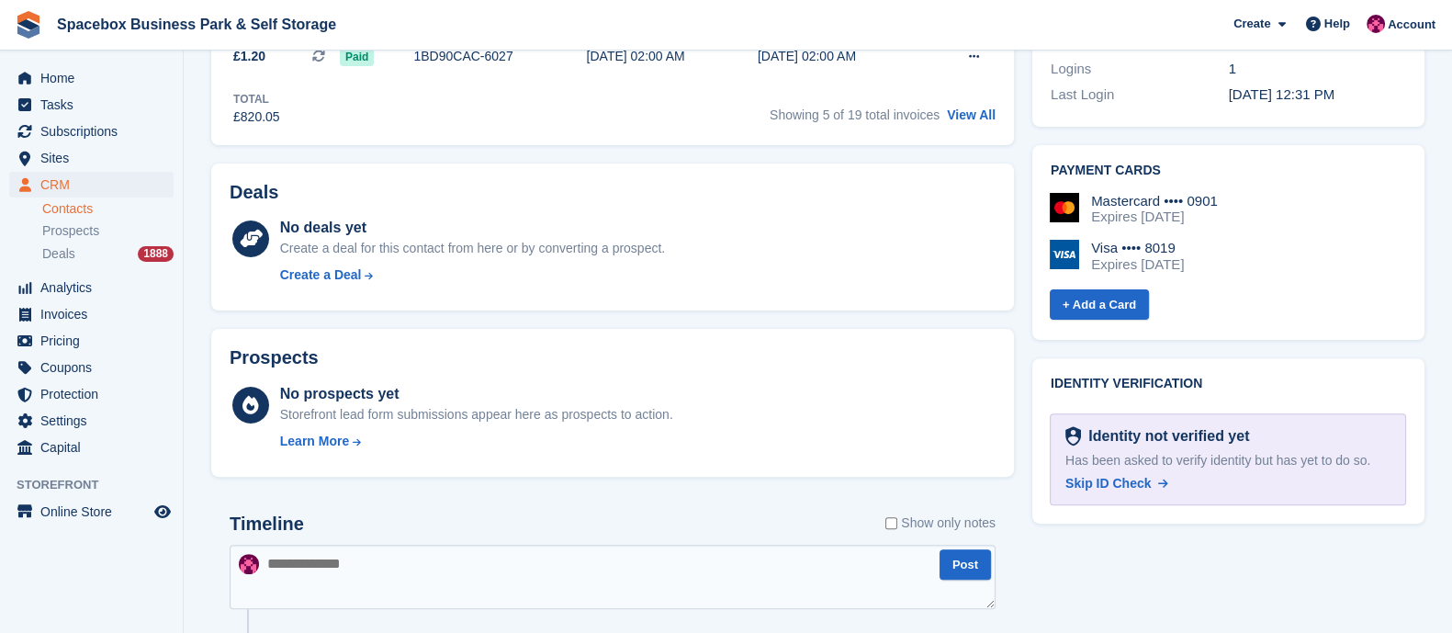
scroll to position [740, 0]
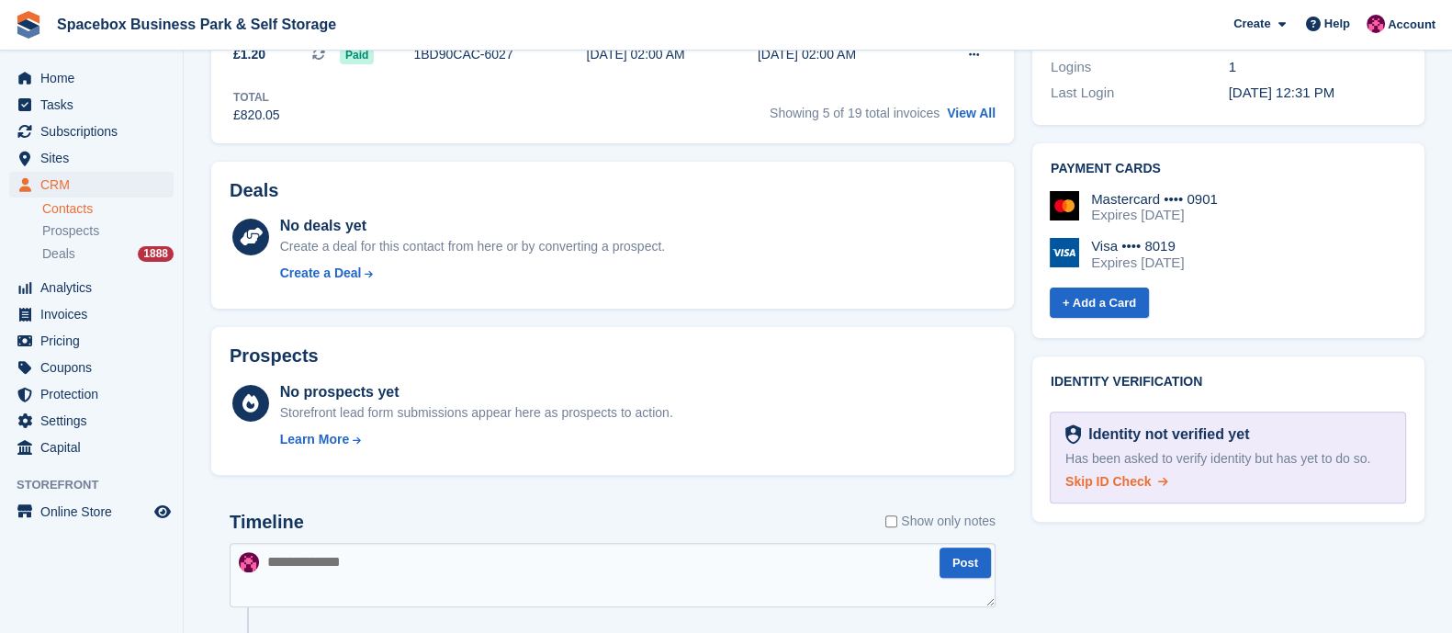
click at [1114, 472] on link "Skip ID Check" at bounding box center [1116, 481] width 103 height 19
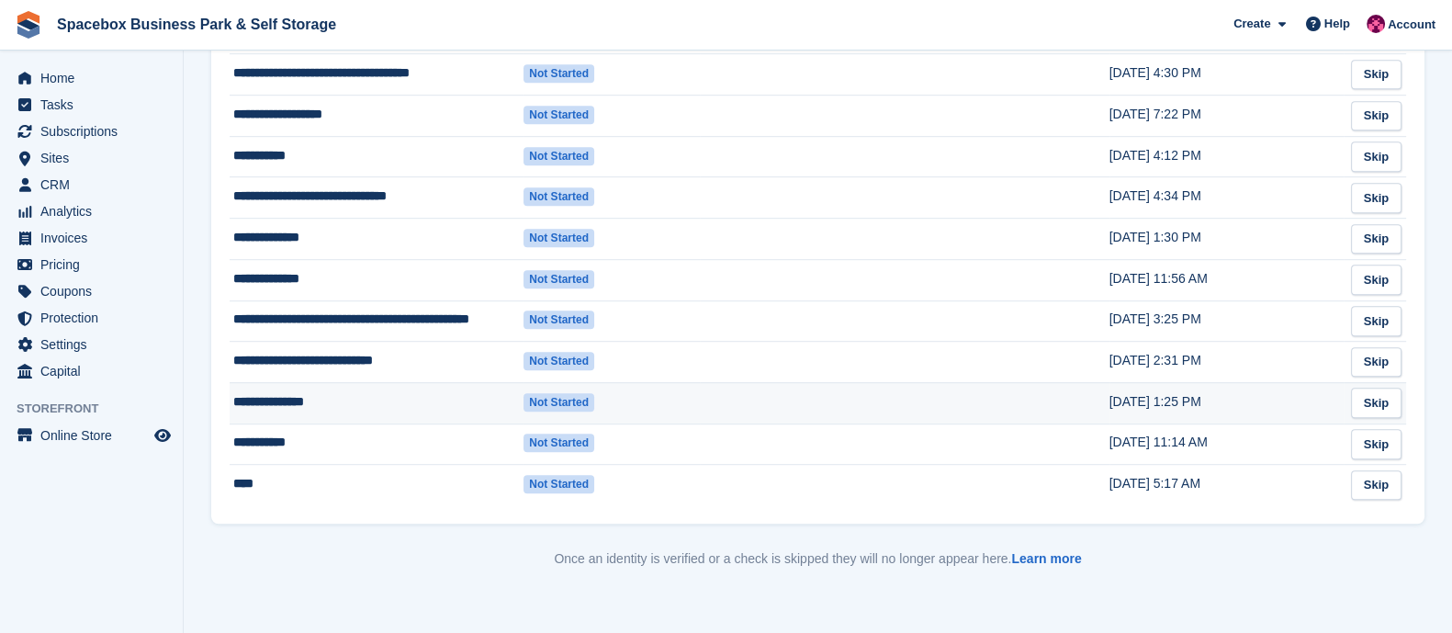
scroll to position [1408, 0]
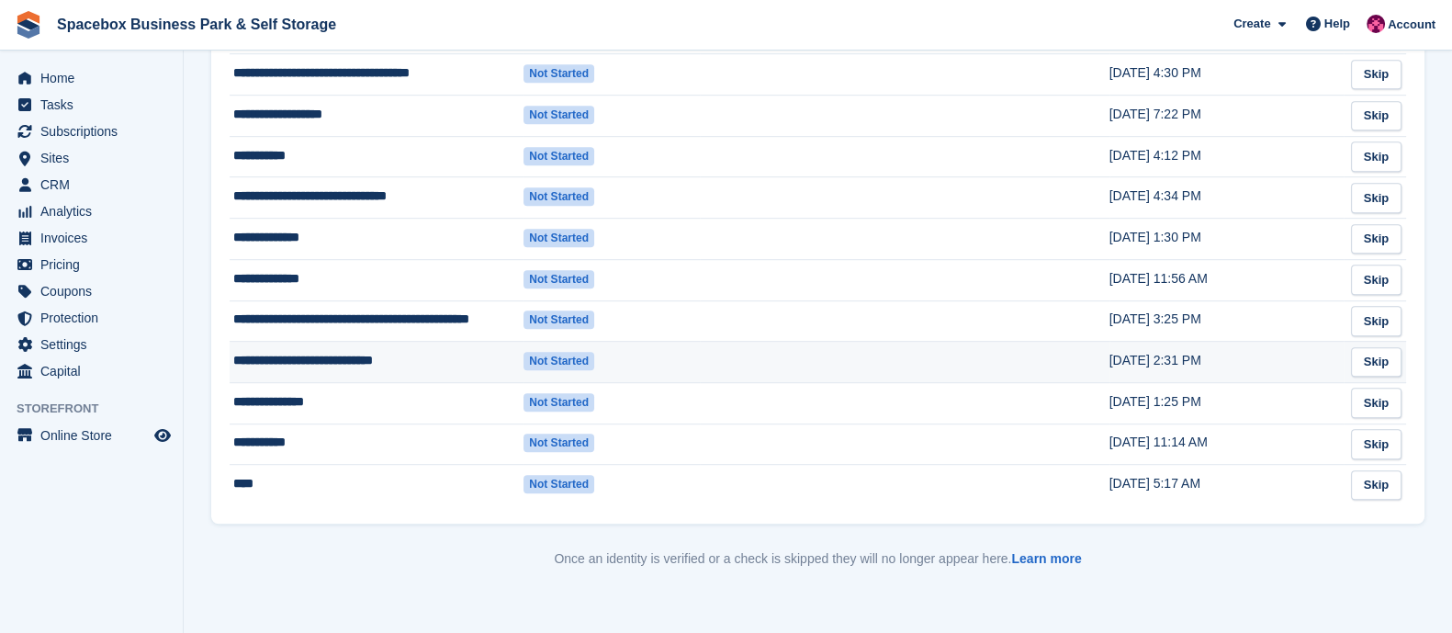
click at [359, 376] on td "**********" at bounding box center [377, 362] width 294 height 41
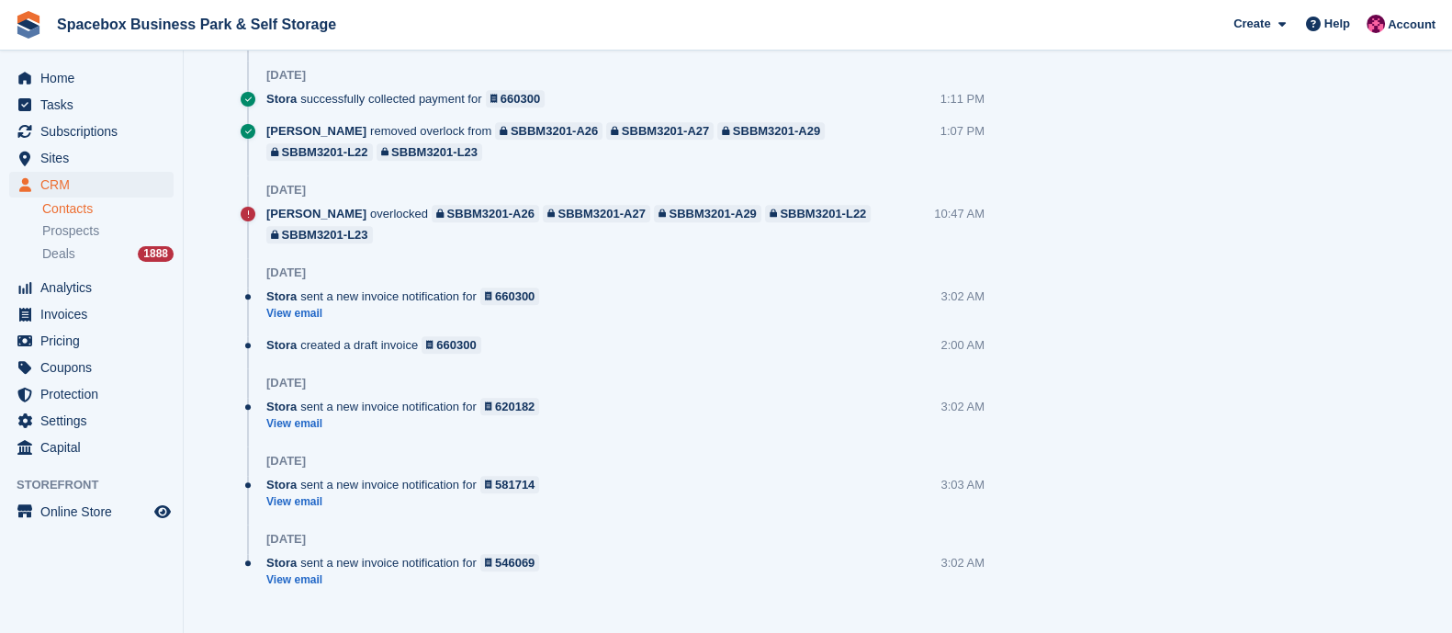
scroll to position [2139, 0]
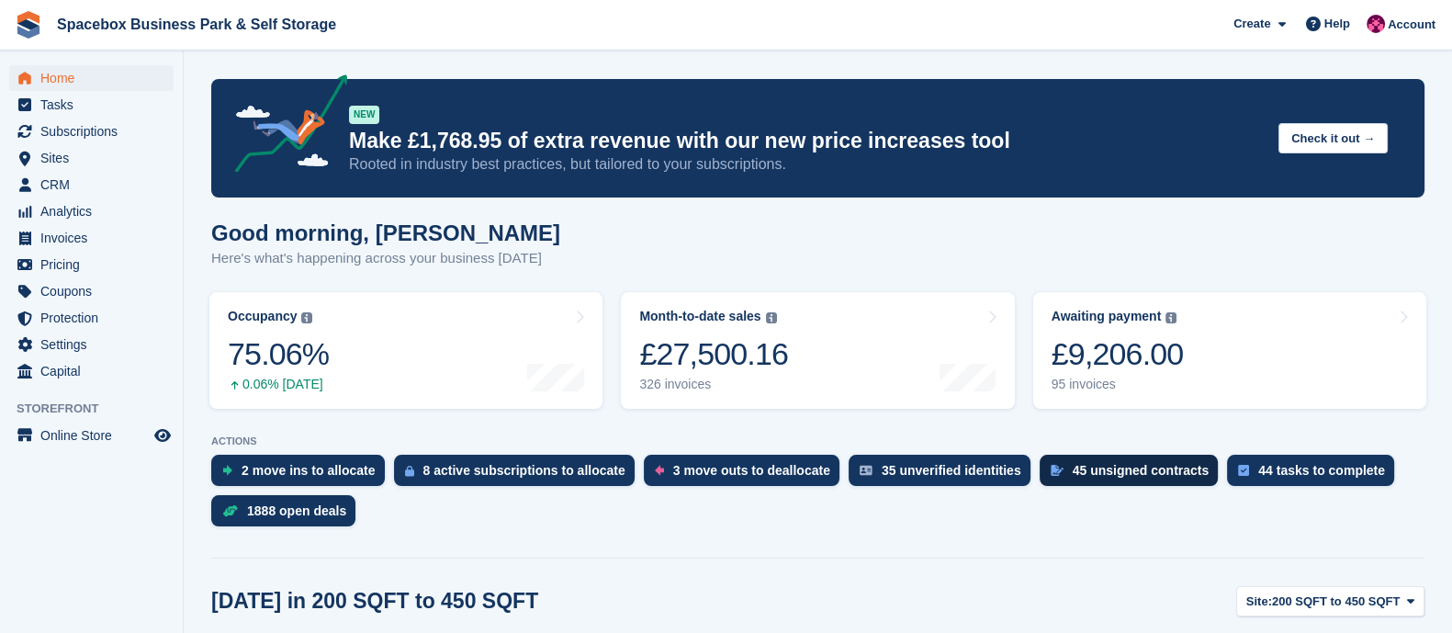
click at [1137, 461] on div "45 unsigned contracts" at bounding box center [1128, 470] width 179 height 31
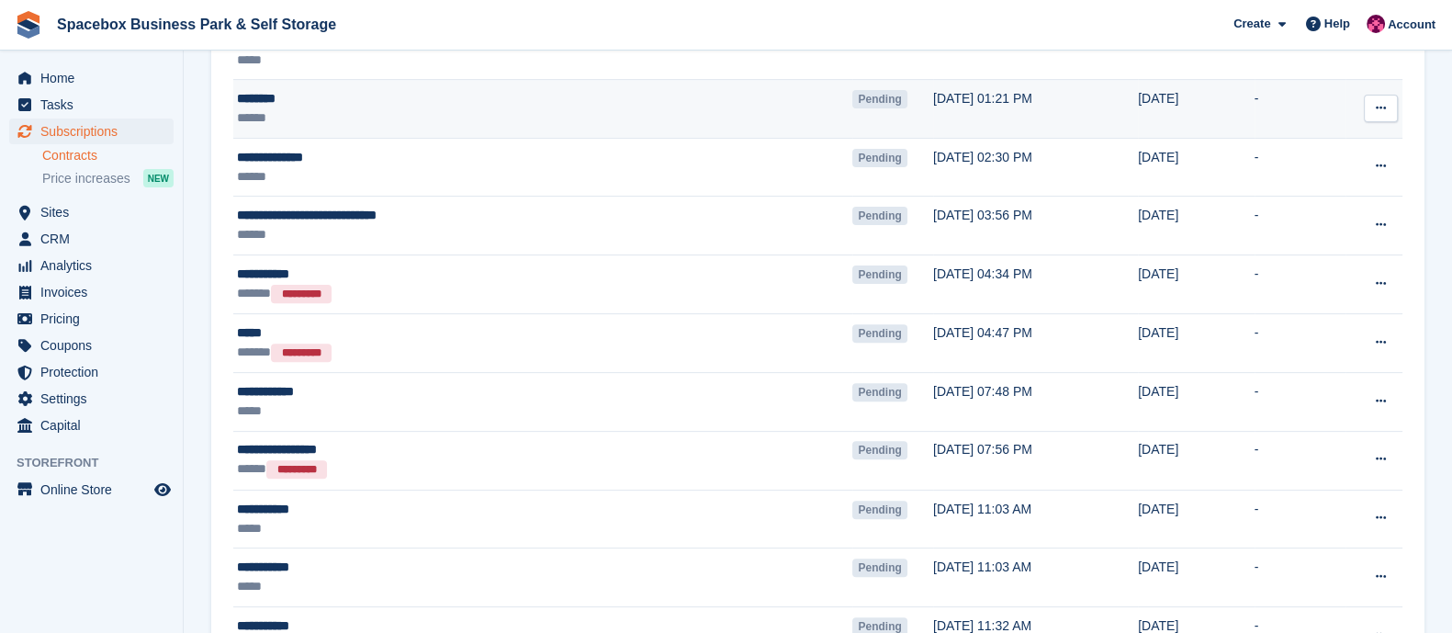
scroll to position [789, 0]
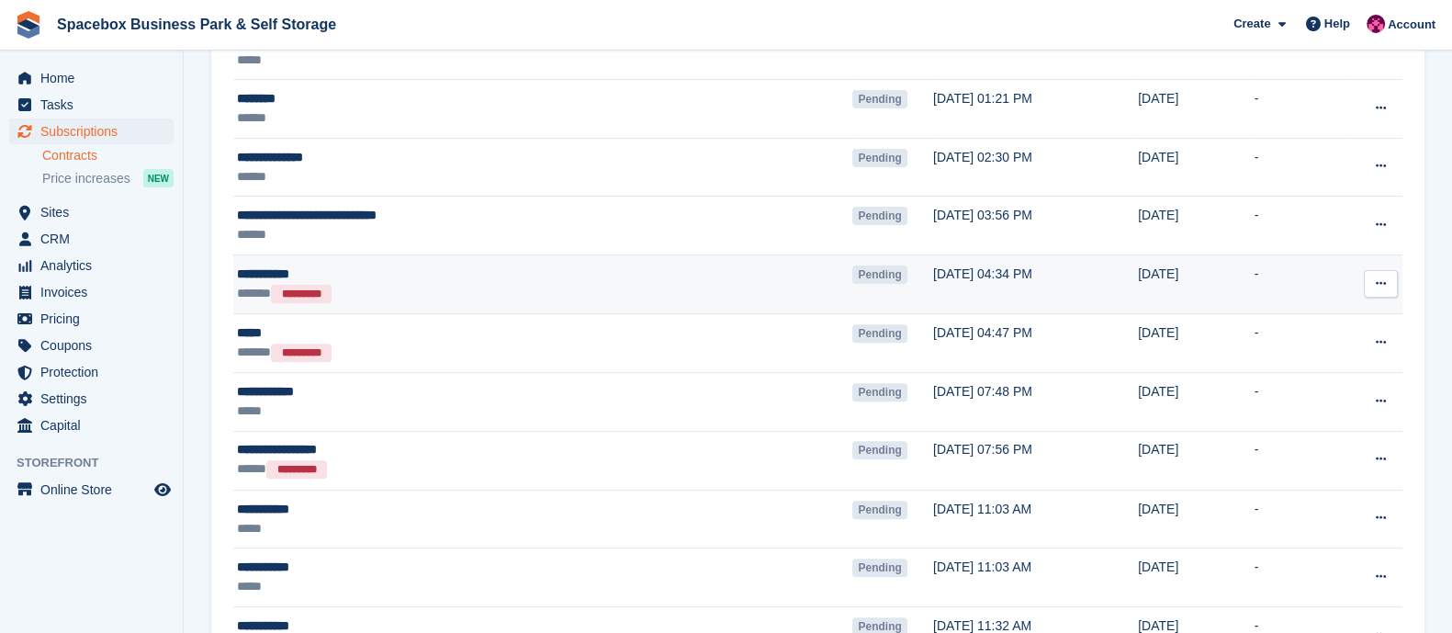
click at [1394, 272] on button at bounding box center [1381, 284] width 34 height 28
click at [1267, 362] on p "Void contract" at bounding box center [1310, 367] width 160 height 24
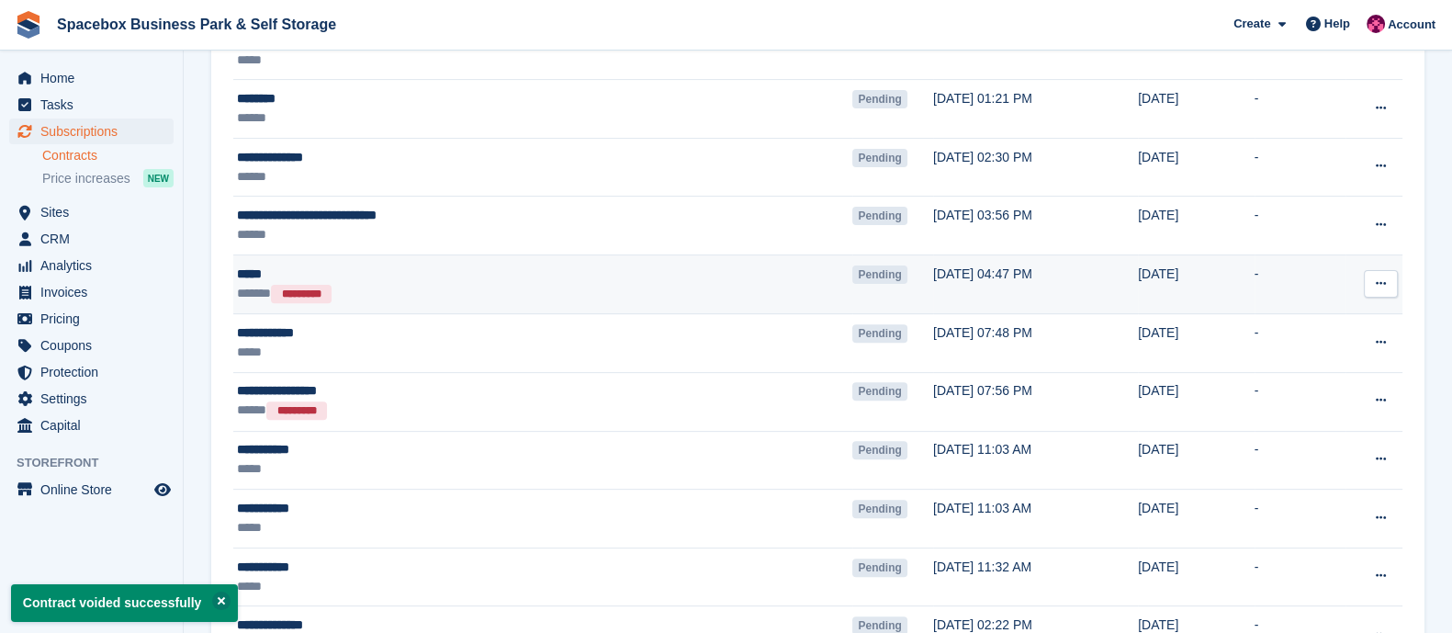
click at [1382, 278] on icon at bounding box center [1381, 283] width 10 height 12
click at [1275, 370] on p "Void contract" at bounding box center [1310, 367] width 160 height 24
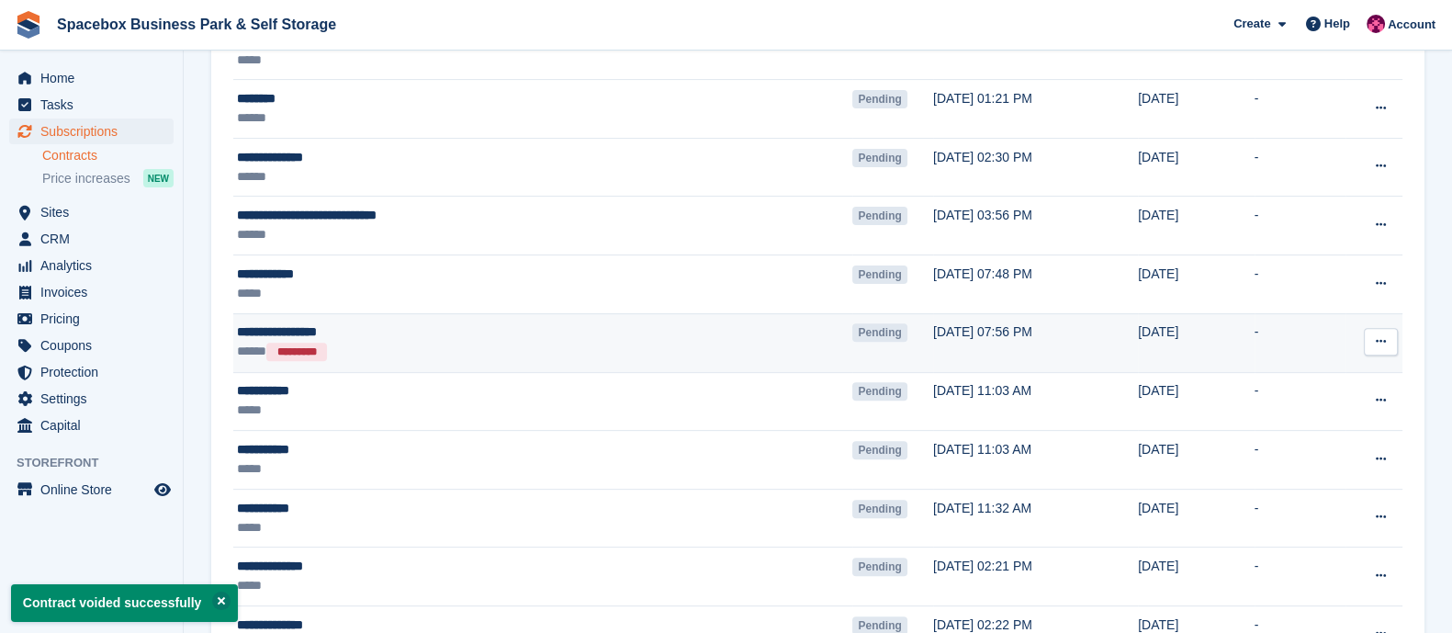
click at [1376, 349] on button at bounding box center [1381, 342] width 34 height 28
click at [1282, 415] on p "Void contract" at bounding box center [1310, 425] width 160 height 24
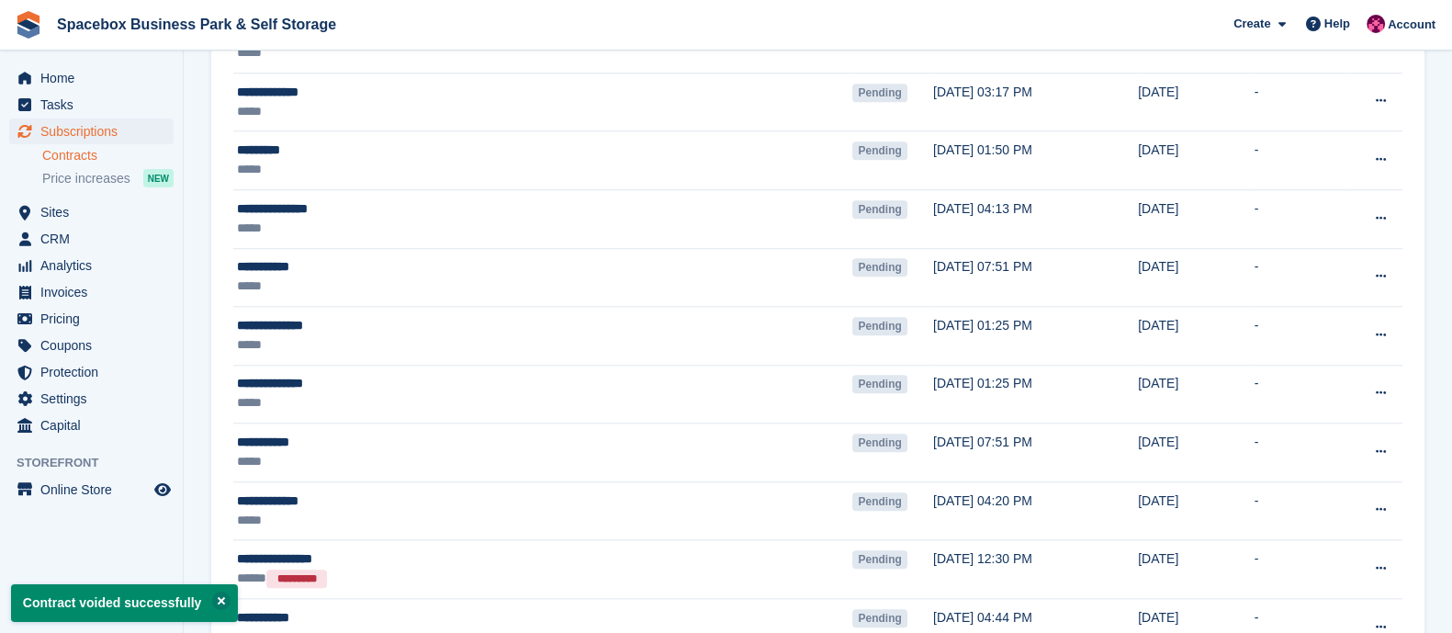
scroll to position [2540, 0]
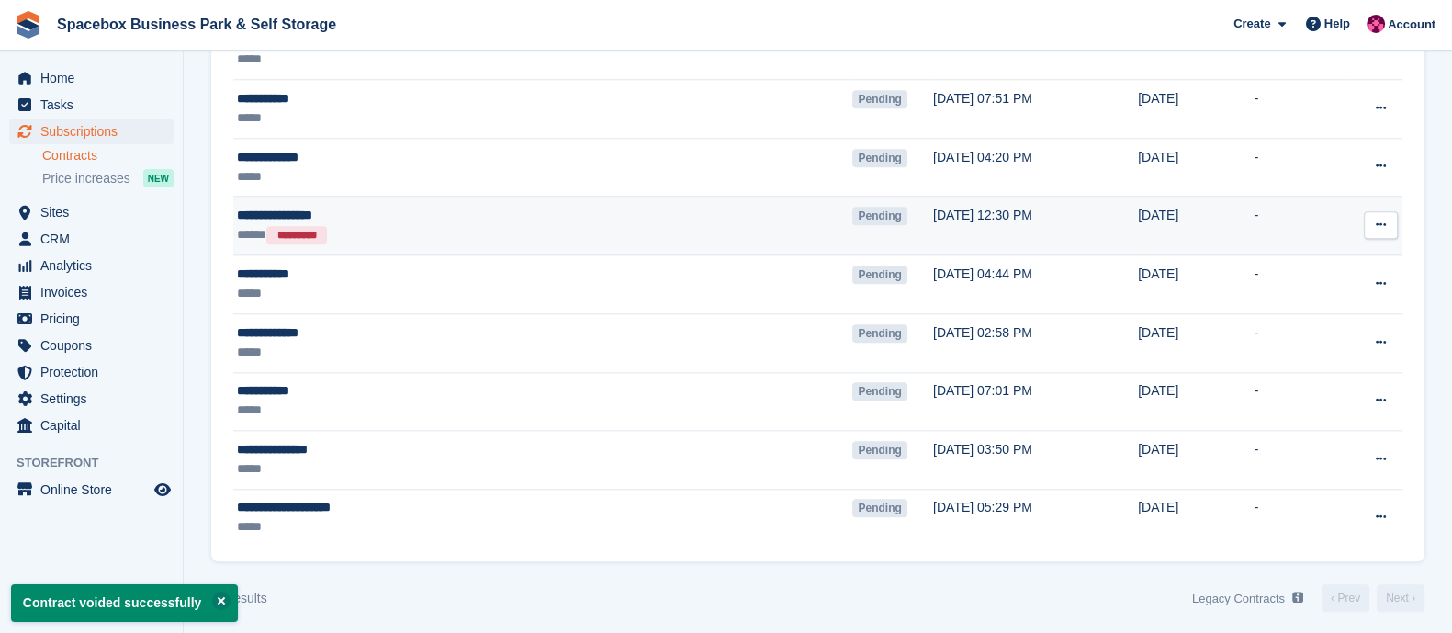
click at [1379, 211] on button at bounding box center [1381, 225] width 34 height 28
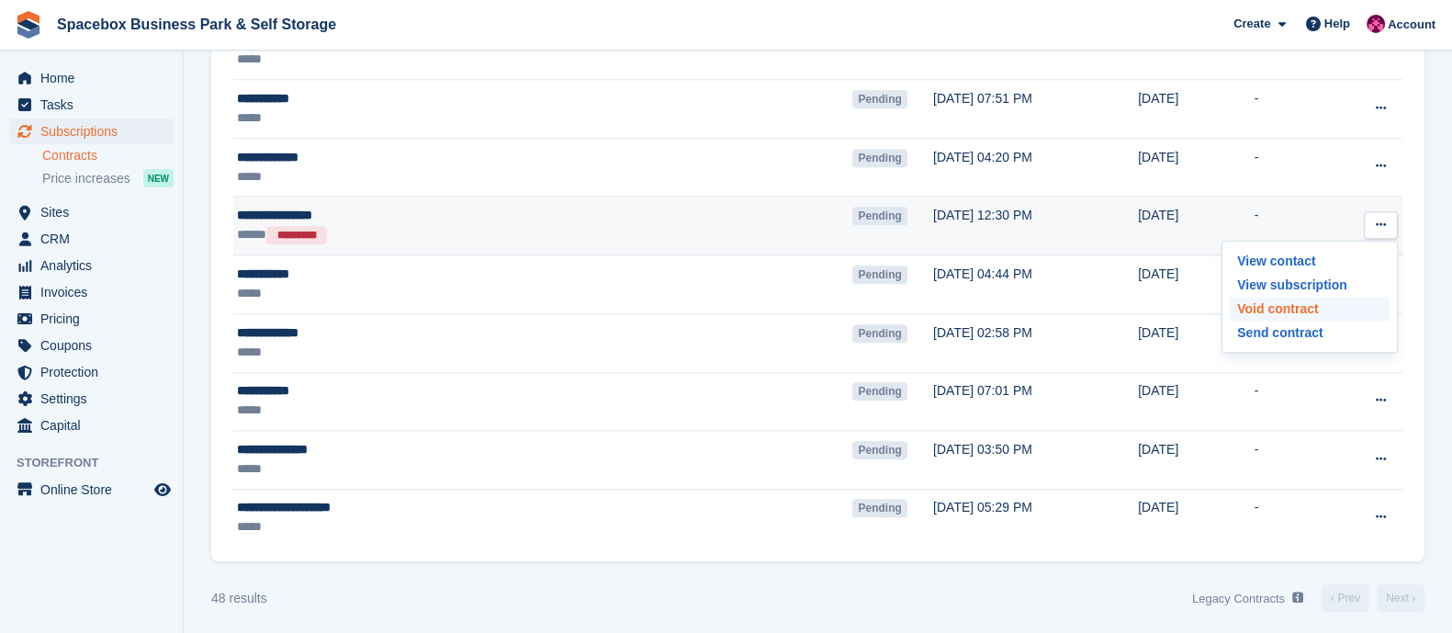
click at [1253, 298] on p "Void contract" at bounding box center [1310, 309] width 160 height 24
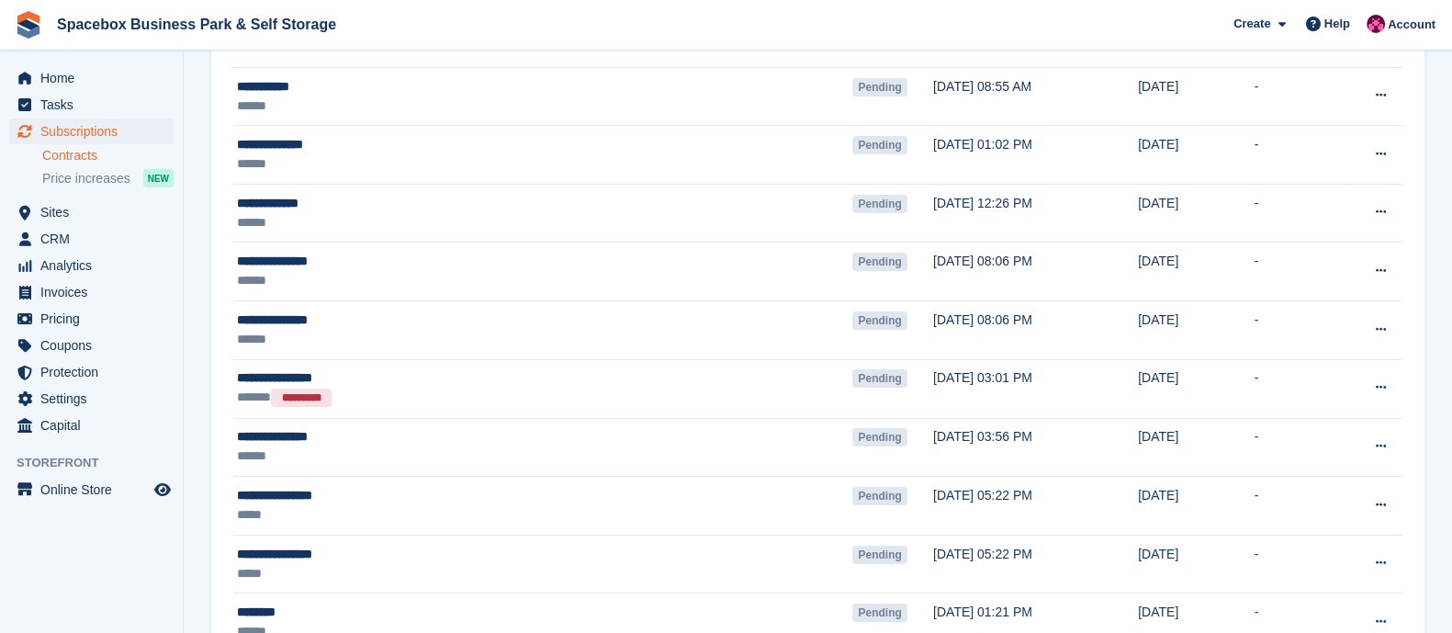
scroll to position [276, 0]
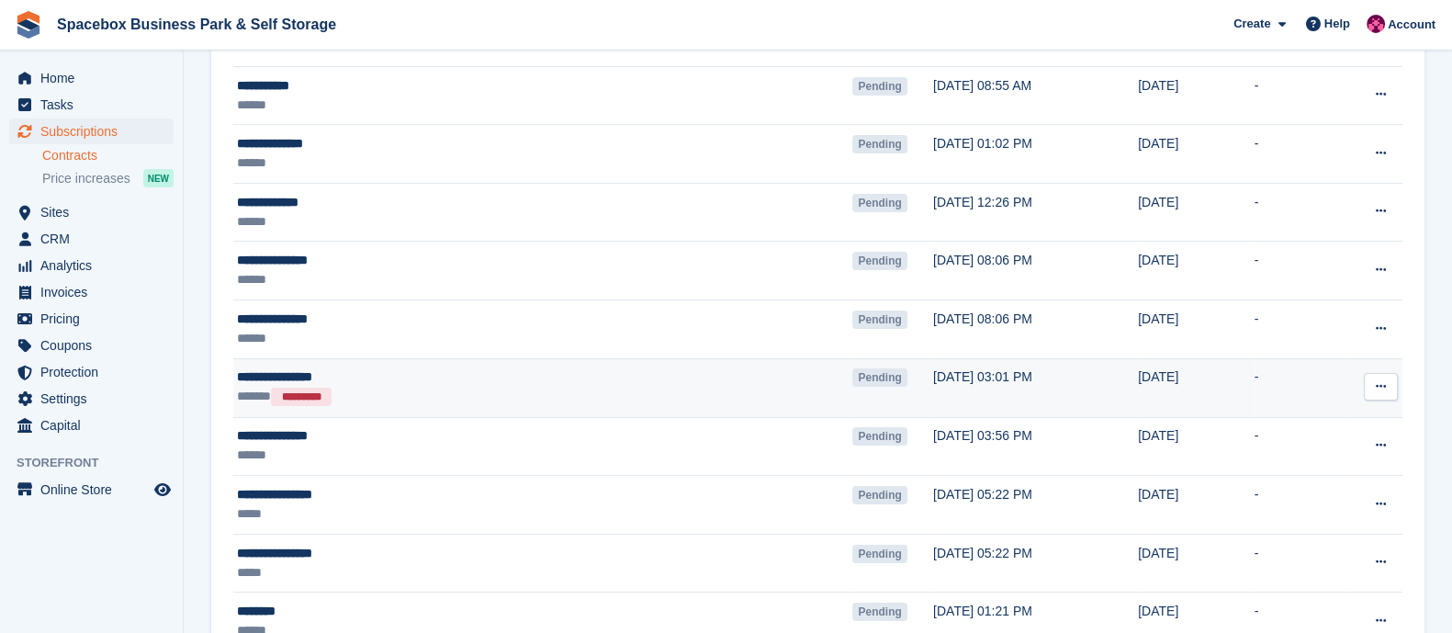
click at [1373, 386] on button at bounding box center [1381, 387] width 34 height 28
click at [1273, 471] on p "Void contract" at bounding box center [1310, 470] width 160 height 24
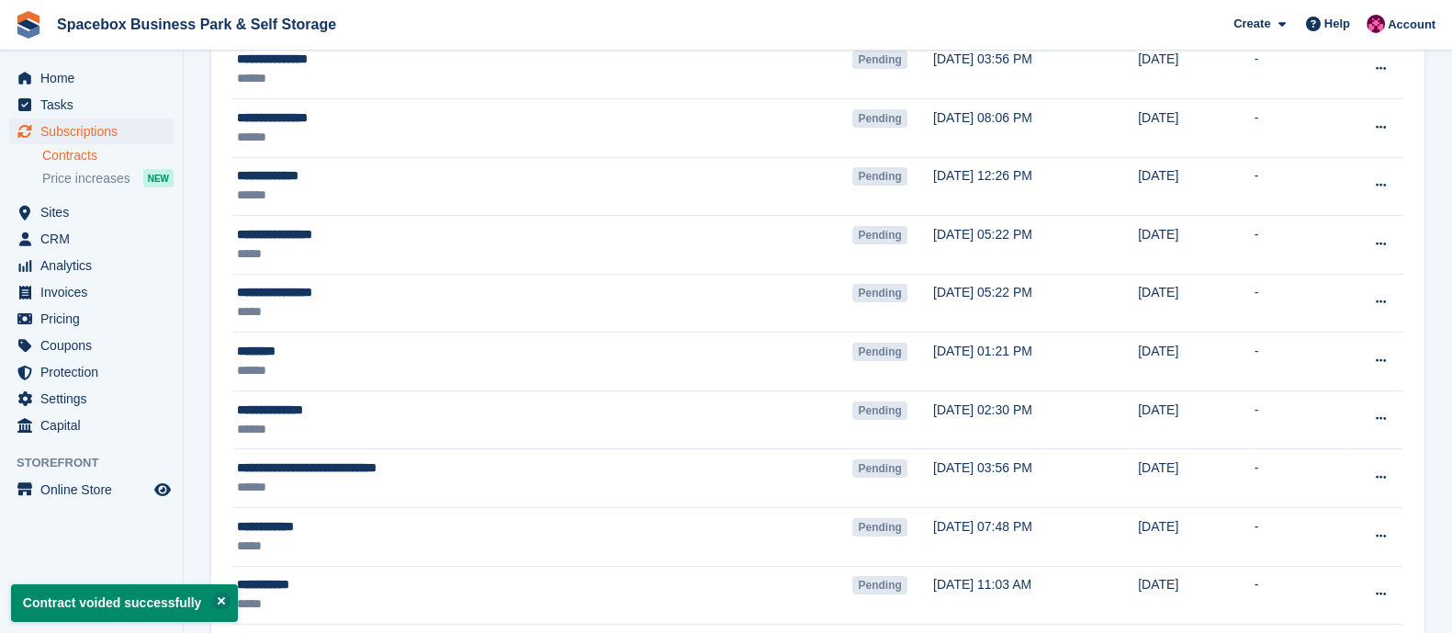
scroll to position [433, 0]
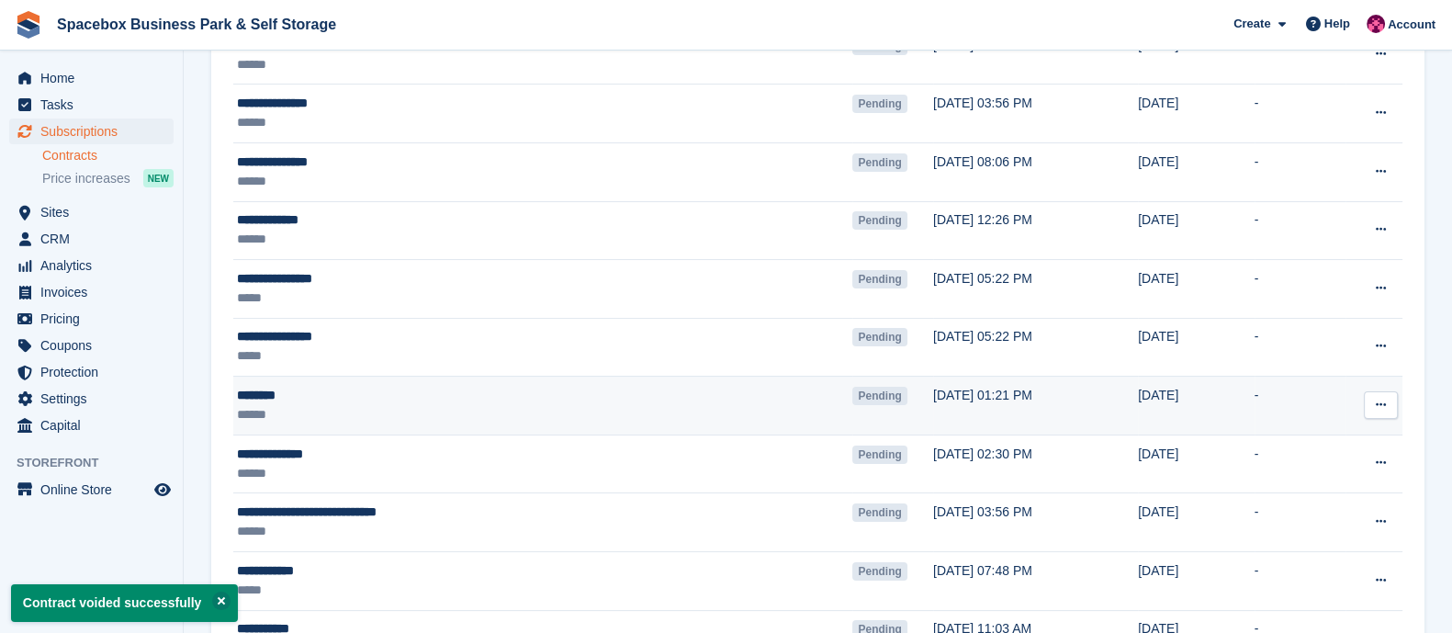
click at [409, 407] on div "******" at bounding box center [445, 414] width 416 height 19
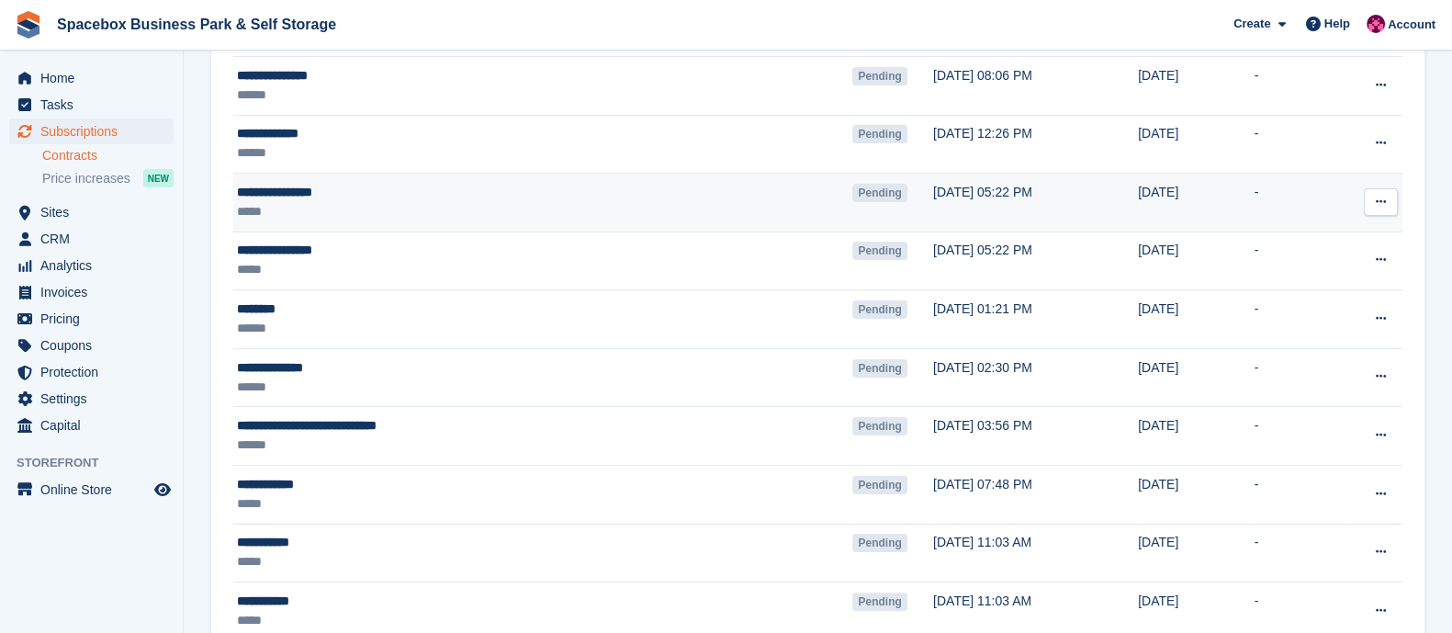
scroll to position [522, 0]
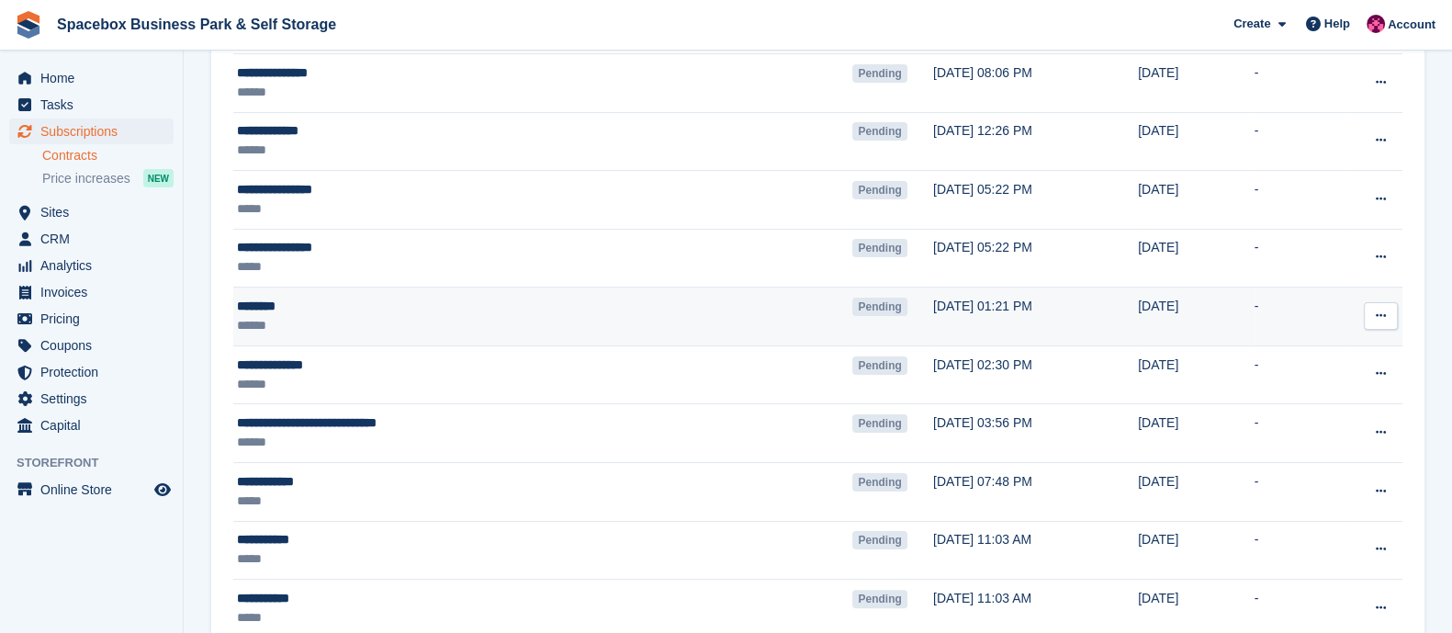
click at [424, 300] on div "********" at bounding box center [445, 306] width 416 height 19
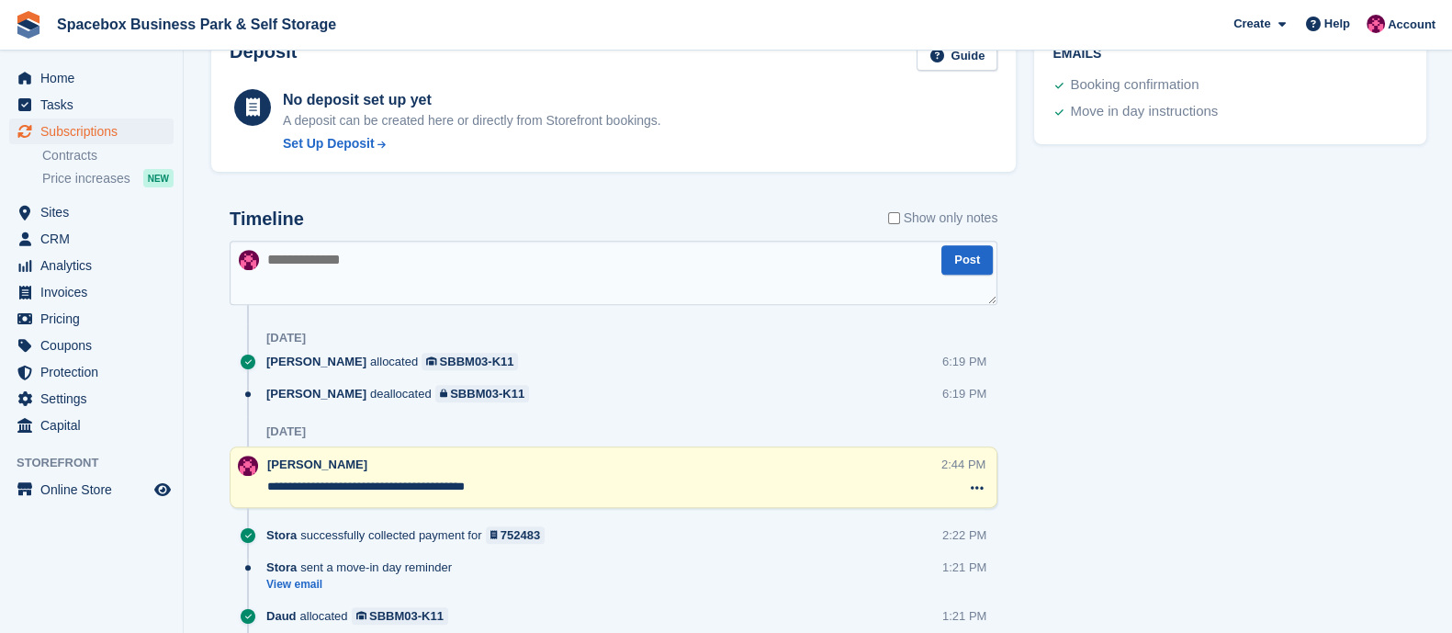
scroll to position [856, 0]
click at [358, 286] on textarea at bounding box center [614, 271] width 768 height 64
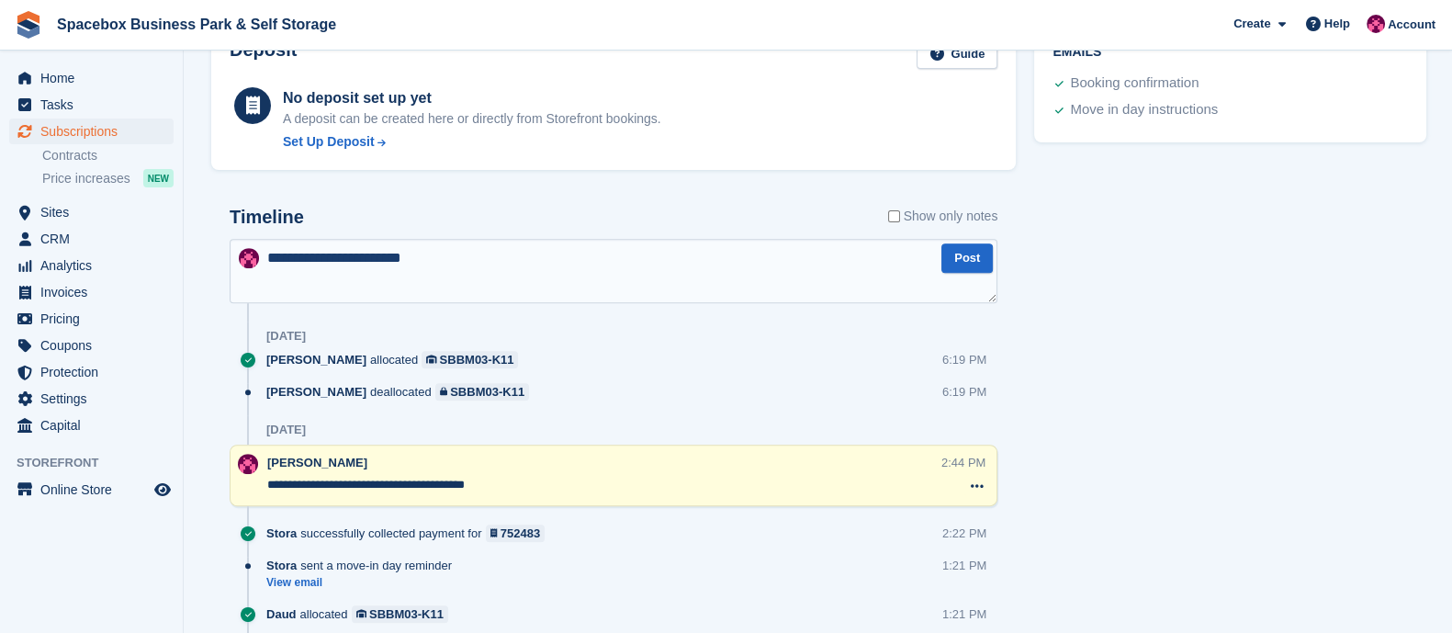
type textarea "**********"
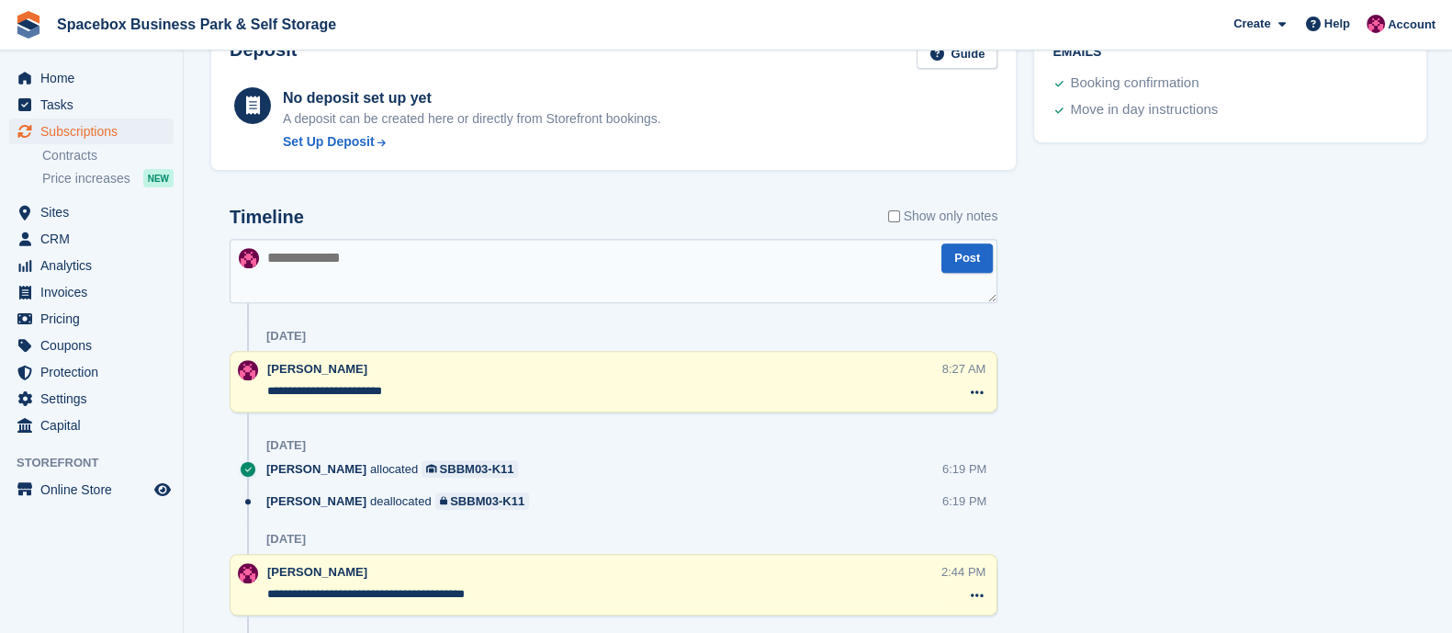
scroll to position [654, 0]
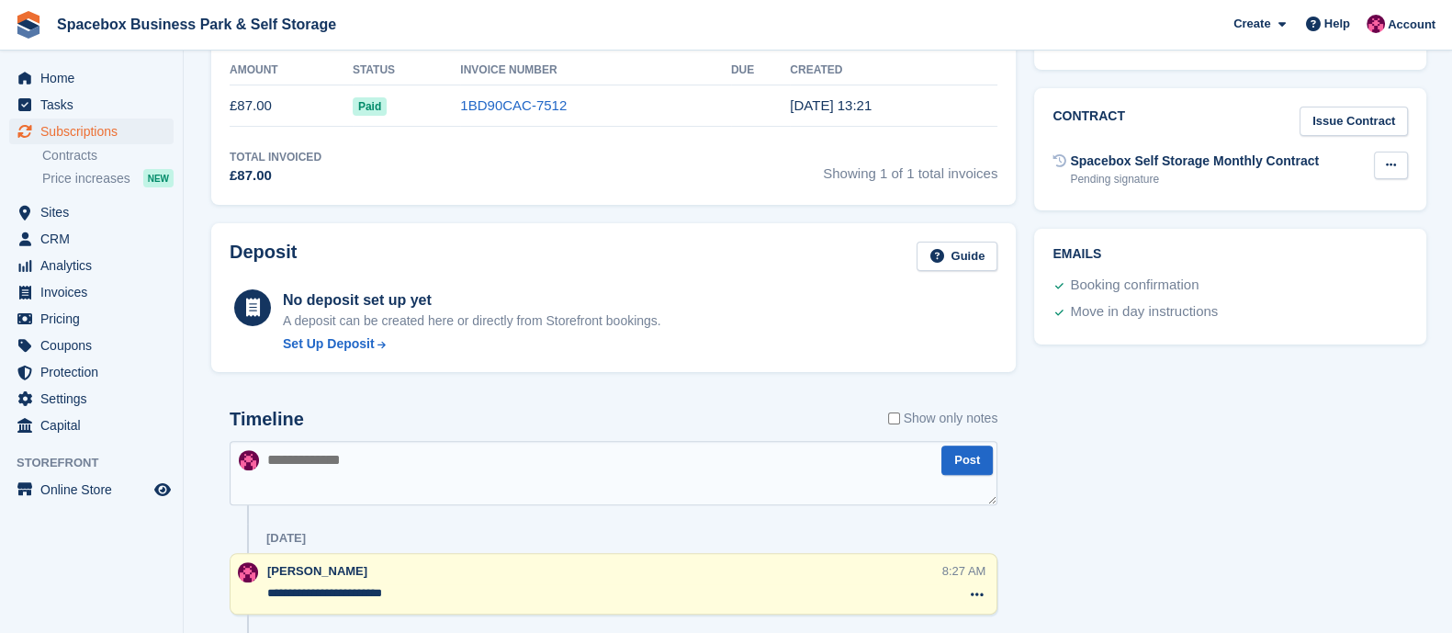
click at [1386, 152] on button at bounding box center [1391, 166] width 34 height 28
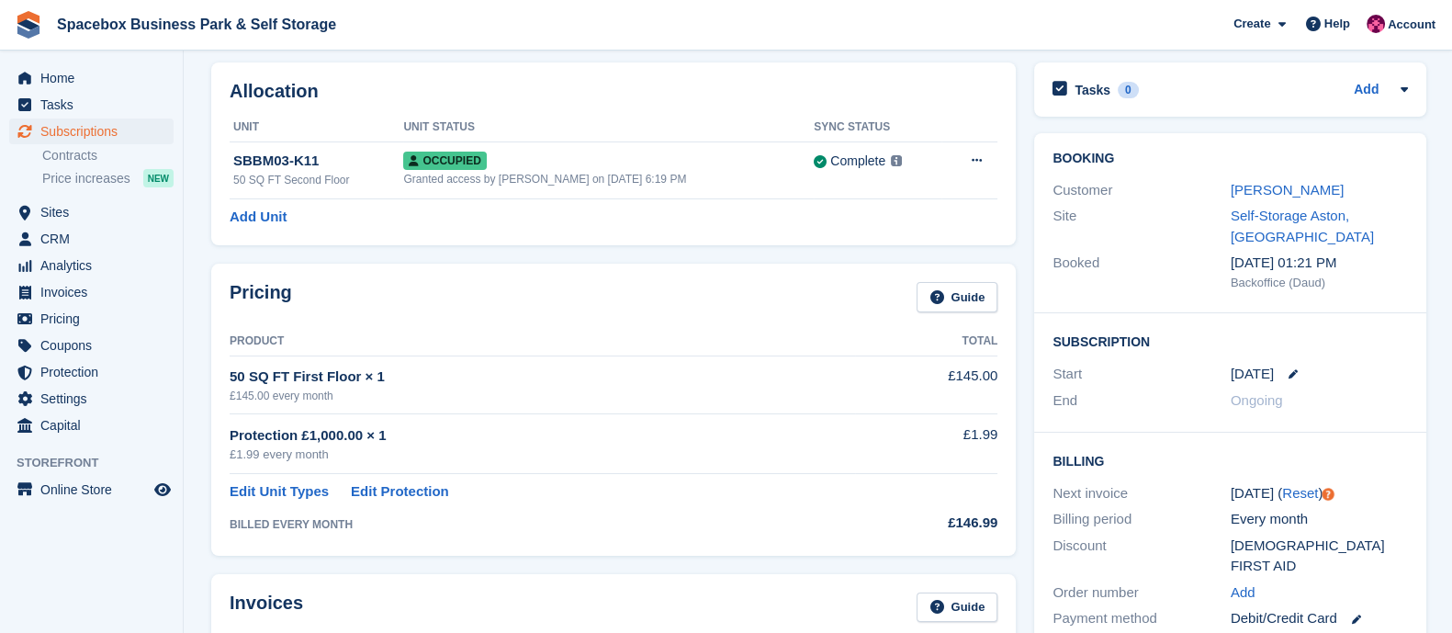
scroll to position [0, 0]
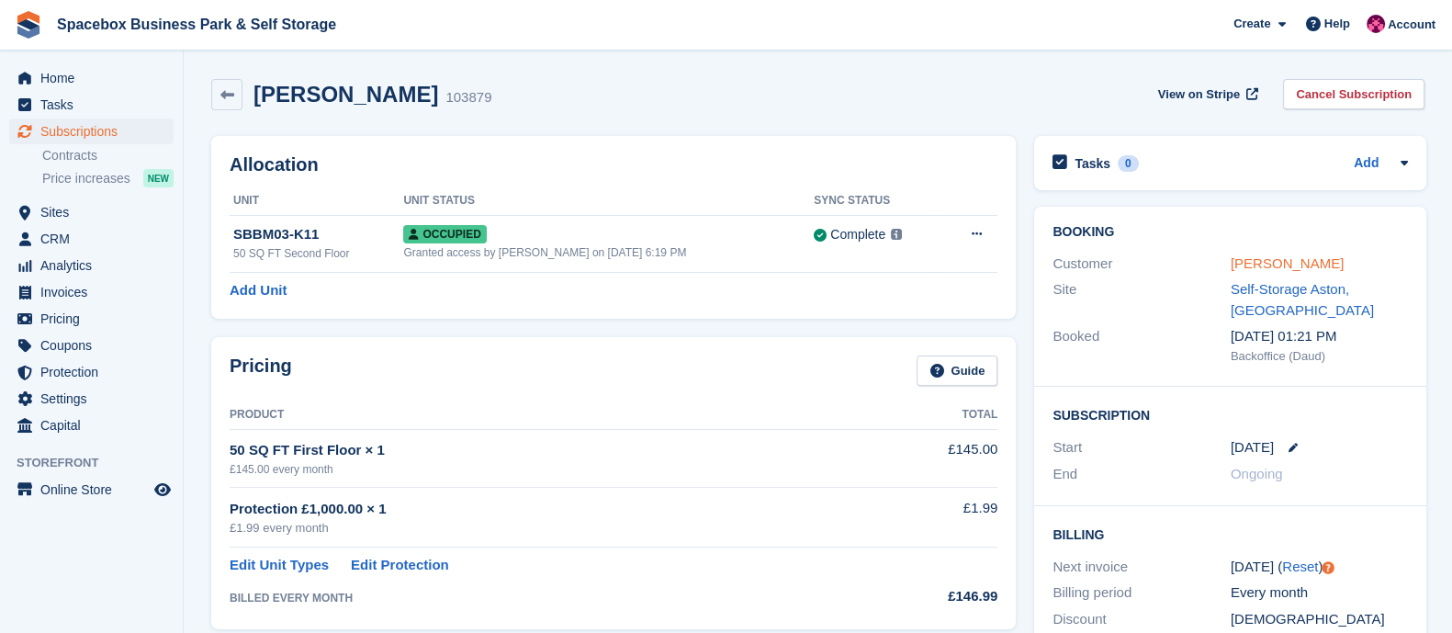
click at [1251, 268] on link "saf khan" at bounding box center [1286, 263] width 113 height 16
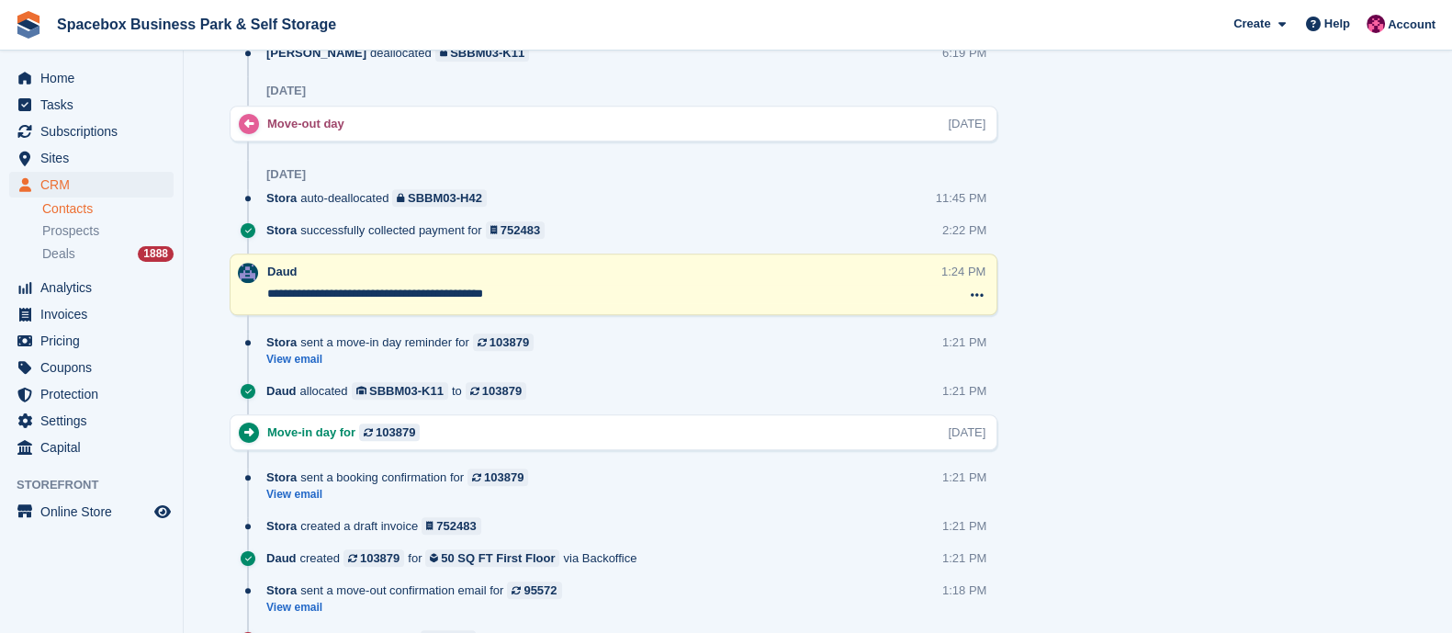
scroll to position [1321, 0]
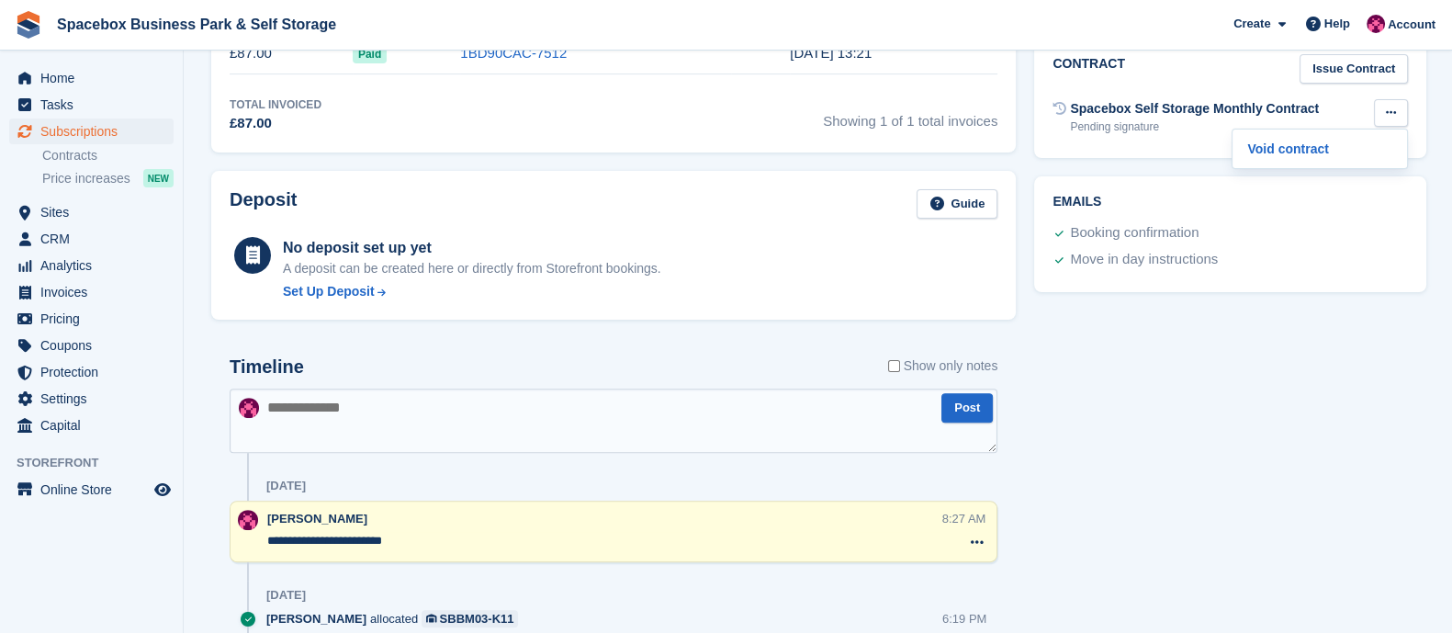
scroll to position [700, 0]
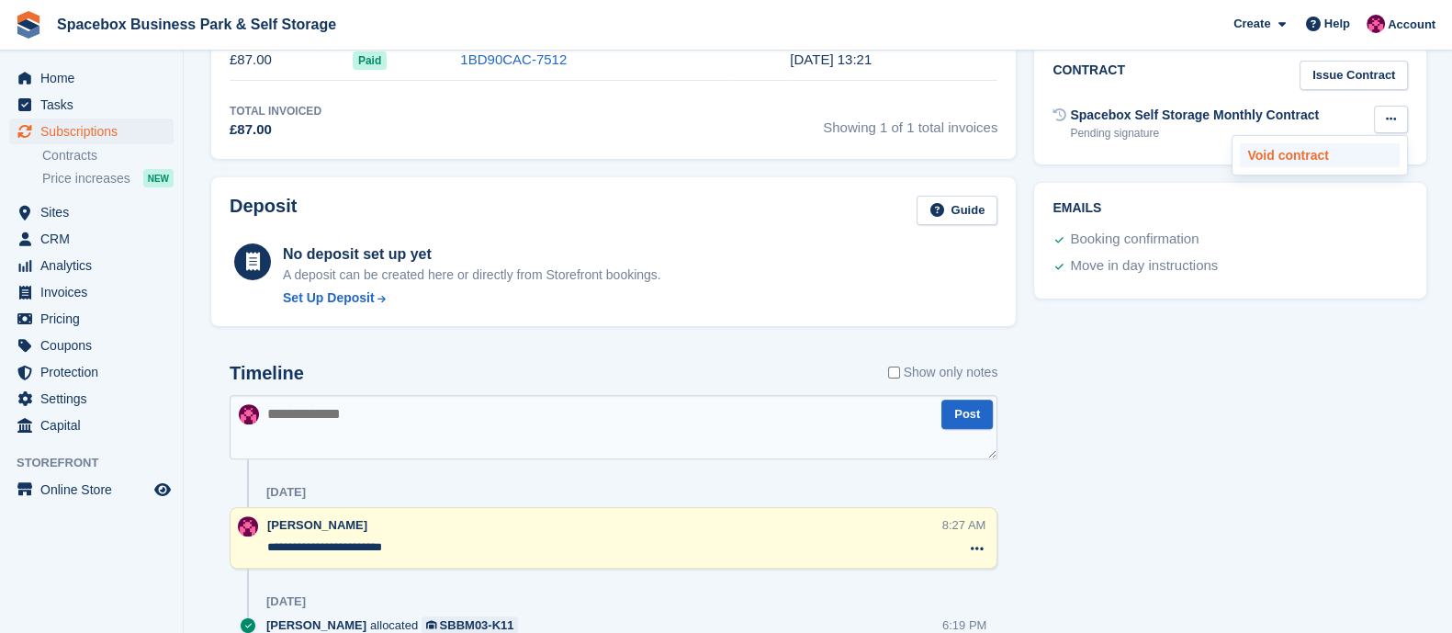
click at [1339, 143] on p "Void contract" at bounding box center [1320, 155] width 160 height 24
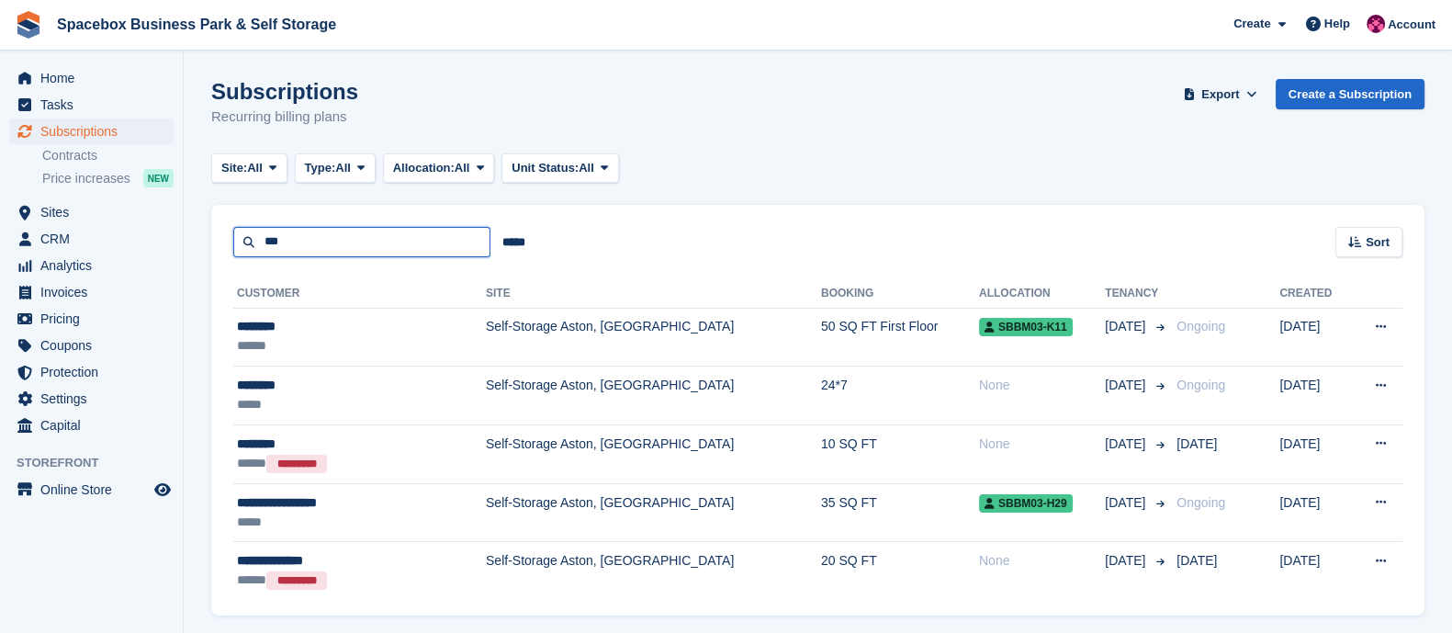
drag, startPoint x: 385, startPoint y: 240, endPoint x: 226, endPoint y: 247, distance: 159.0
click at [226, 247] on div "*** ***** Sort Sort by Customer name Date created Move in date Move out date Cr…" at bounding box center [817, 231] width 1213 height 52
type input "******"
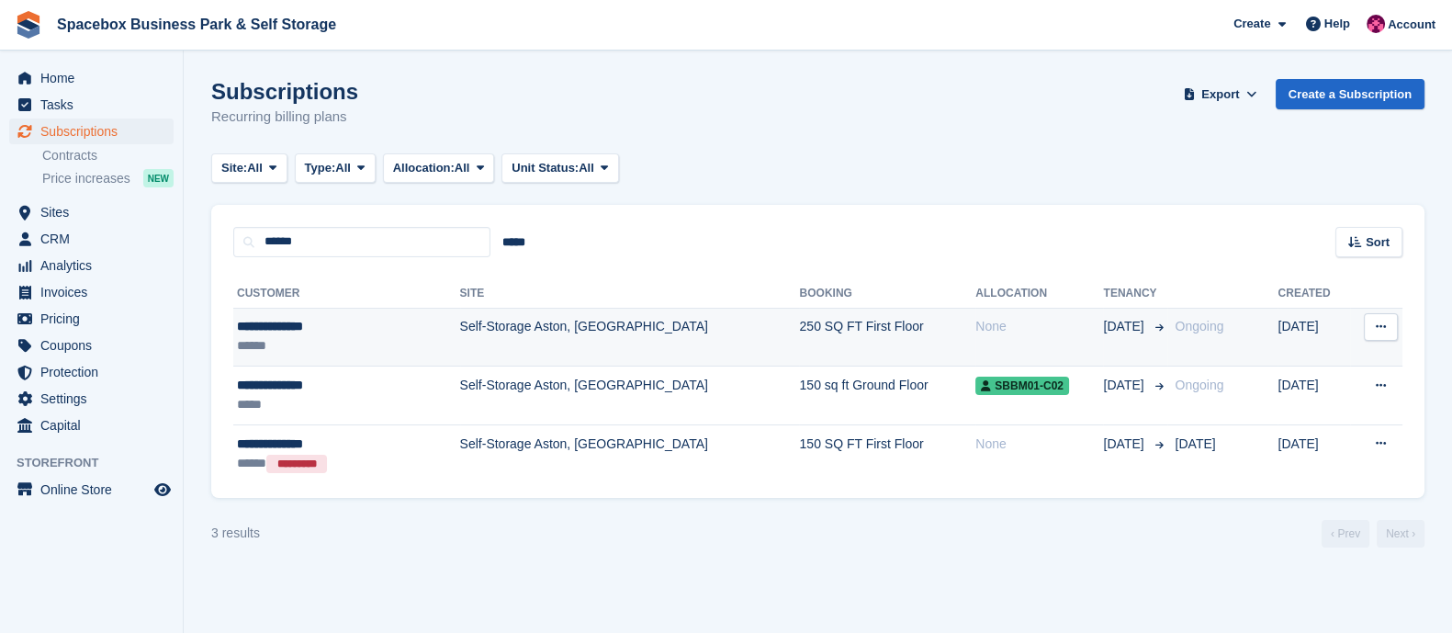
click at [370, 334] on div "**********" at bounding box center [318, 326] width 162 height 19
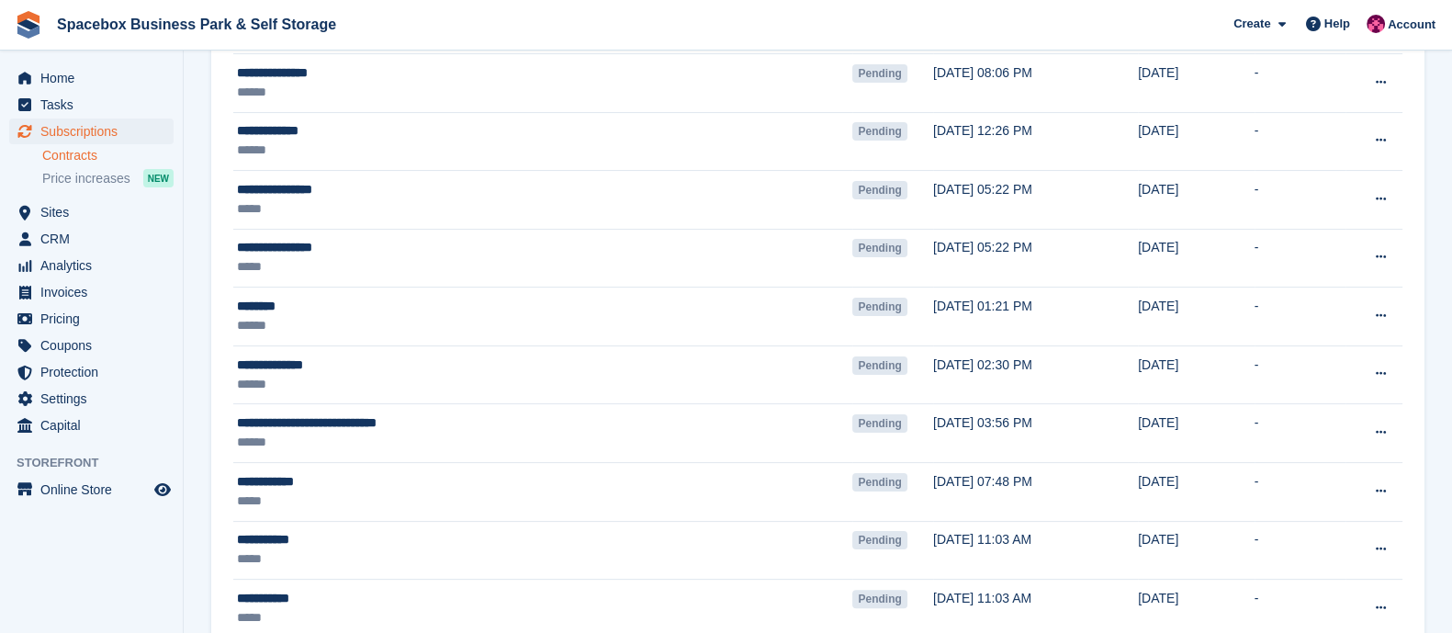
scroll to position [699, 0]
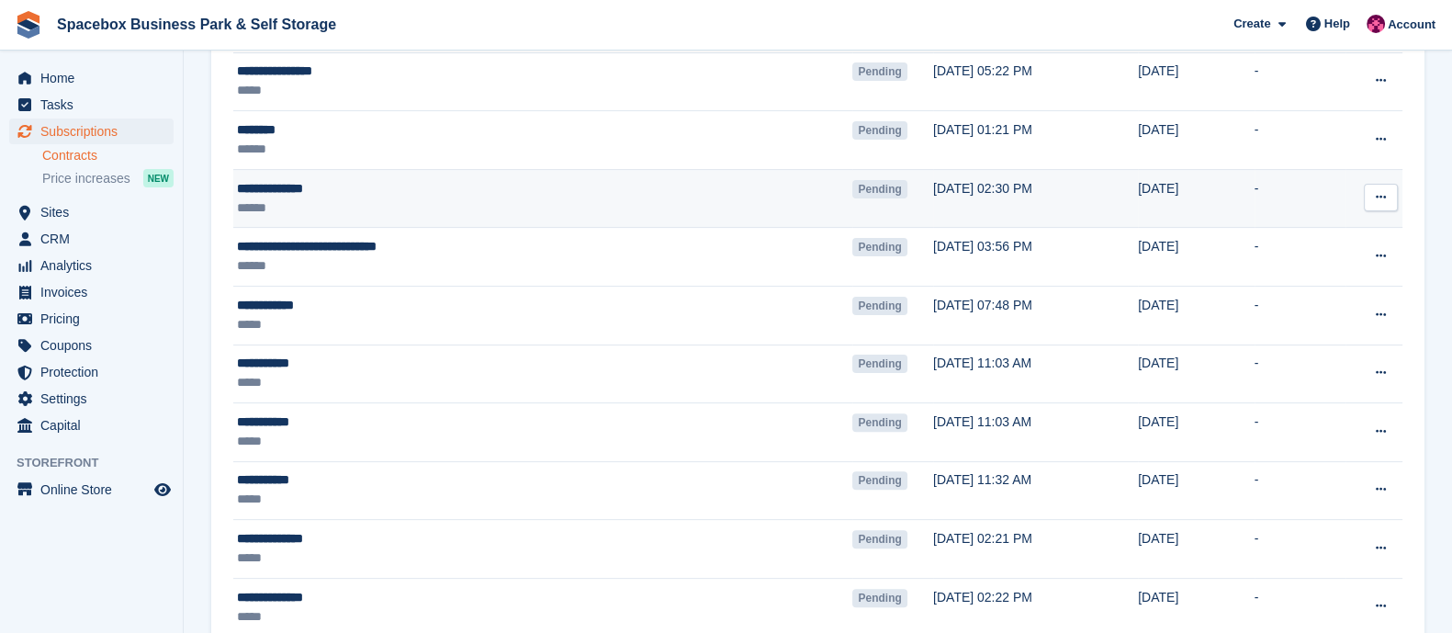
click at [405, 203] on div "******" at bounding box center [445, 207] width 416 height 19
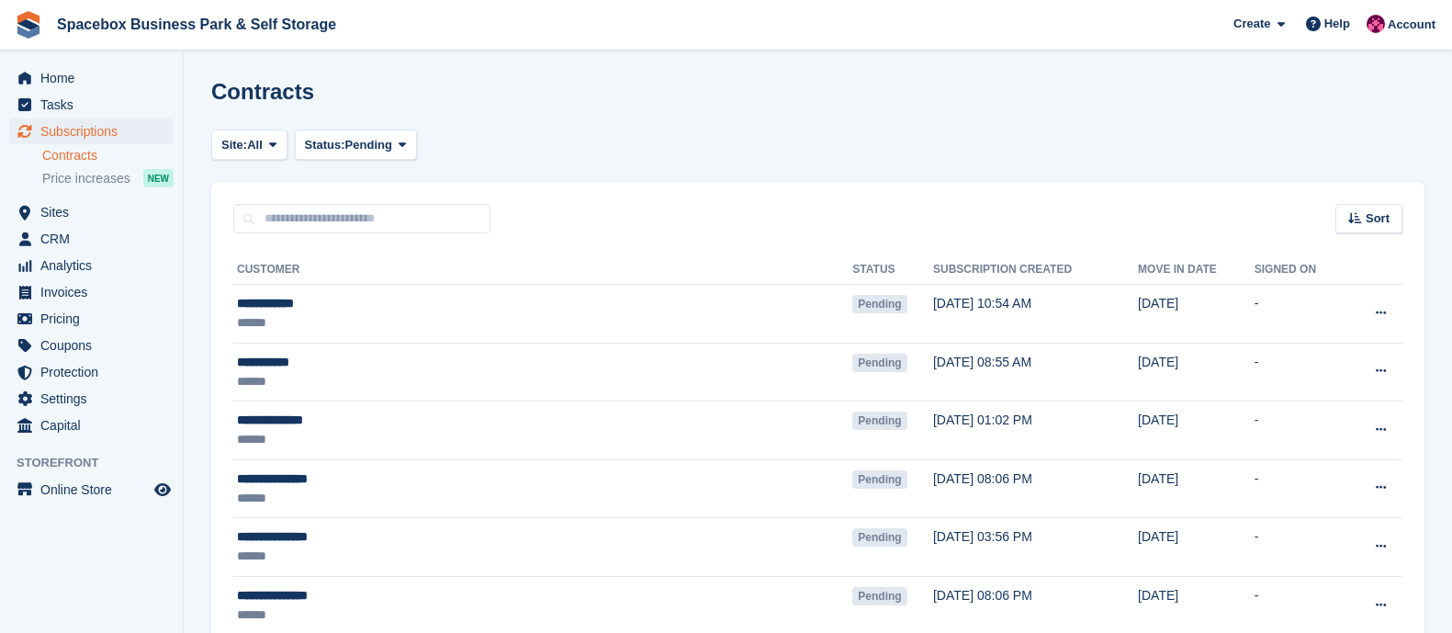
scroll to position [699, 0]
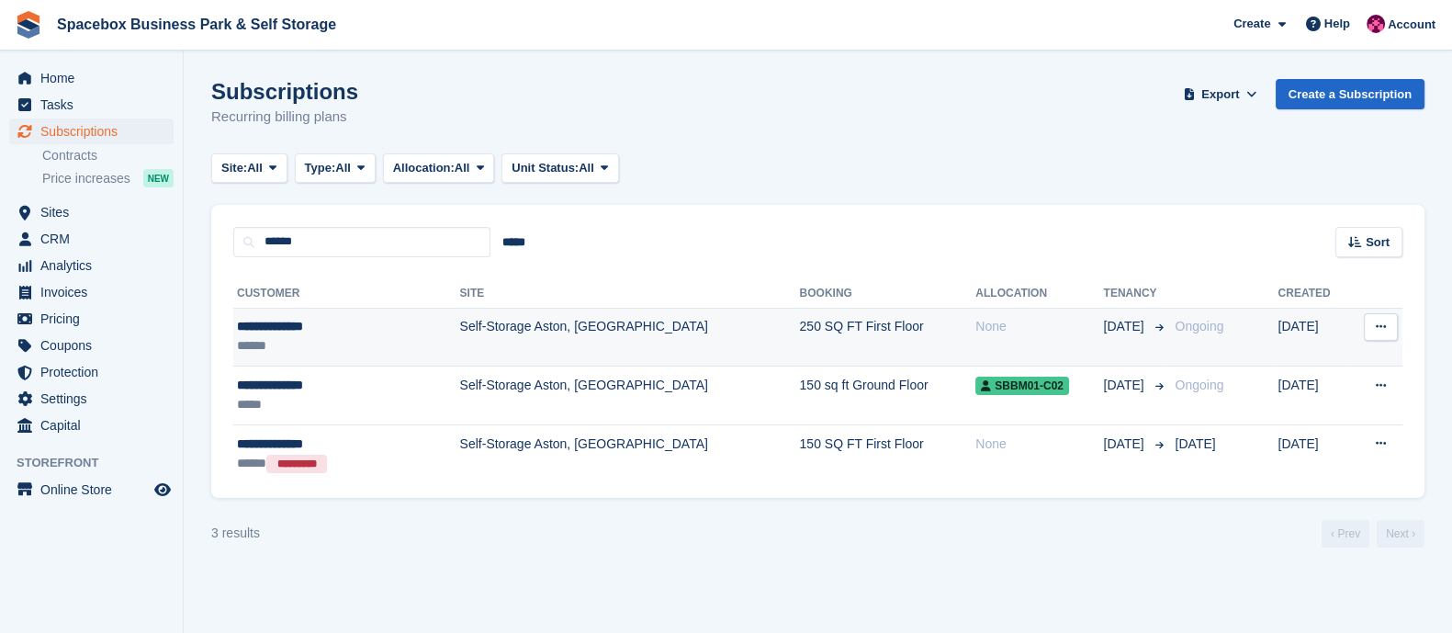
click at [460, 335] on td "Self-Storage Aston, [GEOGRAPHIC_DATA]" at bounding box center [630, 337] width 340 height 59
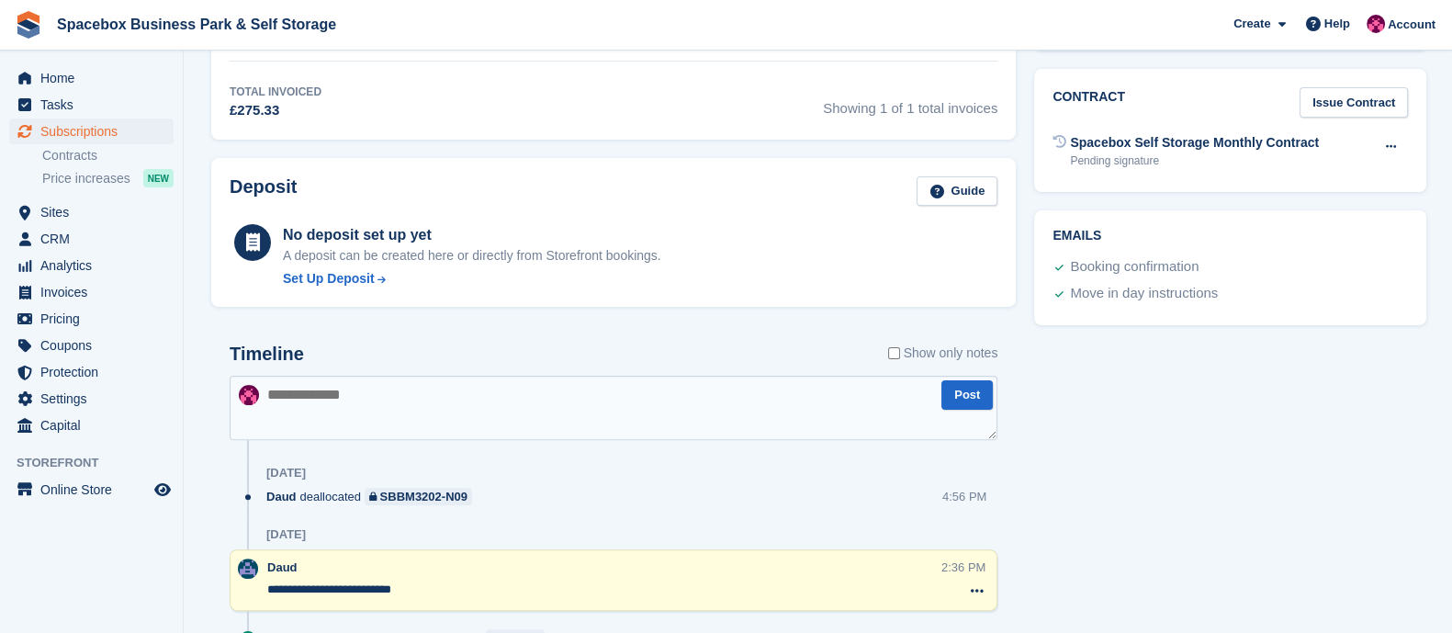
scroll to position [650, 0]
click at [1396, 153] on button at bounding box center [1391, 149] width 34 height 28
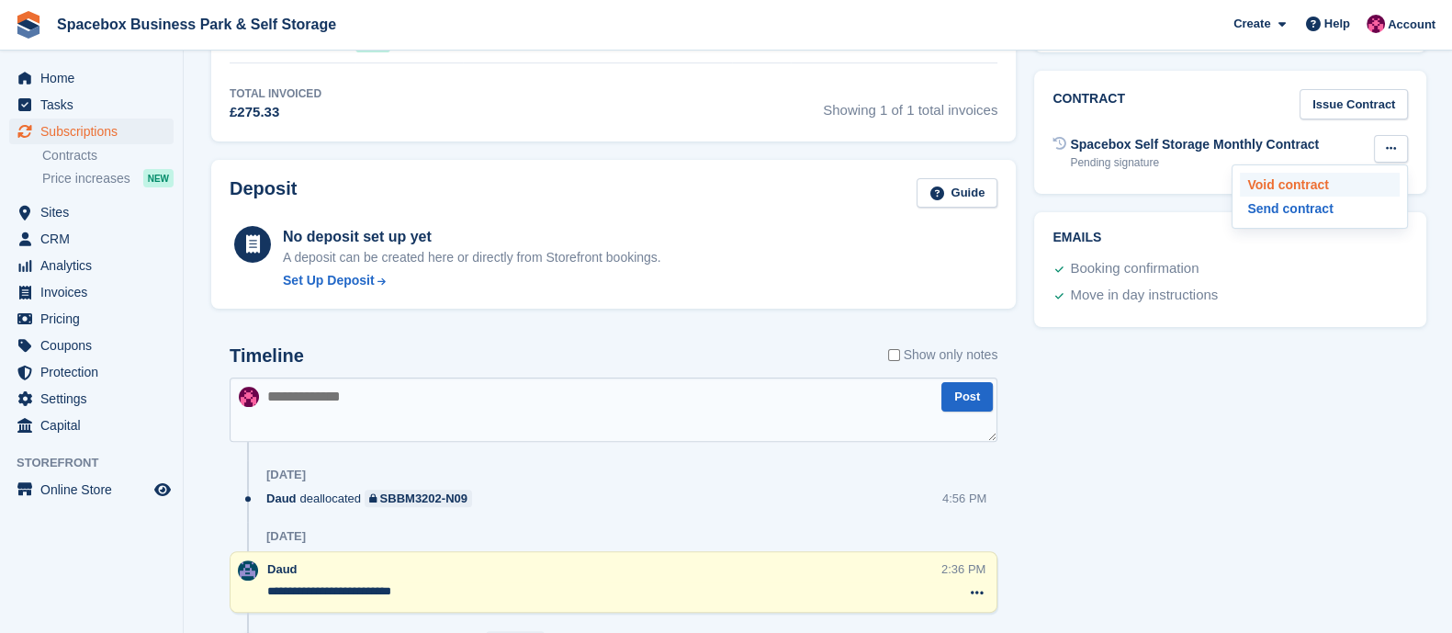
click at [1286, 173] on p "Void contract" at bounding box center [1320, 185] width 160 height 24
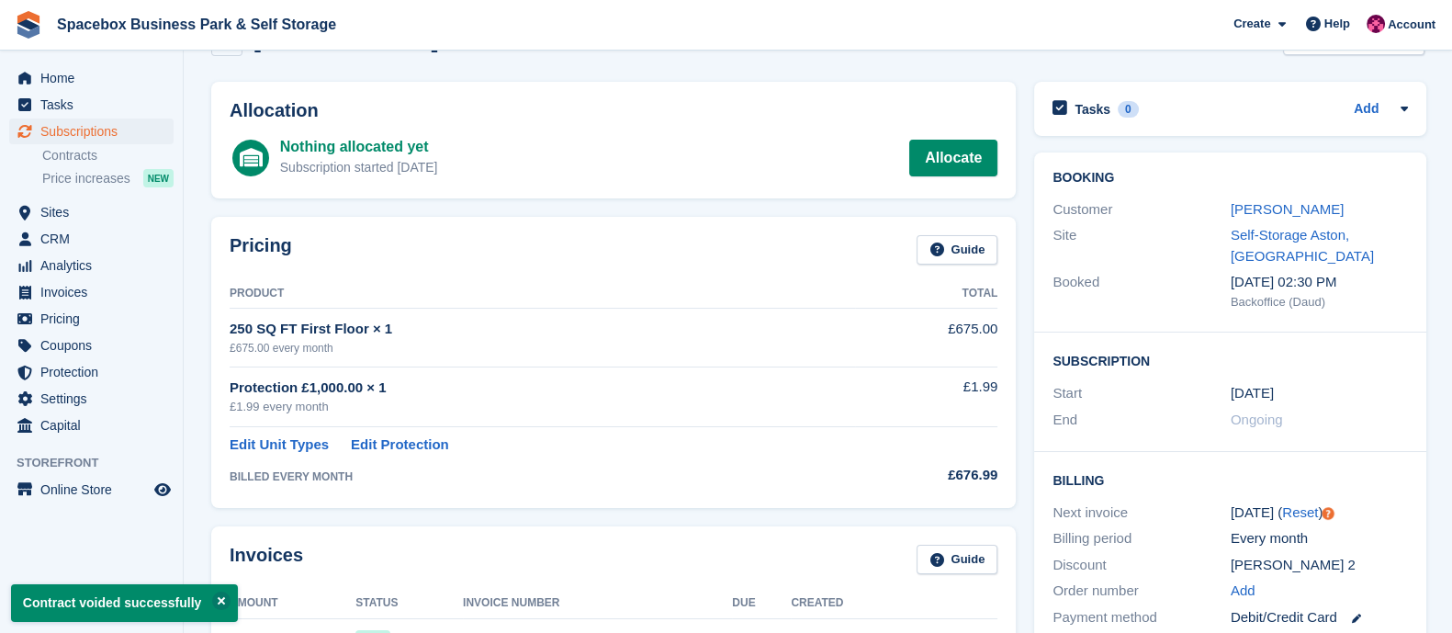
scroll to position [3, 0]
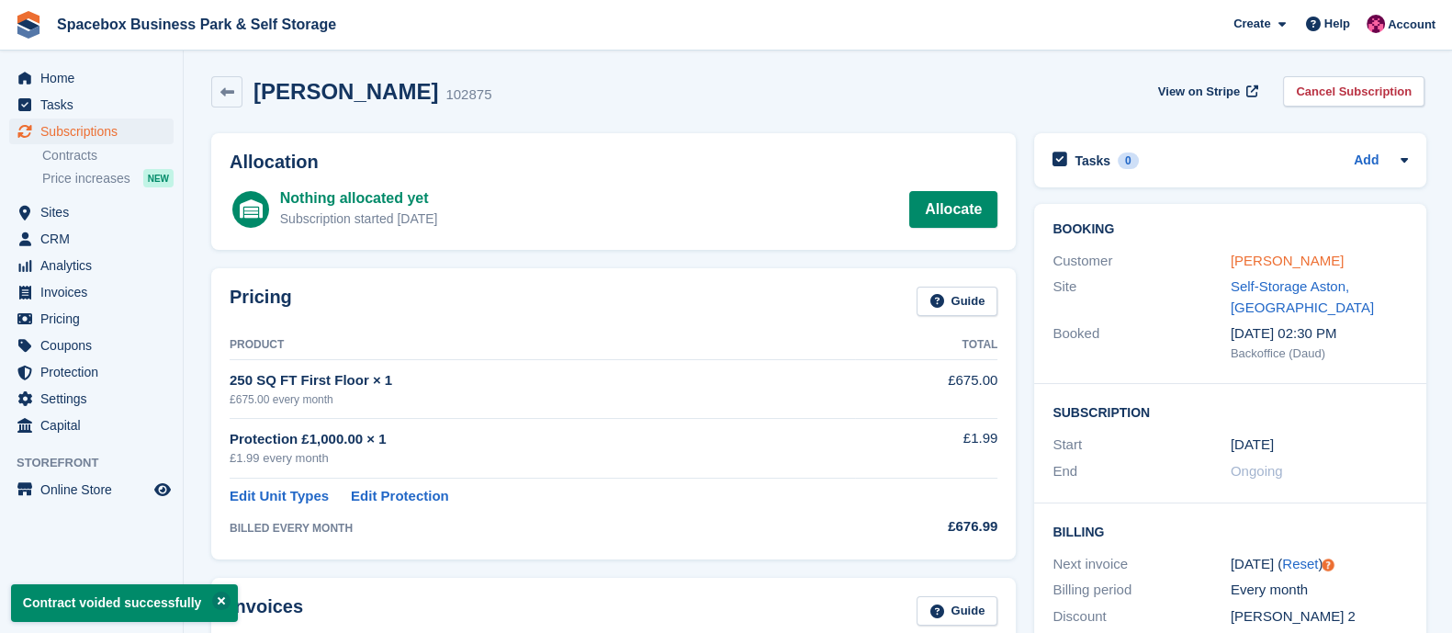
click at [1248, 263] on link "Mazher Hussain" at bounding box center [1286, 261] width 113 height 16
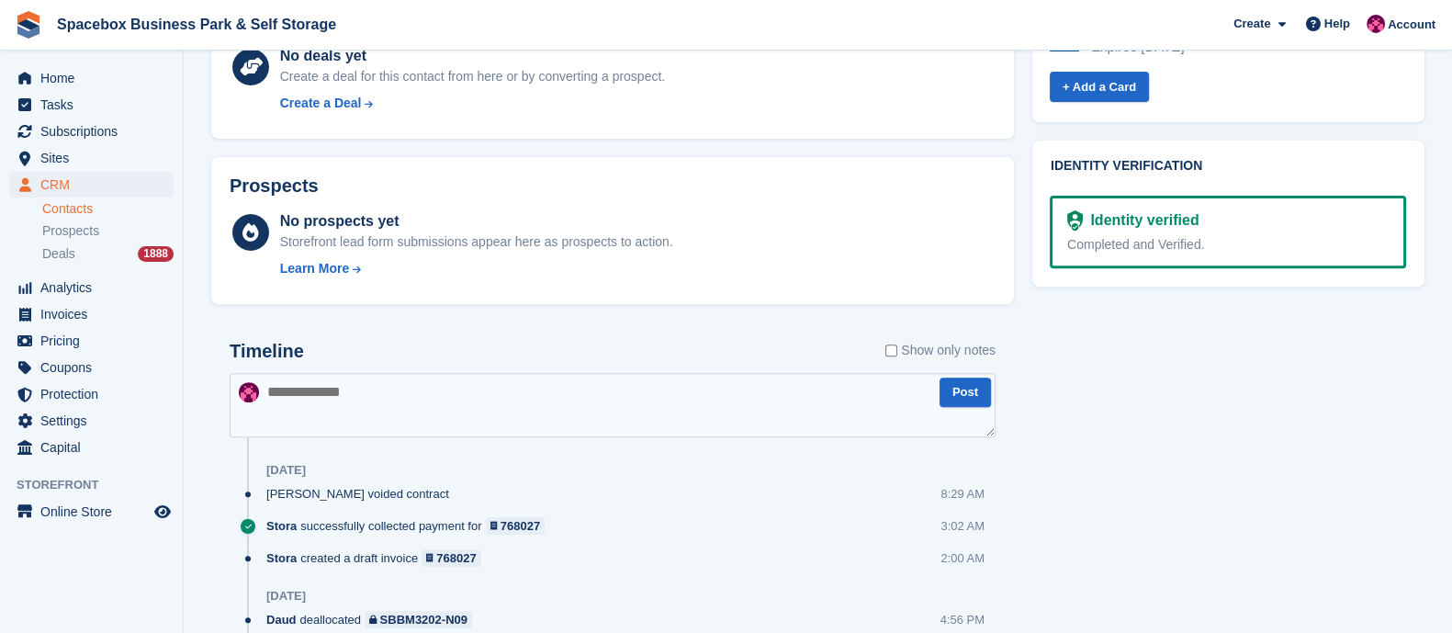
scroll to position [828, 0]
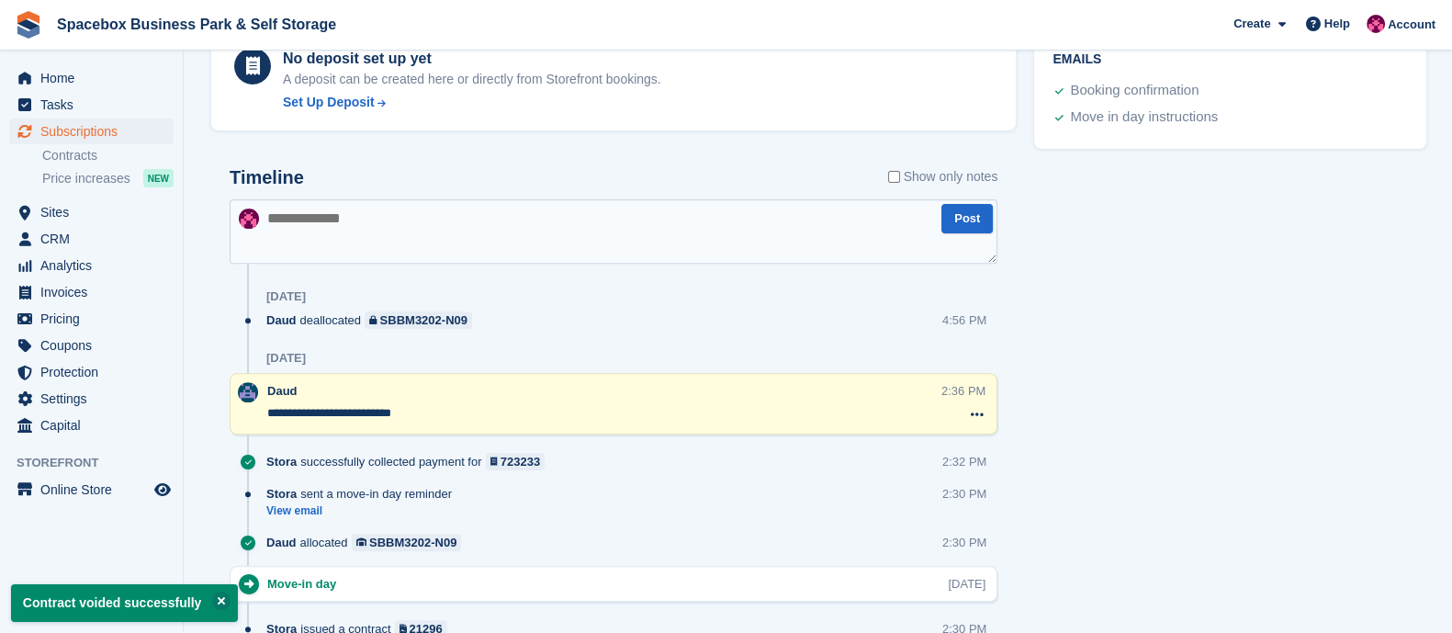
scroll to position [3, 0]
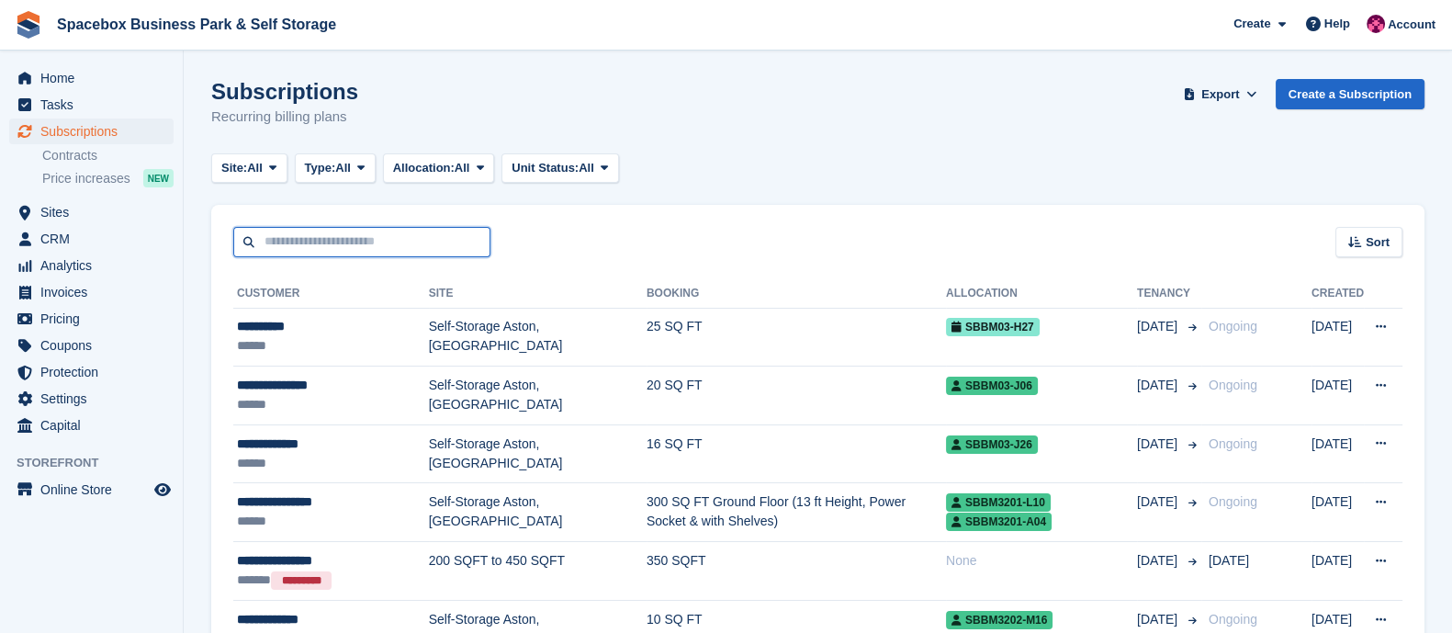
click at [300, 230] on input "text" at bounding box center [361, 242] width 257 height 30
type input "******"
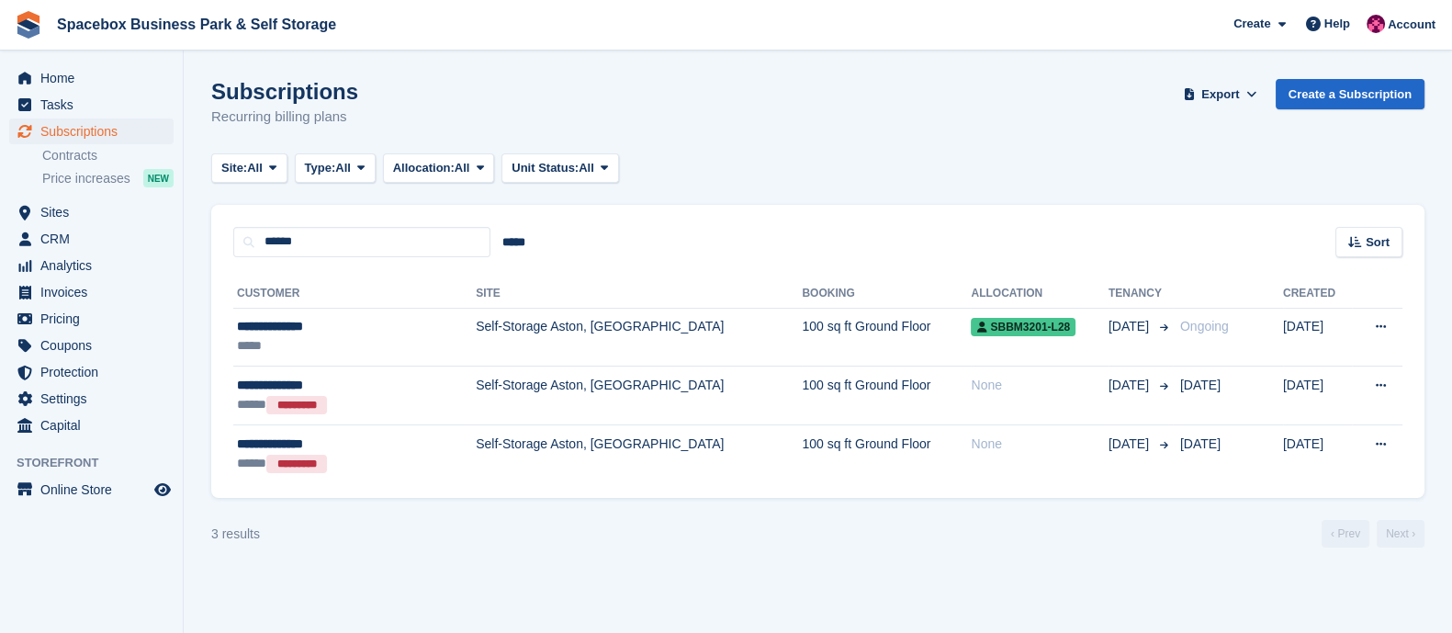
click at [477, 347] on td "Self-Storage Aston, [GEOGRAPHIC_DATA]" at bounding box center [639, 337] width 326 height 59
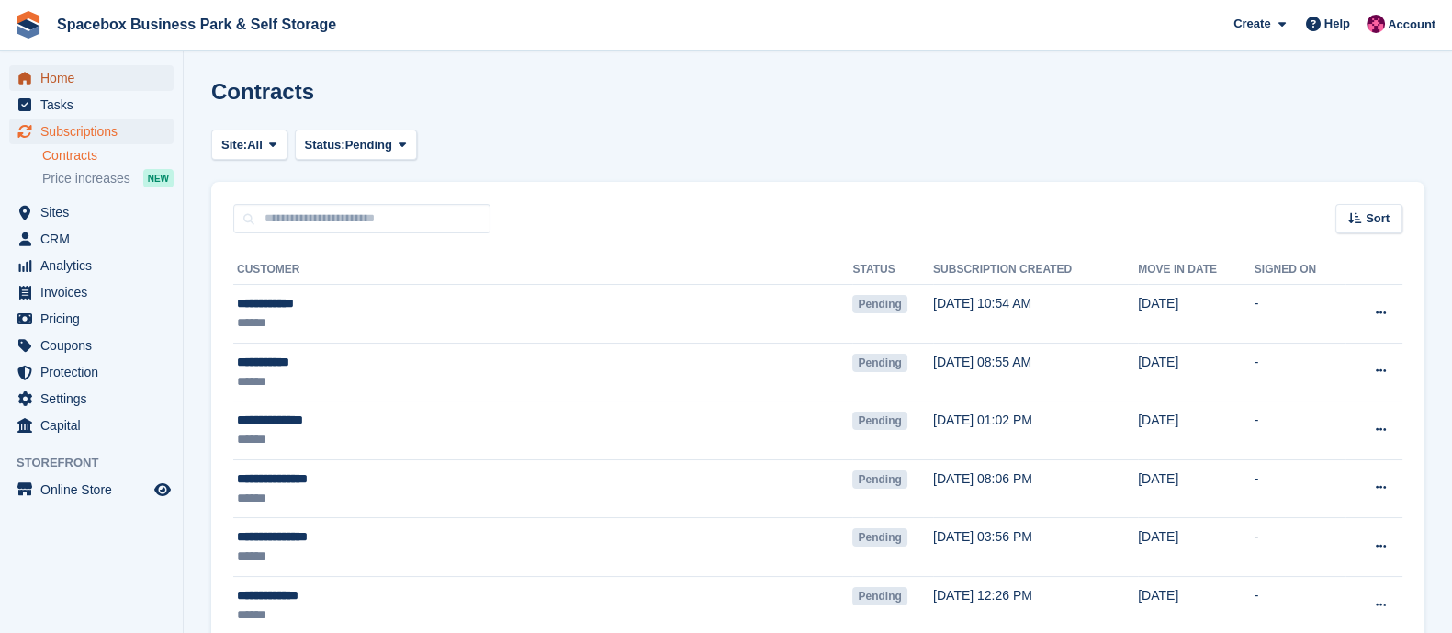
click at [77, 86] on span "Home" at bounding box center [95, 78] width 110 height 26
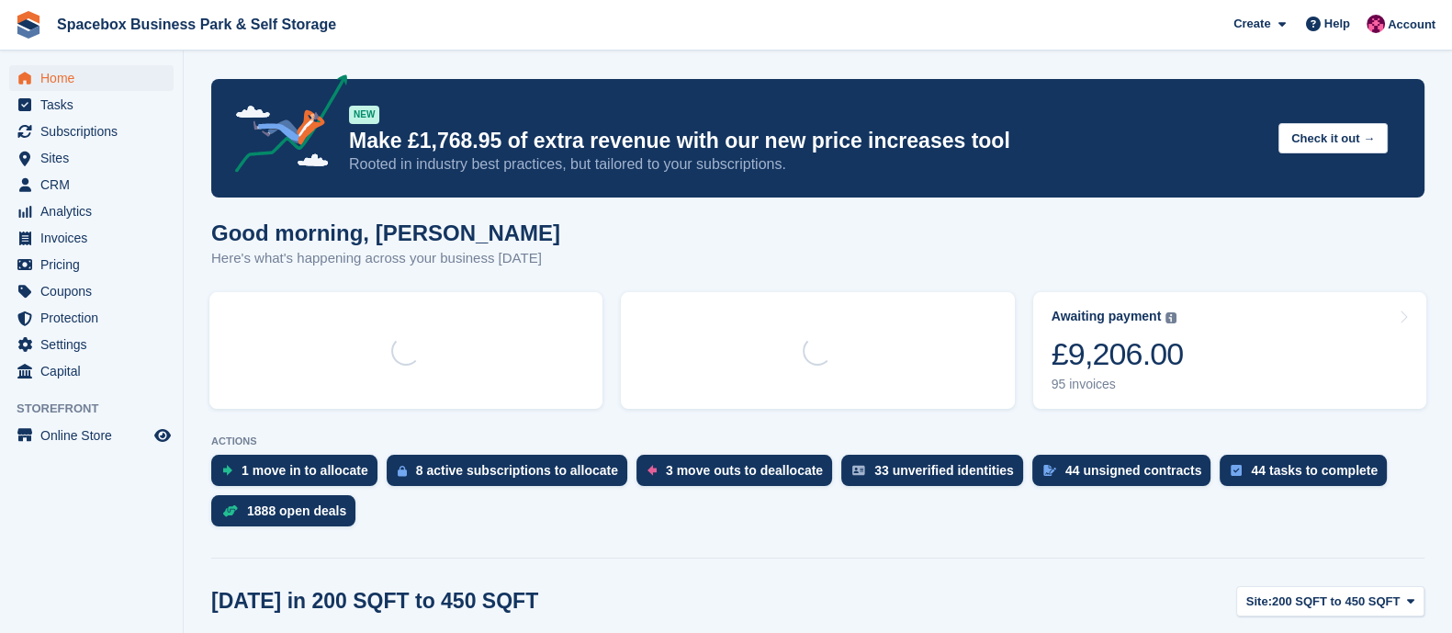
scroll to position [73, 0]
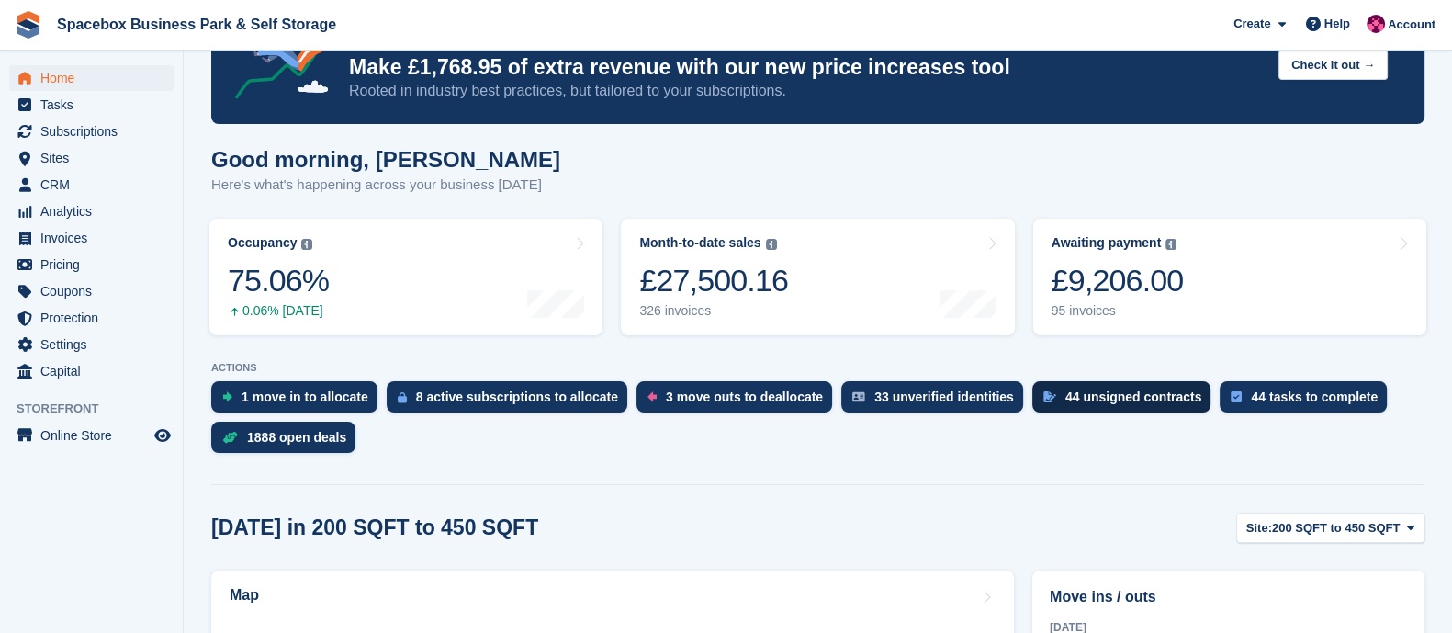
click at [1083, 401] on div "44 unsigned contracts" at bounding box center [1133, 396] width 137 height 15
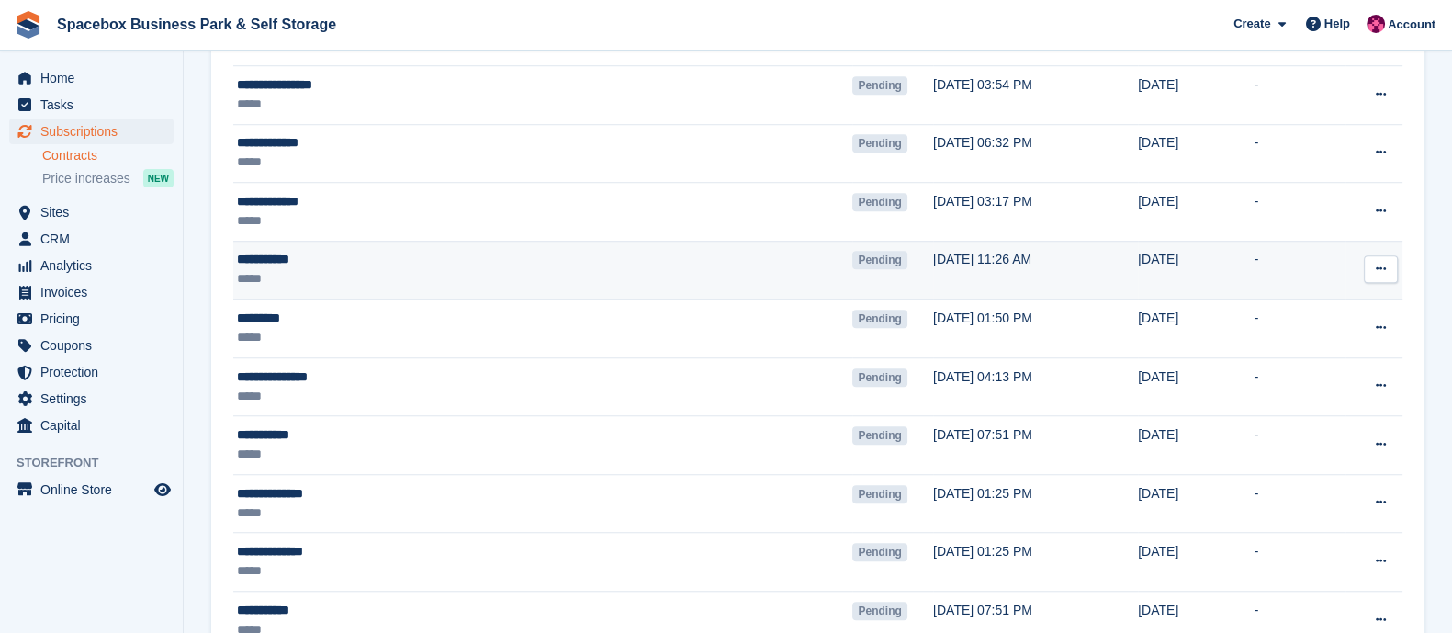
scroll to position [1813, 0]
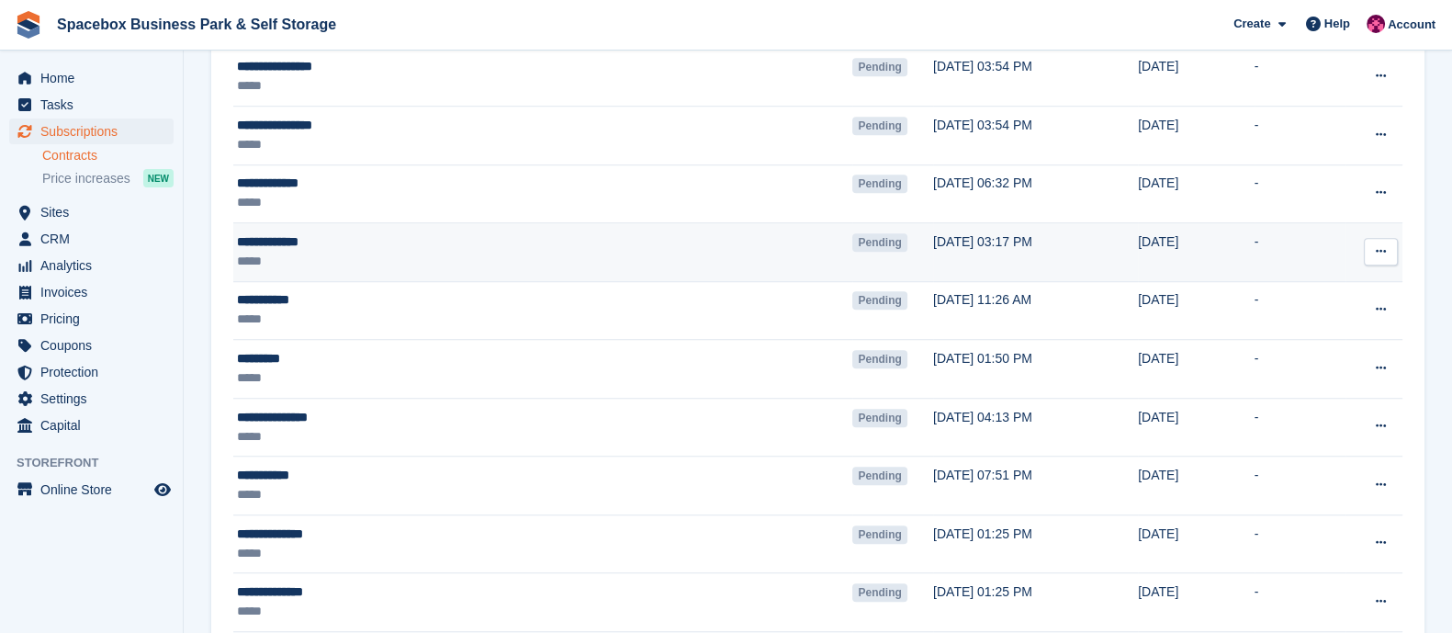
click at [379, 252] on div "*****" at bounding box center [445, 261] width 416 height 19
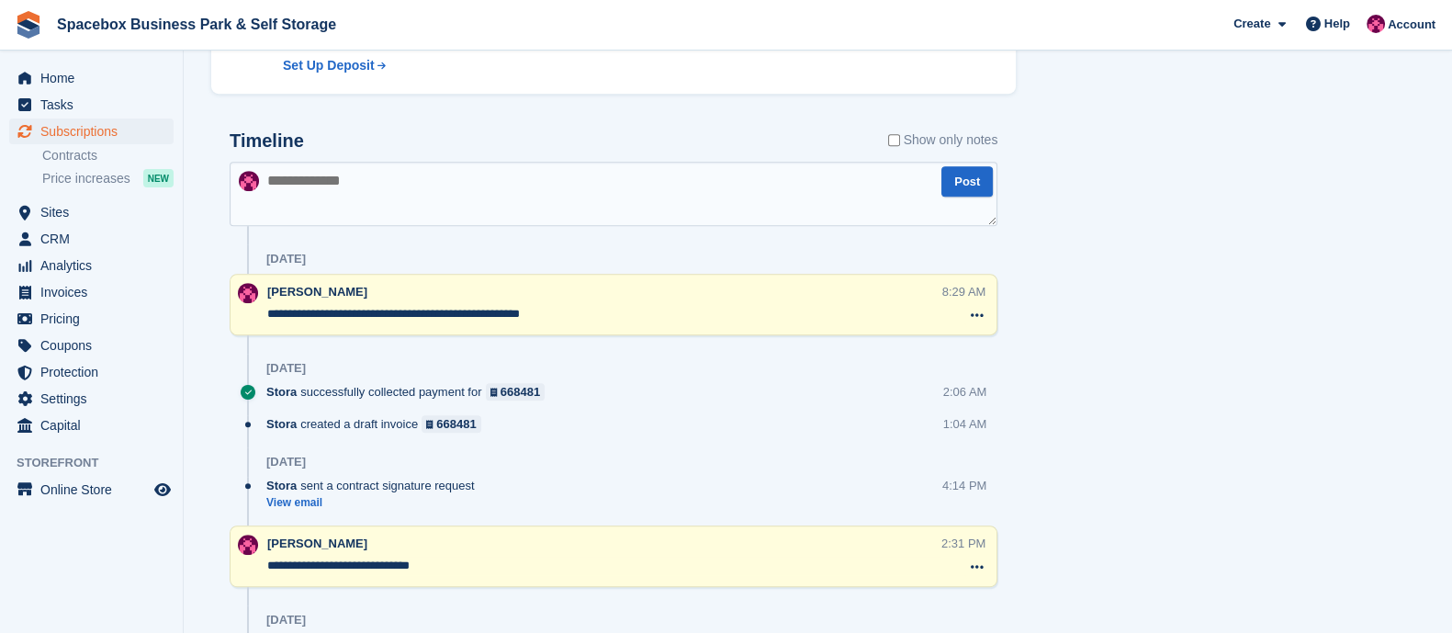
scroll to position [1016, 0]
click at [399, 195] on textarea at bounding box center [614, 192] width 768 height 64
type textarea "**********"
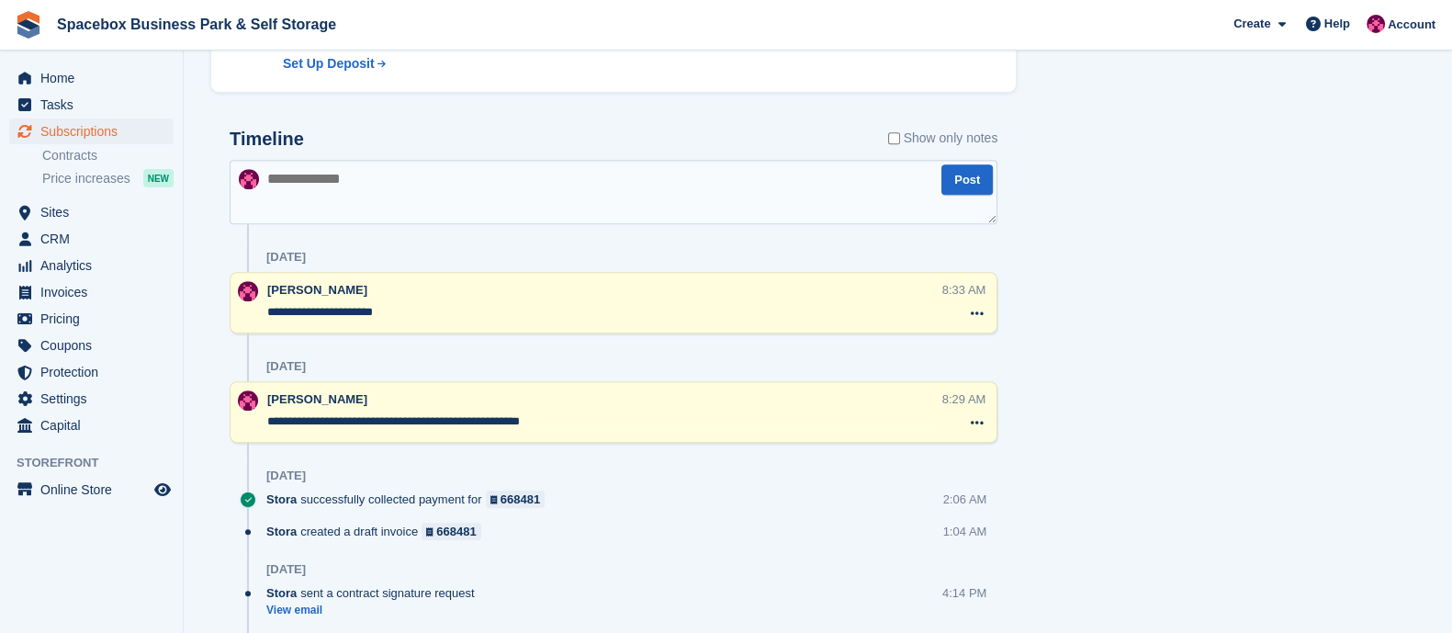
scroll to position [622, 0]
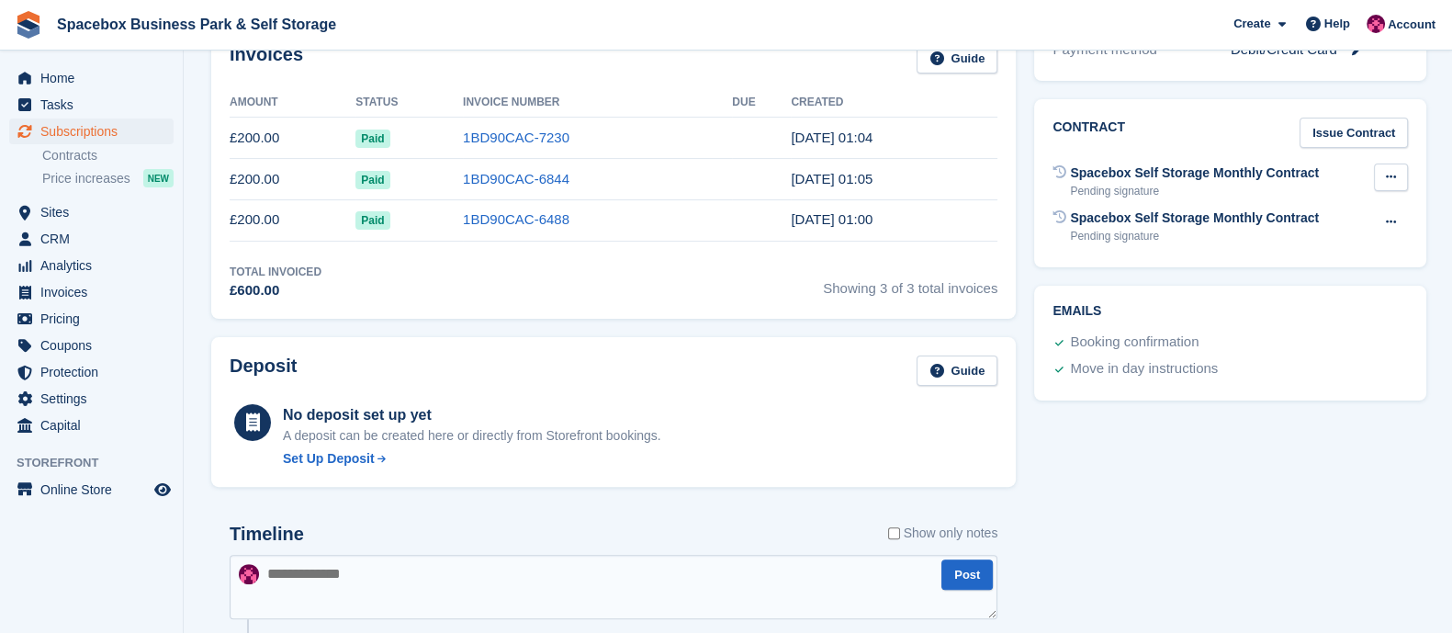
click at [1387, 181] on icon at bounding box center [1391, 177] width 10 height 12
click at [1331, 206] on p "Void contract" at bounding box center [1320, 213] width 160 height 24
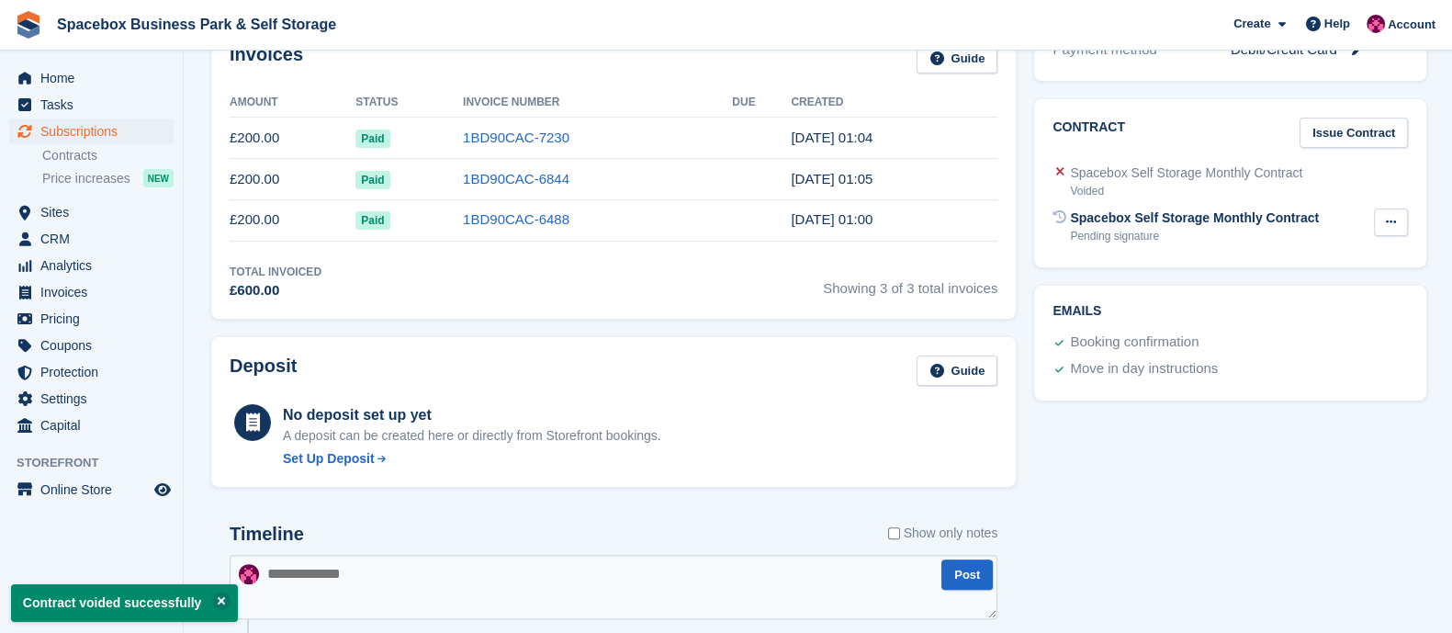
click at [1390, 219] on icon at bounding box center [1391, 222] width 10 height 12
click at [1275, 261] on p "Void contract" at bounding box center [1320, 258] width 160 height 24
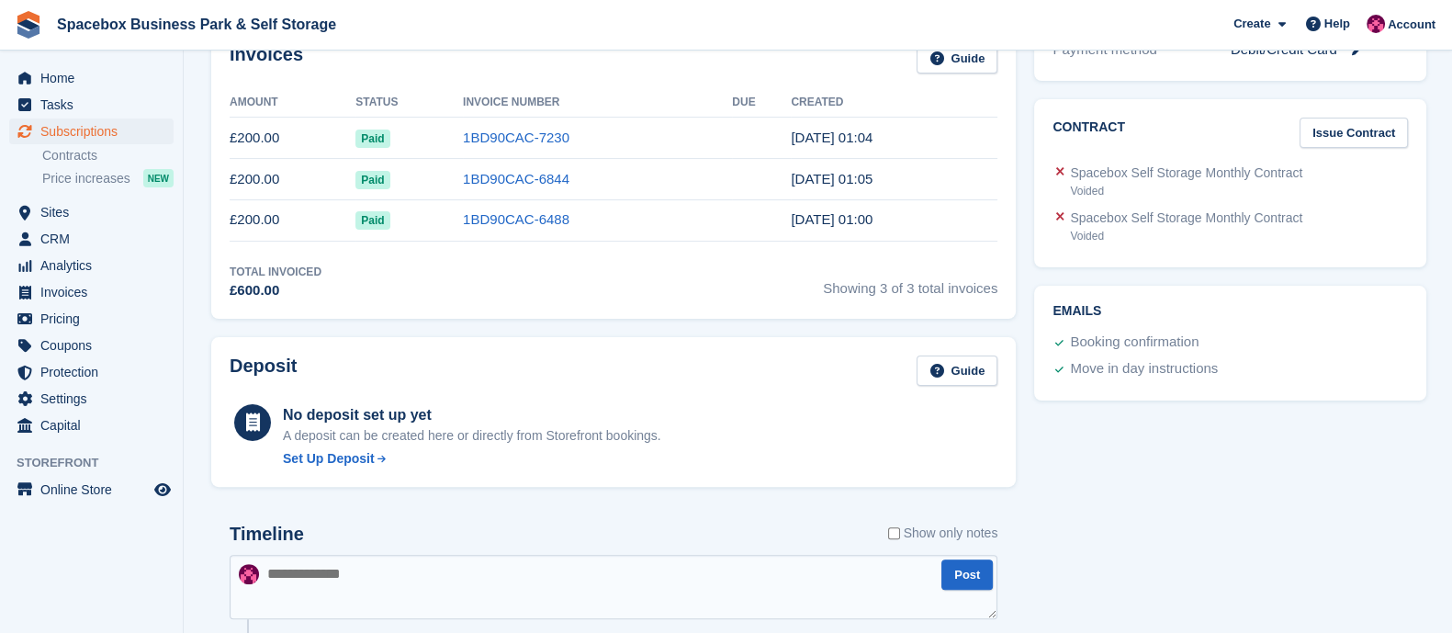
scroll to position [0, 0]
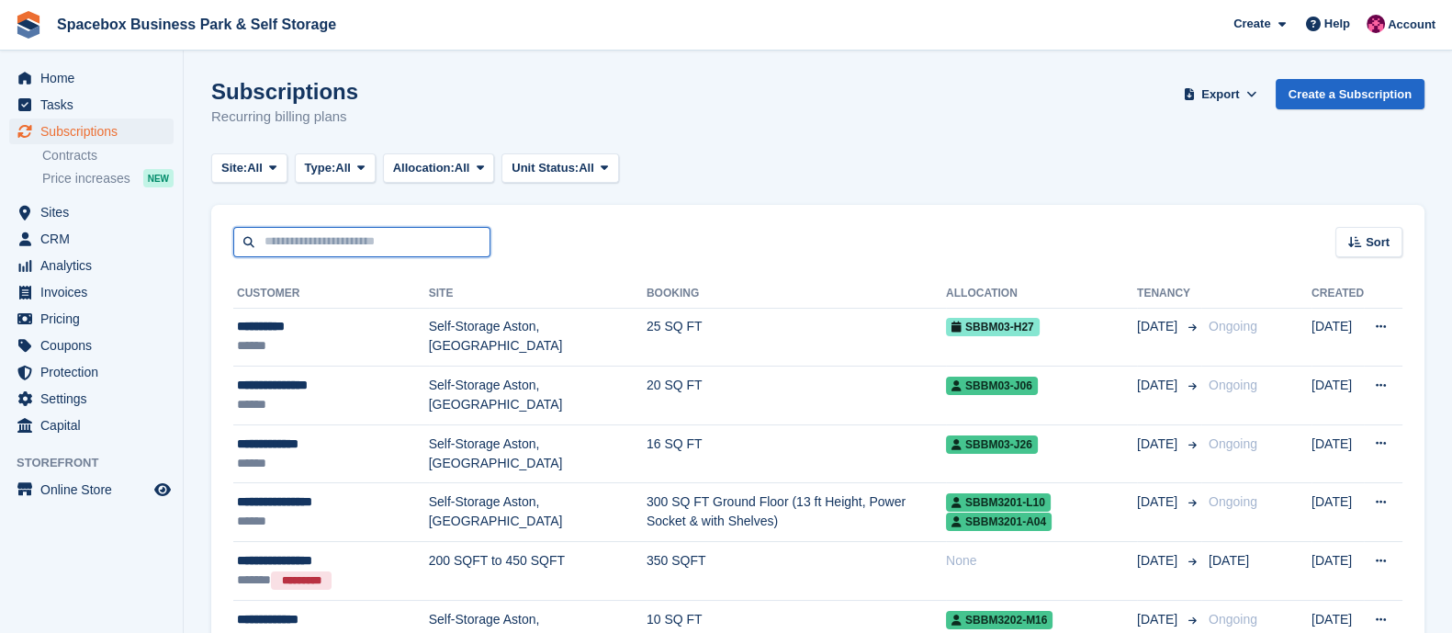
drag, startPoint x: 0, startPoint y: 0, endPoint x: 381, endPoint y: 237, distance: 448.7
click at [381, 237] on input "text" at bounding box center [361, 242] width 257 height 30
type input "*****"
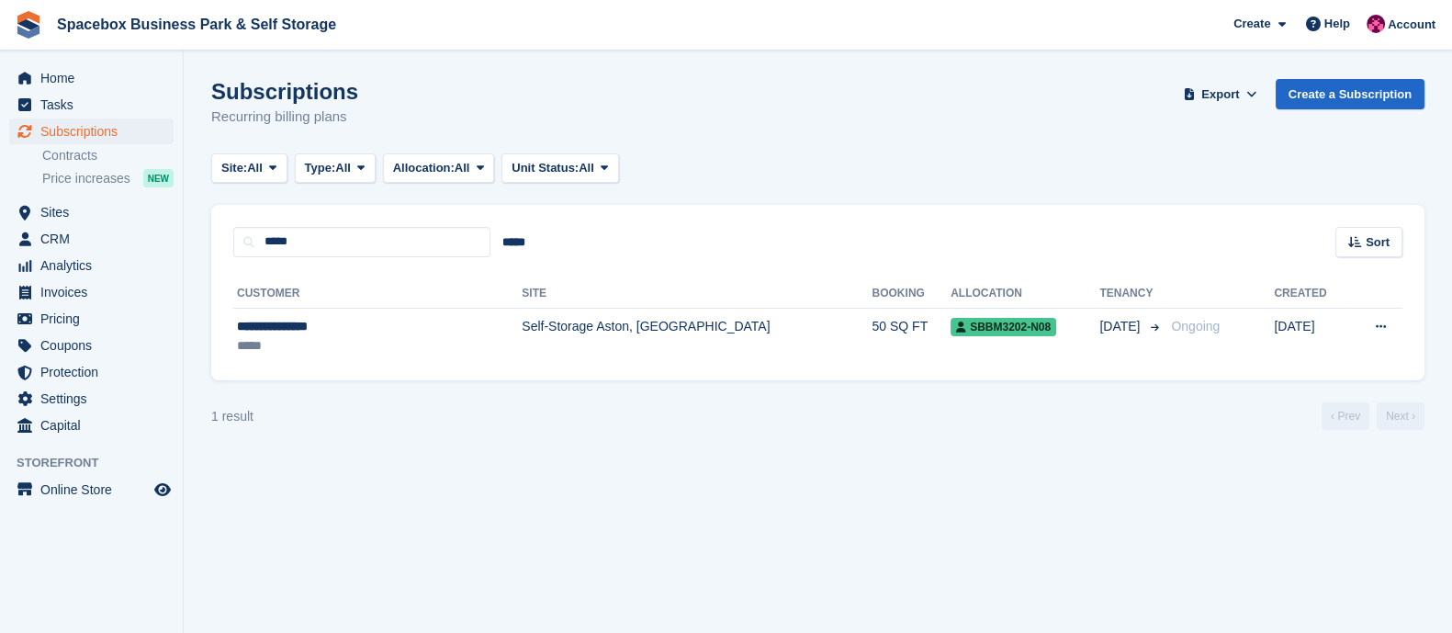
click at [522, 345] on td "Self-Storage Aston, [GEOGRAPHIC_DATA]" at bounding box center [697, 337] width 350 height 58
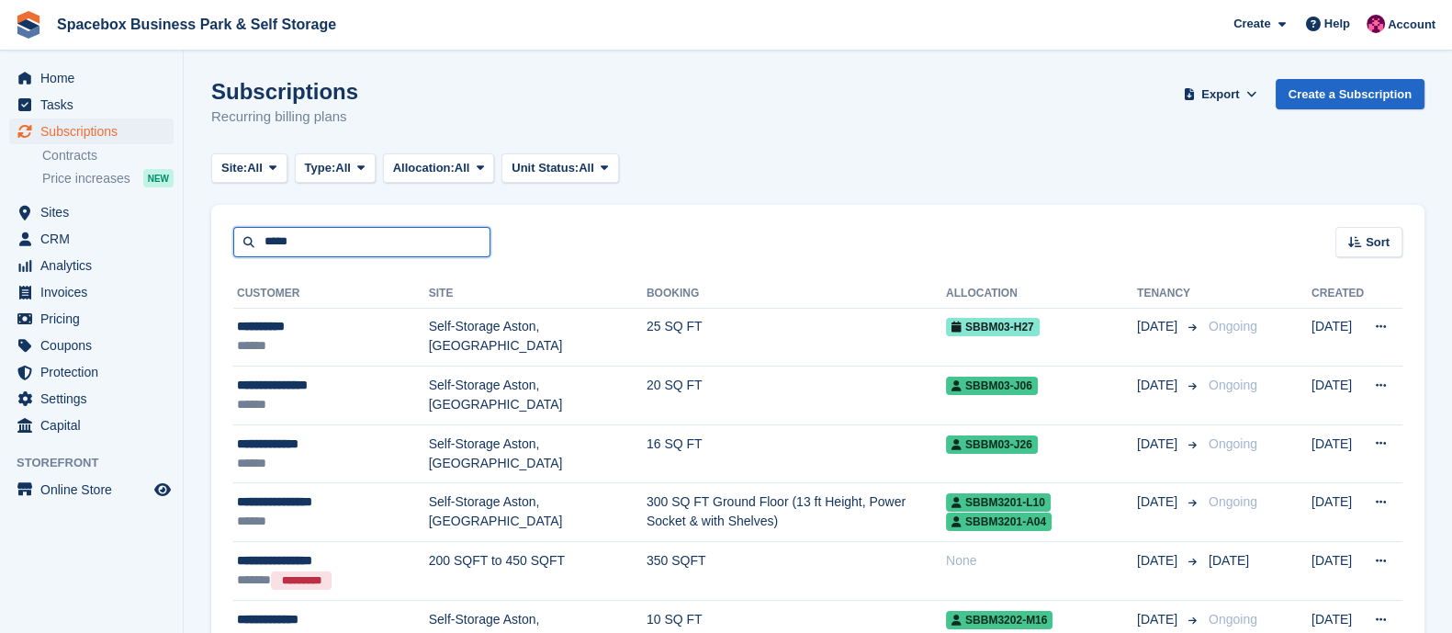
drag, startPoint x: 371, startPoint y: 253, endPoint x: 247, endPoint y: 259, distance: 124.1
type input "****"
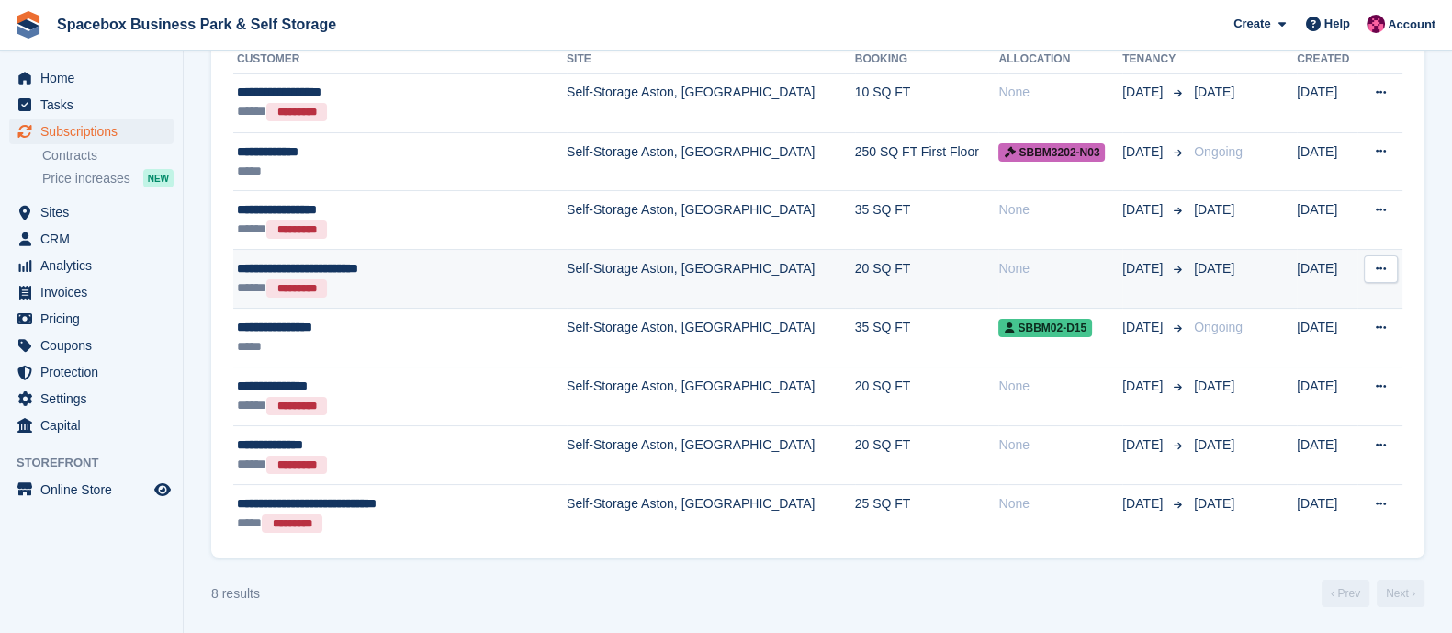
scroll to position [197, 0]
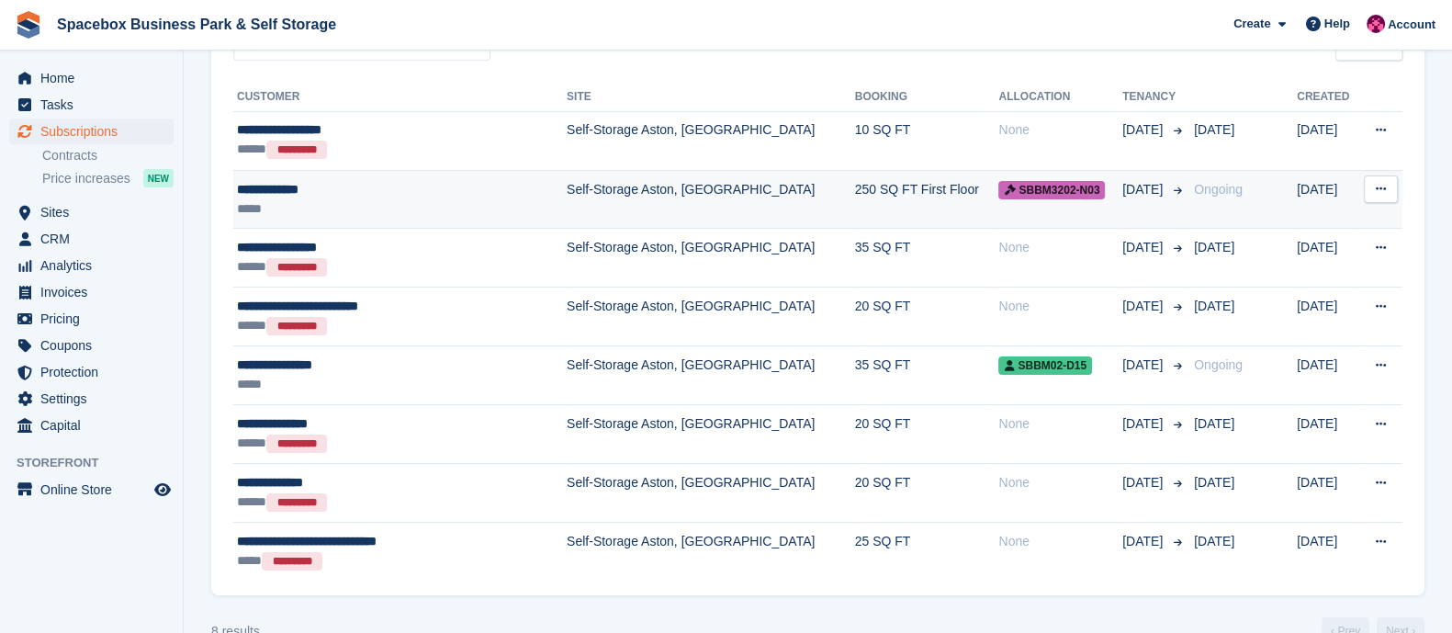
click at [567, 206] on td "Self-Storage Aston, [GEOGRAPHIC_DATA]" at bounding box center [711, 199] width 288 height 59
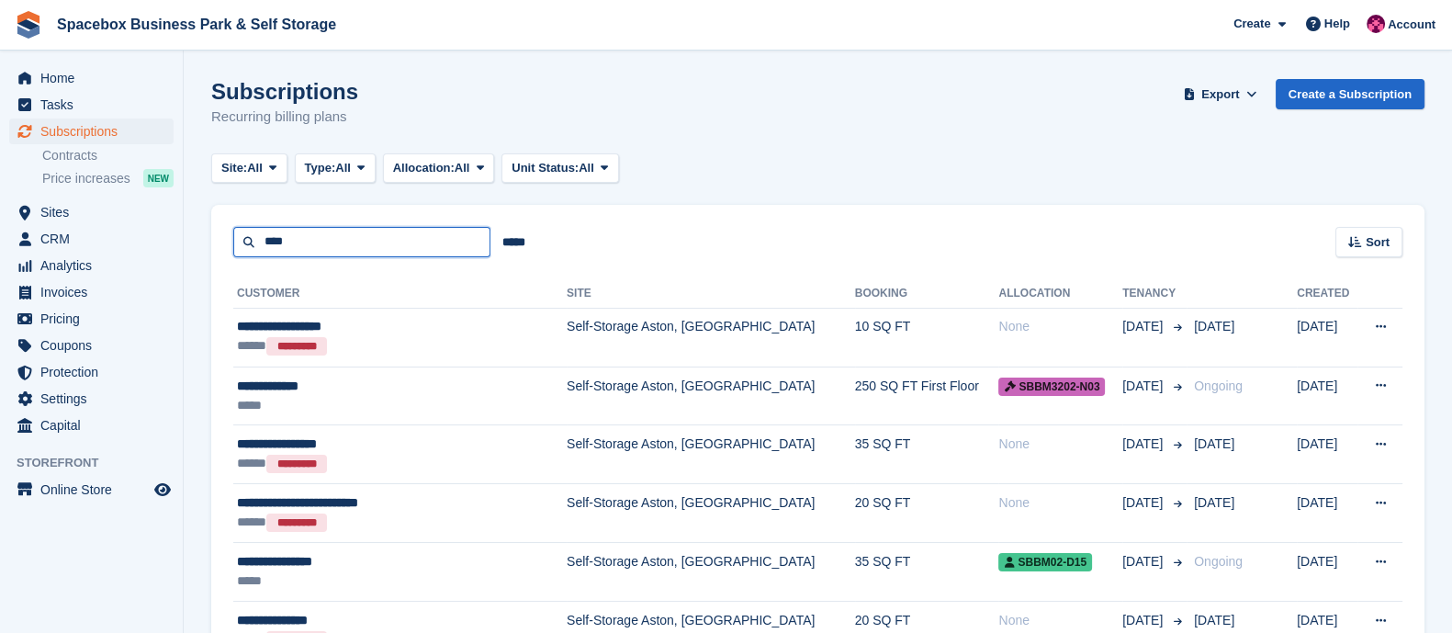
drag, startPoint x: 344, startPoint y: 232, endPoint x: 252, endPoint y: 249, distance: 94.2
click at [252, 249] on input "****" at bounding box center [361, 242] width 257 height 30
type input "********"
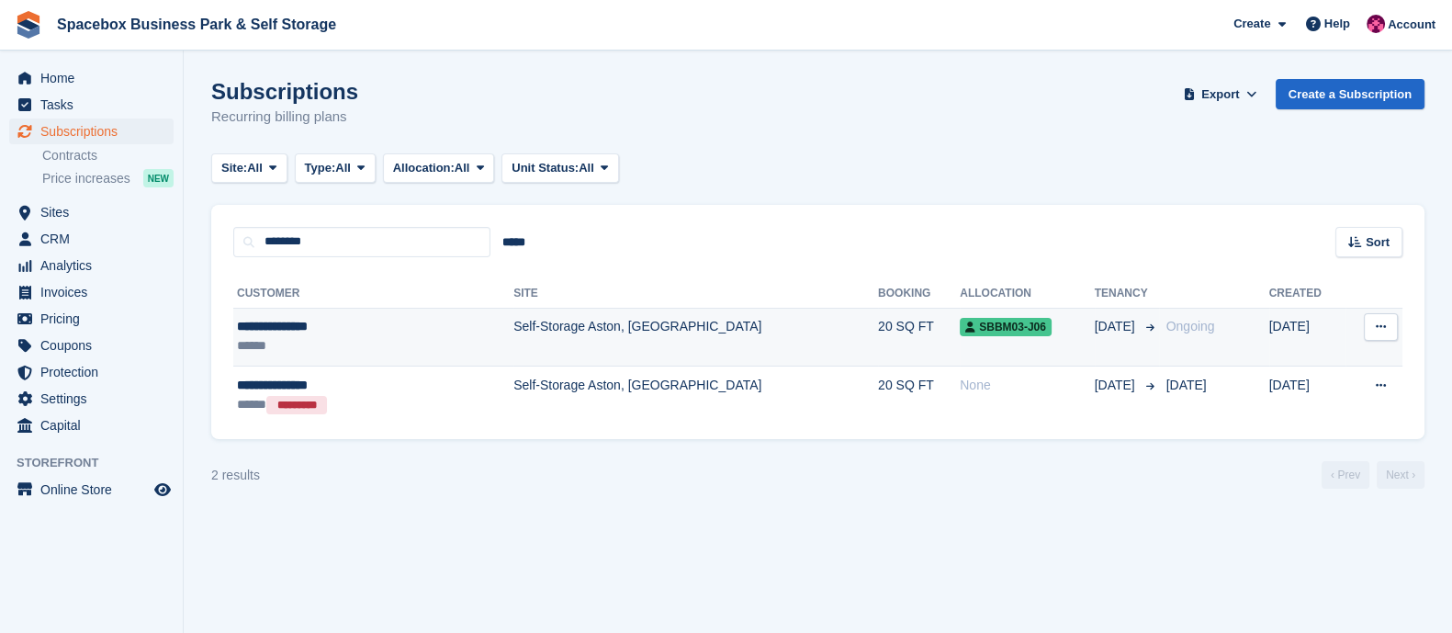
click at [513, 345] on td "Self-Storage Aston, [GEOGRAPHIC_DATA]" at bounding box center [695, 337] width 365 height 59
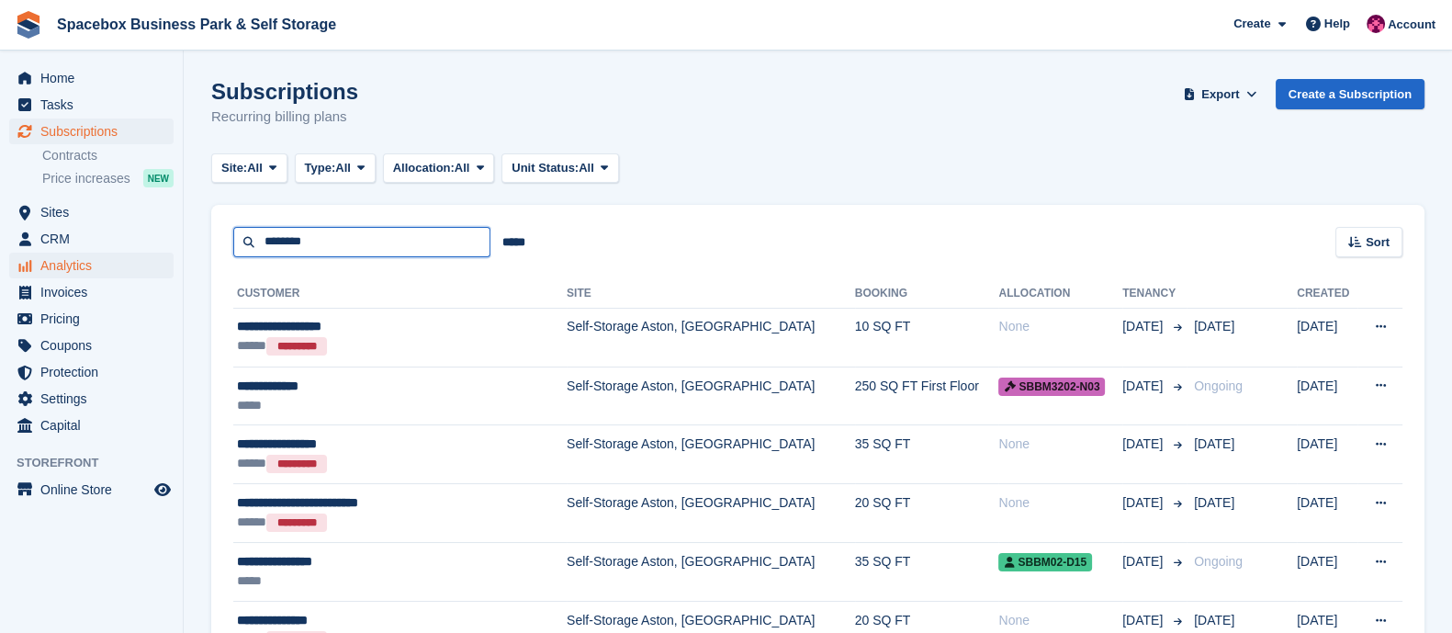
drag, startPoint x: 347, startPoint y: 245, endPoint x: 152, endPoint y: 264, distance: 196.5
click at [152, 264] on div "Home Tasks Subscriptions Subscriptions Subscriptions Contracts Price increases …" at bounding box center [726, 434] width 1452 height 869
type input "*****"
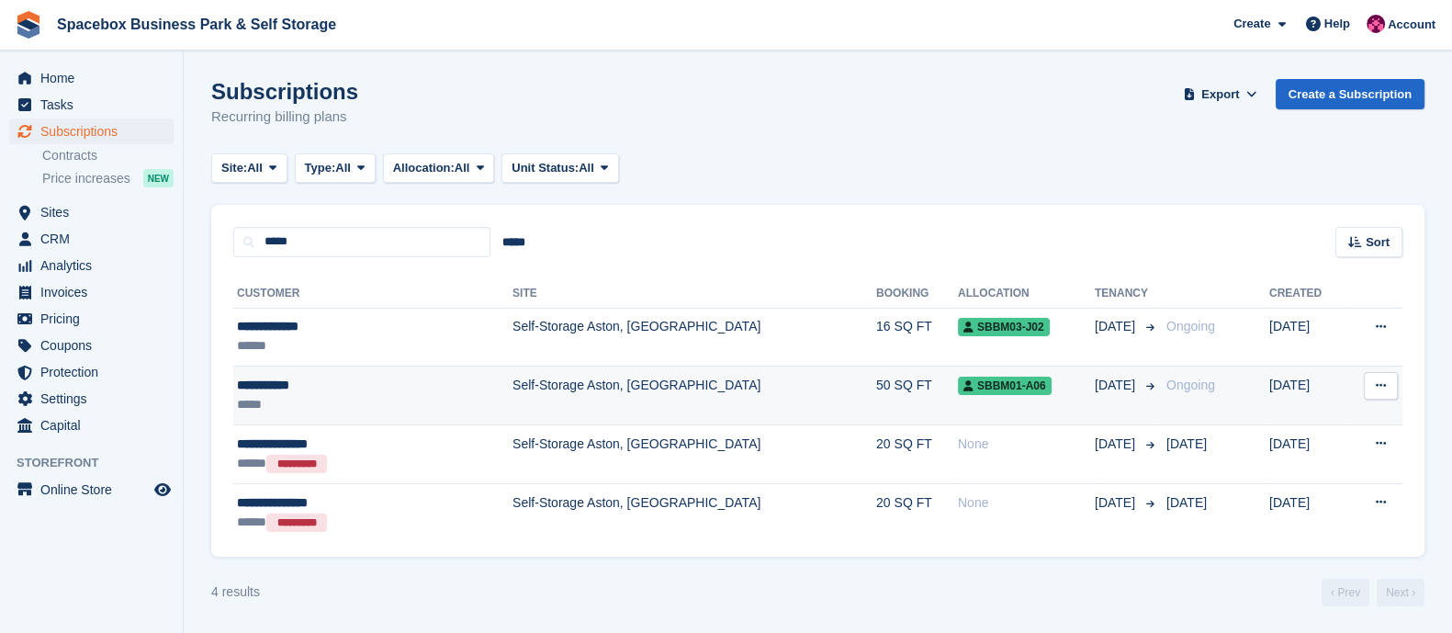
click at [362, 382] on div "**********" at bounding box center [330, 385] width 187 height 19
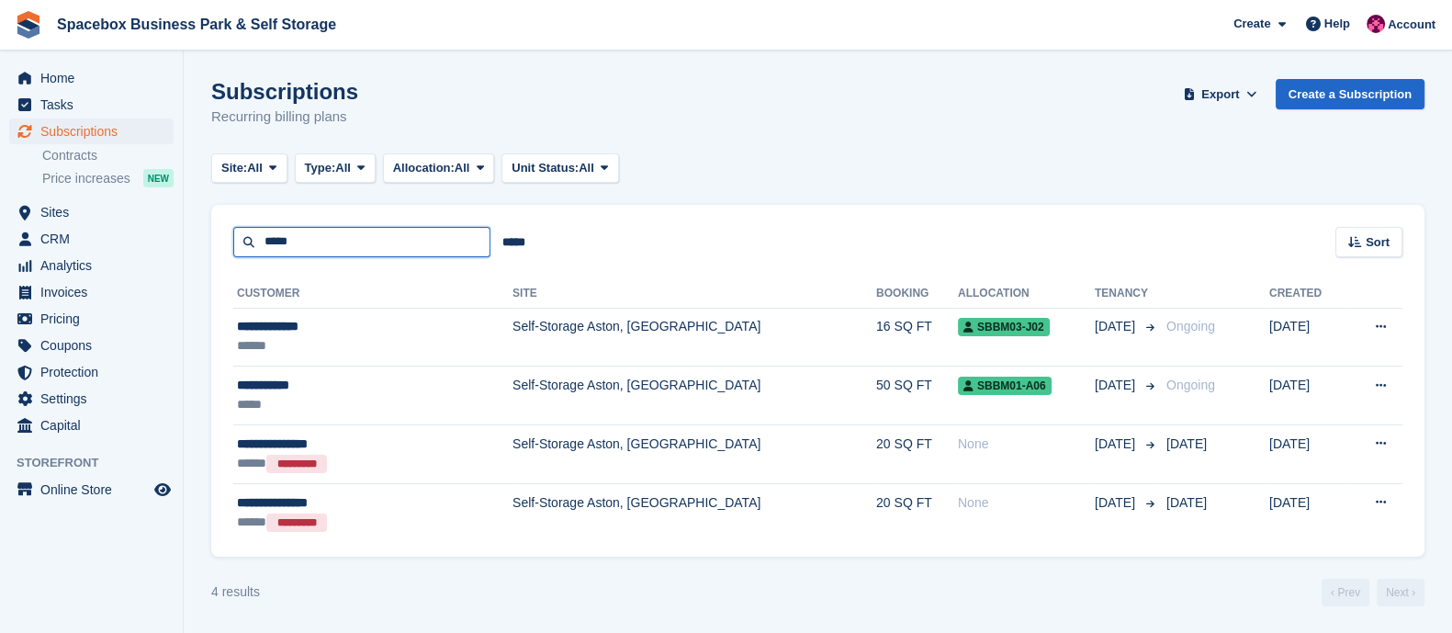
click at [345, 242] on input "*****" at bounding box center [361, 242] width 257 height 30
type input "*"
type input "*******"
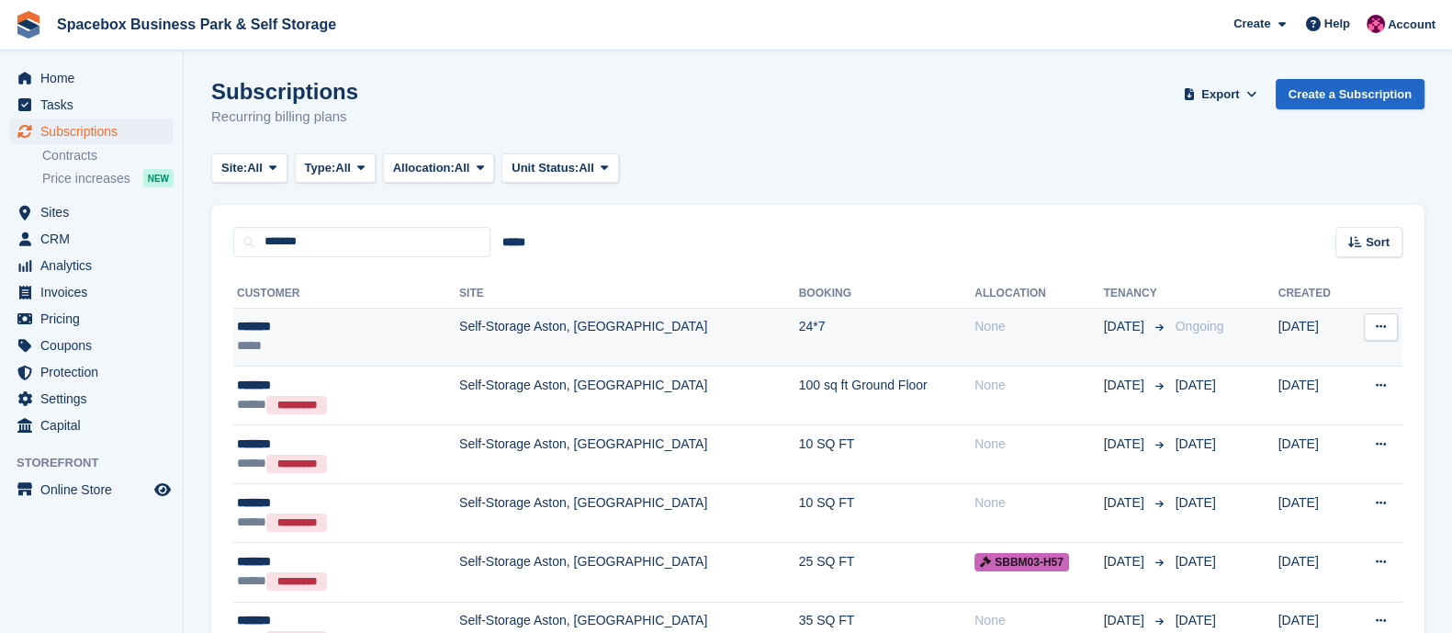
click at [459, 329] on td "Self-Storage Aston, [GEOGRAPHIC_DATA]" at bounding box center [629, 337] width 340 height 59
click at [467, 336] on td "Self-Storage Aston, [GEOGRAPHIC_DATA]" at bounding box center [629, 337] width 340 height 59
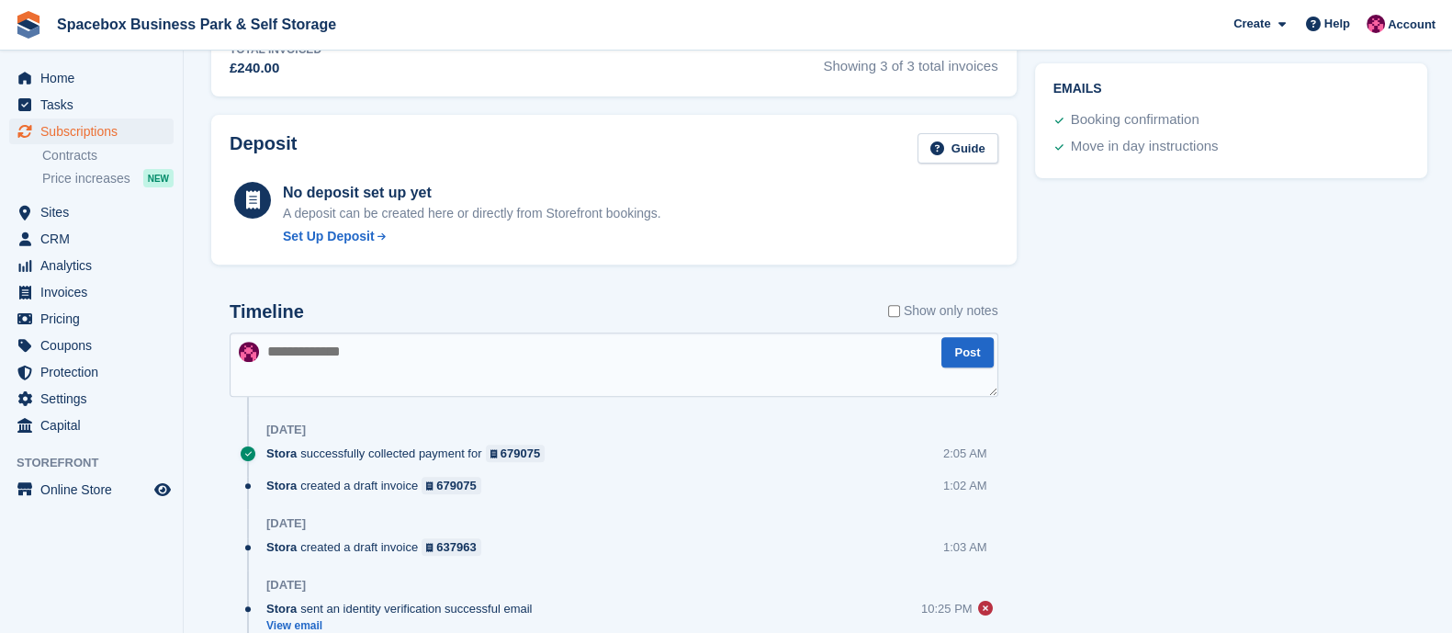
scroll to position [848, 0]
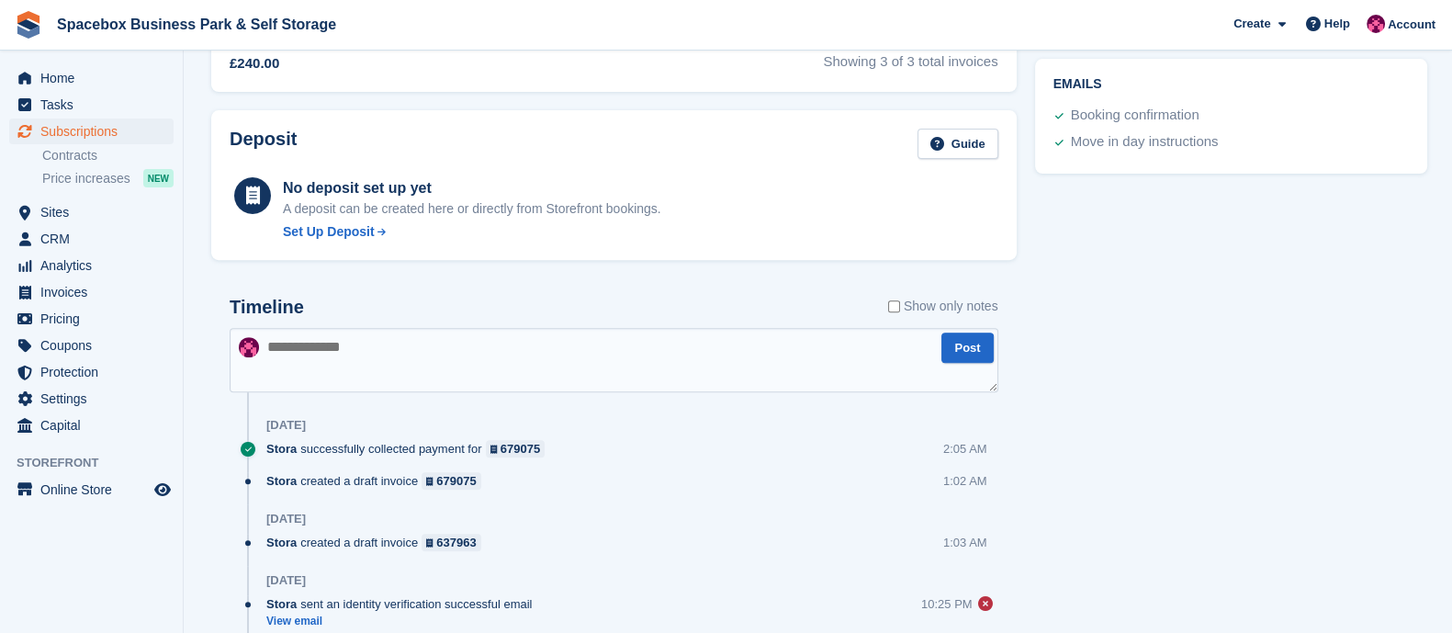
click at [473, 345] on textarea at bounding box center [614, 360] width 769 height 64
type textarea "**********"
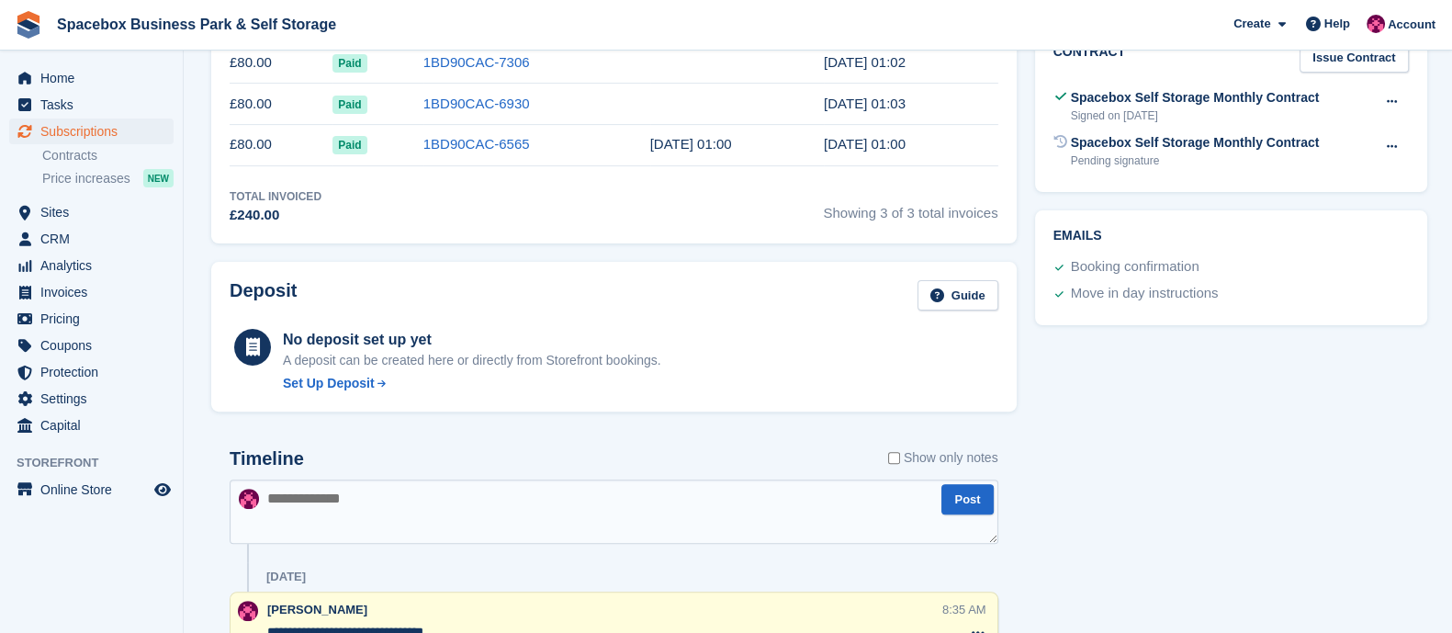
scroll to position [694, 0]
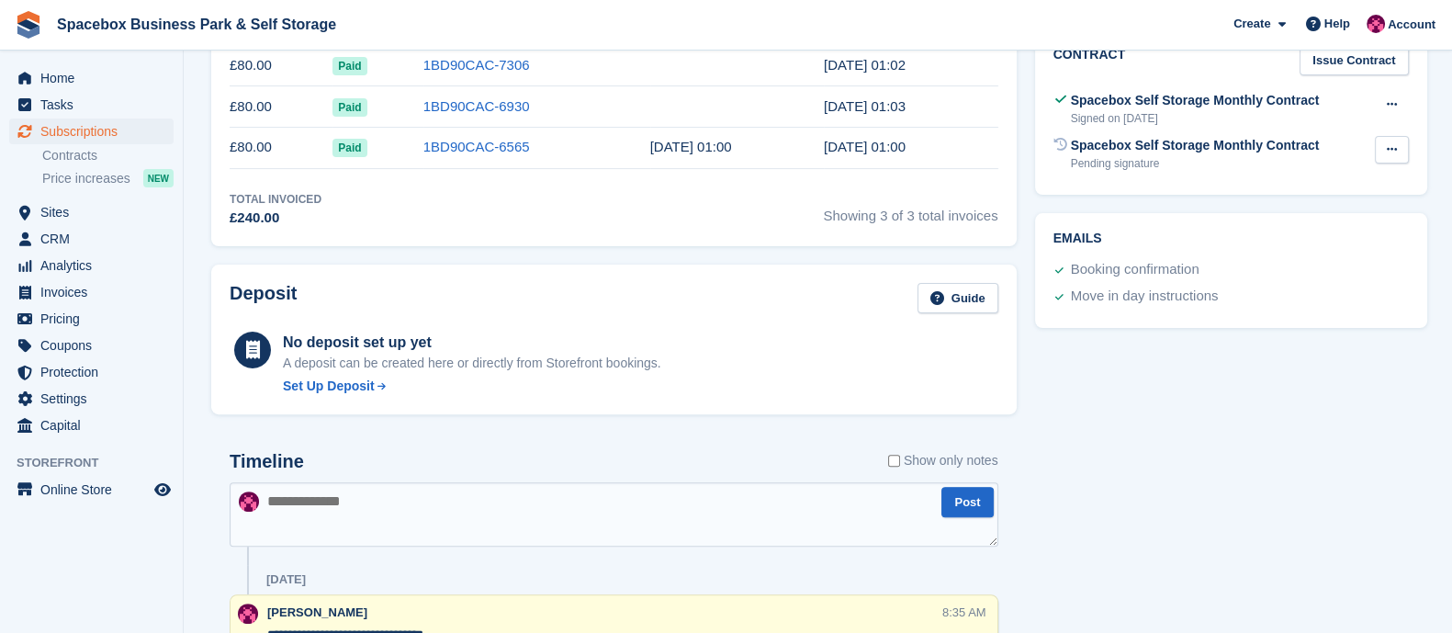
click at [1386, 140] on button at bounding box center [1392, 150] width 34 height 28
click at [1298, 186] on p "Void contract" at bounding box center [1321, 186] width 160 height 24
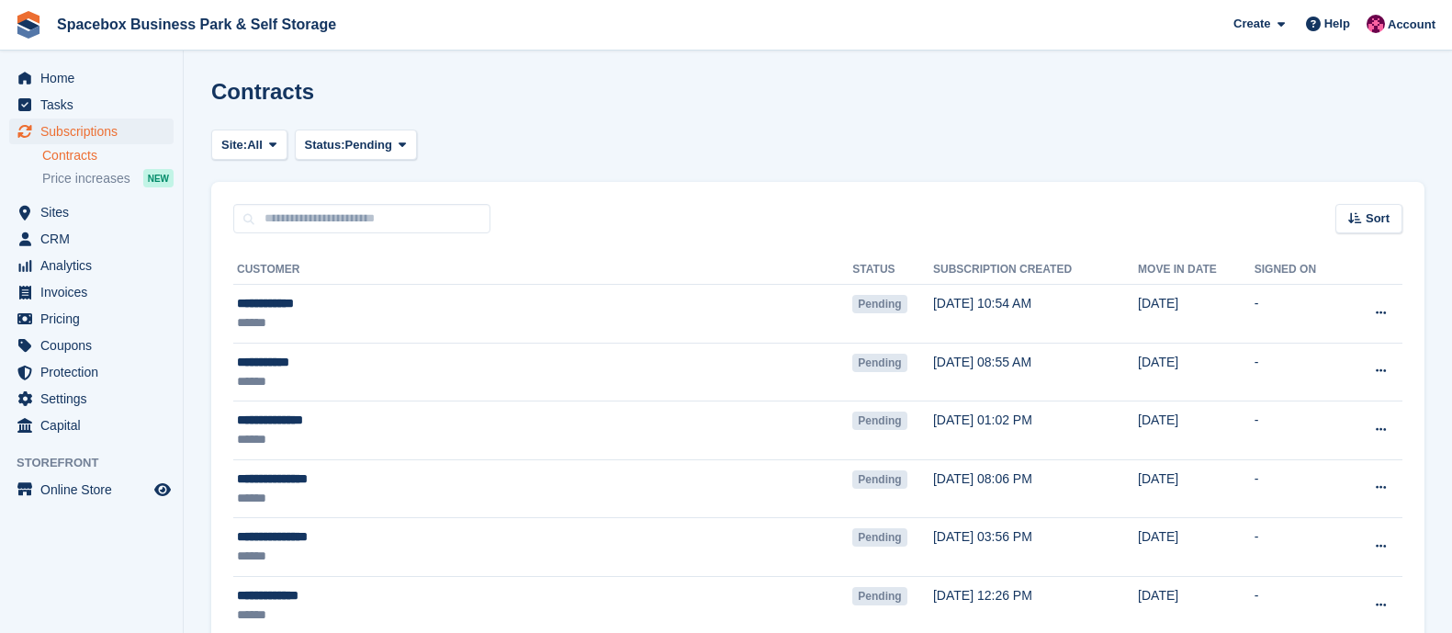
scroll to position [1813, 0]
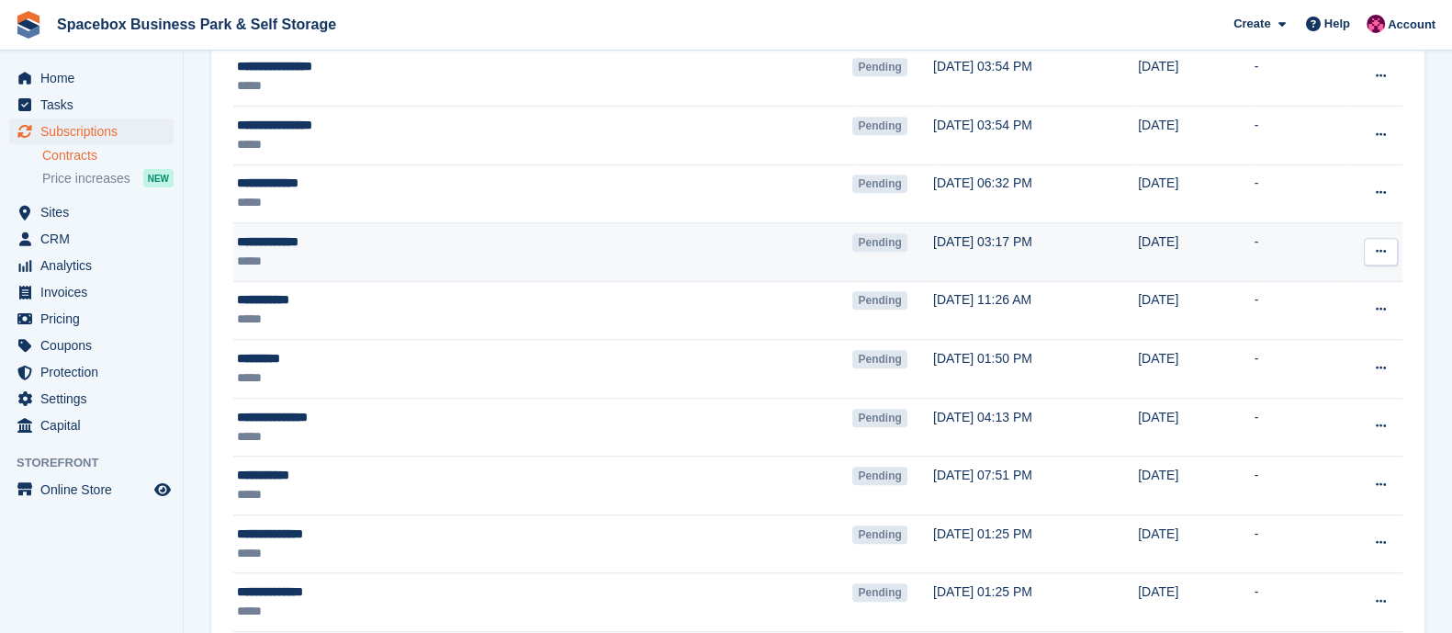
click at [1387, 250] on button at bounding box center [1381, 252] width 34 height 28
click at [1287, 331] on p "Void contract" at bounding box center [1310, 335] width 160 height 24
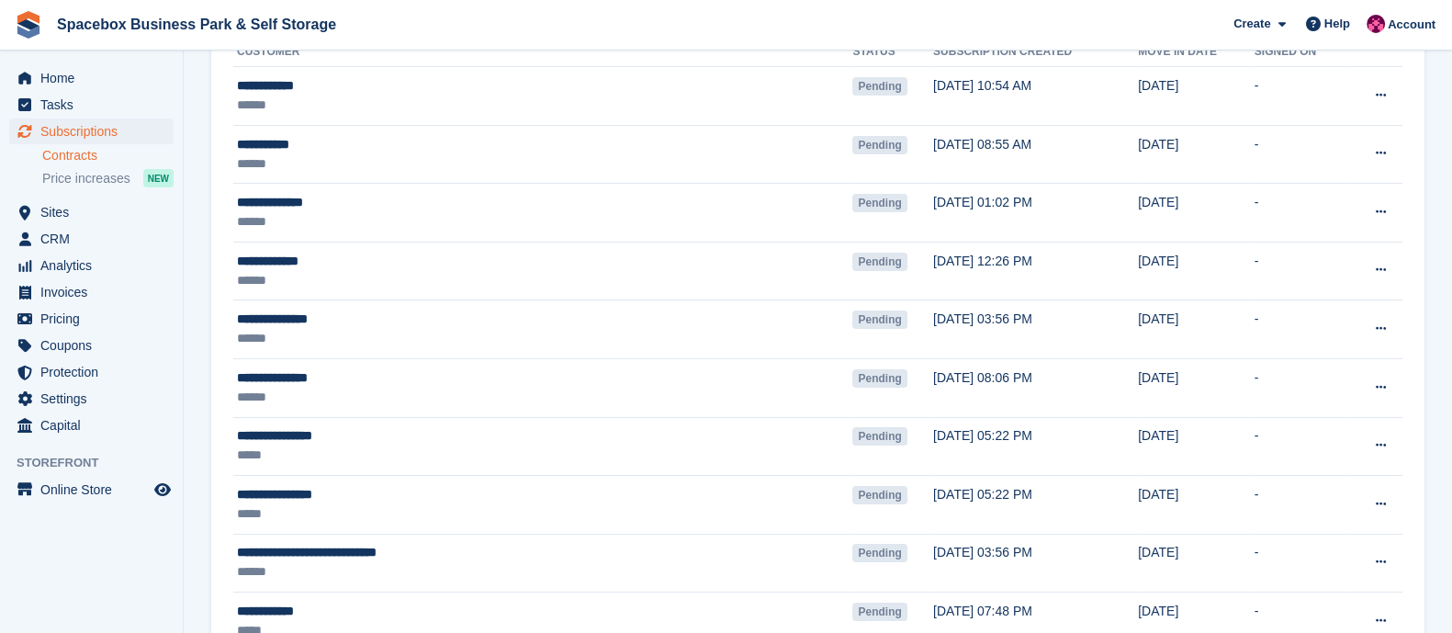
scroll to position [231, 0]
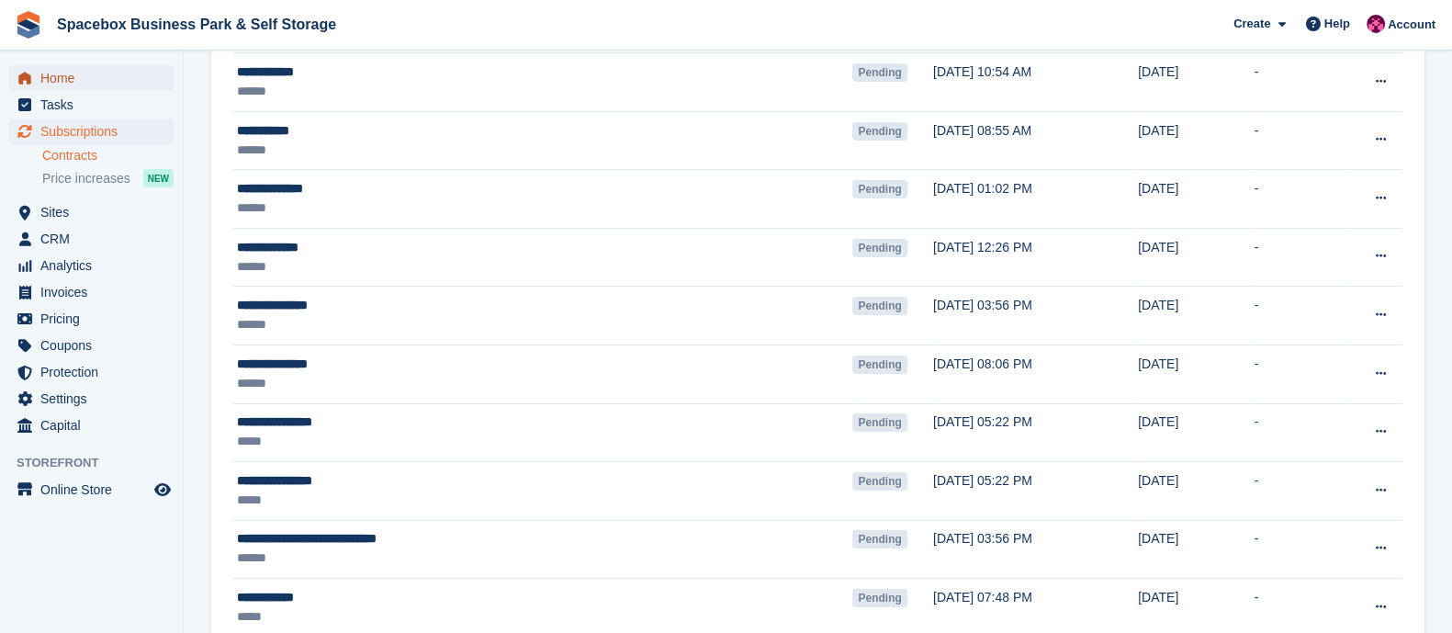
click at [77, 75] on span "Home" at bounding box center [95, 78] width 110 height 26
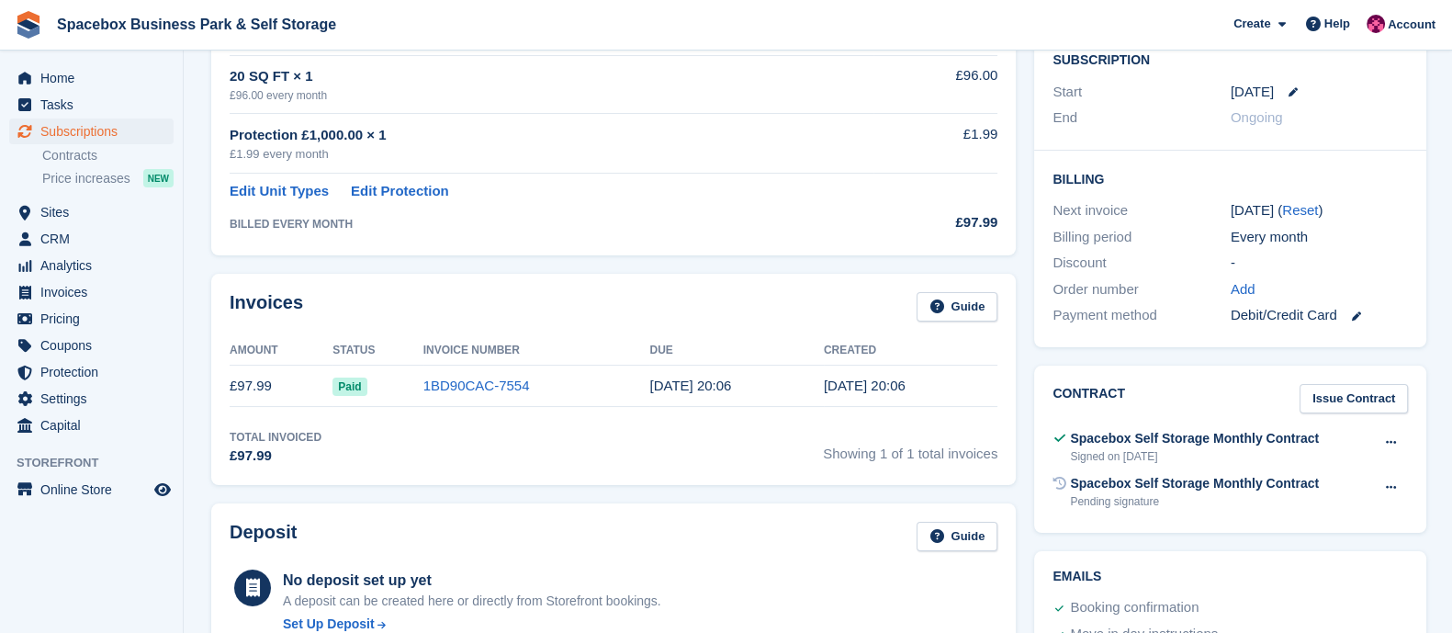
scroll to position [699, 0]
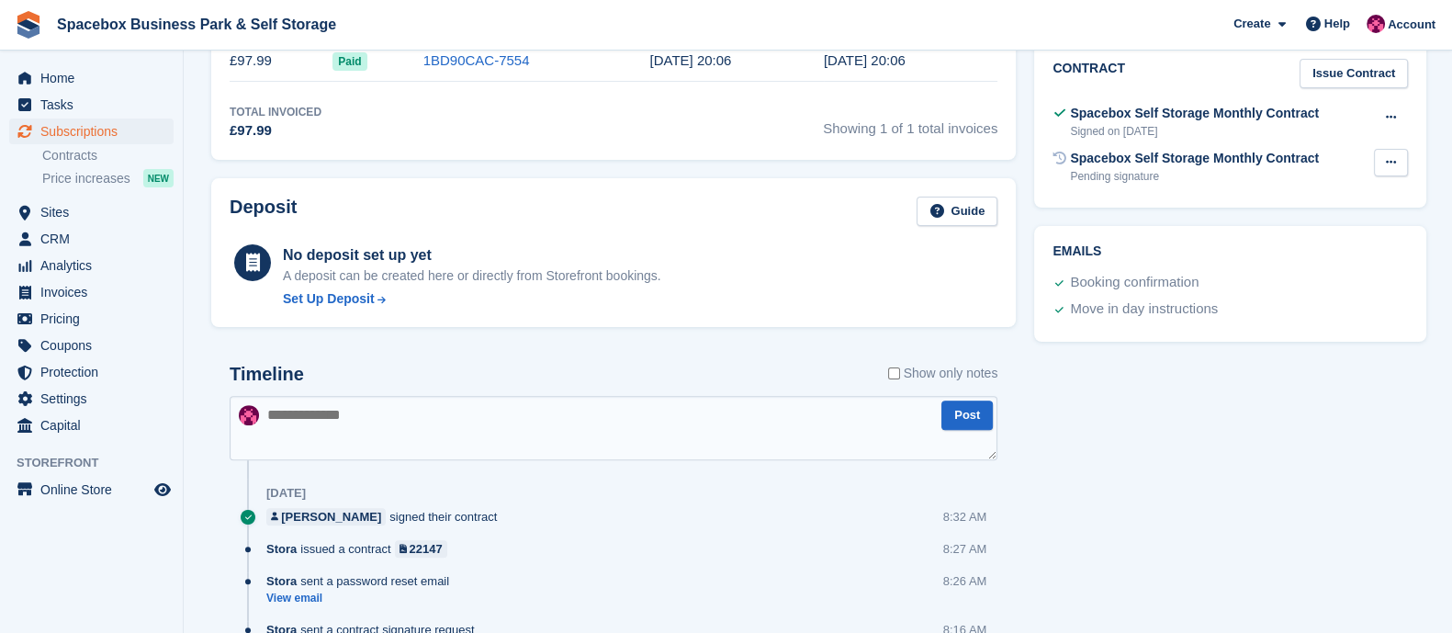
click at [1382, 156] on button at bounding box center [1391, 163] width 34 height 28
click at [1272, 198] on p "Void contract" at bounding box center [1320, 198] width 160 height 24
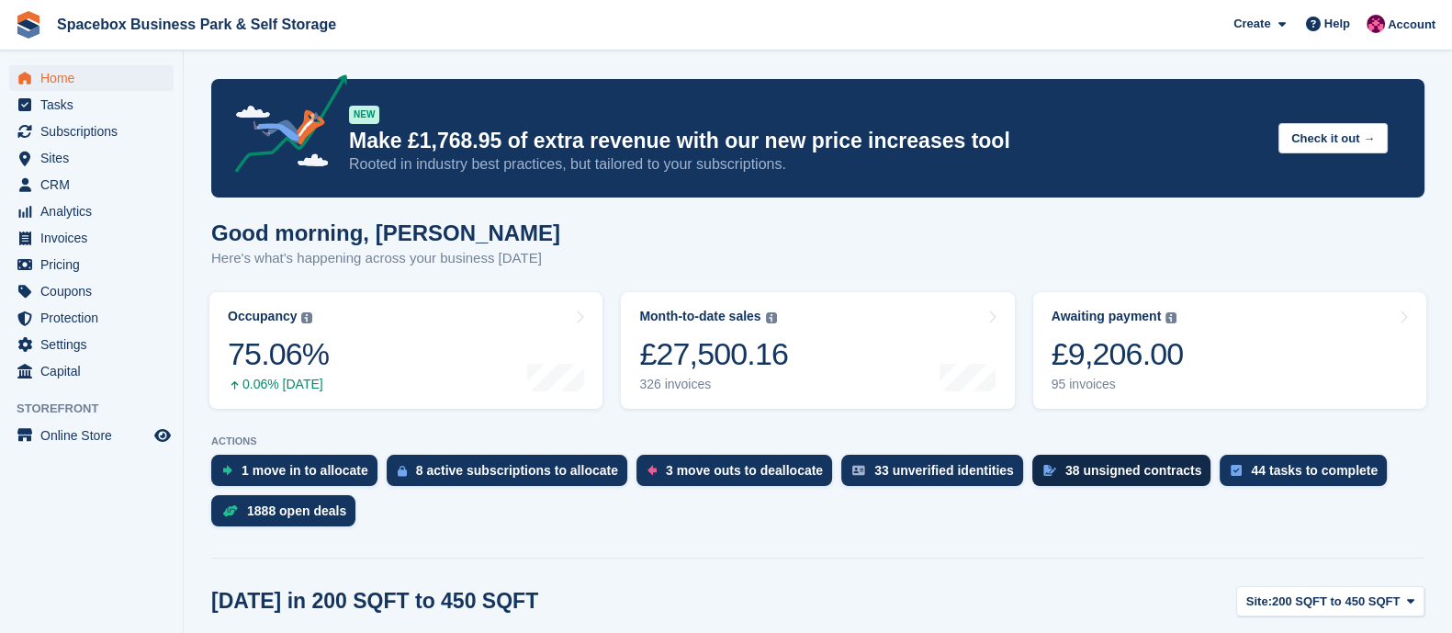
click at [1086, 470] on div "38 unsigned contracts" at bounding box center [1133, 470] width 137 height 15
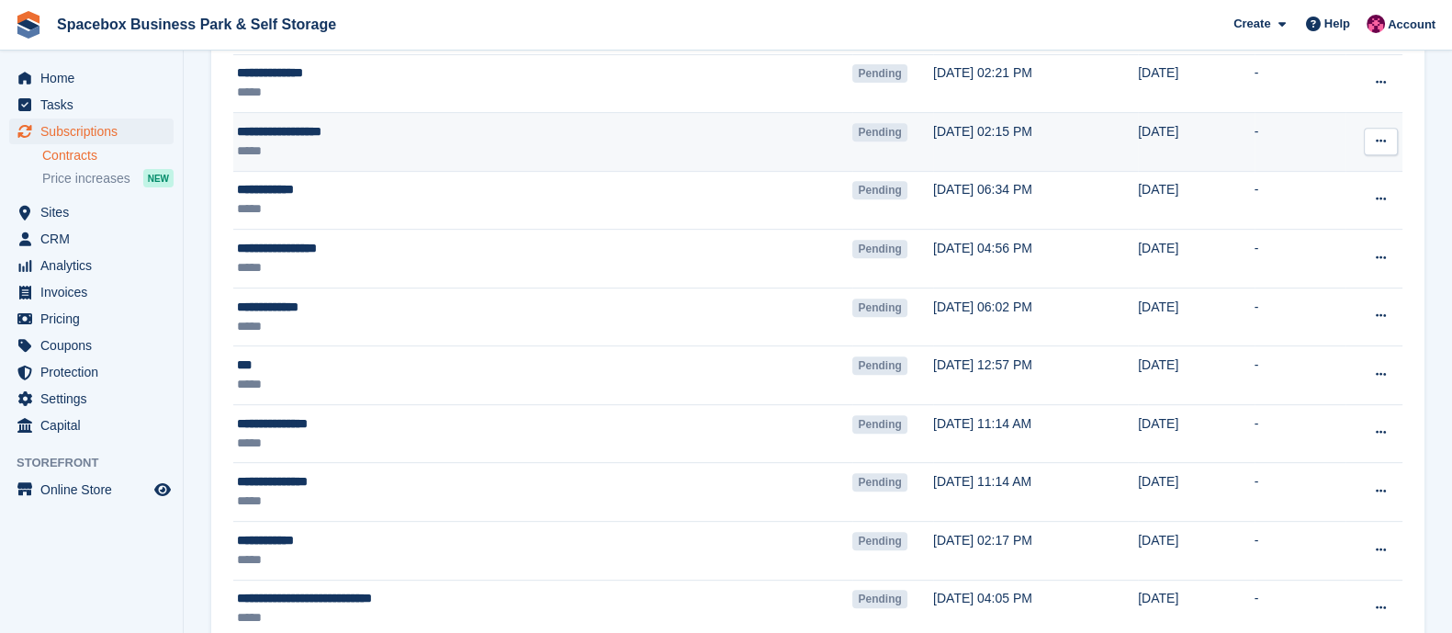
scroll to position [1003, 0]
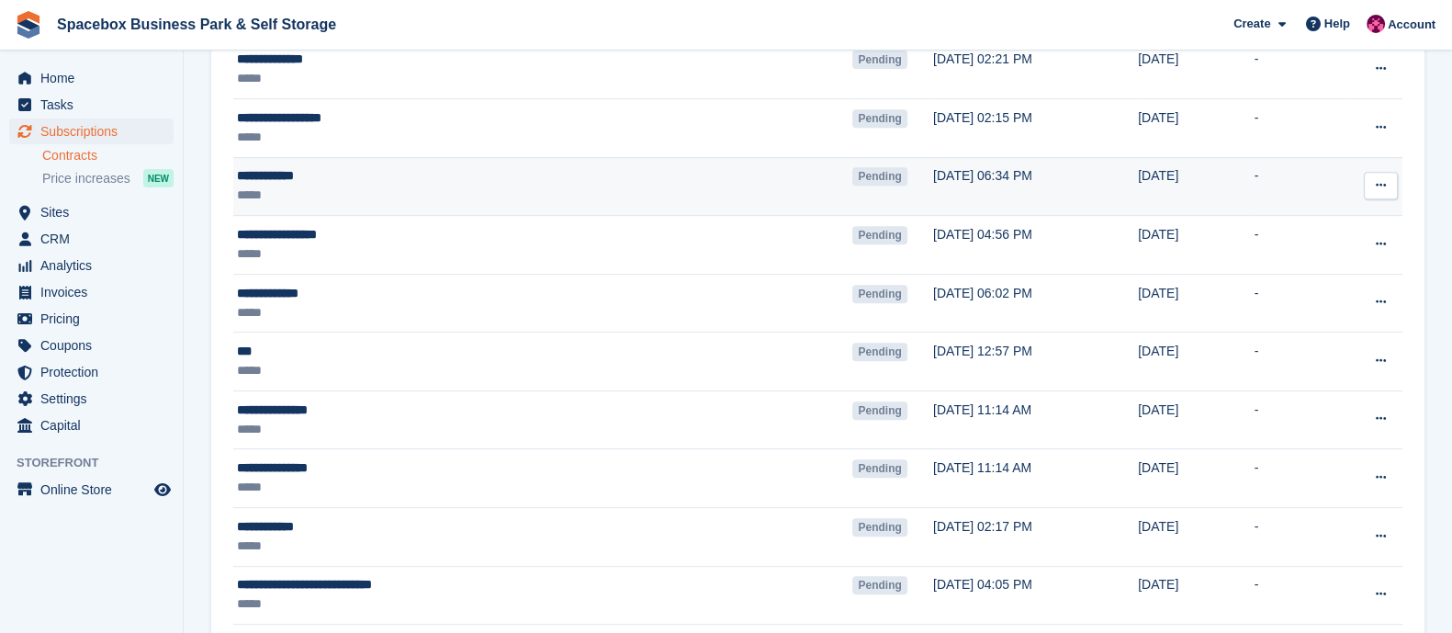
click at [1384, 189] on icon at bounding box center [1381, 185] width 10 height 12
click at [1274, 268] on p "Void contract" at bounding box center [1310, 269] width 160 height 24
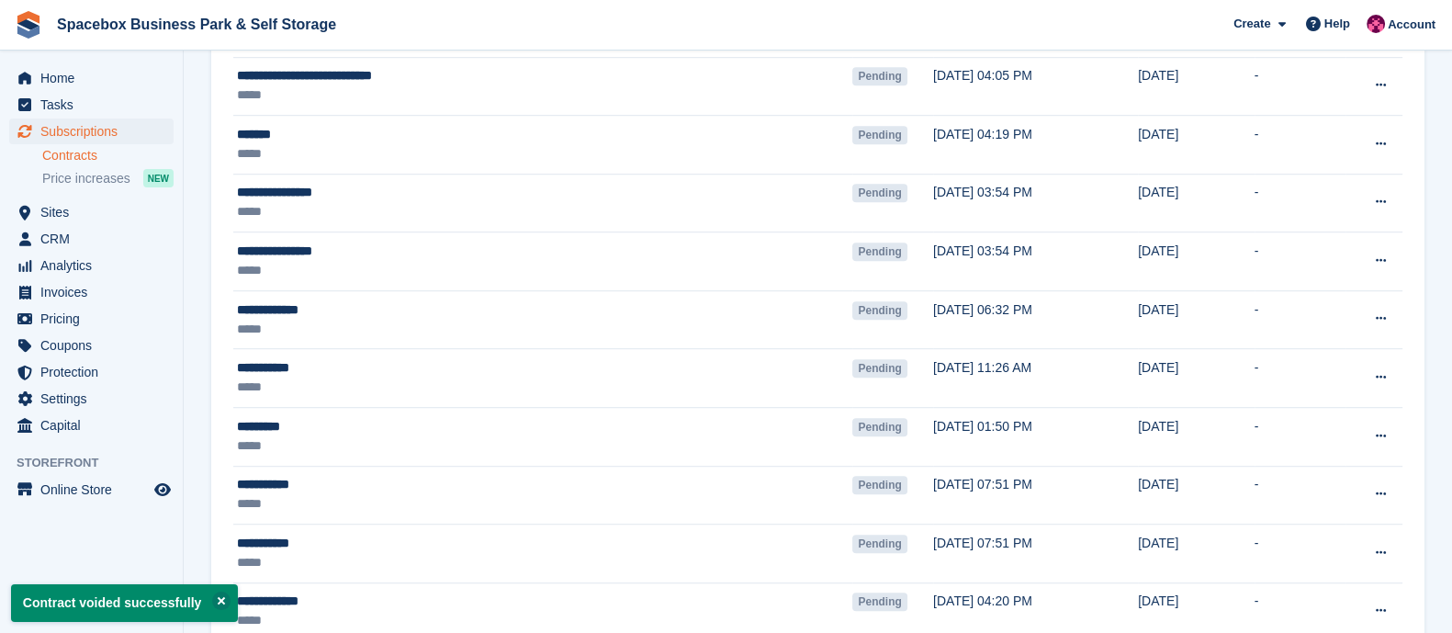
scroll to position [1521, 0]
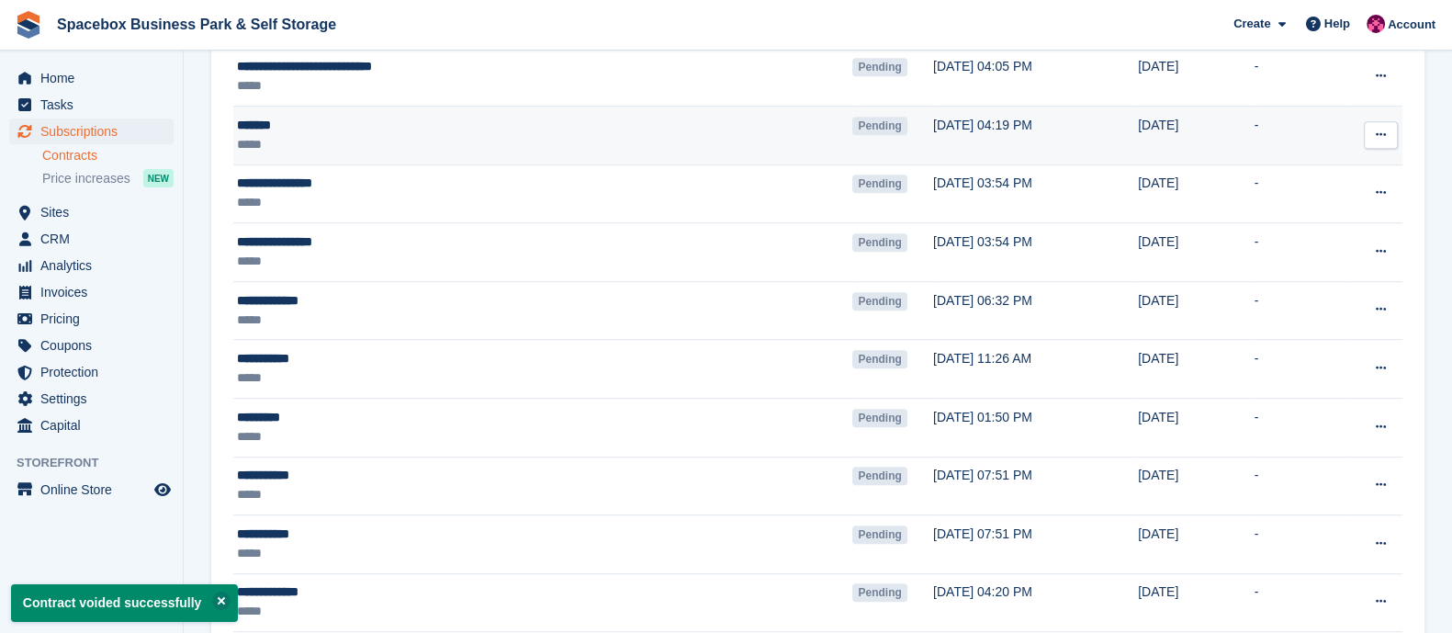
click at [440, 135] on div "*****" at bounding box center [445, 144] width 416 height 19
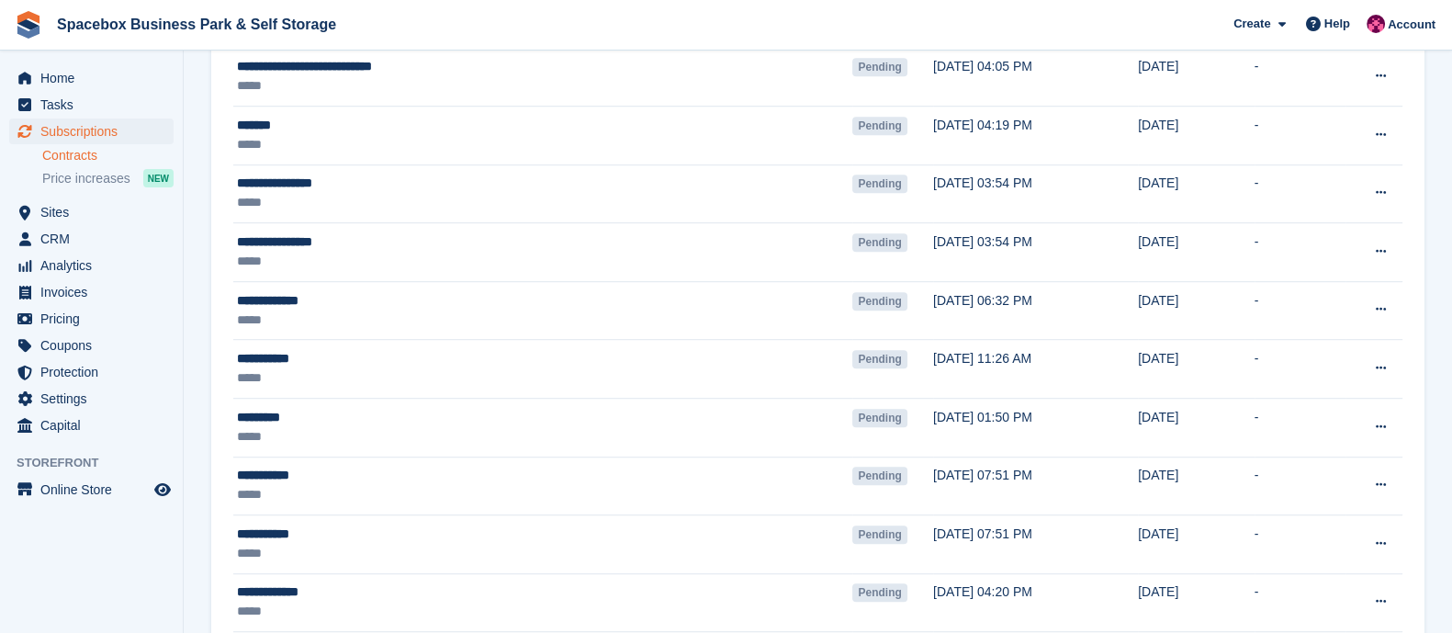
scroll to position [1521, 0]
click at [79, 87] on span "Home" at bounding box center [95, 78] width 110 height 26
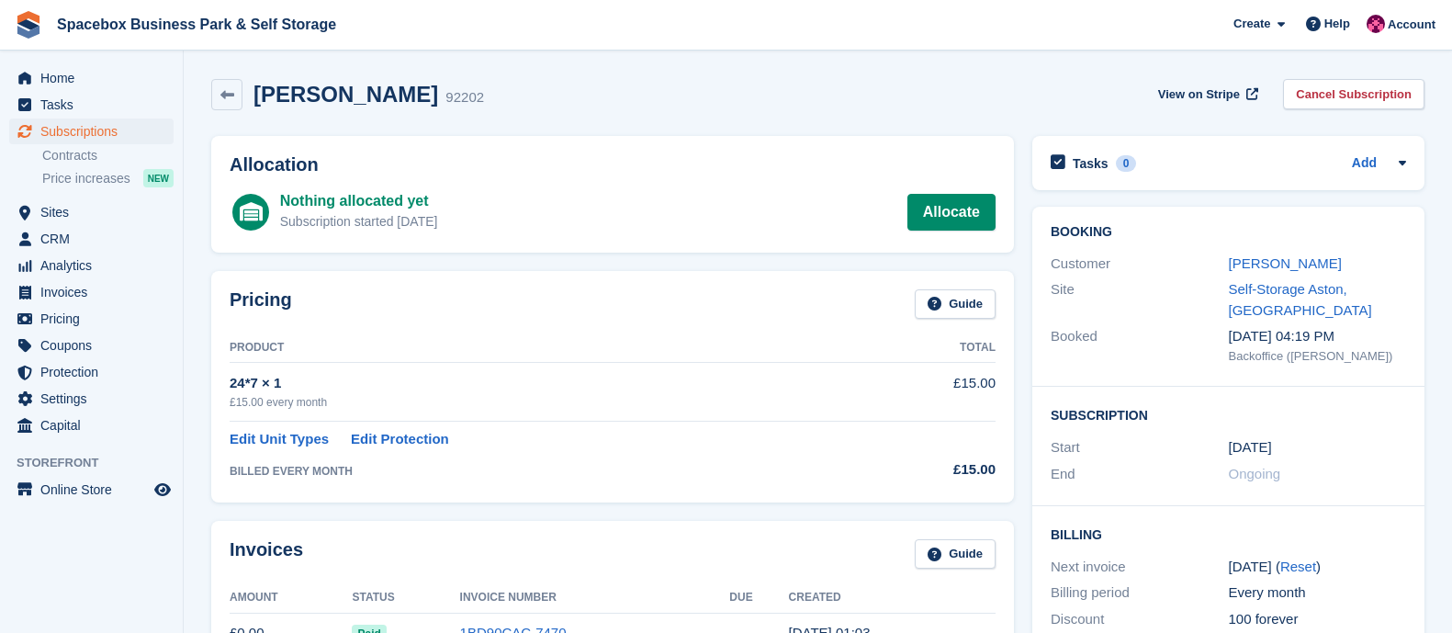
scroll to position [556, 0]
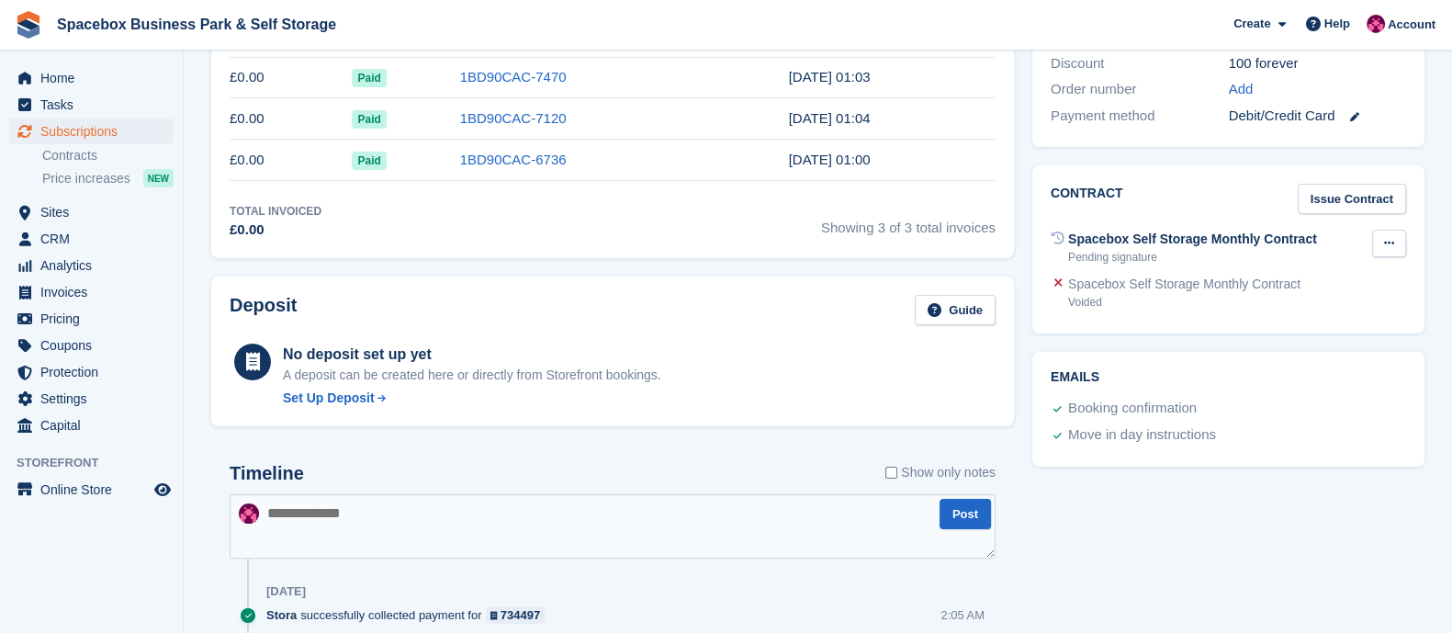
click at [1376, 239] on button at bounding box center [1389, 244] width 34 height 28
click at [1303, 273] on p "Void contract" at bounding box center [1318, 279] width 160 height 24
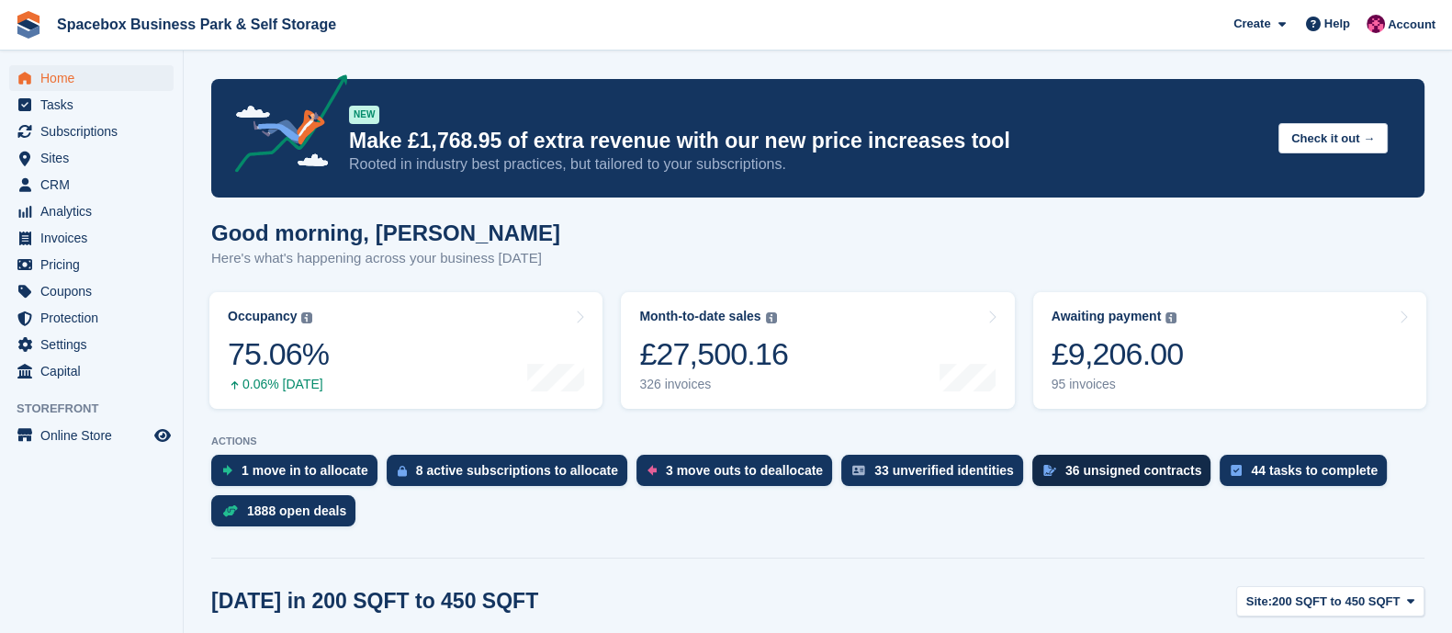
click at [1089, 463] on div "36 unsigned contracts" at bounding box center [1133, 470] width 137 height 15
